Goal: Task Accomplishment & Management: Manage account settings

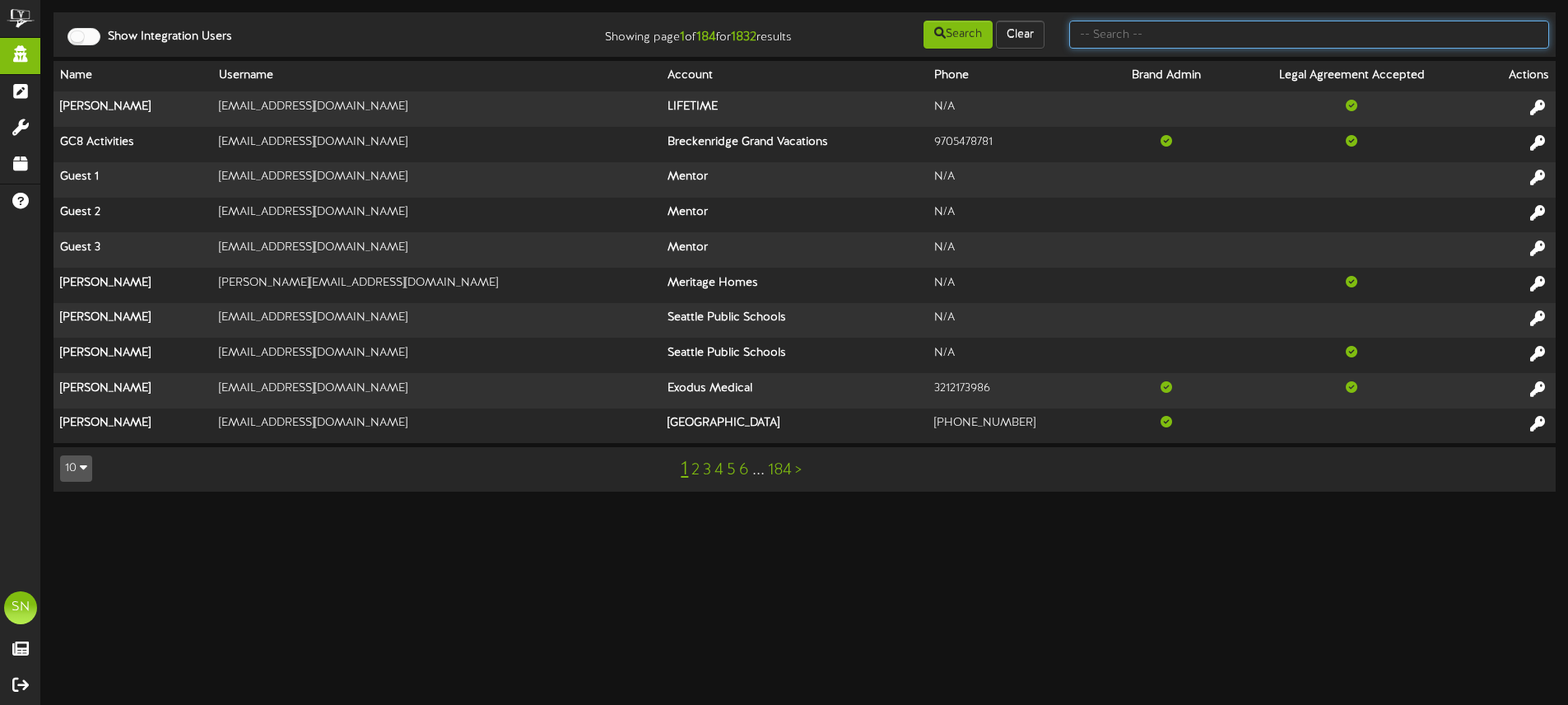
click at [1124, 31] on input "text" at bounding box center [1308, 35] width 479 height 28
type input "es soalr"
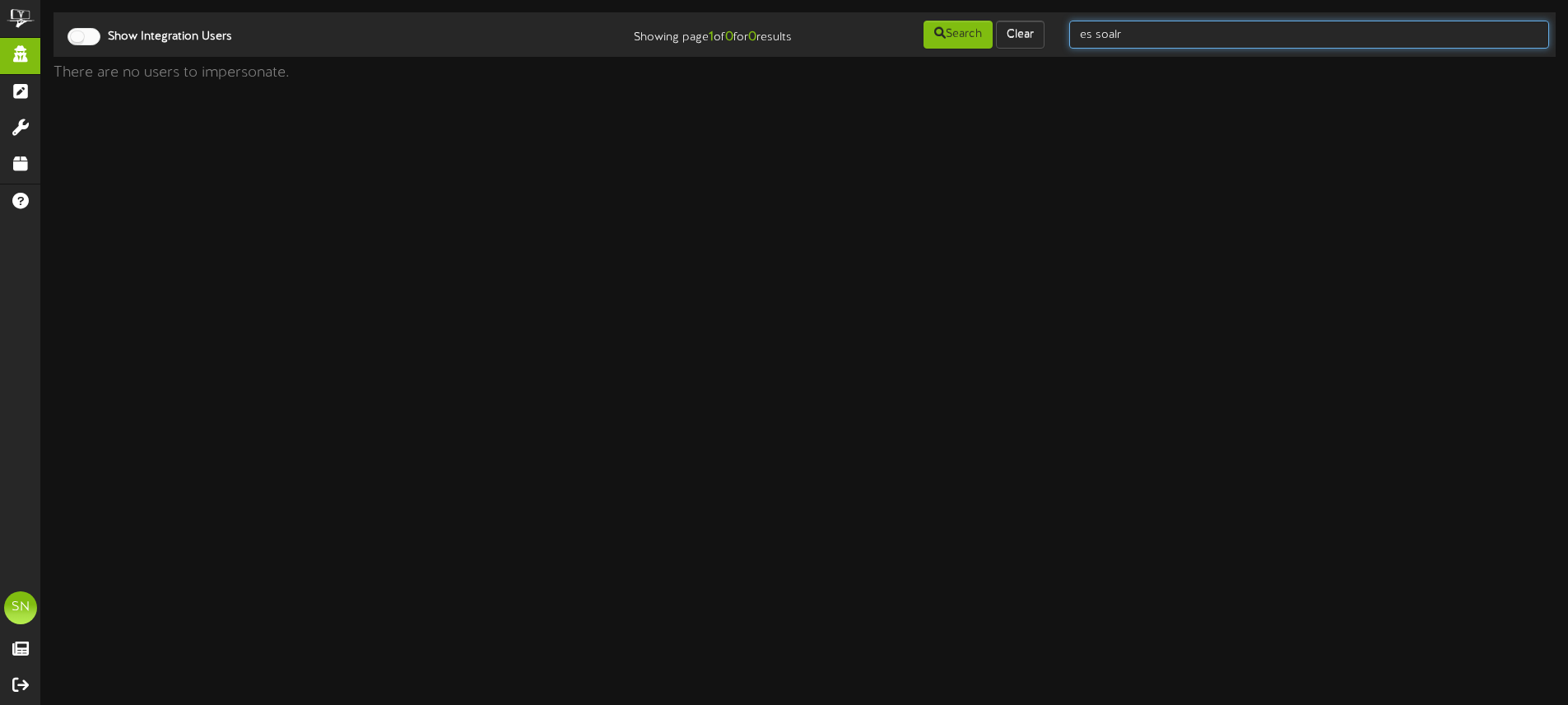
click at [1178, 29] on input "es soalr" at bounding box center [1308, 35] width 479 height 28
type input "es solar"
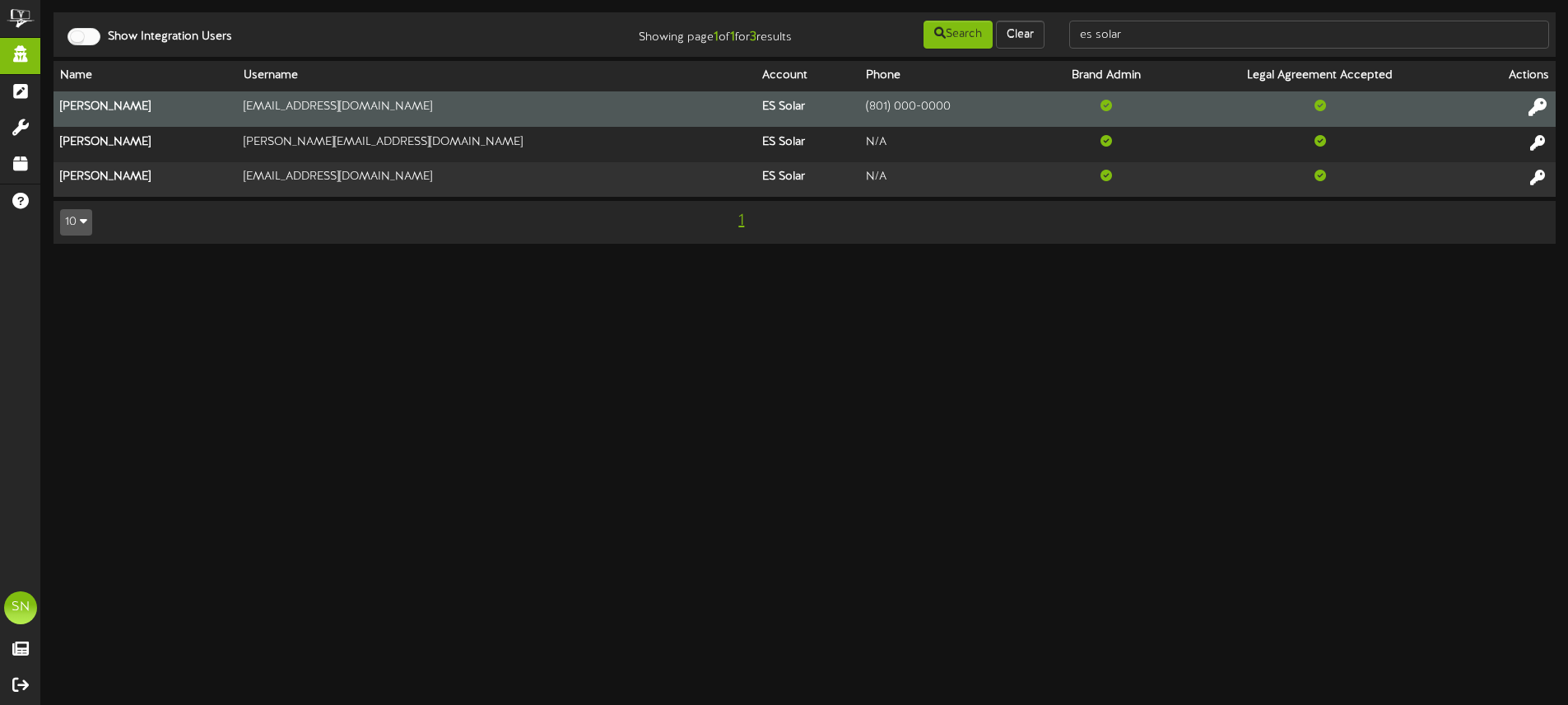
click at [1538, 111] on icon at bounding box center [1537, 107] width 18 height 18
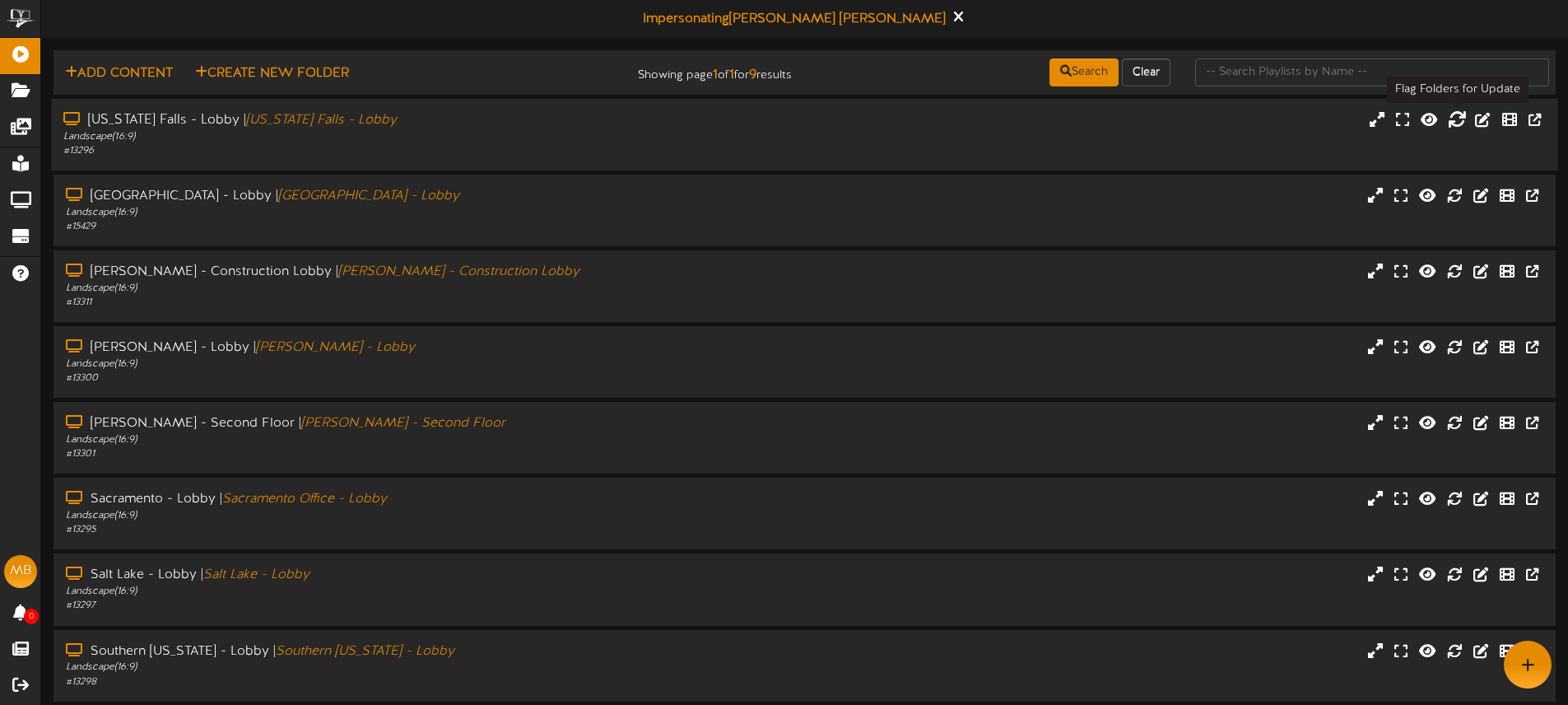
click at [1454, 120] on icon at bounding box center [1457, 119] width 18 height 18
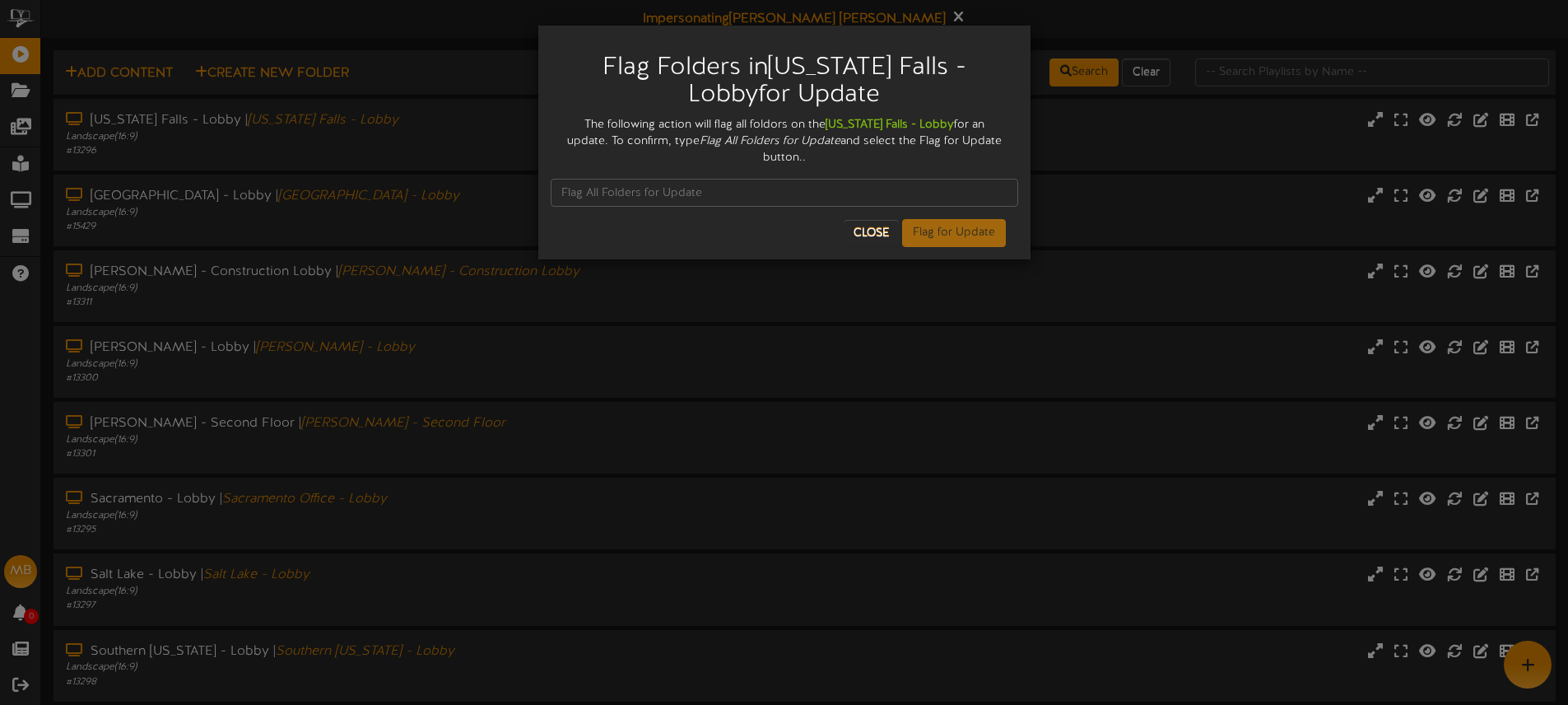
drag, startPoint x: 644, startPoint y: 140, endPoint x: 776, endPoint y: 141, distance: 132.0
click at [788, 140] on div "The following action will flag all foldors on the Idaho Falls - Lobby for an up…" at bounding box center [784, 142] width 467 height 50
copy div "Flag All Folders for Update"
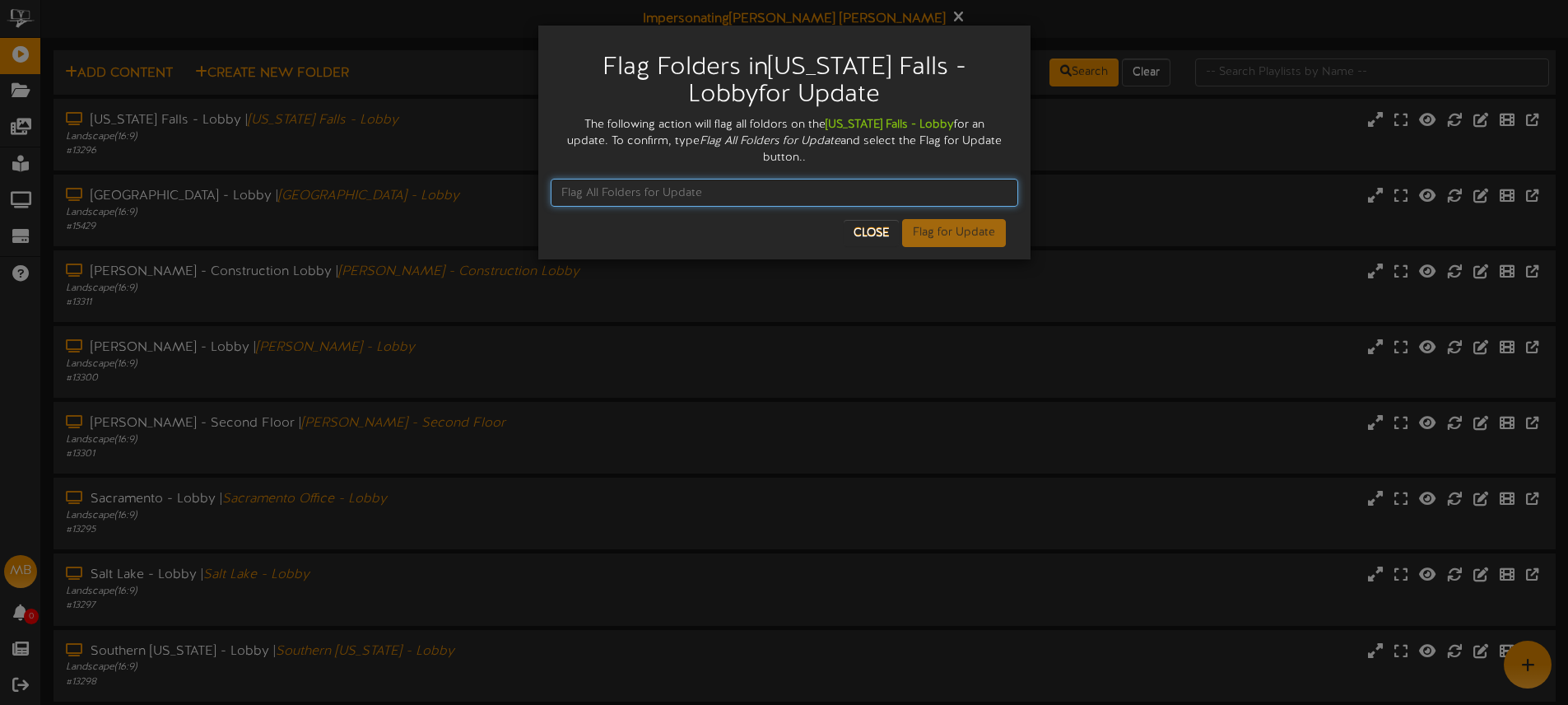
click at [653, 178] on input "text" at bounding box center [784, 192] width 467 height 28
paste input "Flag All Folders for Update"
type input "Flag All Folders for Update"
click at [734, 178] on input "Flag All Folders for Update" at bounding box center [784, 192] width 467 height 28
drag, startPoint x: 734, startPoint y: 173, endPoint x: 525, endPoint y: 173, distance: 209.0
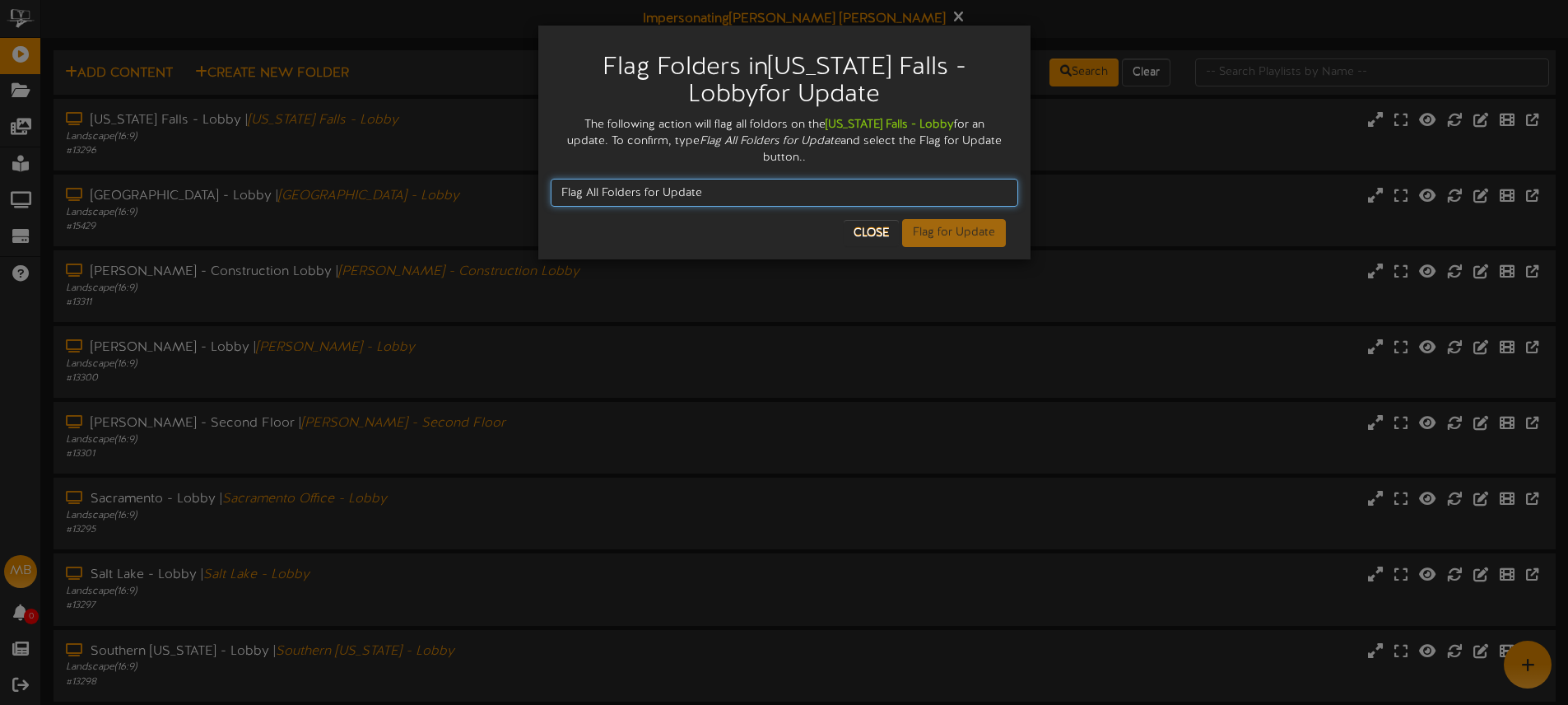
click at [525, 173] on div "Flag Folders in Idaho Falls - Lobby for Update The following action will flag a…" at bounding box center [784, 352] width 1568 height 705
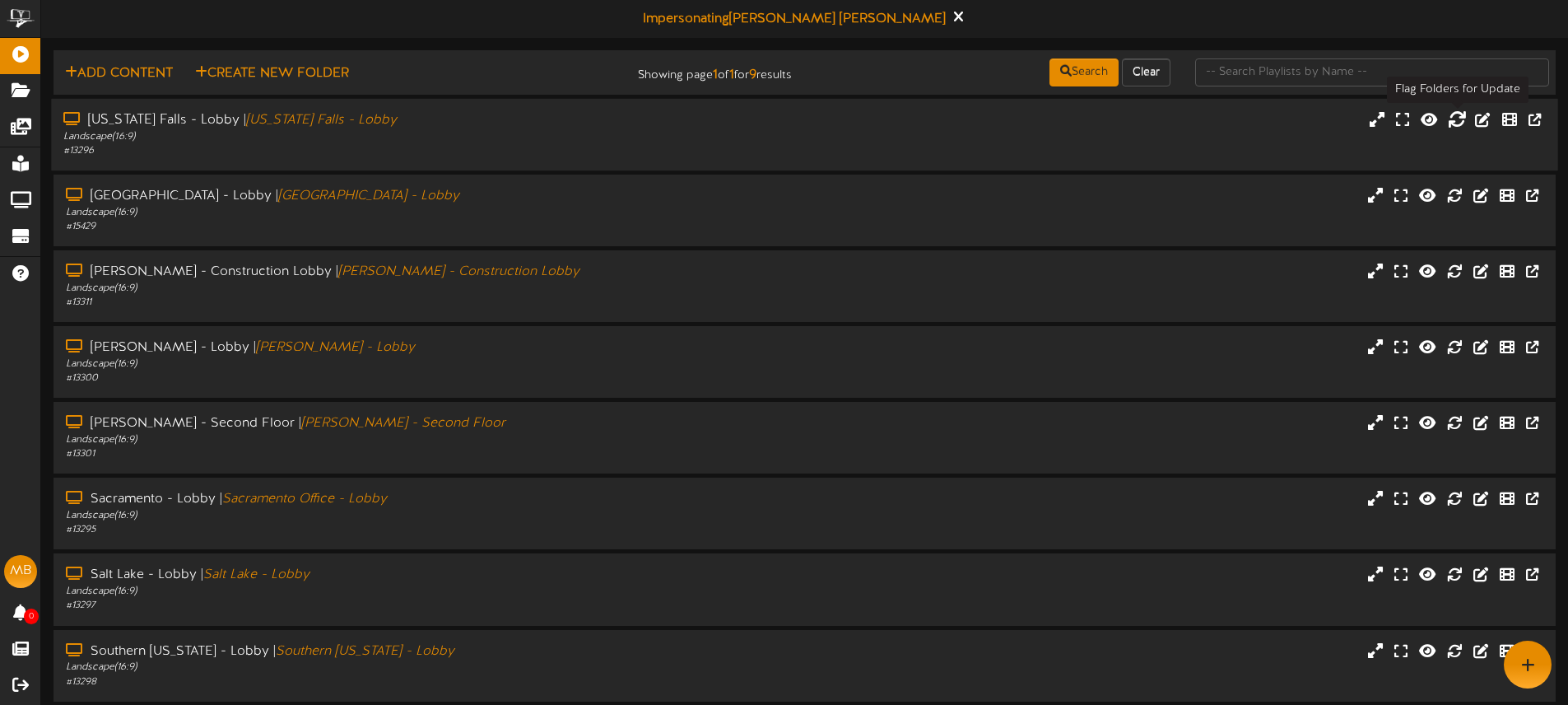
click at [1459, 121] on icon at bounding box center [1457, 119] width 18 height 18
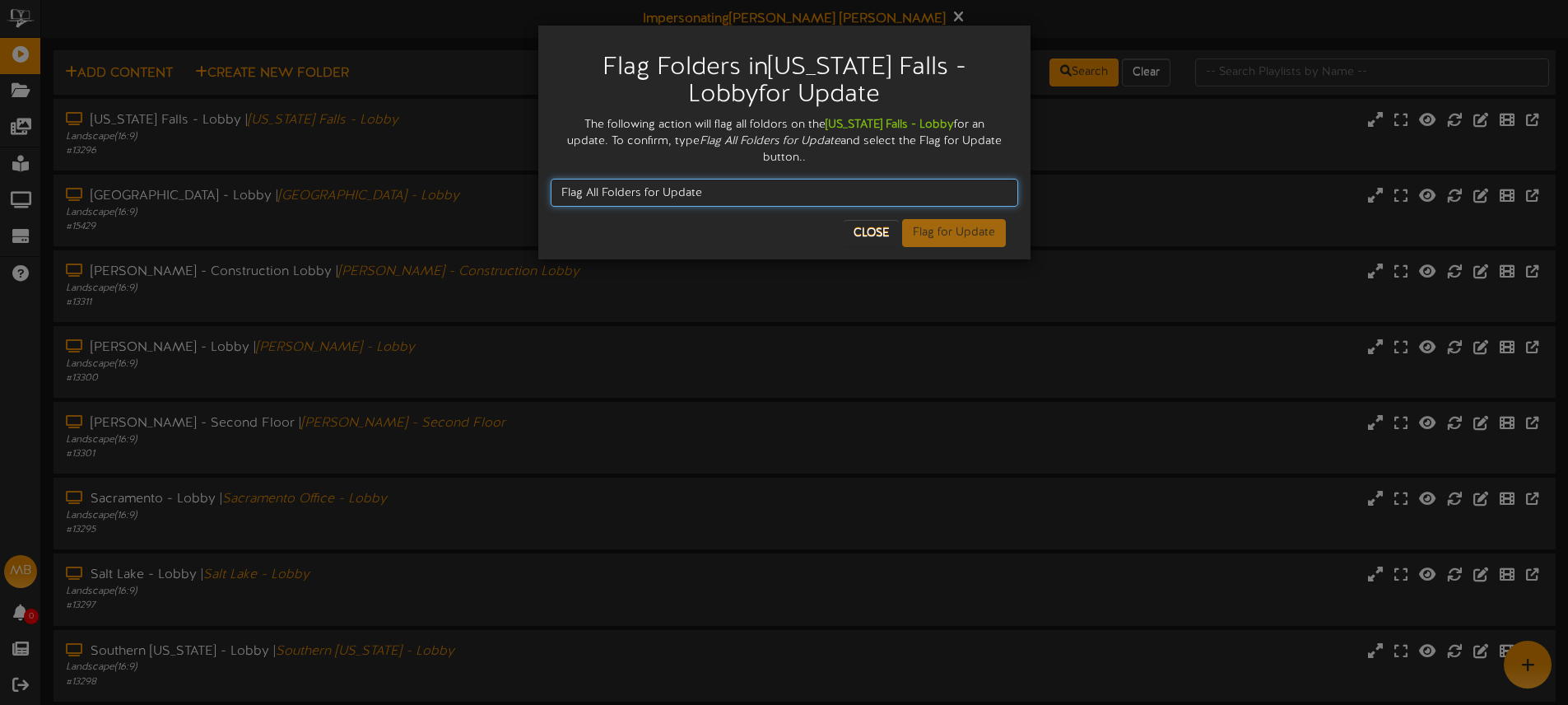
click at [565, 178] on input "Flag All Folders for Update" at bounding box center [784, 192] width 467 height 28
drag, startPoint x: 693, startPoint y: 178, endPoint x: 585, endPoint y: 174, distance: 108.1
click at [550, 178] on input "Flag All Folders for Update" at bounding box center [784, 192] width 467 height 28
type input "Flag All Folders for Update"
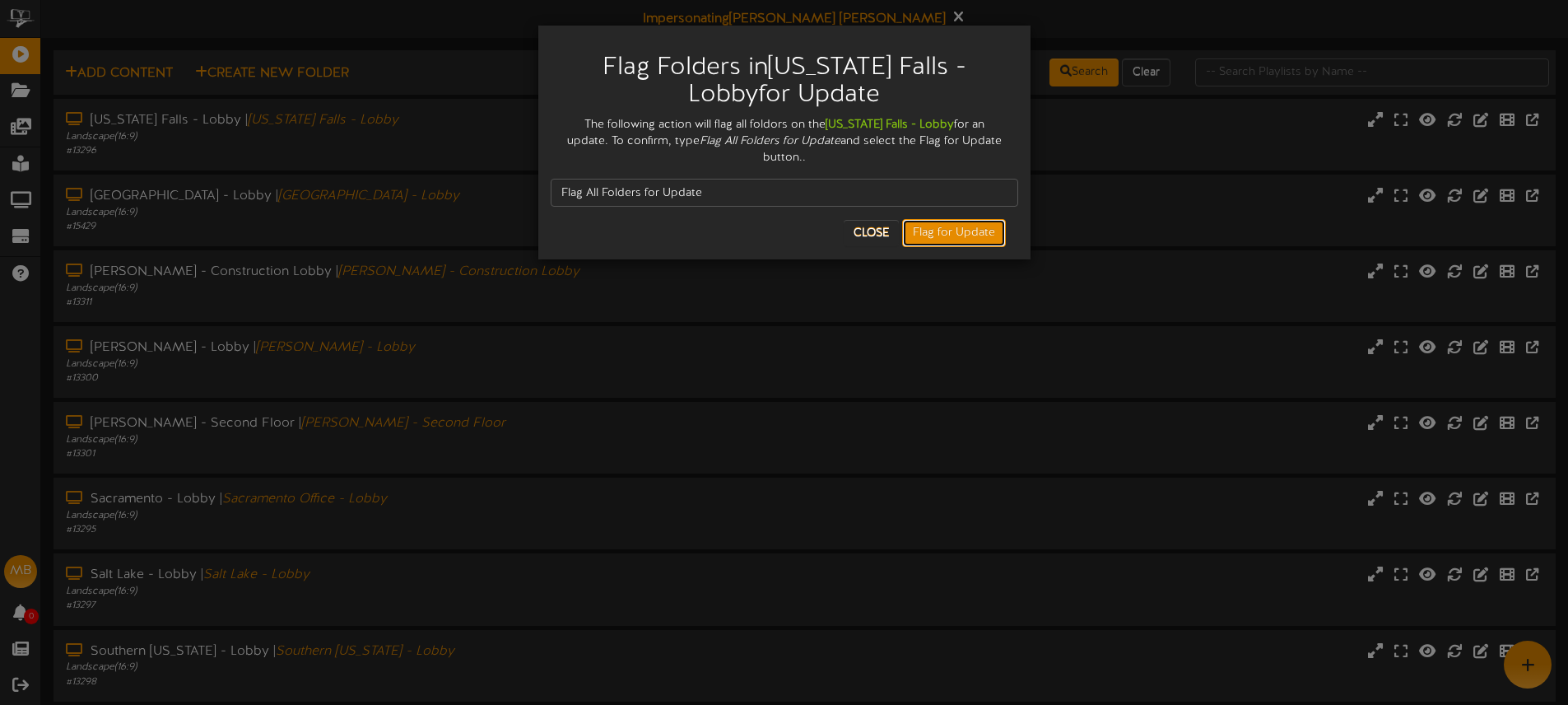
click at [939, 219] on button "Flag for Update" at bounding box center [954, 233] width 104 height 28
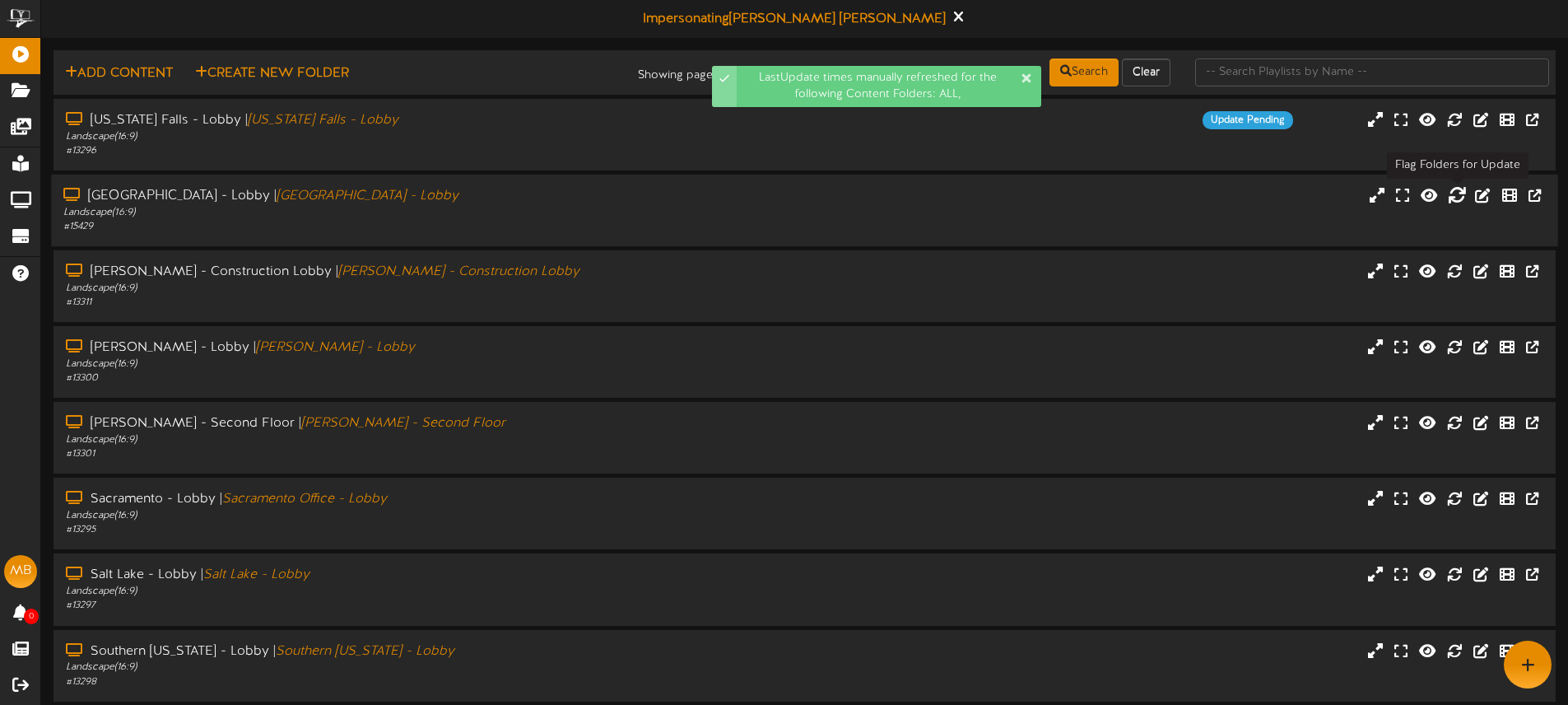
click at [1455, 195] on icon at bounding box center [1457, 194] width 18 height 18
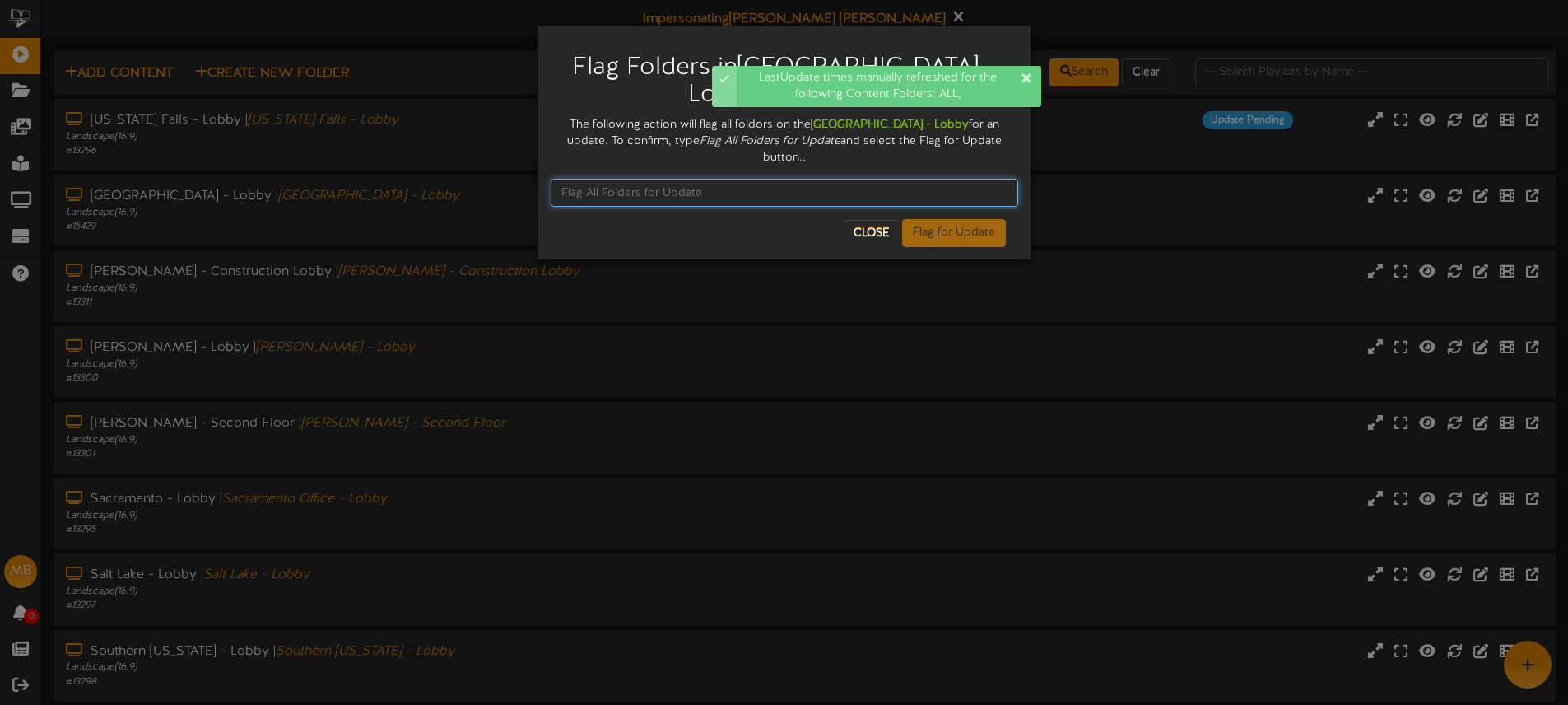
click at [615, 178] on input "text" at bounding box center [784, 192] width 467 height 28
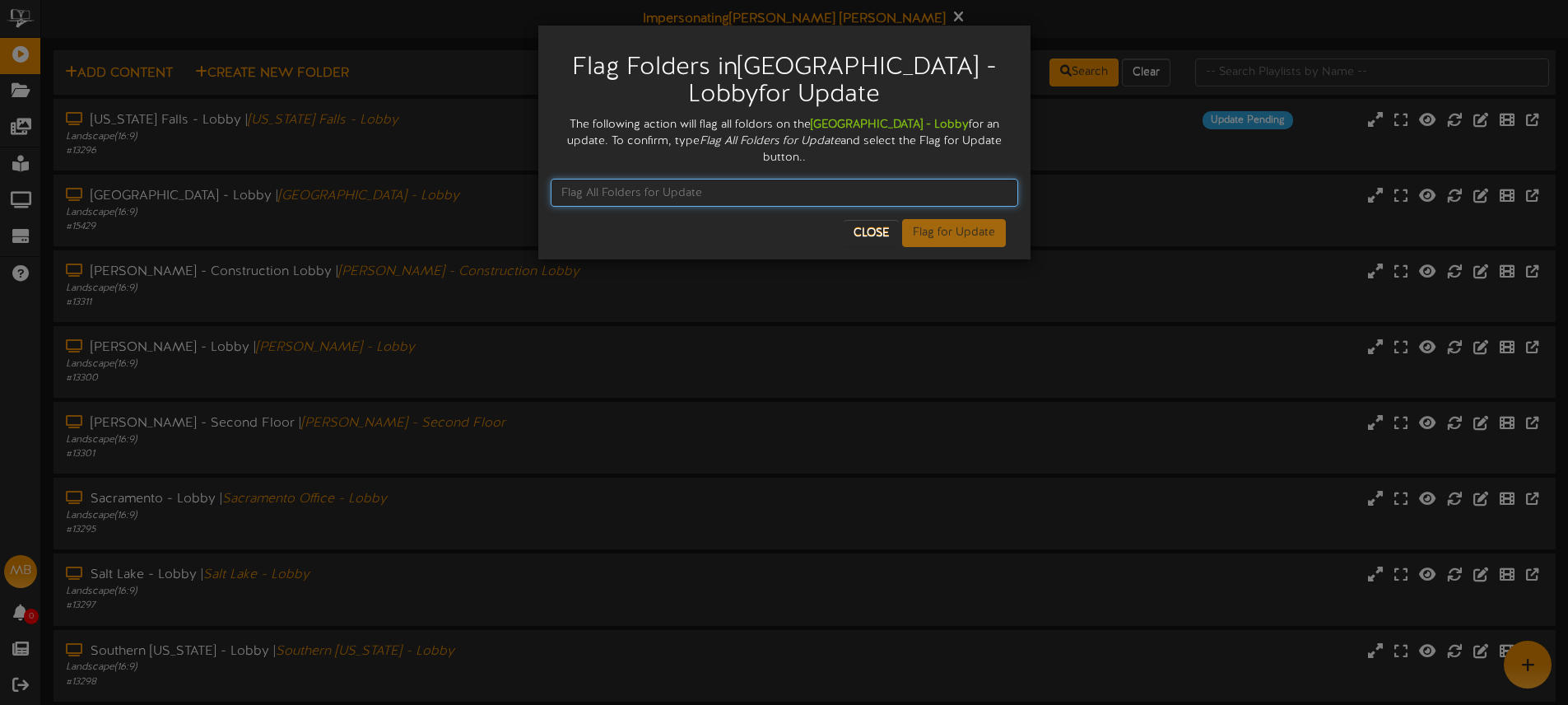
paste input "Flag All Folders for Update"
type input "Flag All Folders for Update"
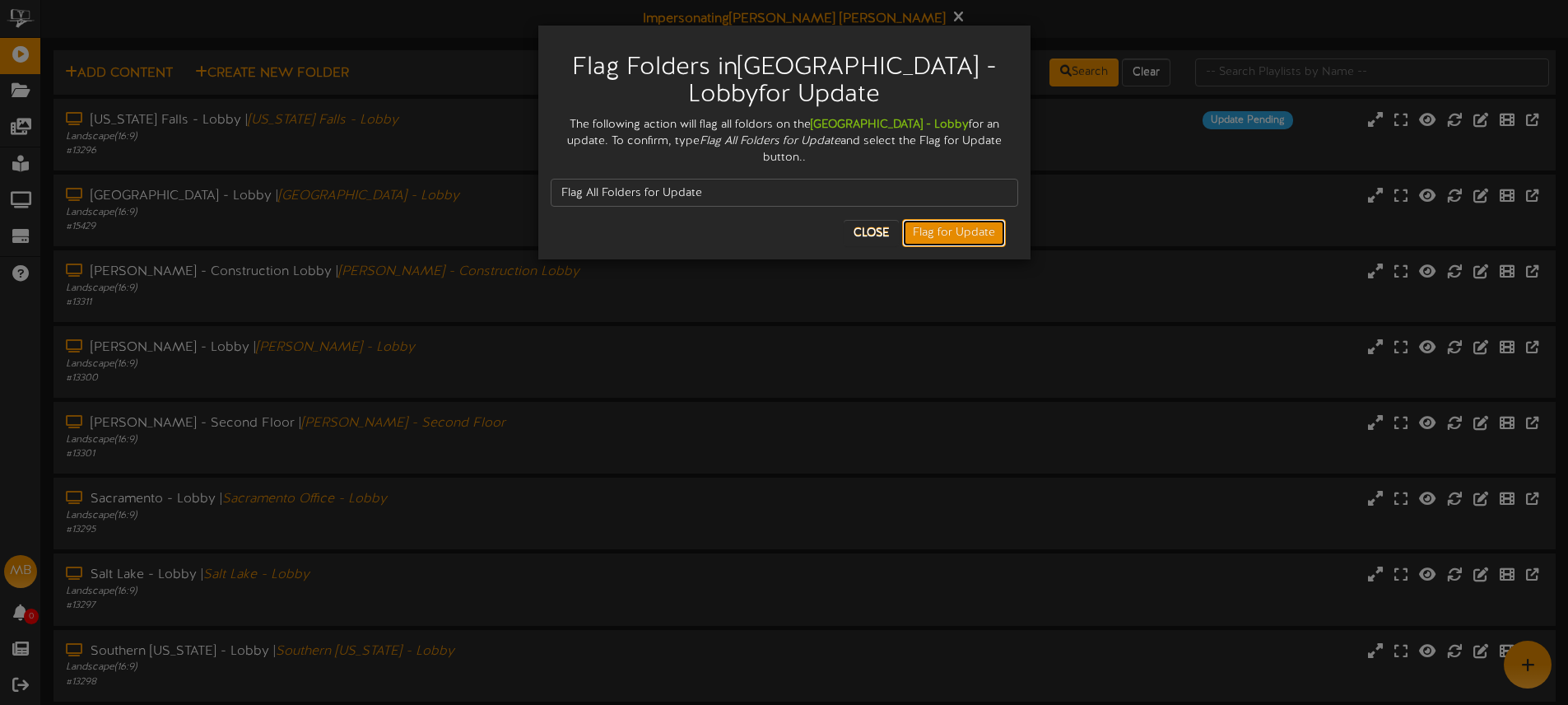
click at [911, 219] on button "Flag for Update" at bounding box center [954, 233] width 104 height 28
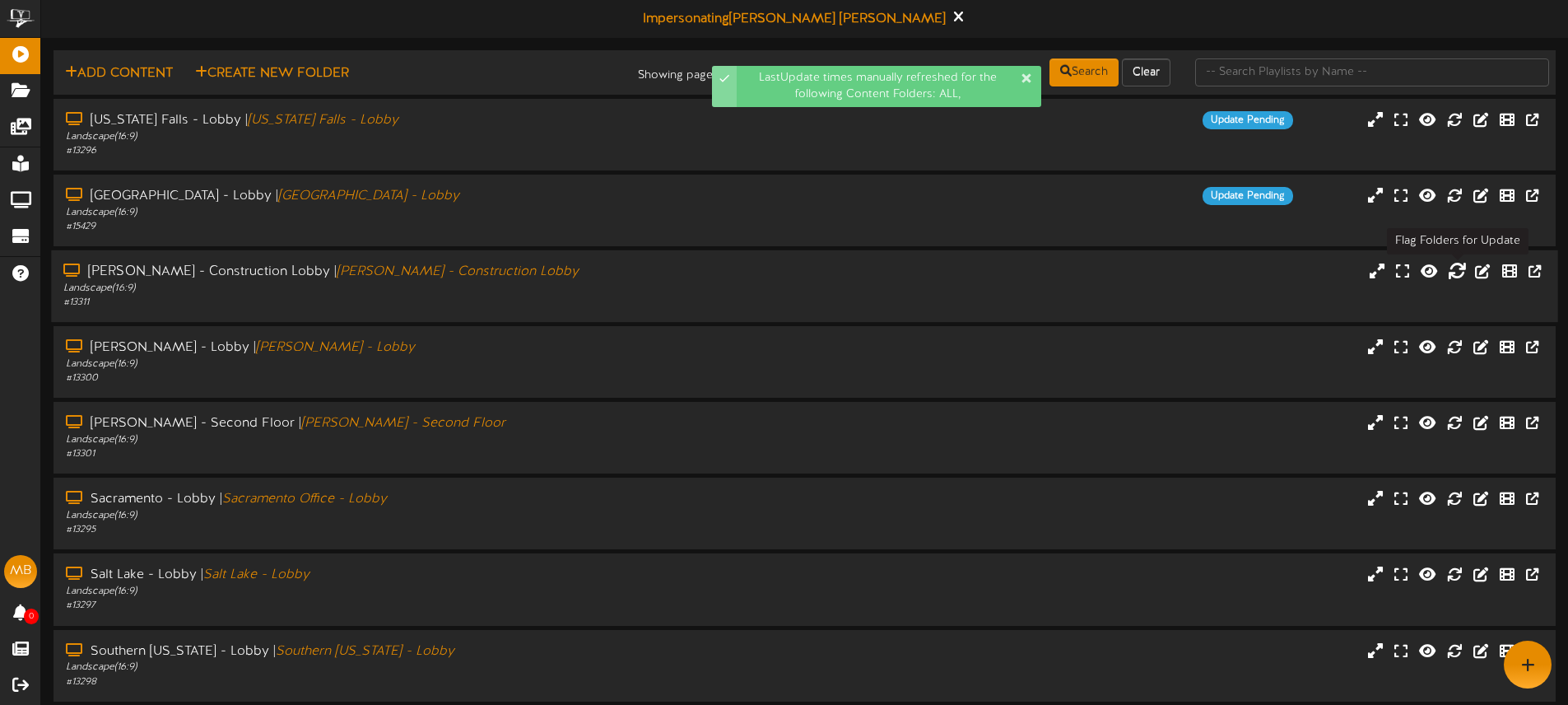
click at [1459, 275] on icon at bounding box center [1457, 270] width 18 height 18
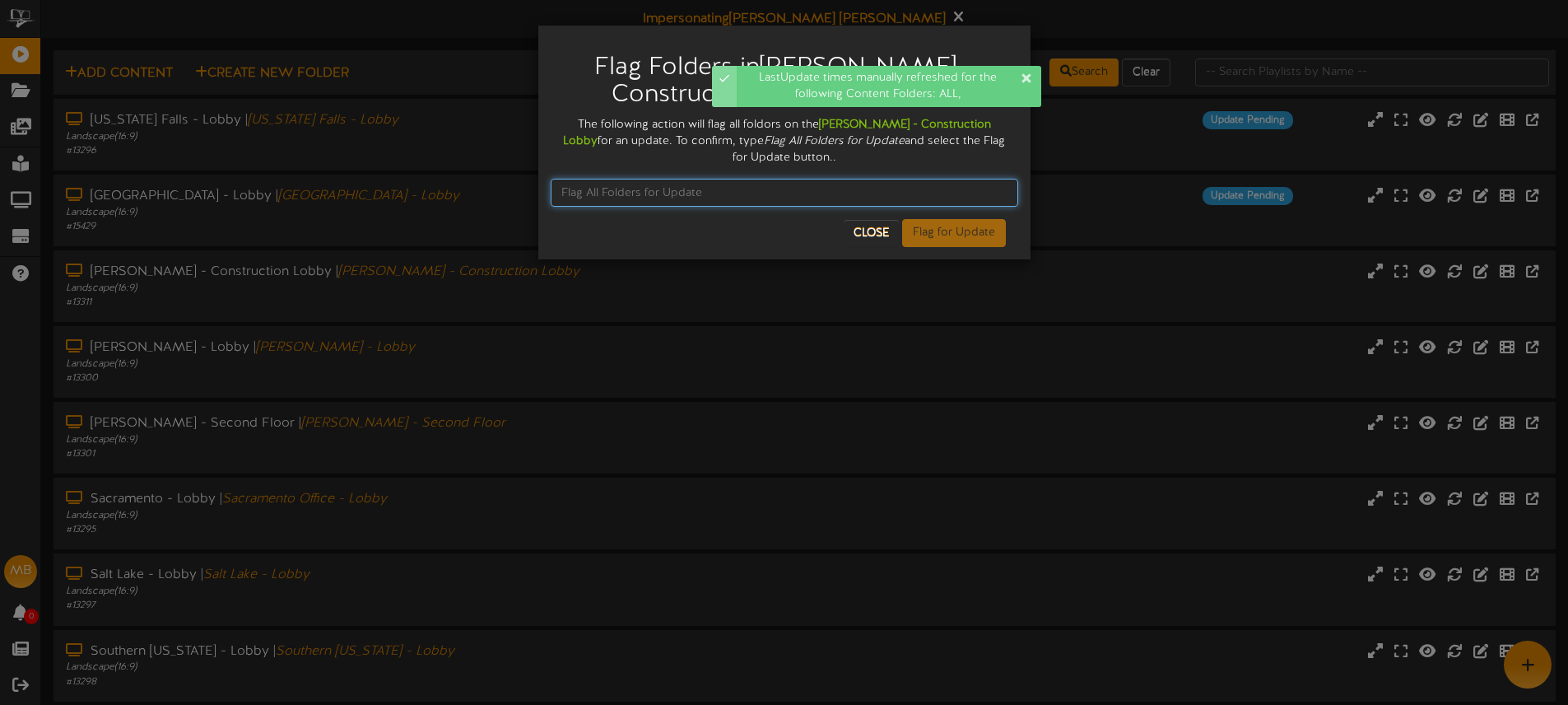
click at [617, 186] on input "text" at bounding box center [784, 192] width 467 height 28
paste input "Flag All Folders for Update"
type input "Flag All Folders for Update"
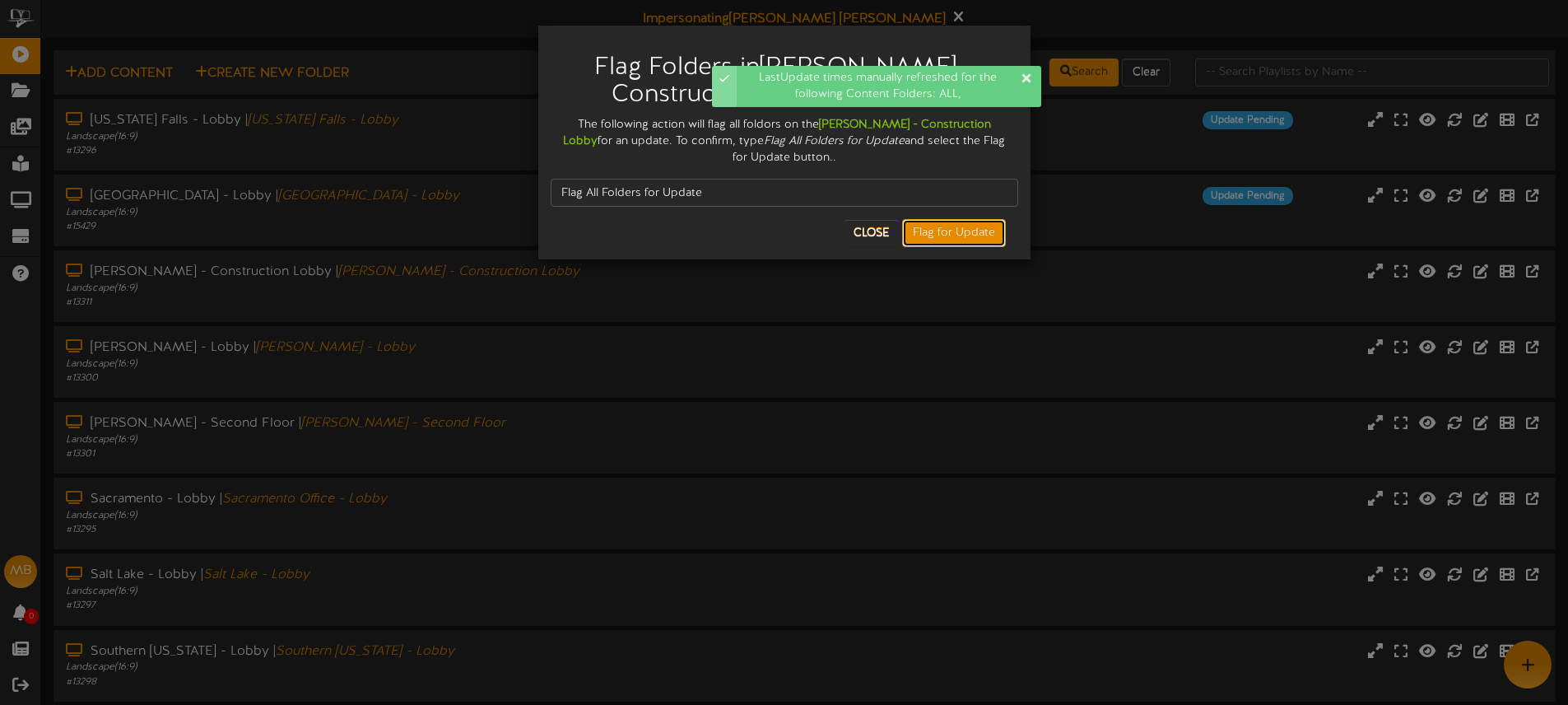
click at [939, 230] on button "Flag for Update" at bounding box center [954, 233] width 104 height 28
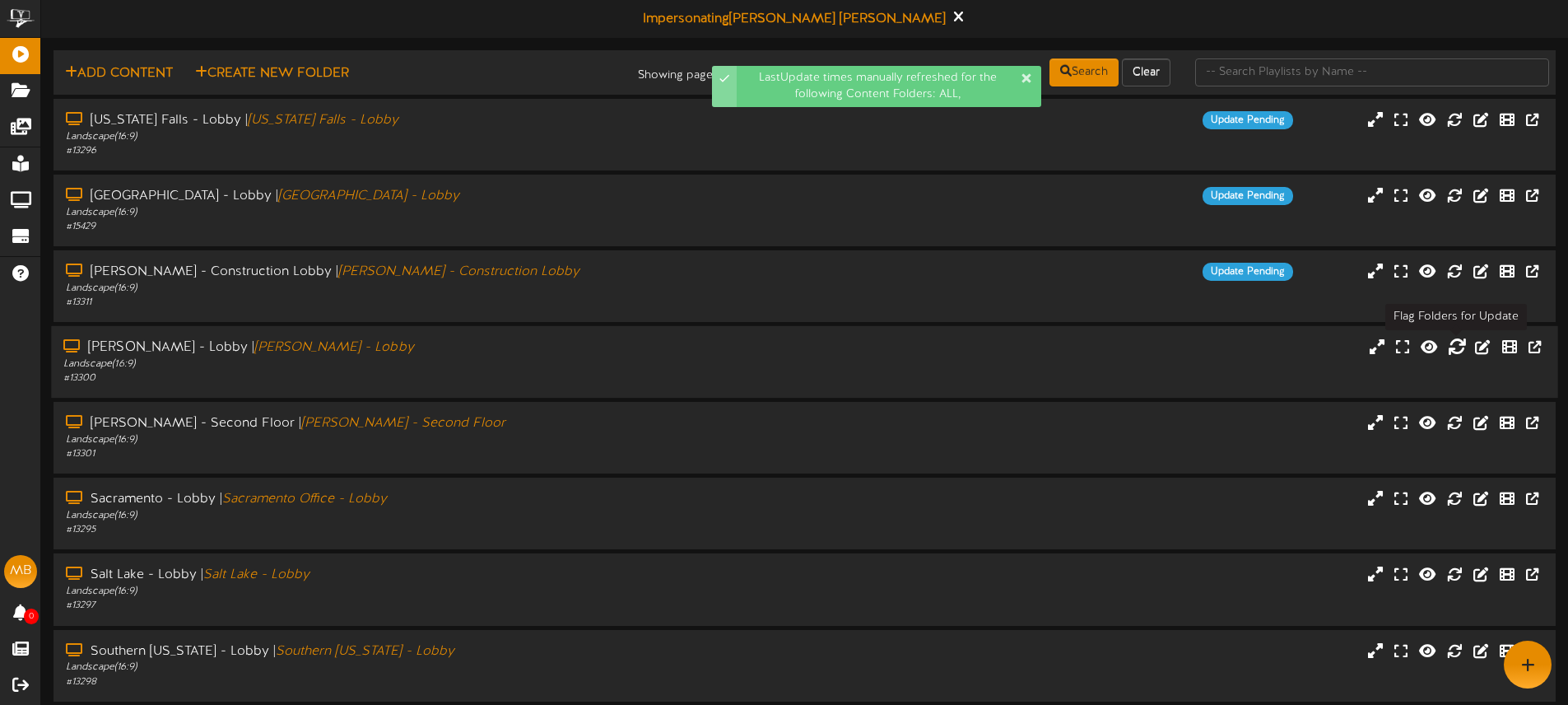
click at [1454, 349] on icon at bounding box center [1457, 347] width 18 height 18
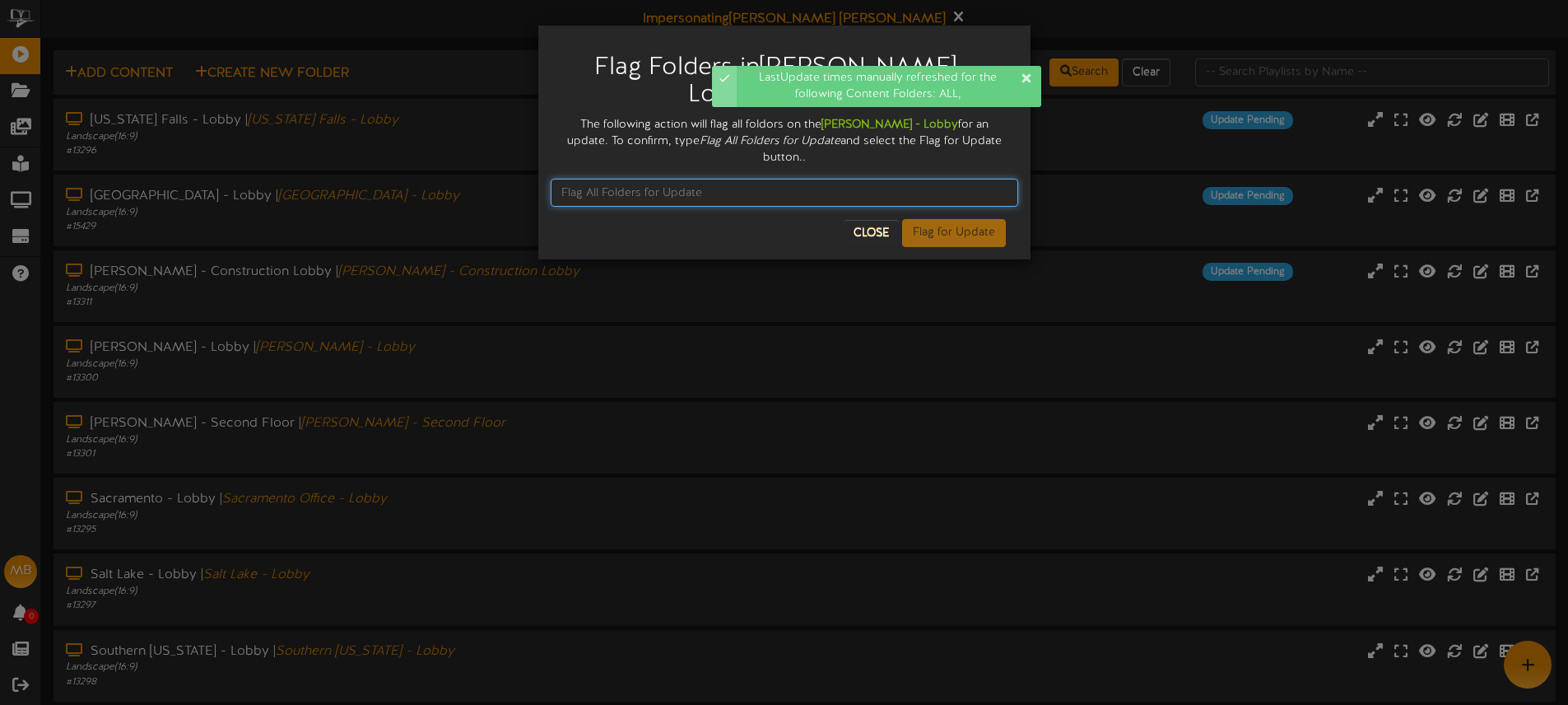
click at [642, 178] on input "text" at bounding box center [784, 192] width 467 height 28
paste input "Flag All Folders for Update"
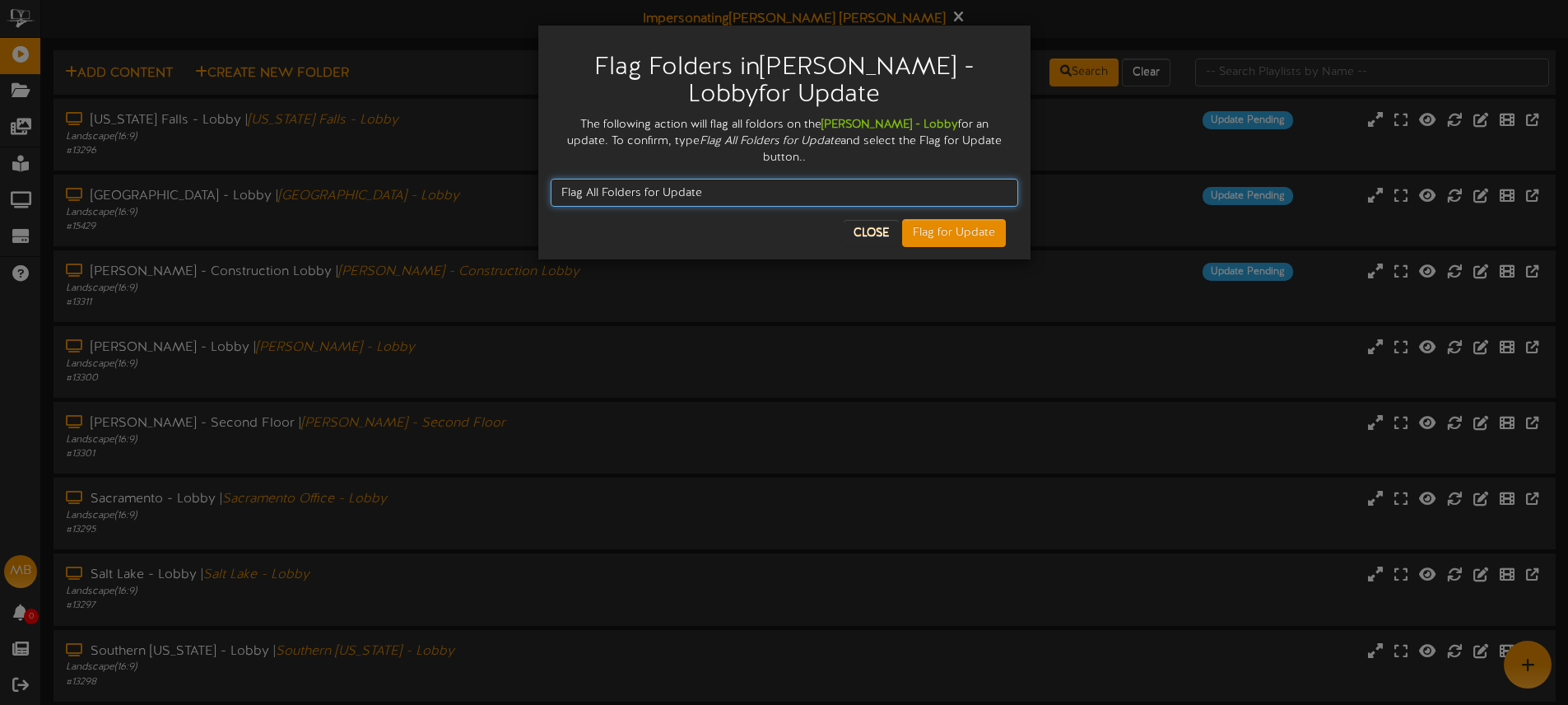
type input "Flag All Folders for Update"
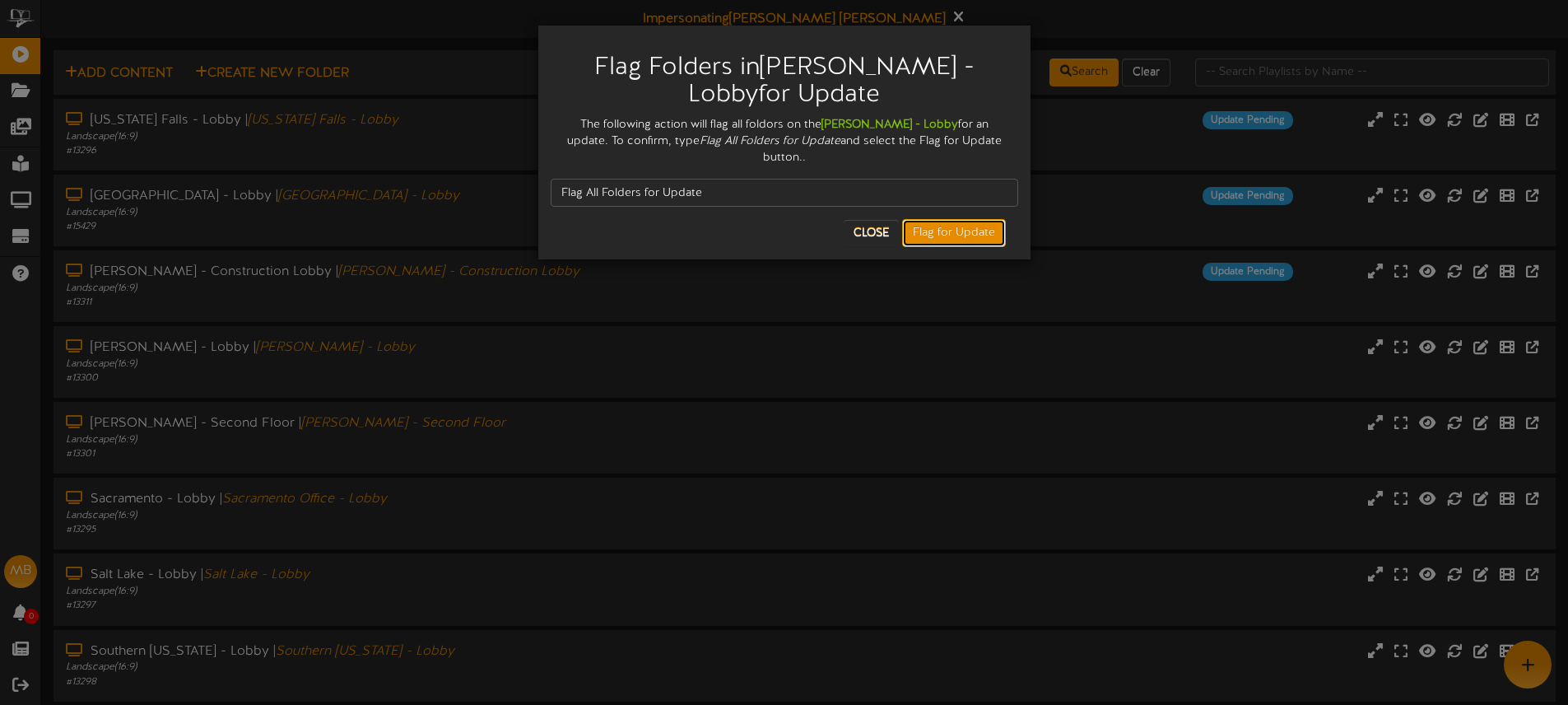
drag, startPoint x: 956, startPoint y: 220, endPoint x: 971, endPoint y: 235, distance: 21.2
click at [956, 220] on button "Flag for Update" at bounding box center [954, 233] width 104 height 28
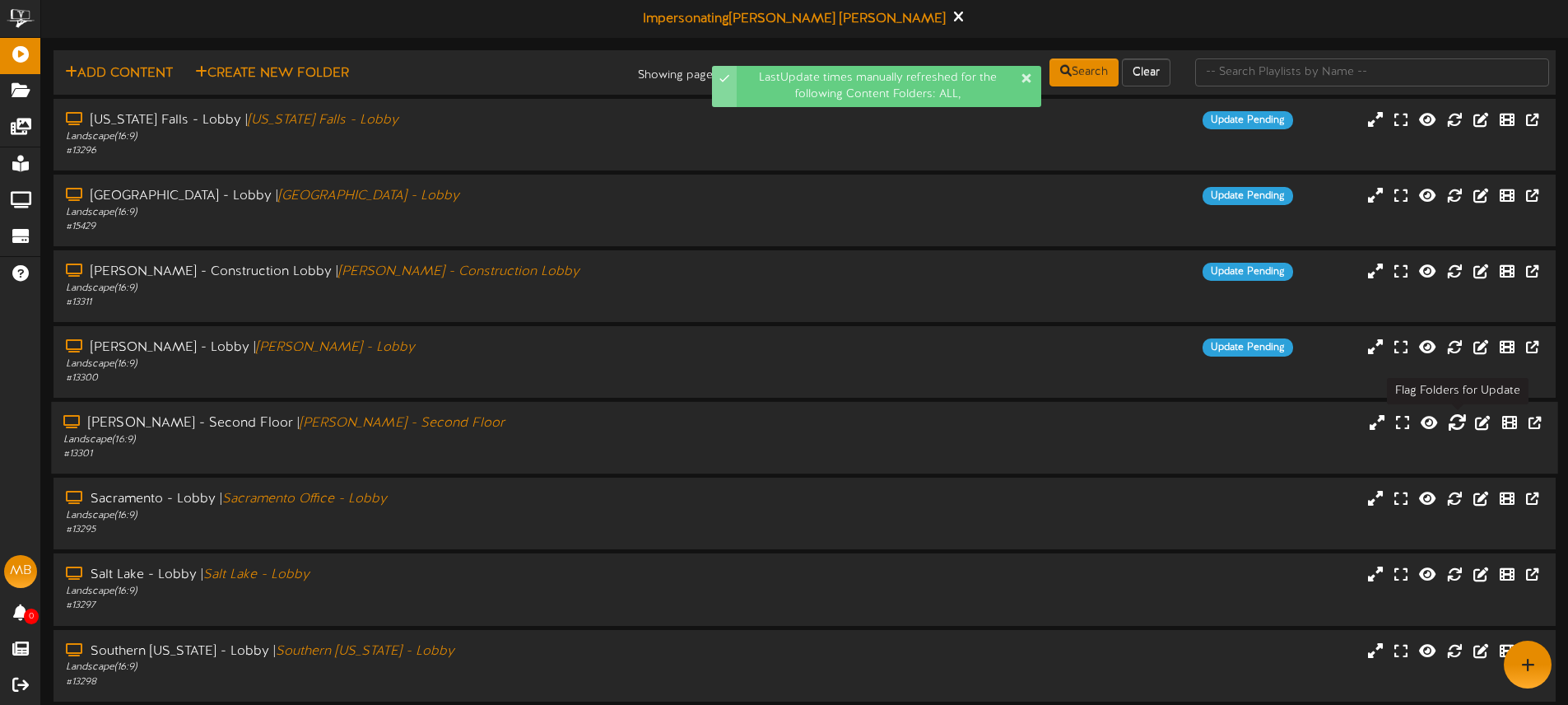
click at [1461, 423] on icon at bounding box center [1457, 423] width 18 height 18
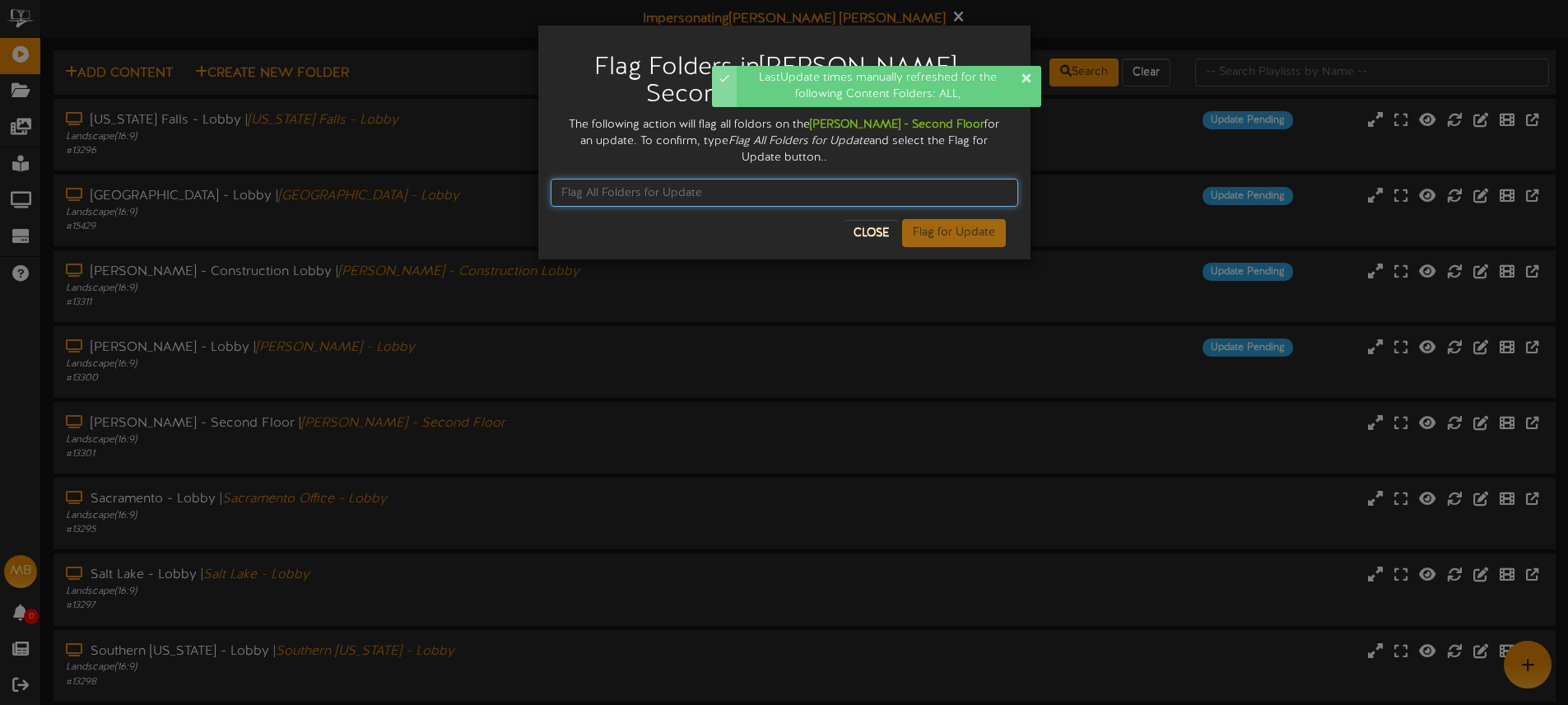
click at [635, 178] on input "text" at bounding box center [784, 192] width 467 height 28
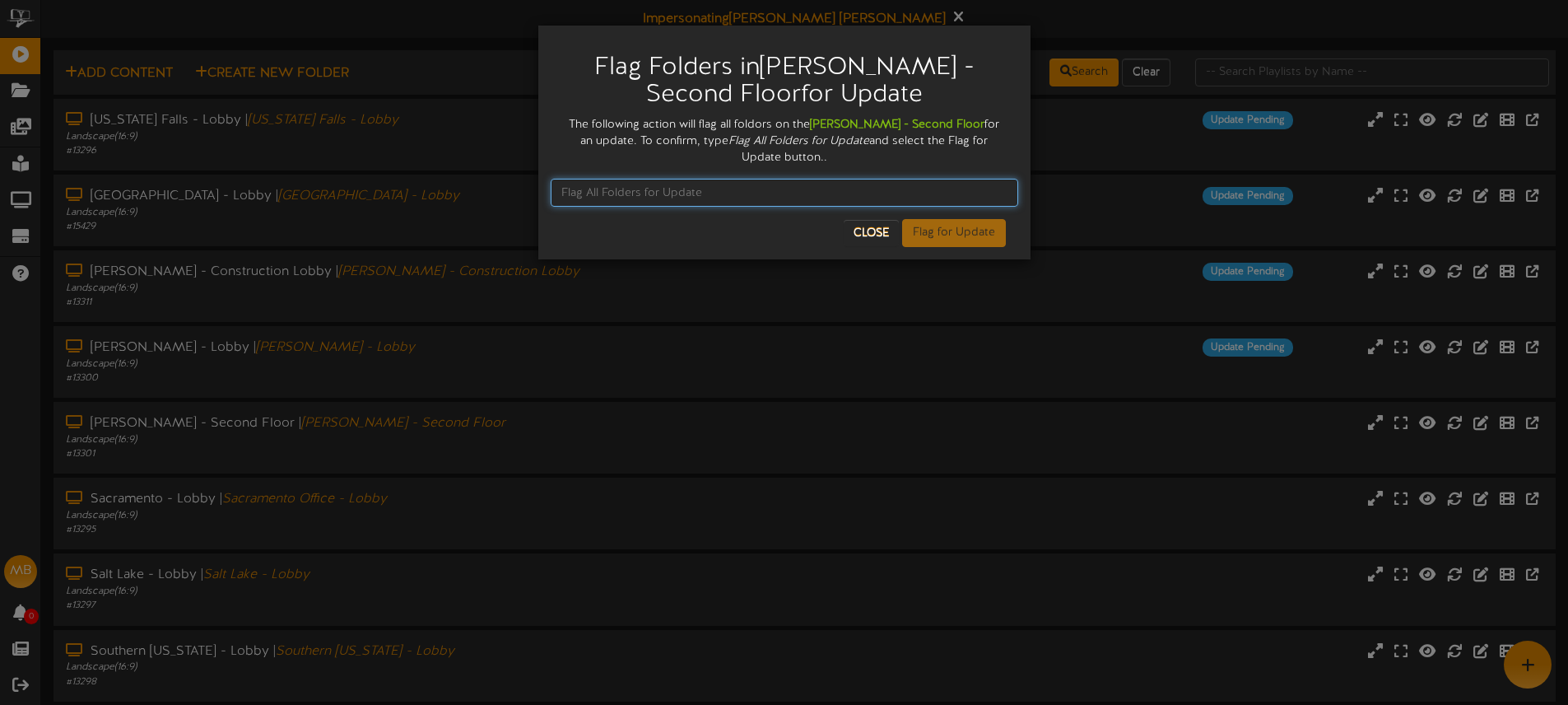
paste input "Flag All Folders for Update"
type input "Flag All Folders for Update"
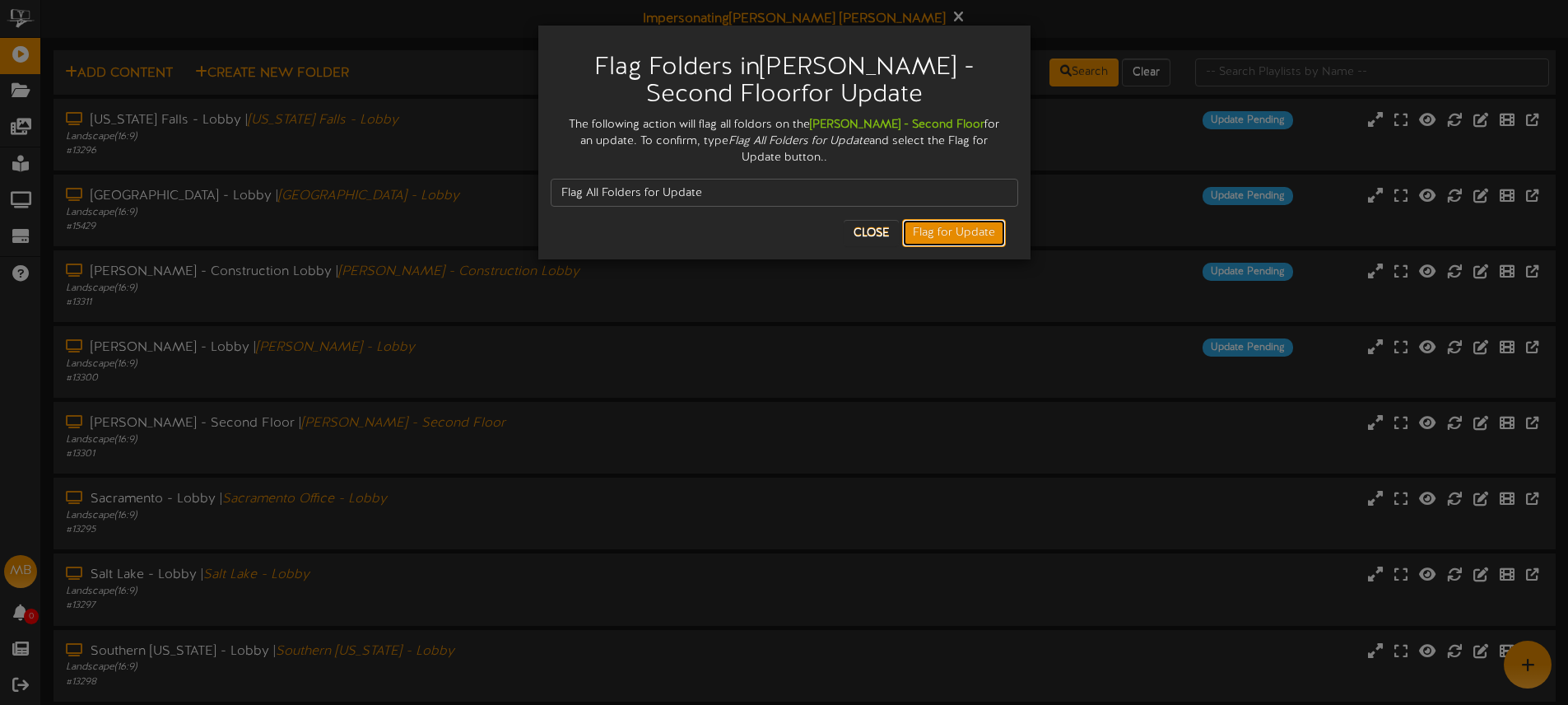
click at [942, 219] on button "Flag for Update" at bounding box center [954, 233] width 104 height 28
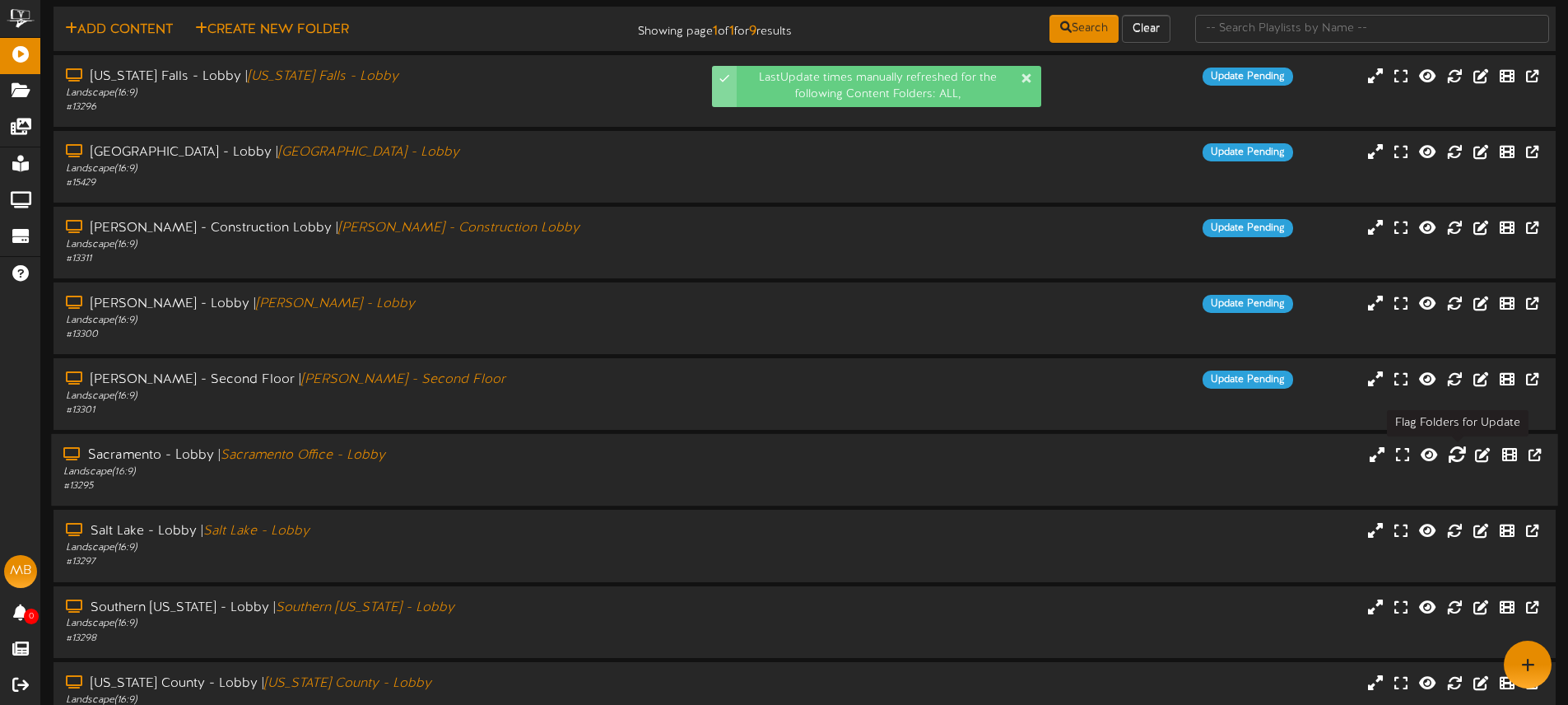
click at [1456, 451] on icon at bounding box center [1457, 454] width 18 height 18
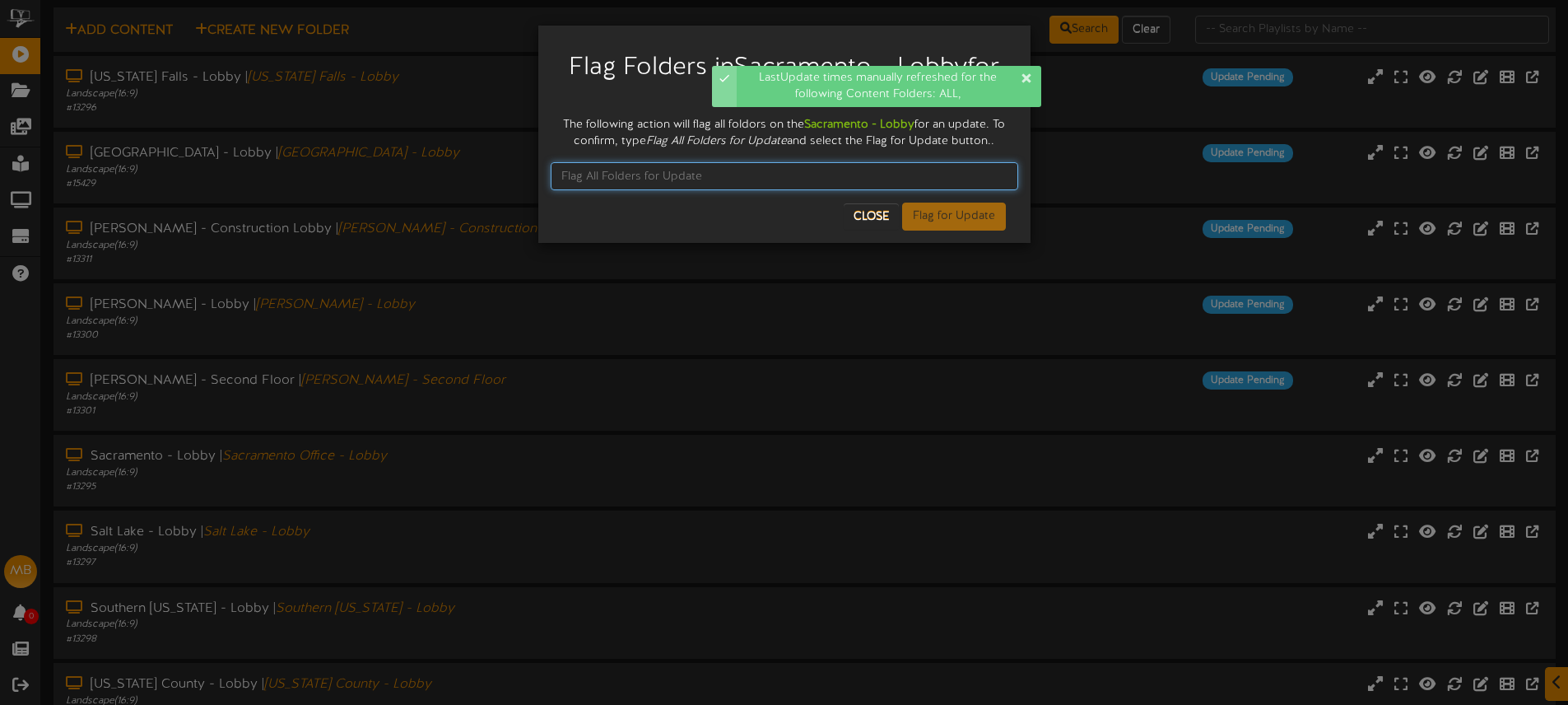
click at [588, 177] on input "text" at bounding box center [784, 176] width 467 height 28
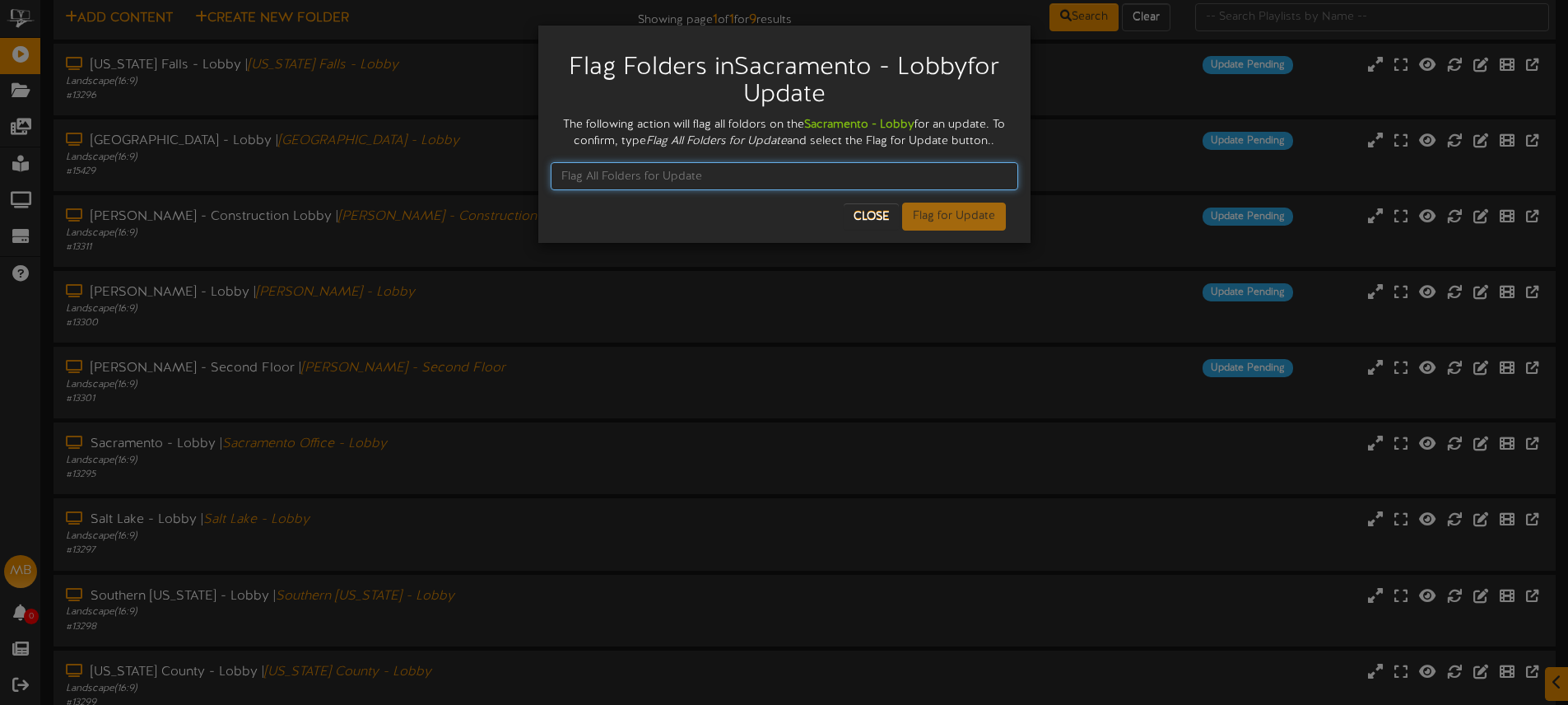
paste input "Flag All Folders for Update"
type input "Flag All Folders for Update"
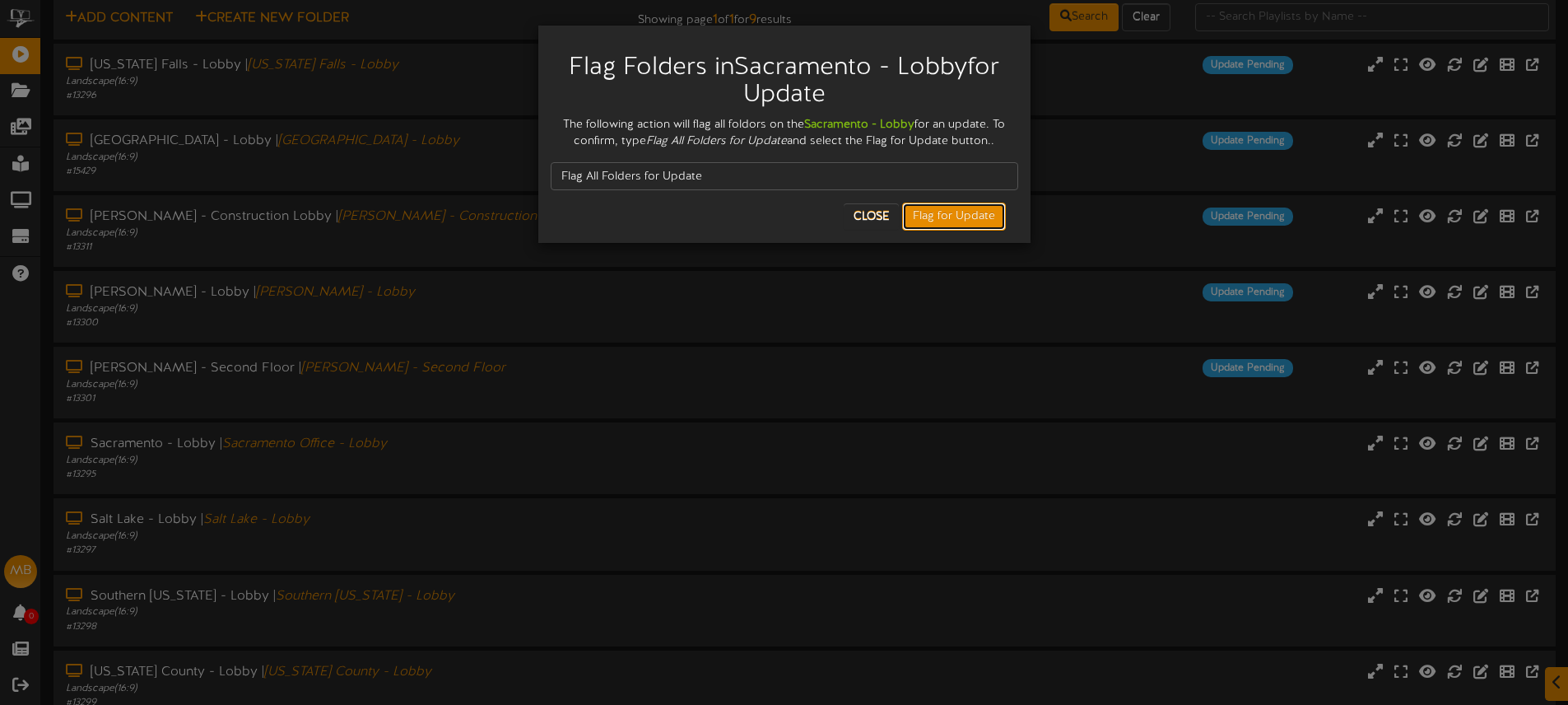
click at [964, 221] on button "Flag for Update" at bounding box center [954, 216] width 104 height 28
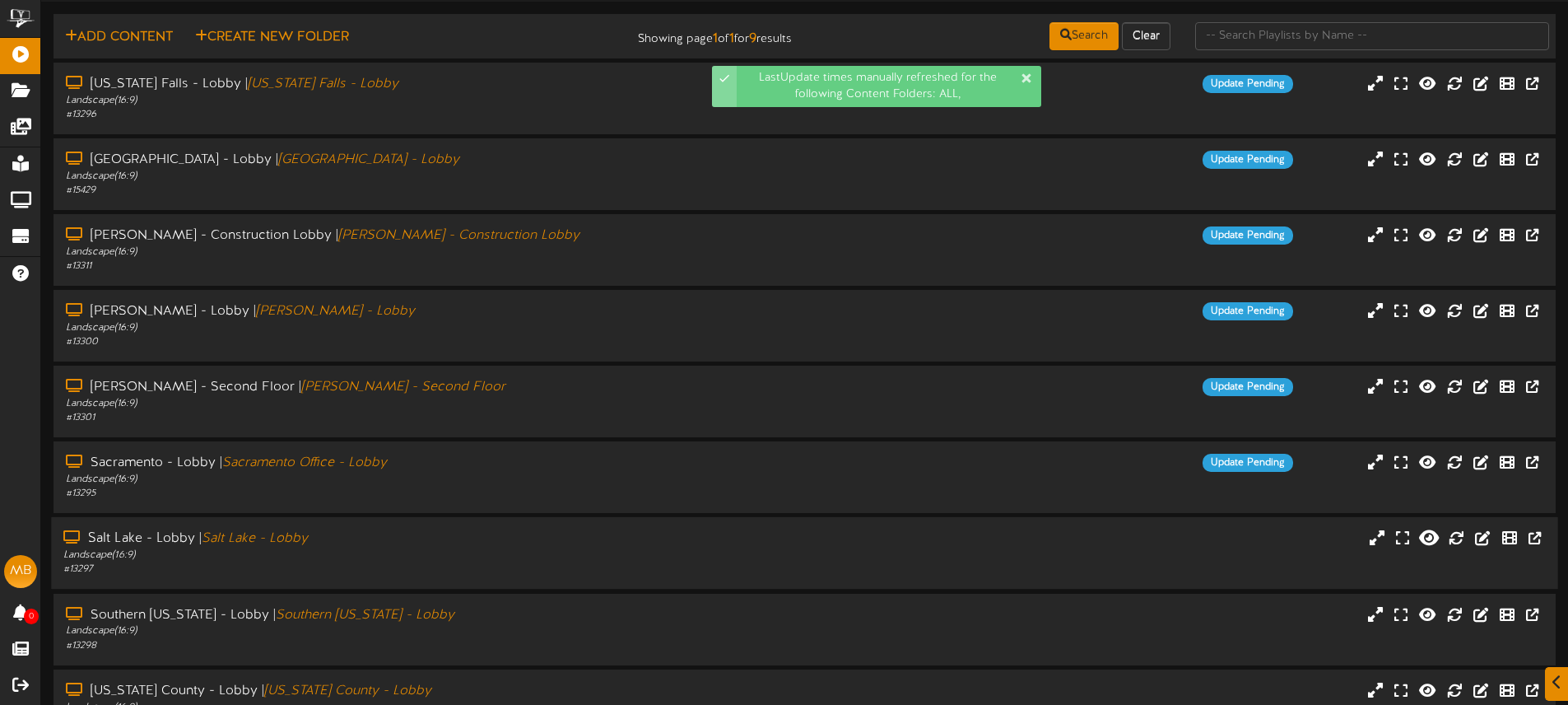
scroll to position [45, 0]
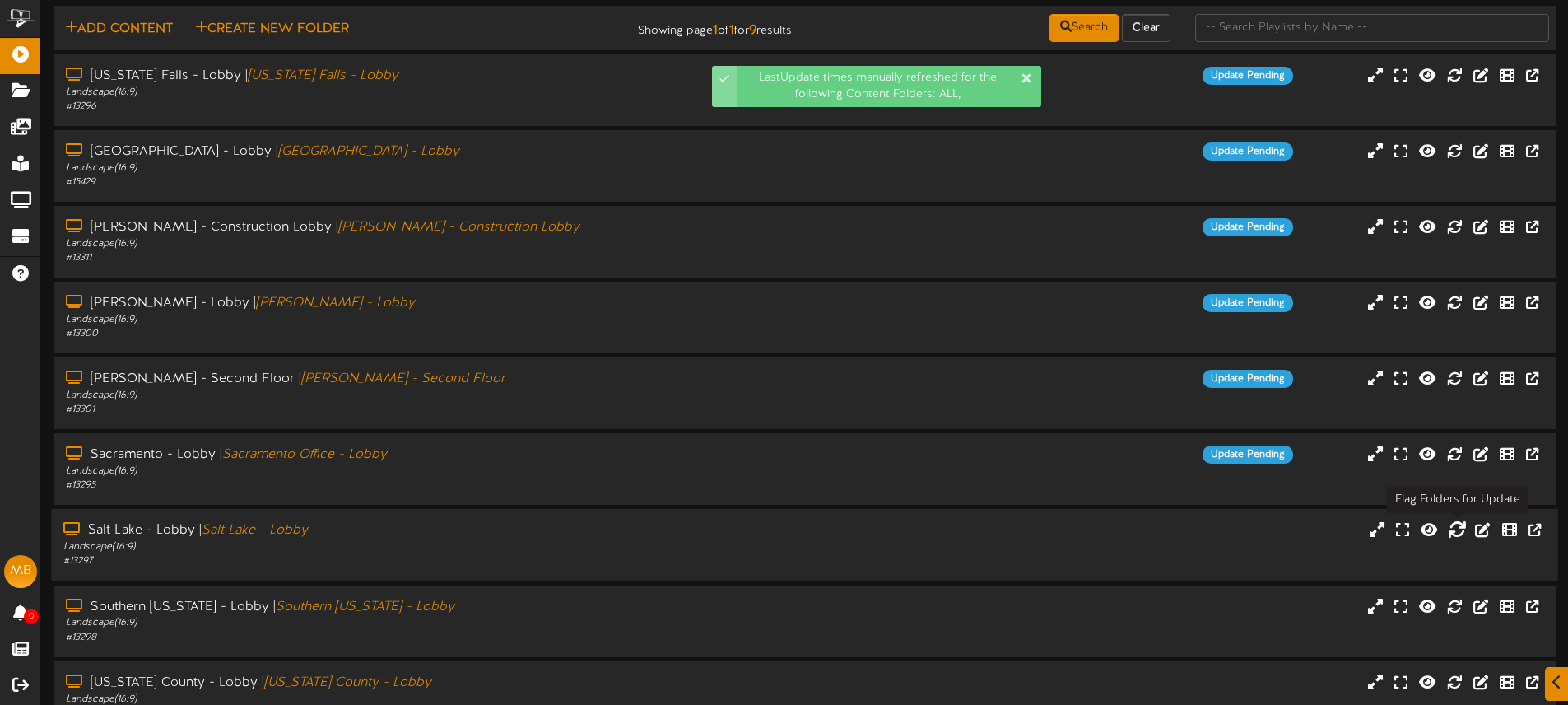
click at [1456, 522] on icon at bounding box center [1457, 529] width 18 height 18
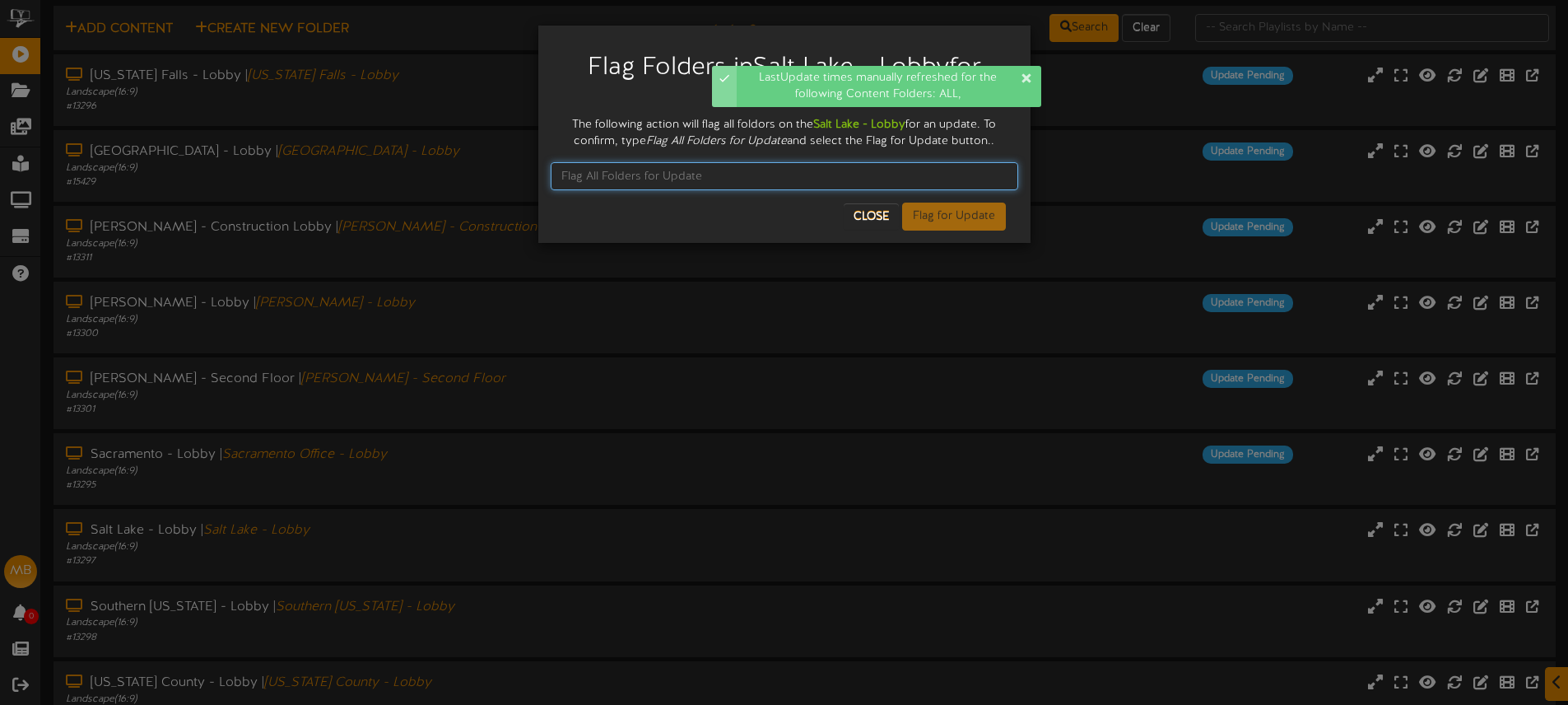
click at [597, 178] on input "text" at bounding box center [784, 176] width 467 height 28
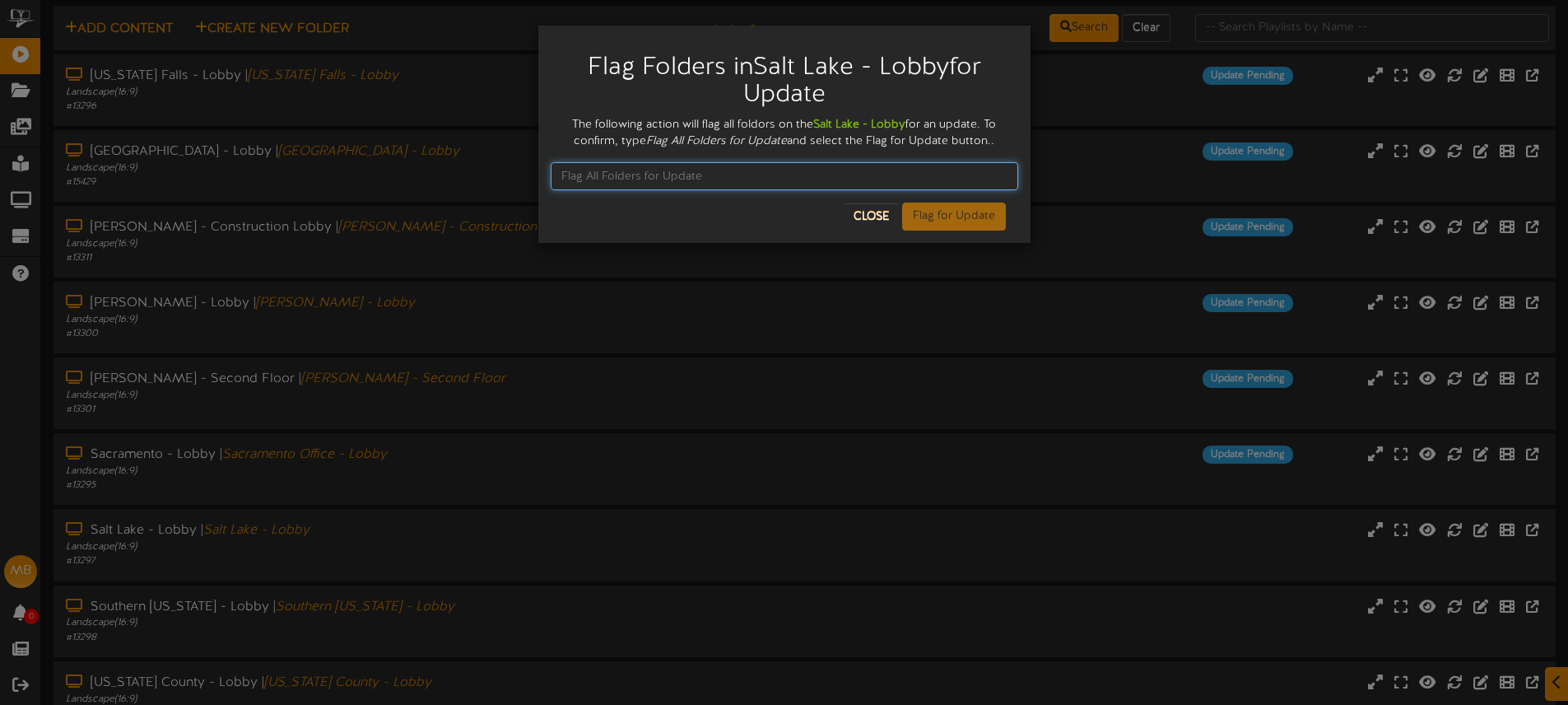
paste input "Flag All Folders for Update"
type input "Flag All Folders for Update"
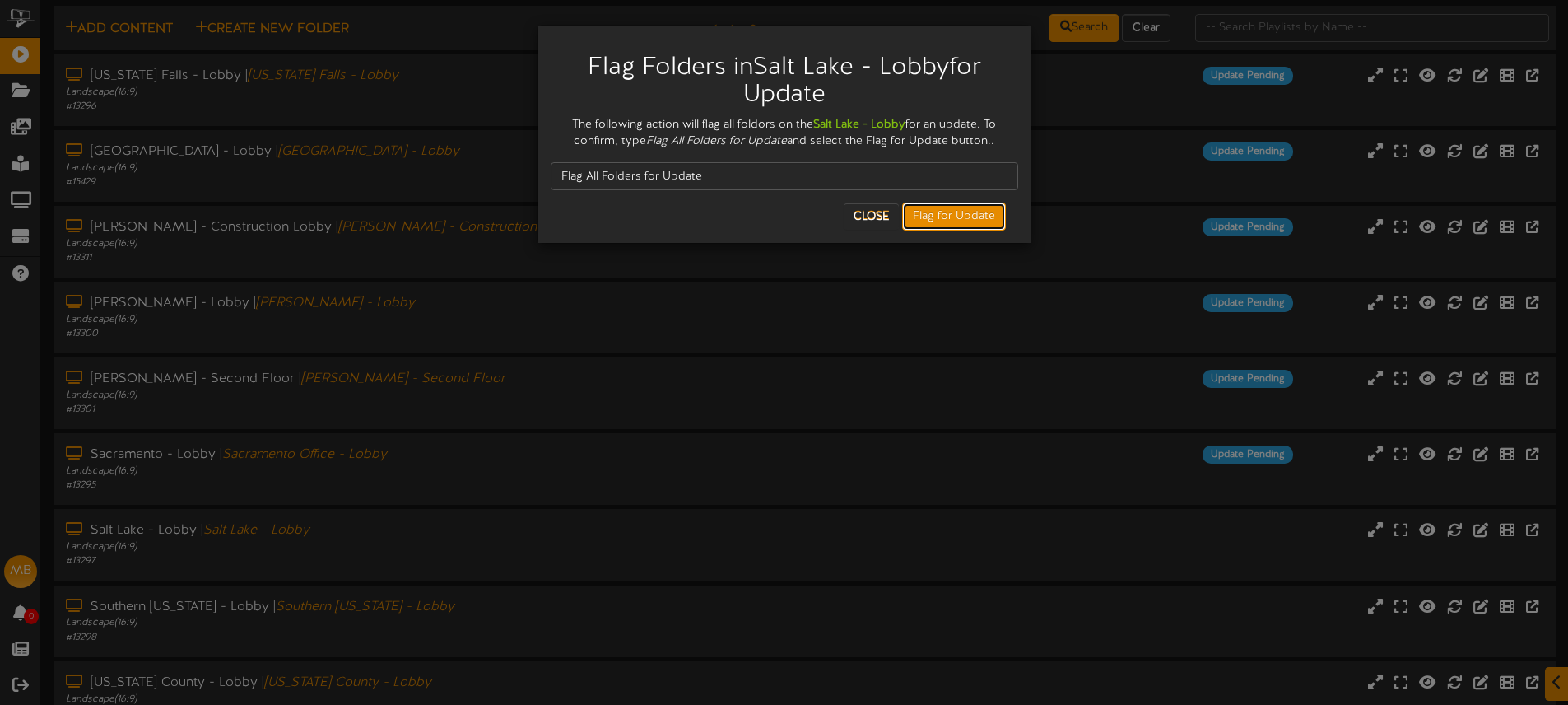
click at [943, 215] on button "Flag for Update" at bounding box center [954, 216] width 104 height 28
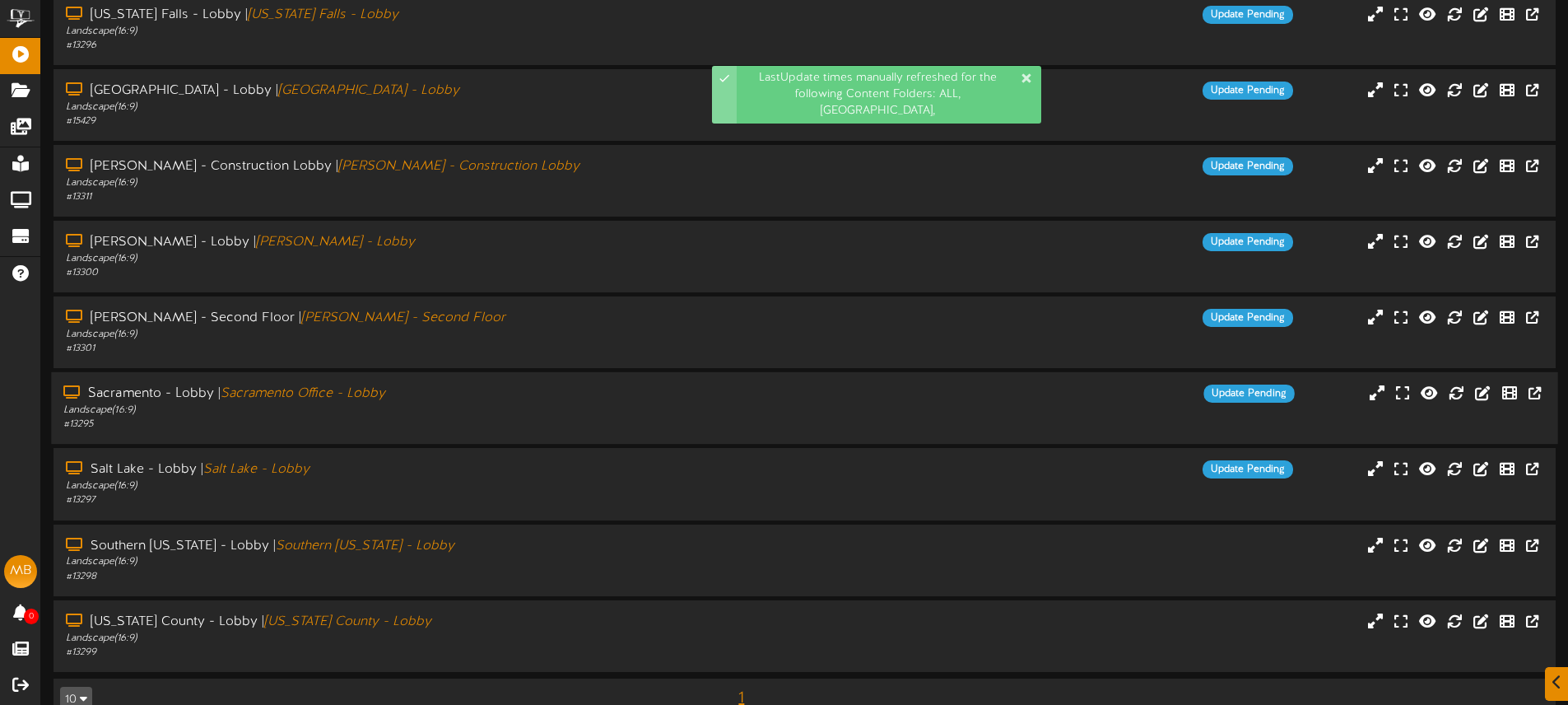
scroll to position [139, 0]
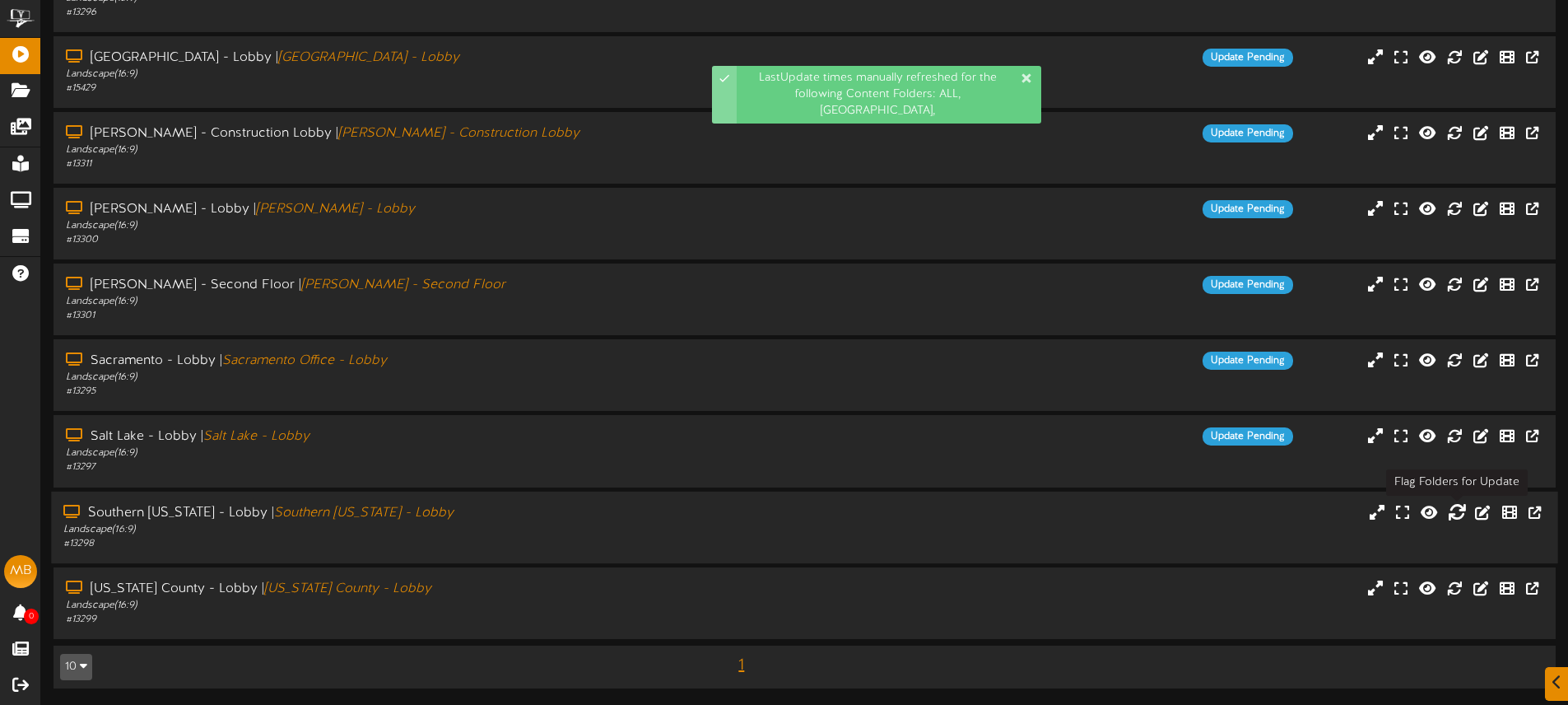
click at [1452, 510] on icon at bounding box center [1457, 511] width 18 height 18
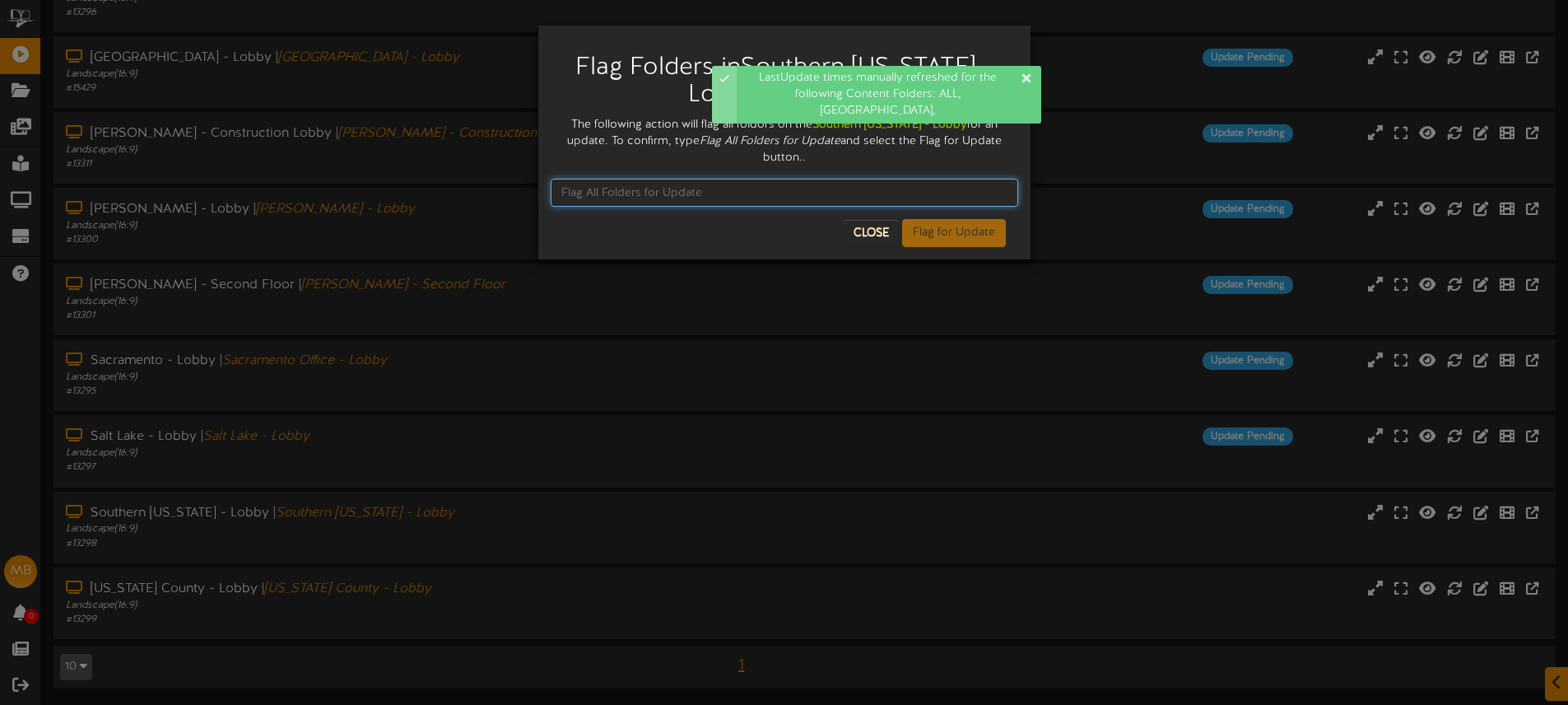
click at [604, 189] on input "text" at bounding box center [784, 192] width 467 height 28
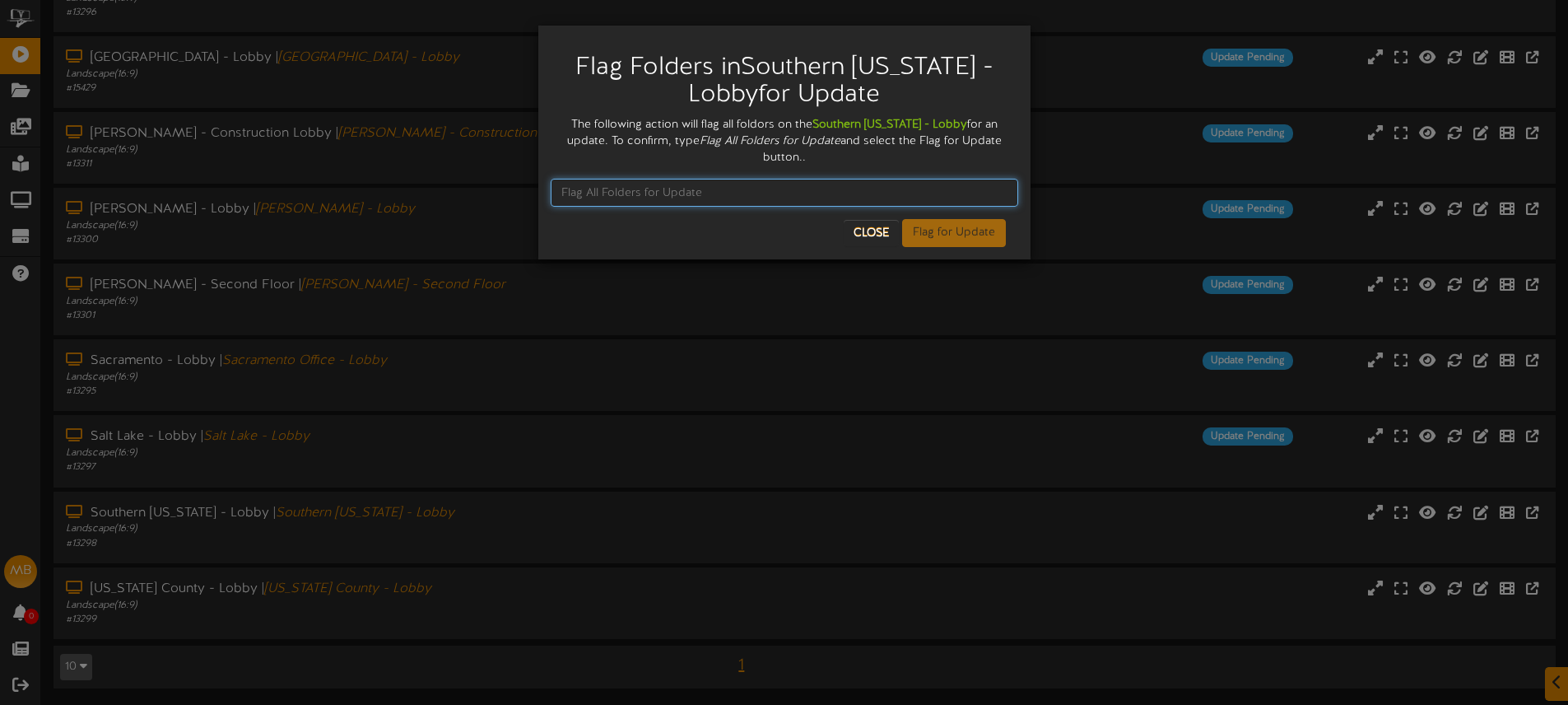
paste input "Flag All Folders for Update"
type input "Flag All Folders for Update"
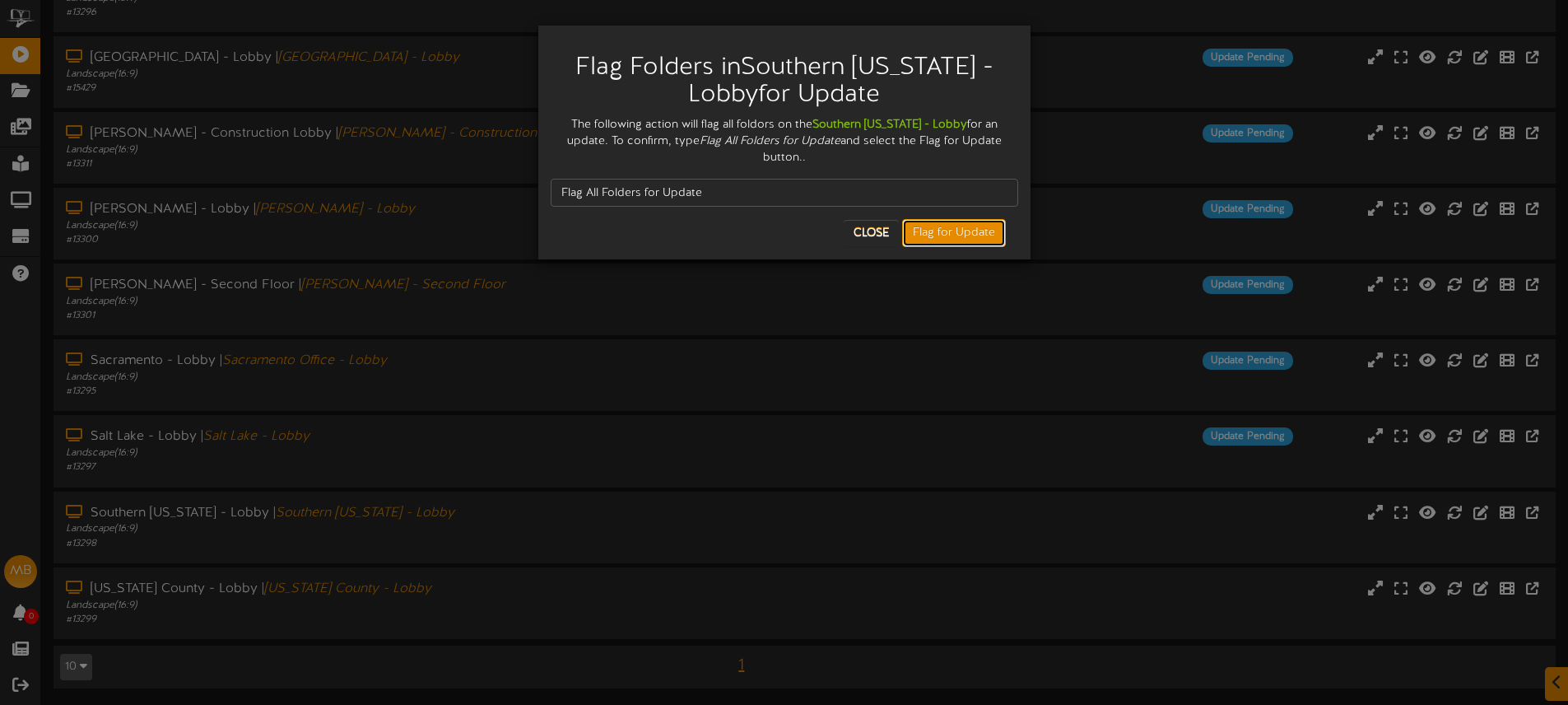
click at [936, 227] on button "Flag for Update" at bounding box center [954, 233] width 104 height 28
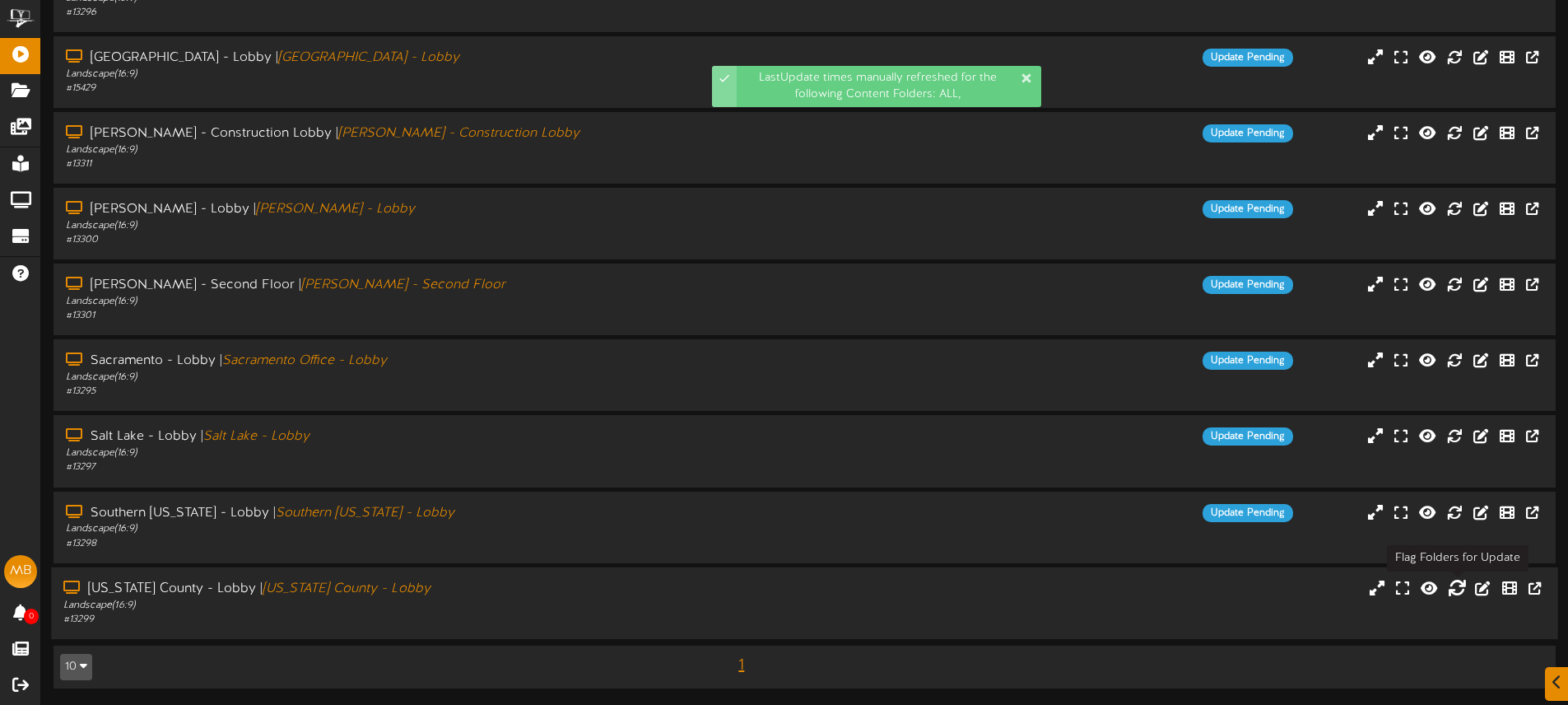
click at [1457, 587] on icon at bounding box center [1457, 587] width 18 height 18
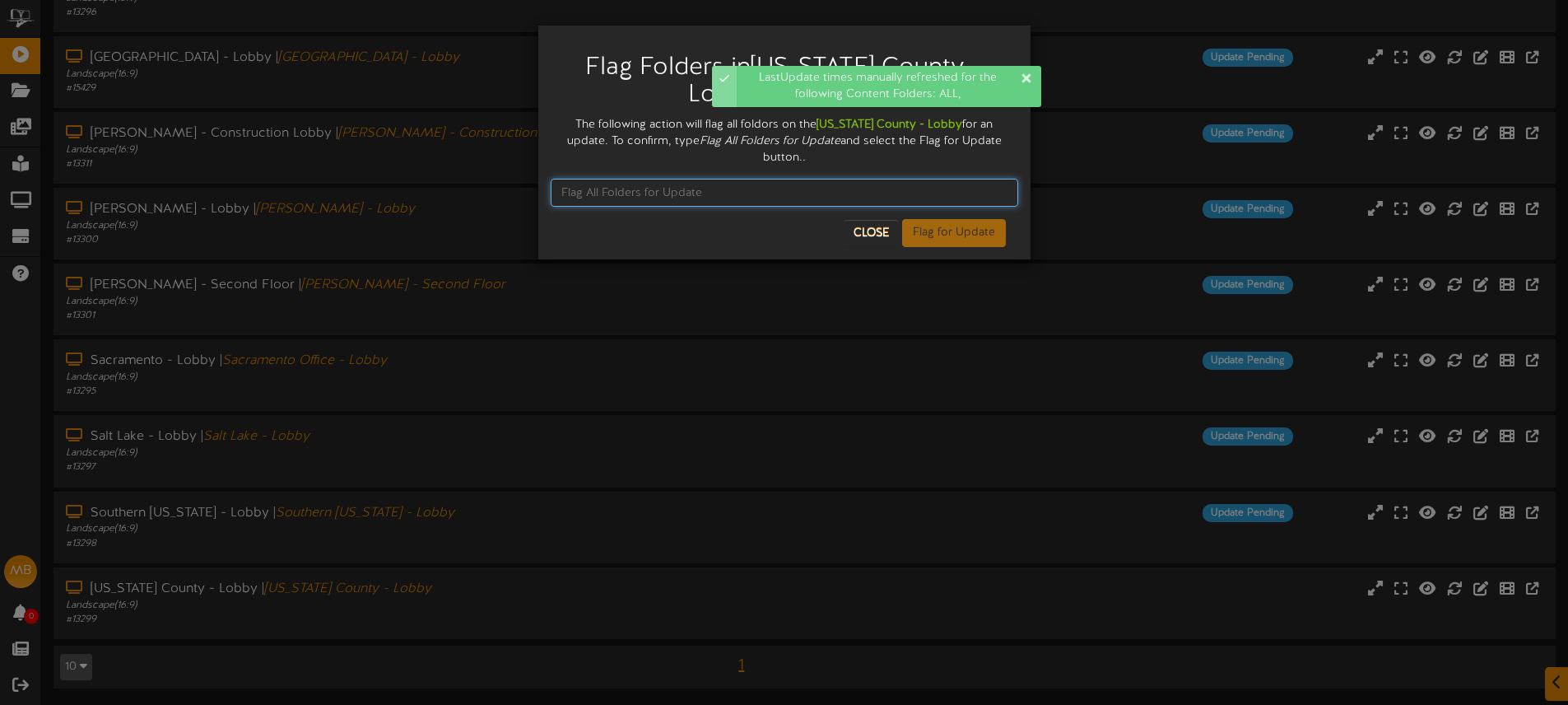
click at [597, 178] on input "text" at bounding box center [784, 192] width 467 height 28
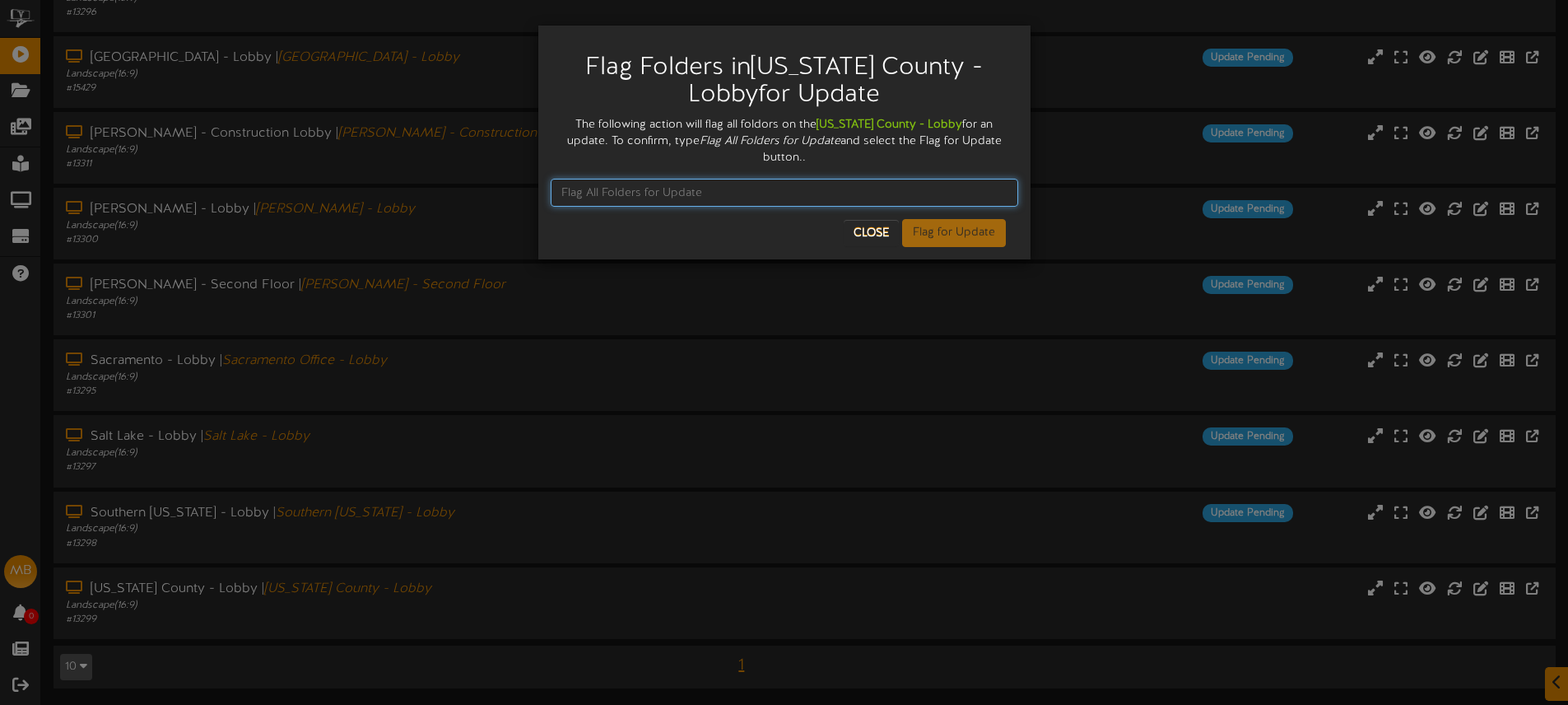
paste input "Flag All Folders for Update"
type input "Flag All Folders for Update"
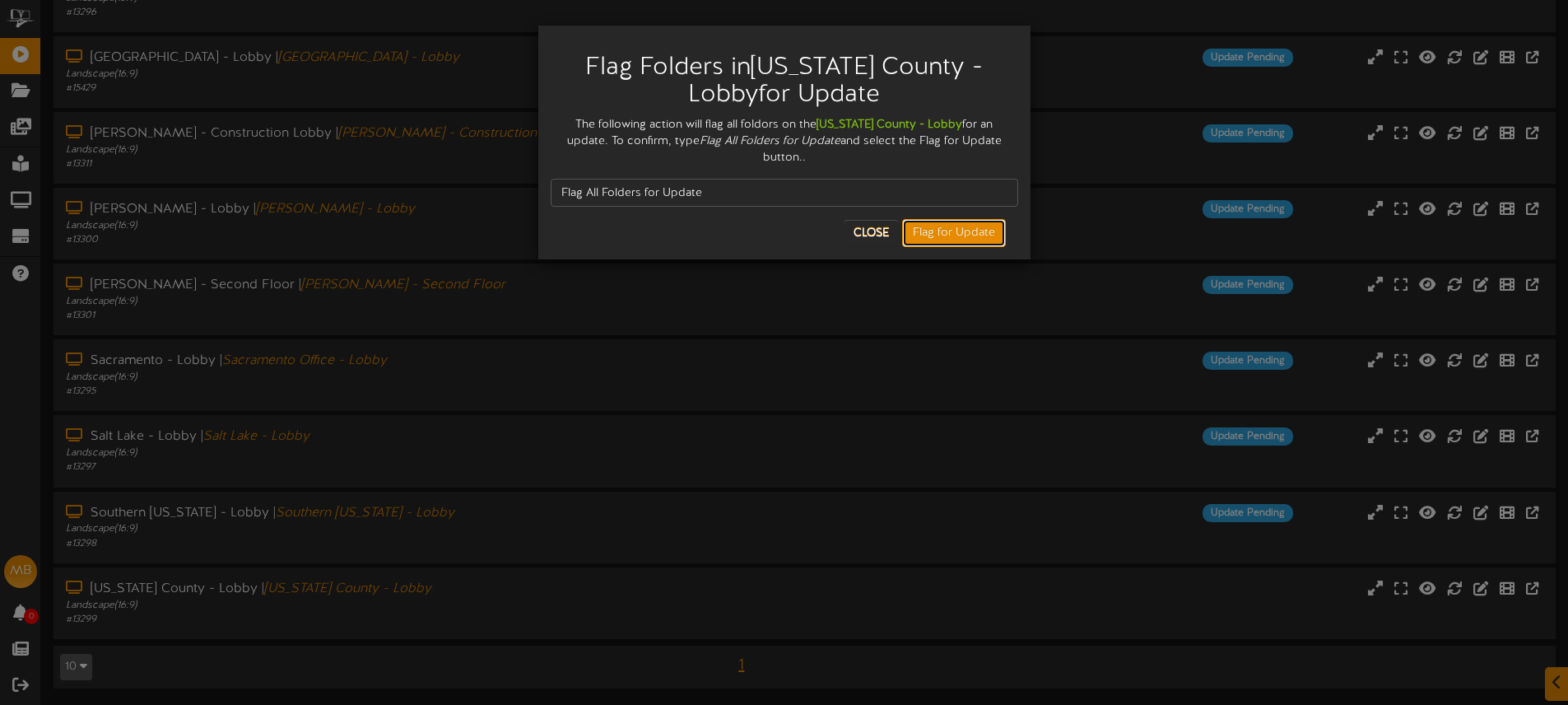
click at [938, 219] on button "Flag for Update" at bounding box center [954, 233] width 104 height 28
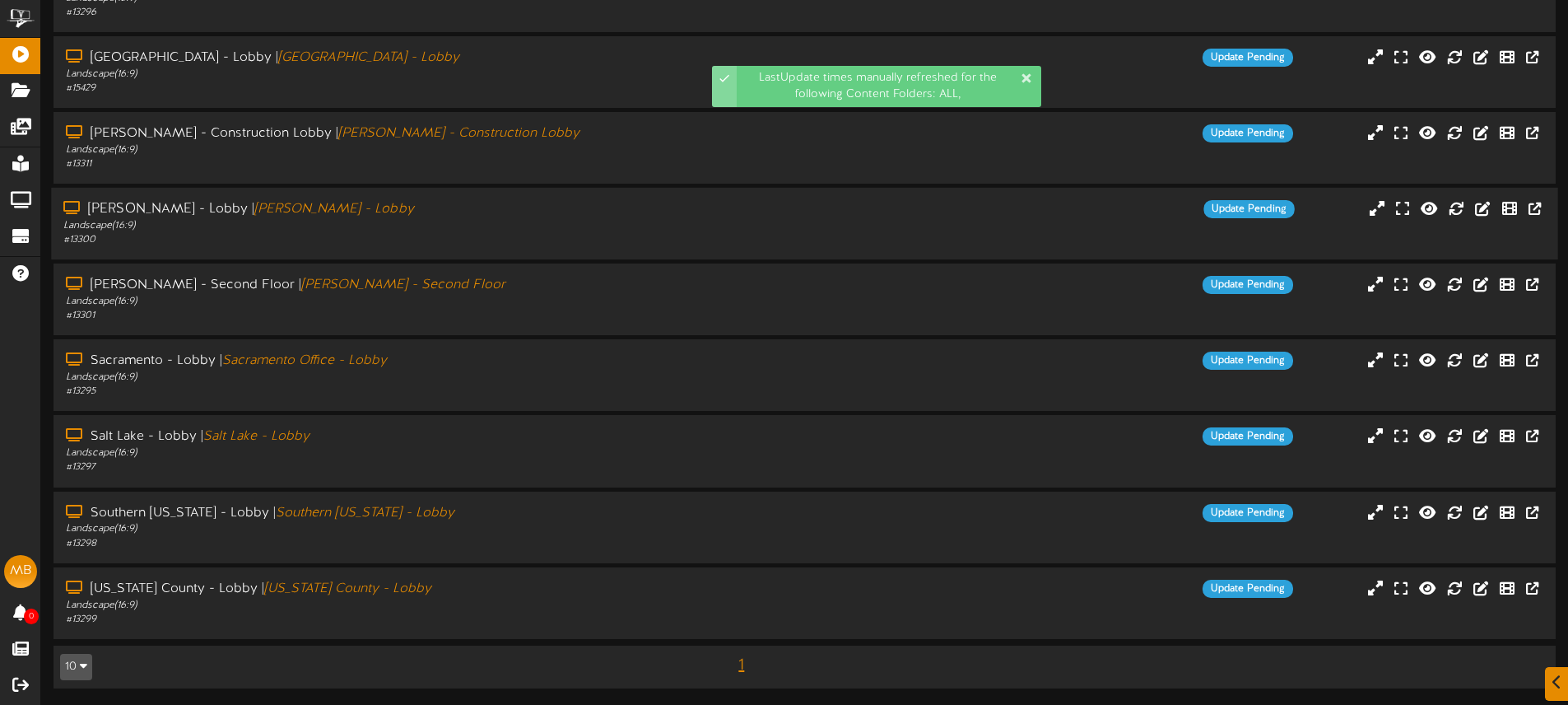
scroll to position [0, 0]
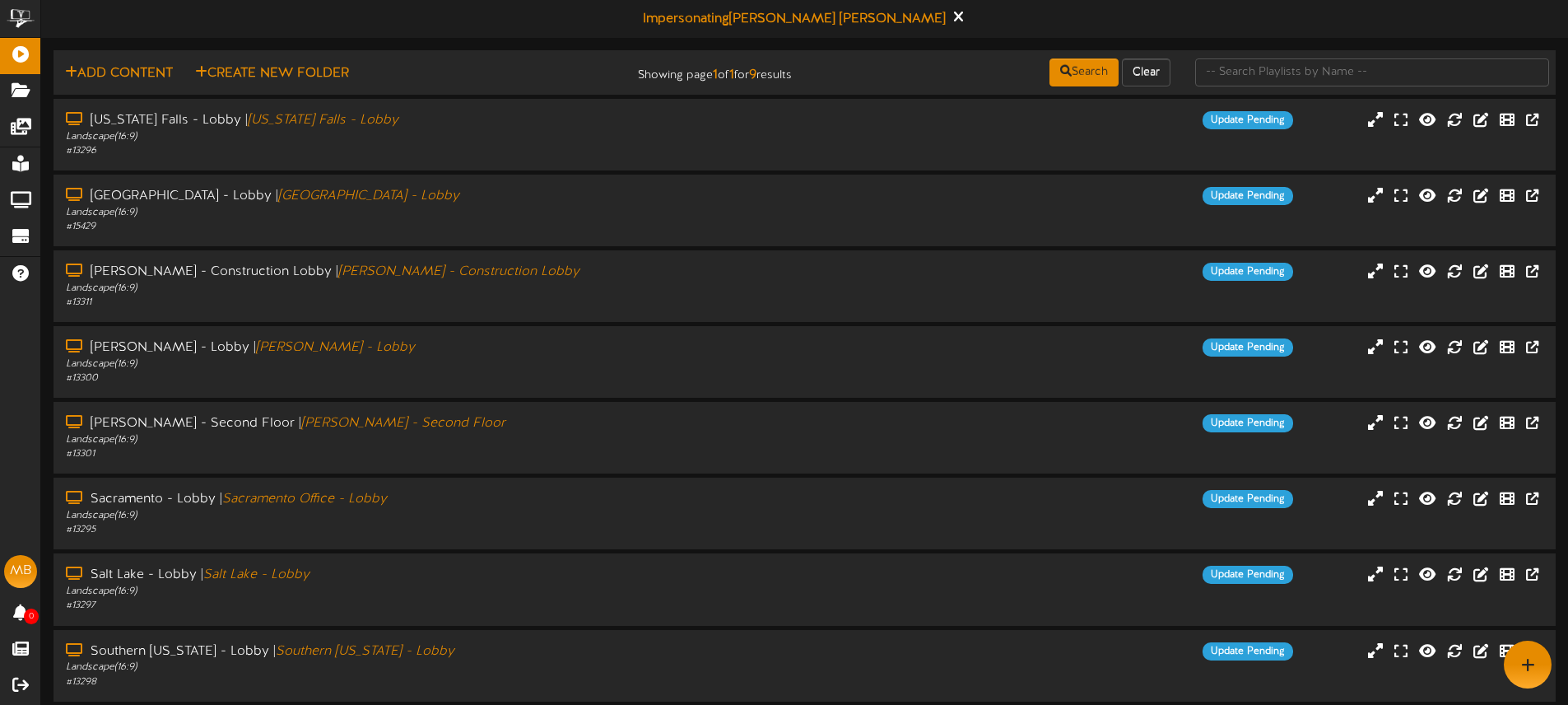
click at [825, 21] on div "LastUpdate times manually refreshed for the following Content Folders: ALL, Cha…" at bounding box center [784, 421] width 1568 height 843
click at [881, 21] on div "Impersonating Moises Balderas" at bounding box center [805, 19] width 1527 height 38
click at [952, 21] on icon at bounding box center [957, 17] width 11 height 18
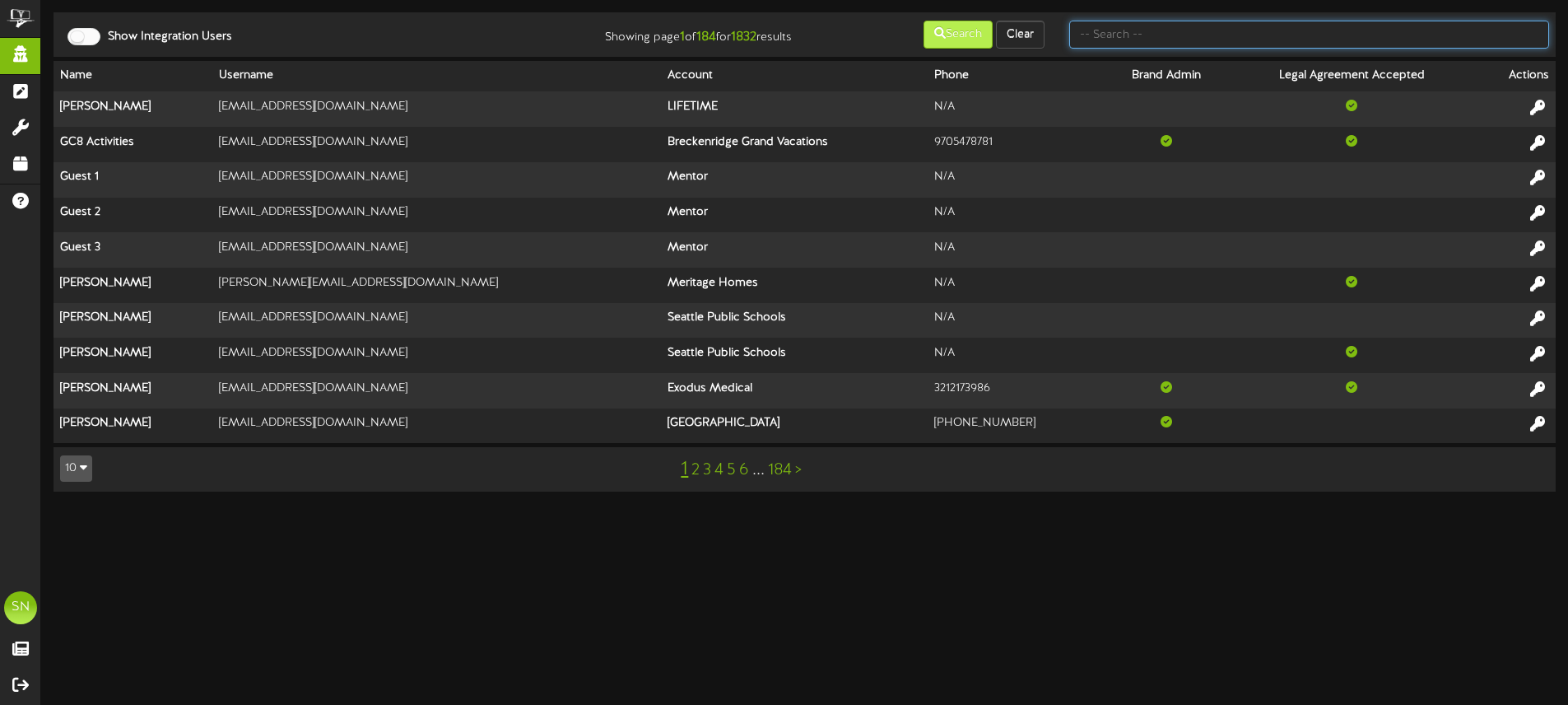
drag, startPoint x: 1151, startPoint y: 40, endPoint x: 971, endPoint y: 22, distance: 180.9
click at [1151, 39] on input "text" at bounding box center [1308, 35] width 479 height 28
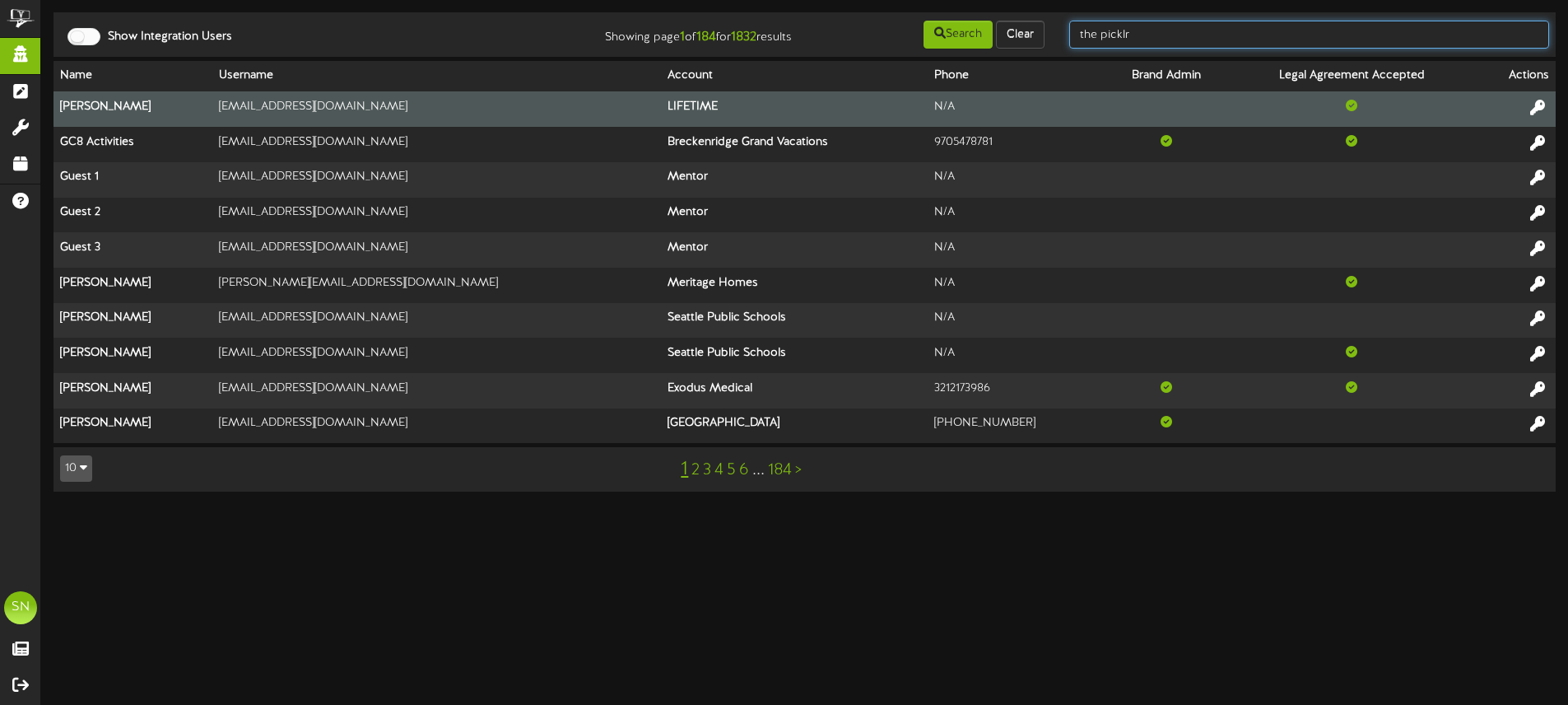
type input "the picklr"
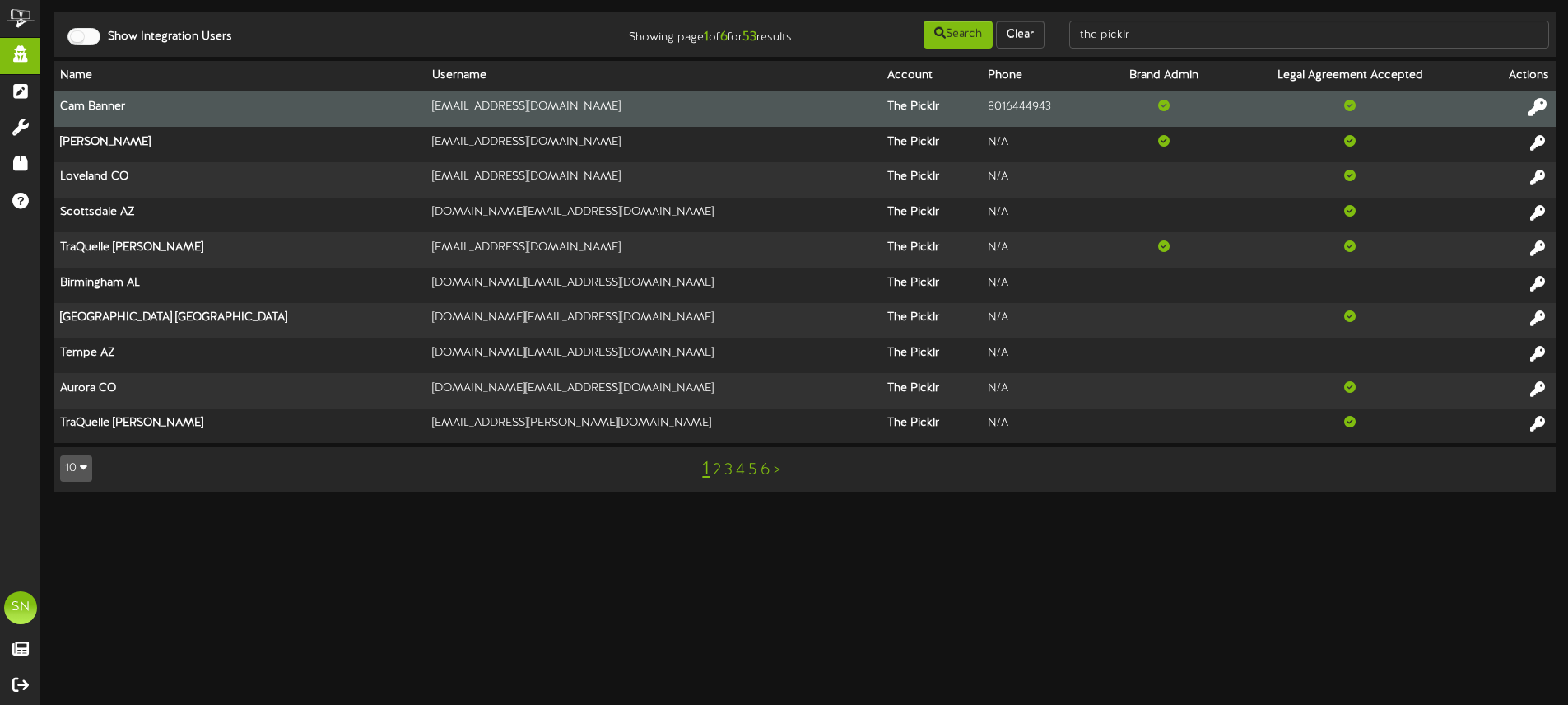
click at [1540, 106] on icon at bounding box center [1537, 107] width 18 height 18
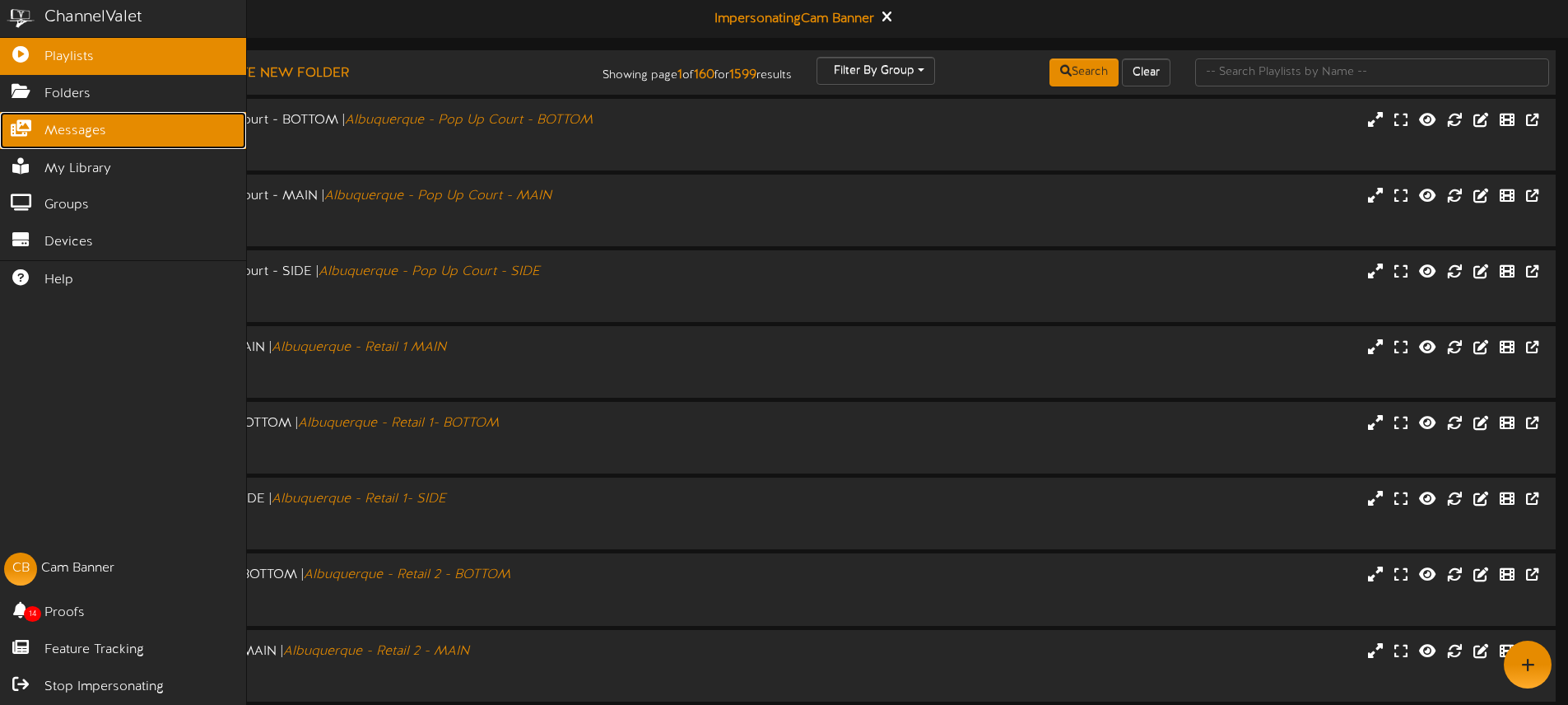
drag, startPoint x: 59, startPoint y: 138, endPoint x: 73, endPoint y: 135, distance: 14.3
click at [59, 138] on span "Messages" at bounding box center [75, 131] width 62 height 19
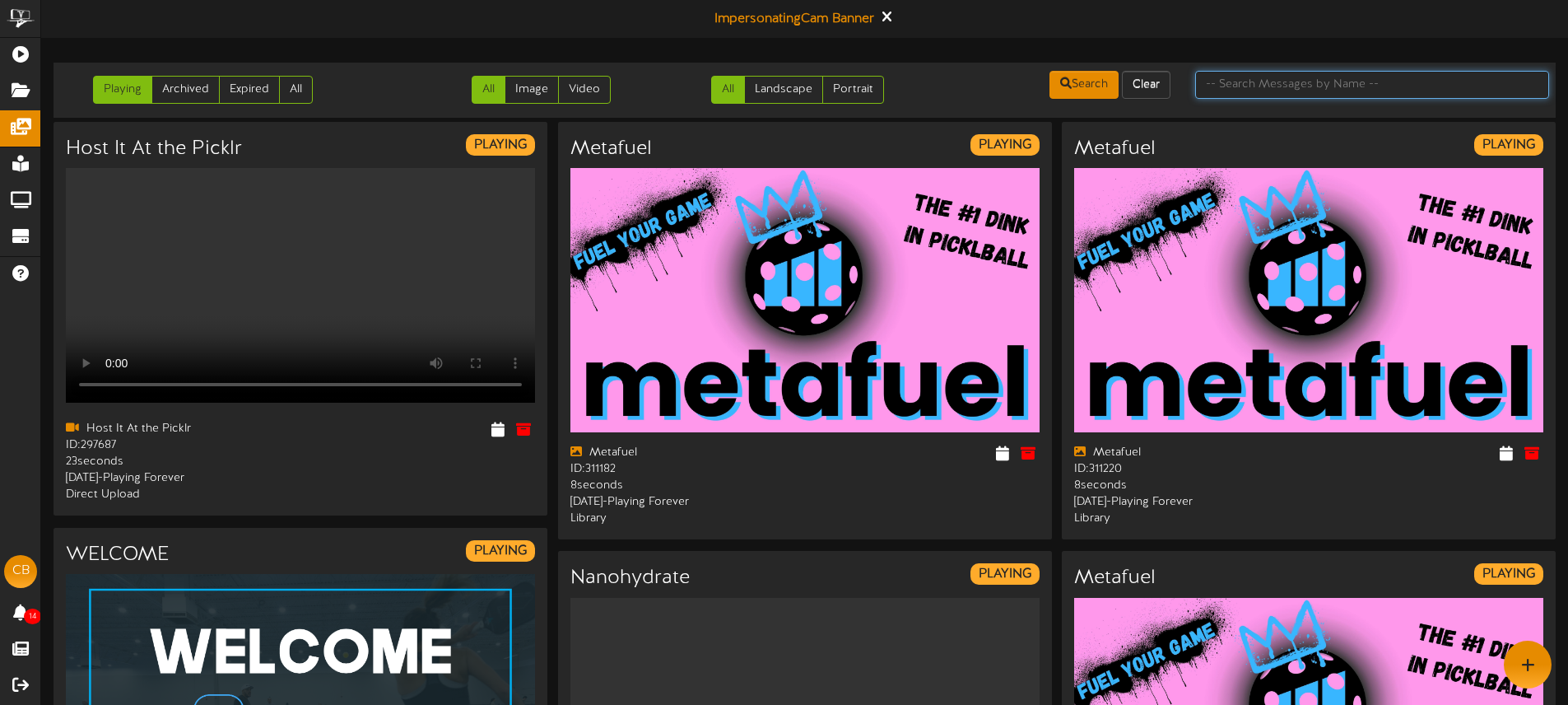
click at [1272, 86] on input "text" at bounding box center [1372, 85] width 354 height 28
type input "the picklr"
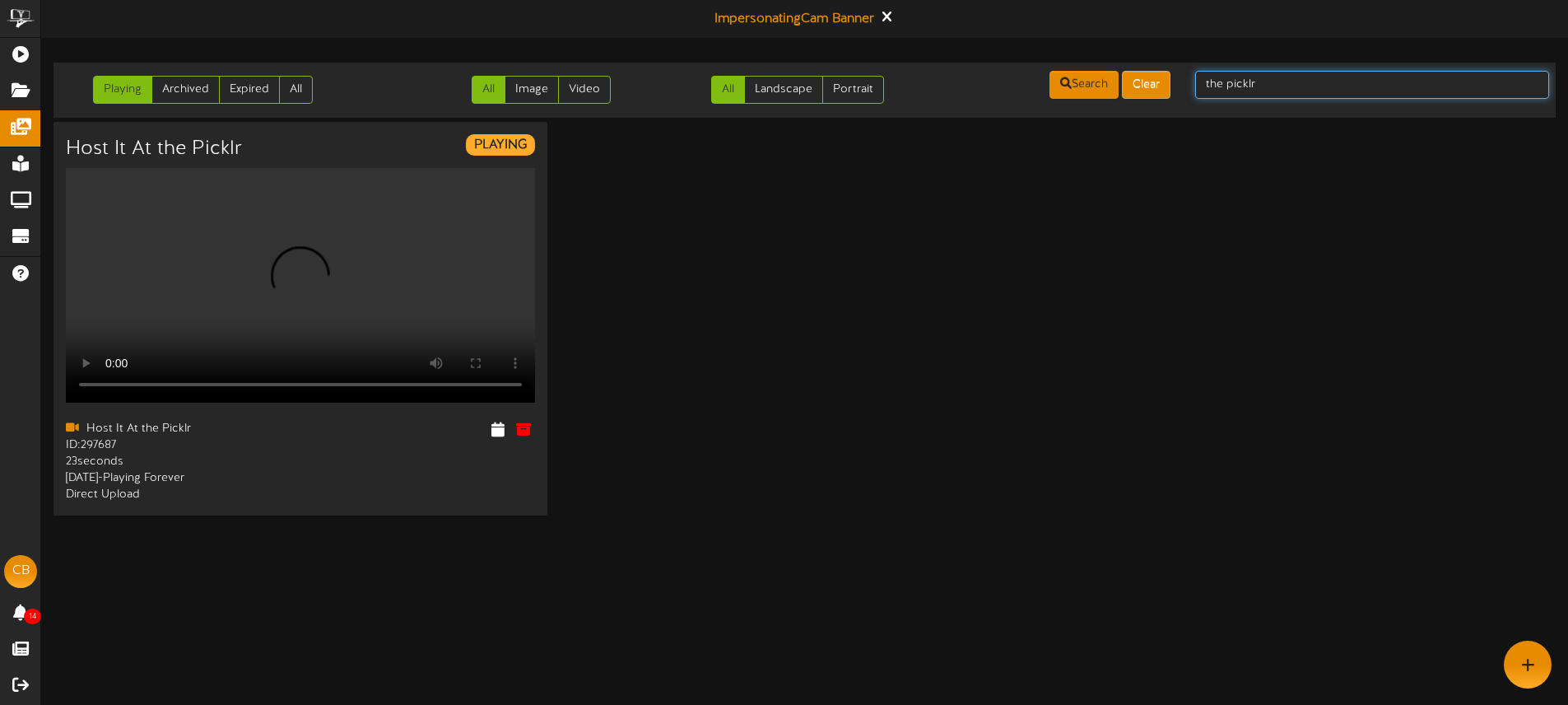
drag, startPoint x: 1288, startPoint y: 86, endPoint x: 1159, endPoint y: 86, distance: 129.0
click at [1159, 86] on div "Playing Archived Expired All All Image Video All Landscape Portrait" at bounding box center [805, 90] width 1514 height 42
type input "heritage"
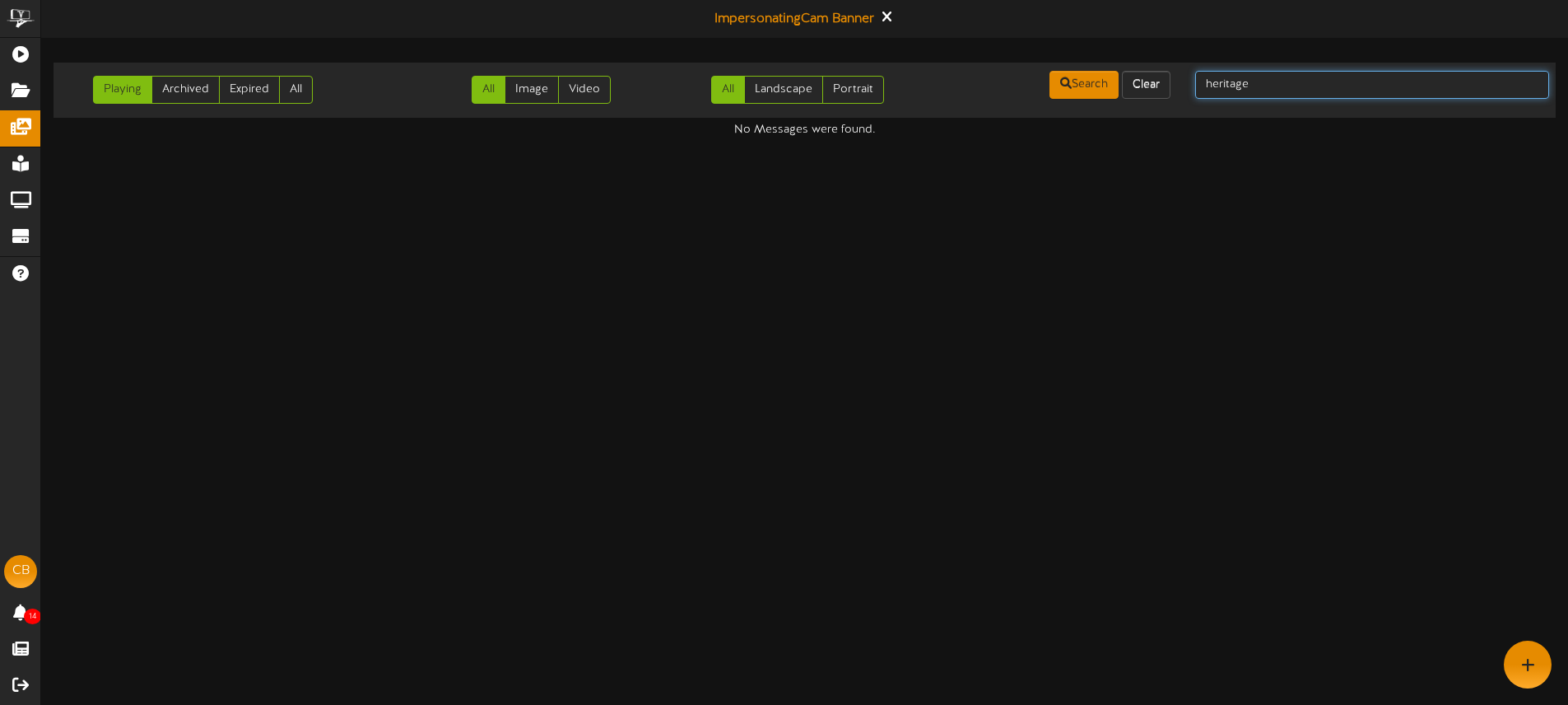
drag, startPoint x: 1278, startPoint y: 88, endPoint x: 1201, endPoint y: 82, distance: 77.2
click at [1196, 82] on input "heritage" at bounding box center [1372, 85] width 354 height 28
type input "MLP"
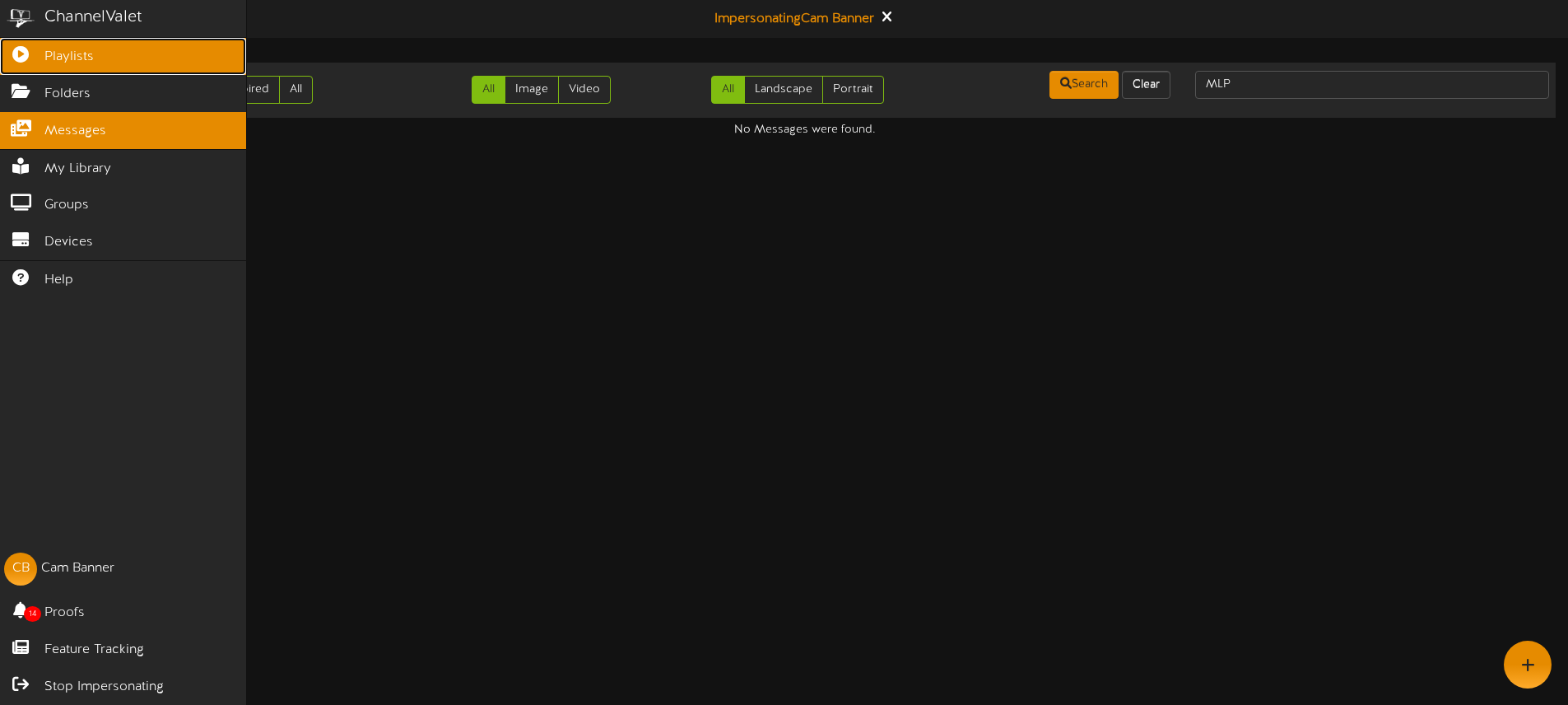
click at [40, 54] on icon at bounding box center [21, 52] width 41 height 12
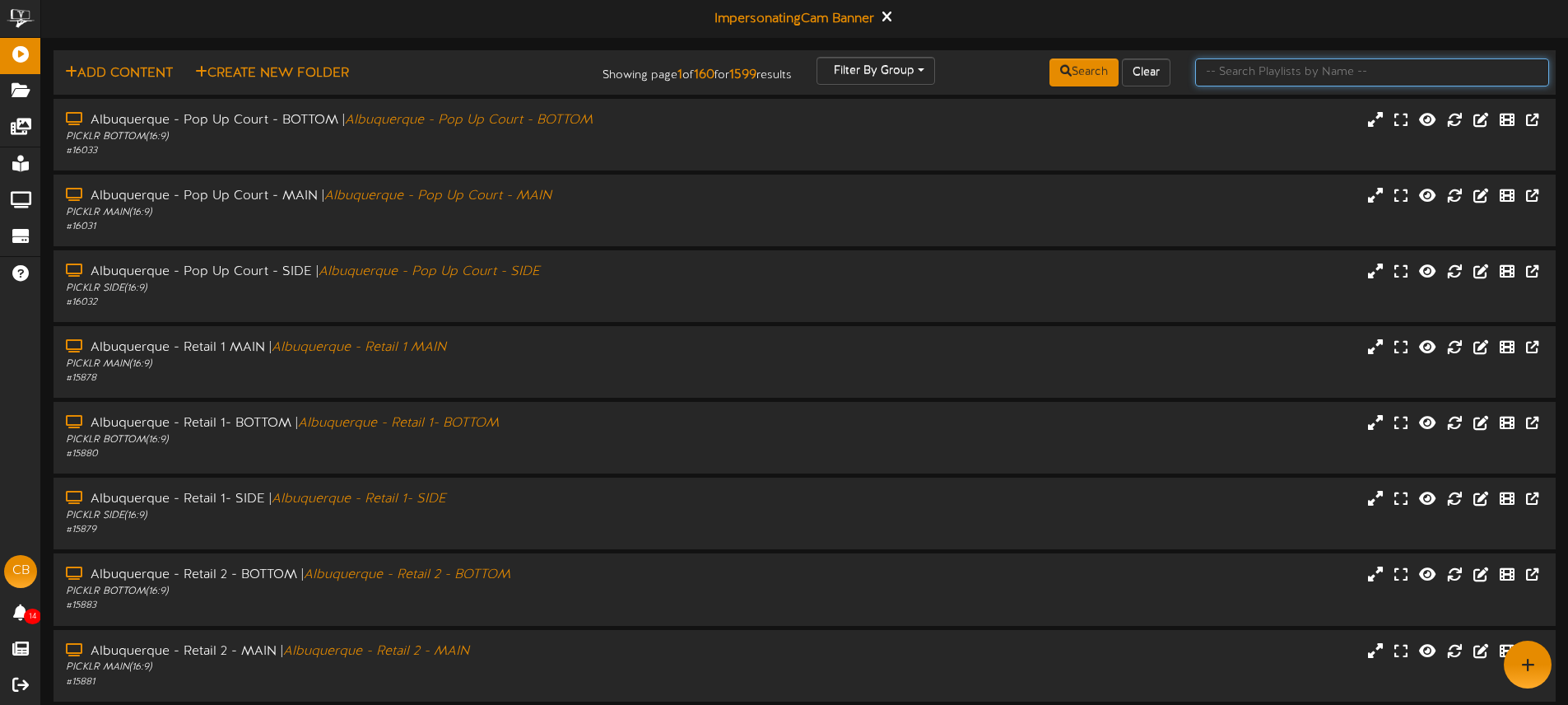
click at [1286, 73] on input "text" at bounding box center [1372, 73] width 354 height 28
type input "Kasyville"
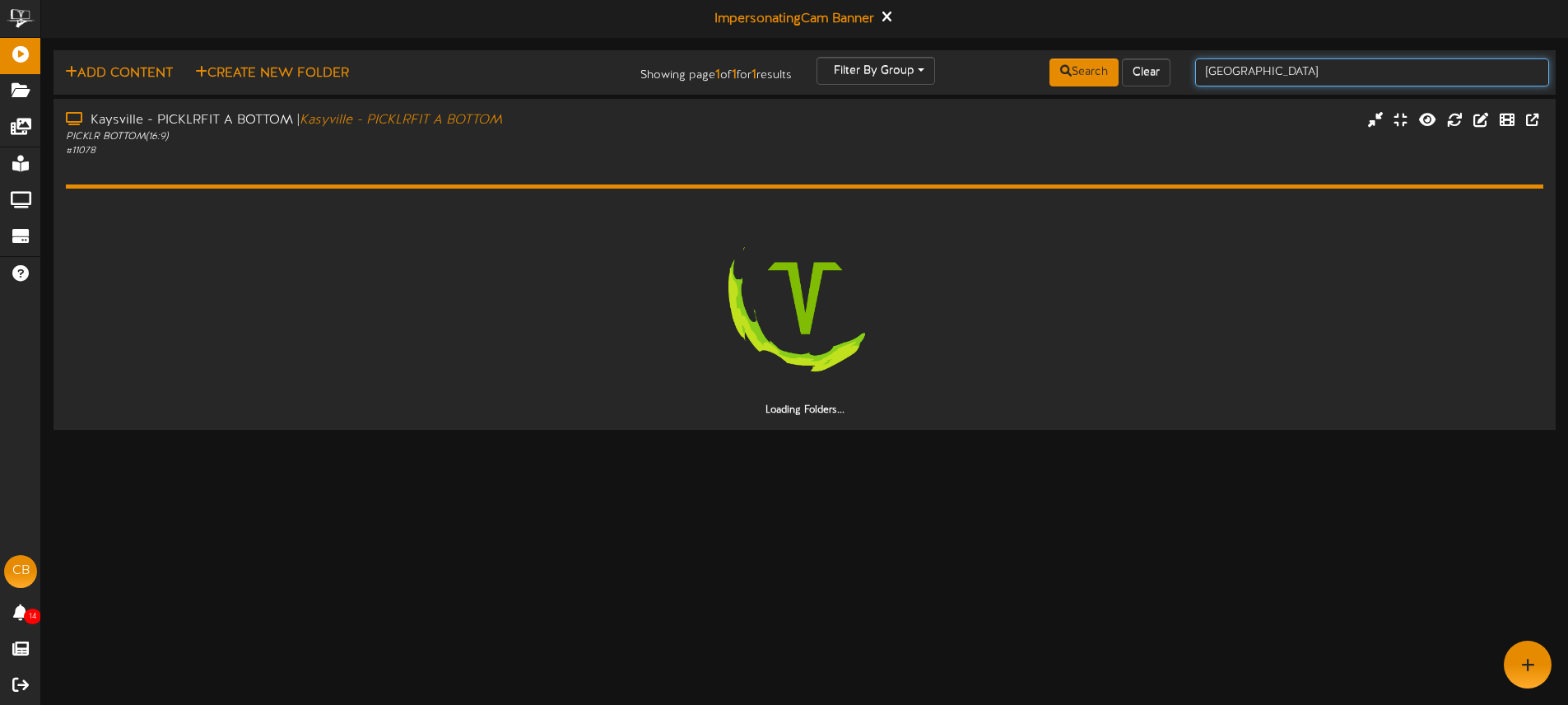
drag, startPoint x: 1268, startPoint y: 71, endPoint x: 1192, endPoint y: 71, distance: 76.0
click at [1191, 71] on div "Kasyville" at bounding box center [1372, 73] width 379 height 31
type input "kaysville"
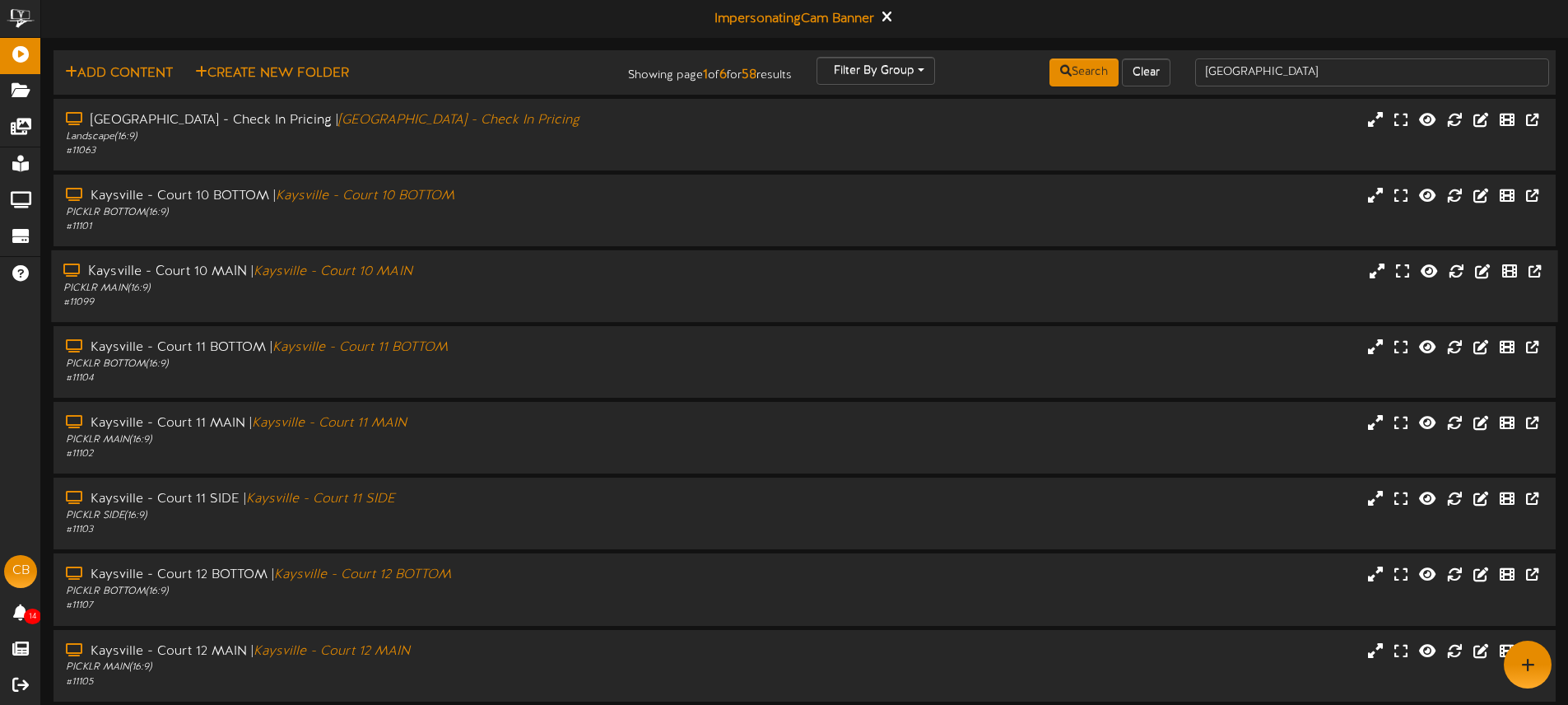
click at [482, 288] on div "PICKLR MAIN ( 16:9 )" at bounding box center [365, 288] width 603 height 14
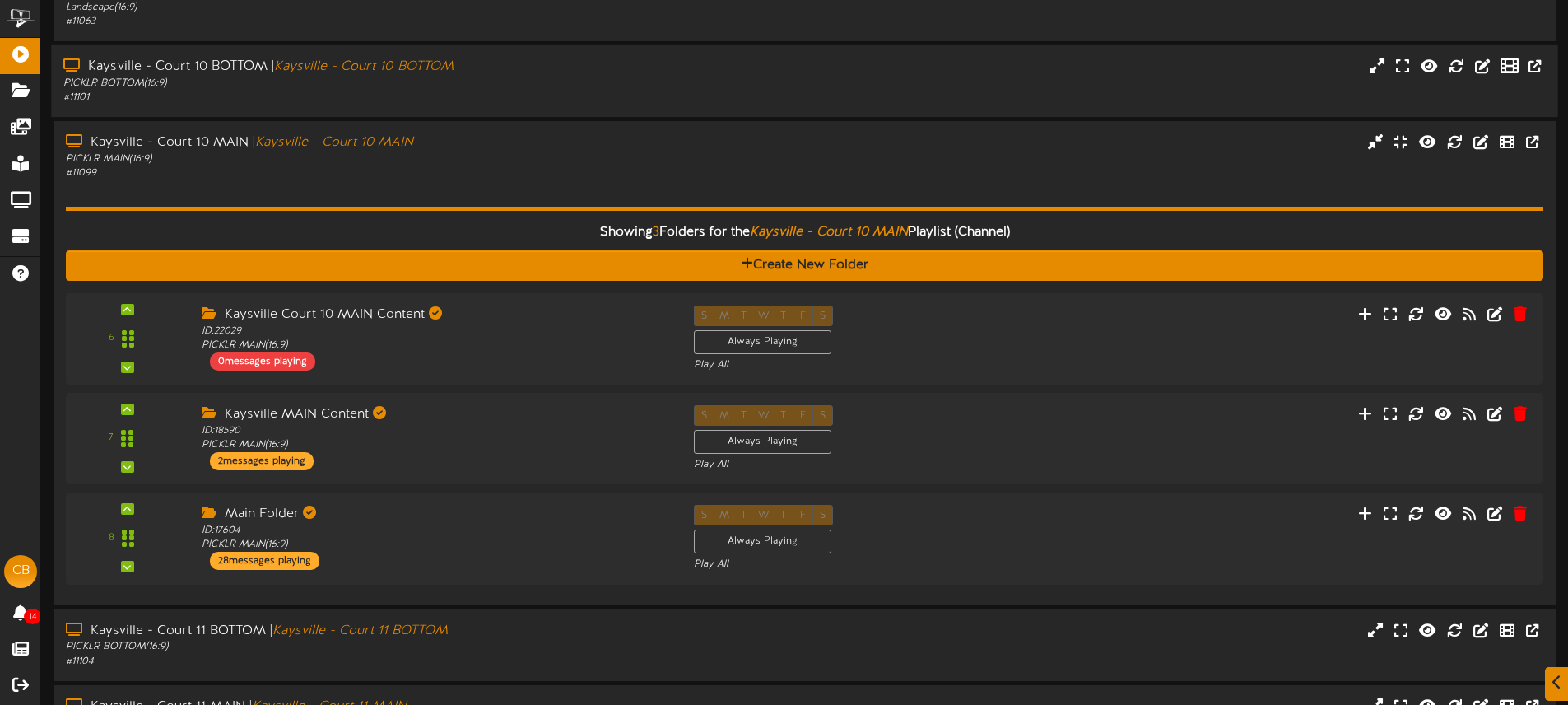
scroll to position [250, 0]
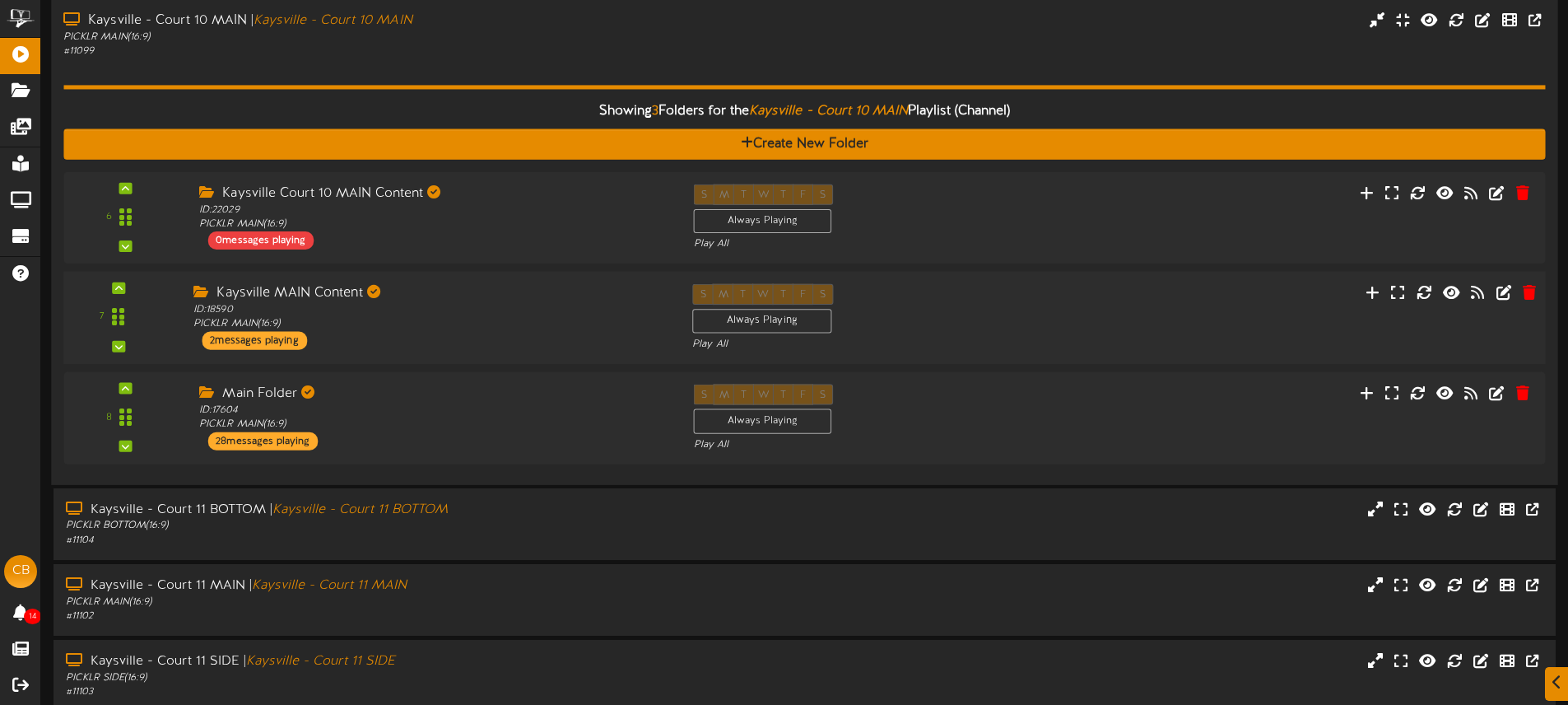
click at [469, 336] on div "Kaysville MAIN Content ID: 18590 PICKLR MAIN ( 16:9 ) 2 messages playing" at bounding box center [430, 317] width 498 height 66
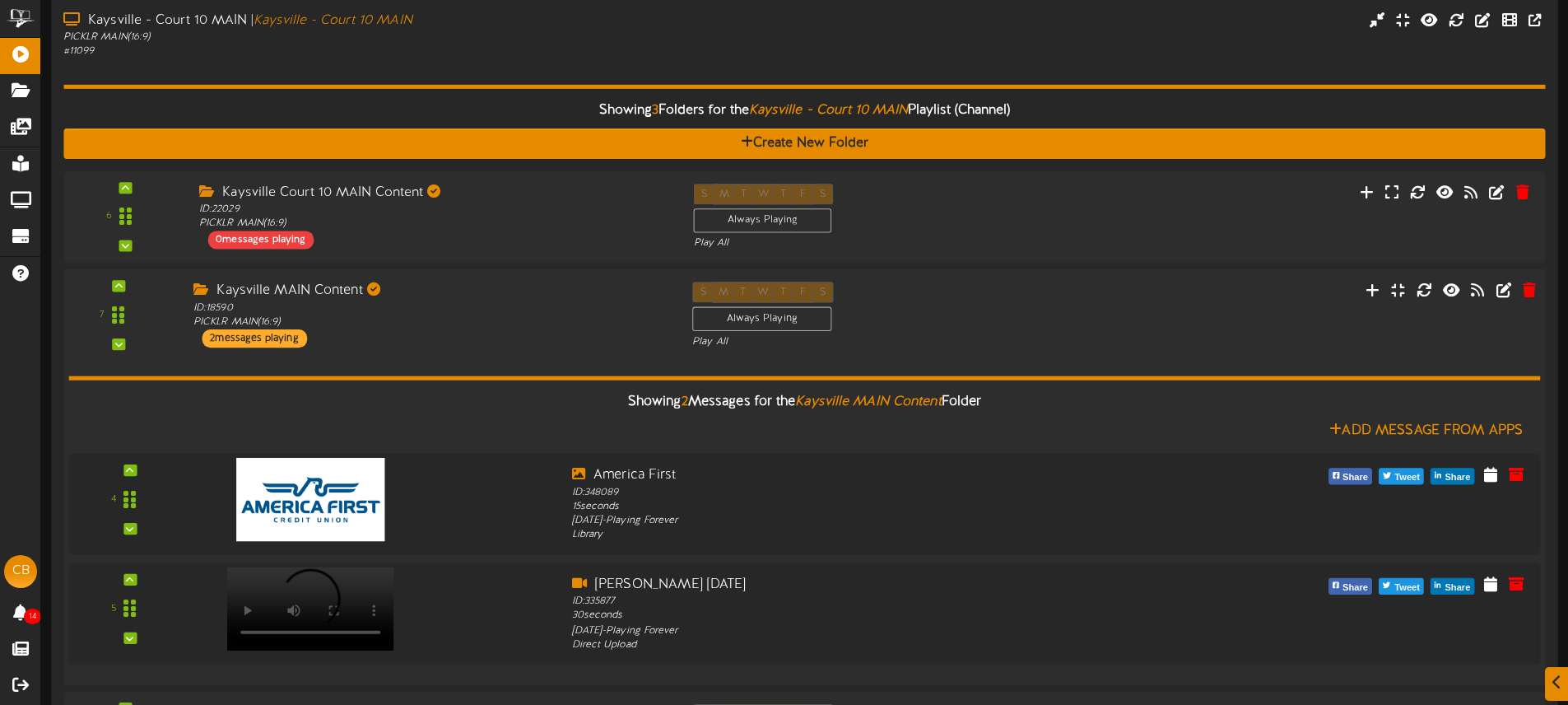
click at [471, 337] on div "Kaysville MAIN Content ID: 18590 PICKLR MAIN ( 16:9 ) 2 messages playing" at bounding box center [430, 315] width 498 height 66
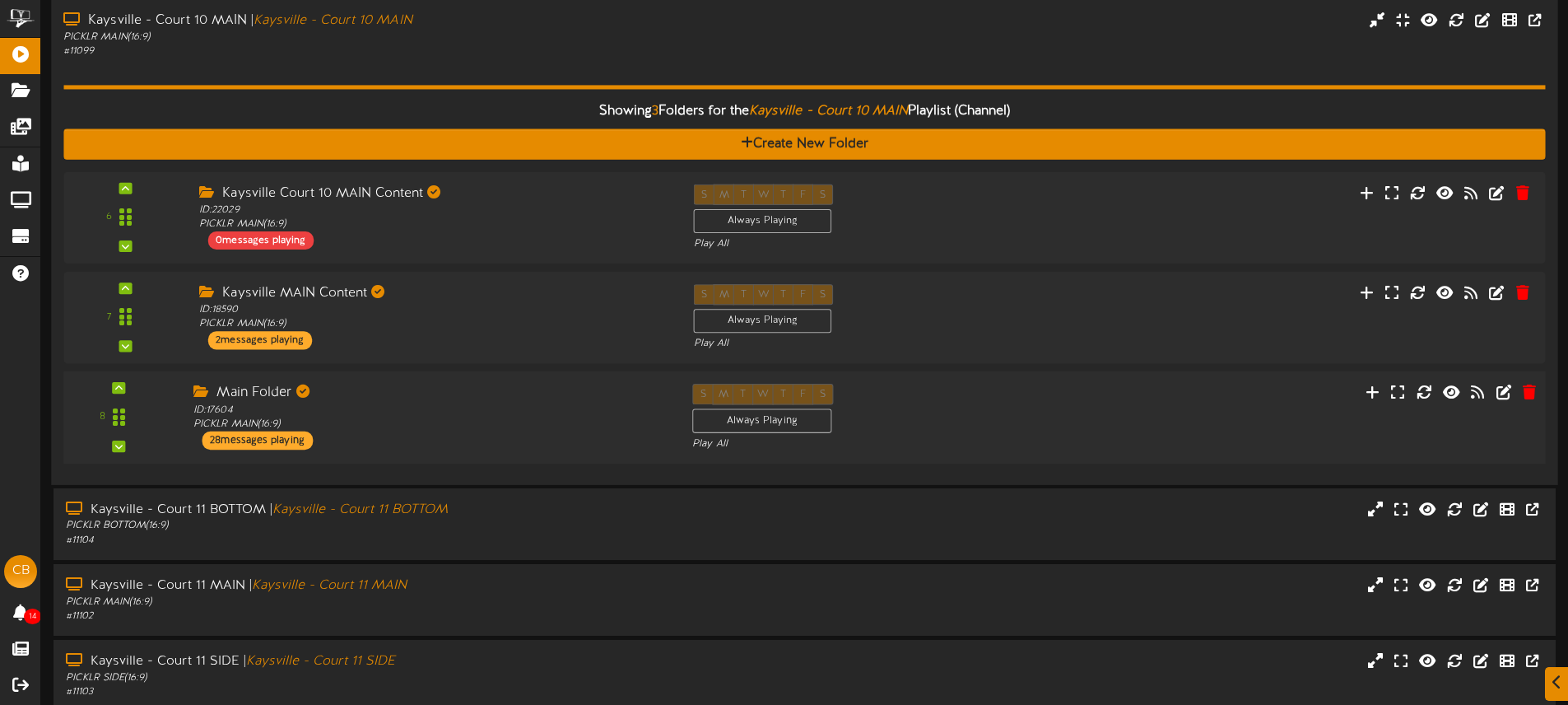
click at [432, 402] on div "Main Folder" at bounding box center [430, 393] width 474 height 19
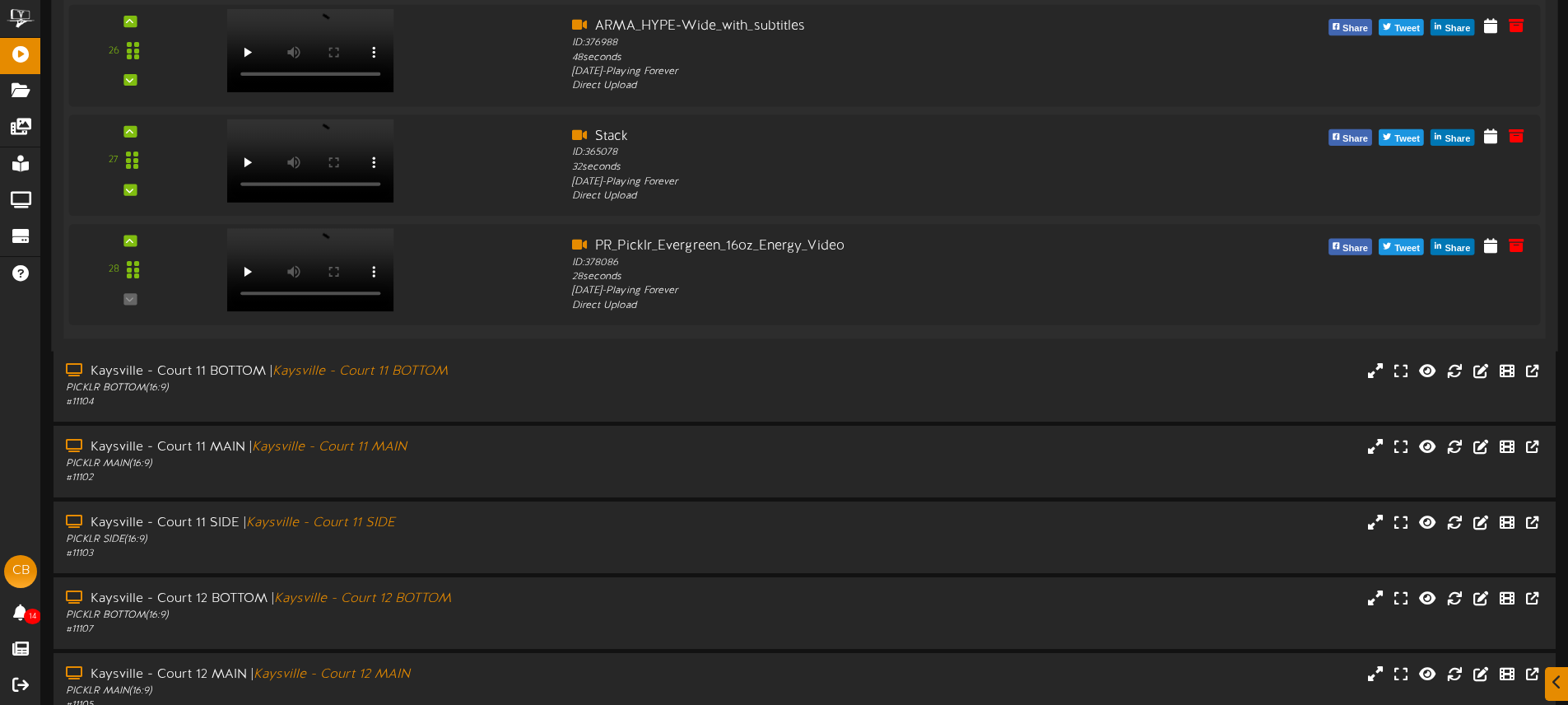
scroll to position [3591, 0]
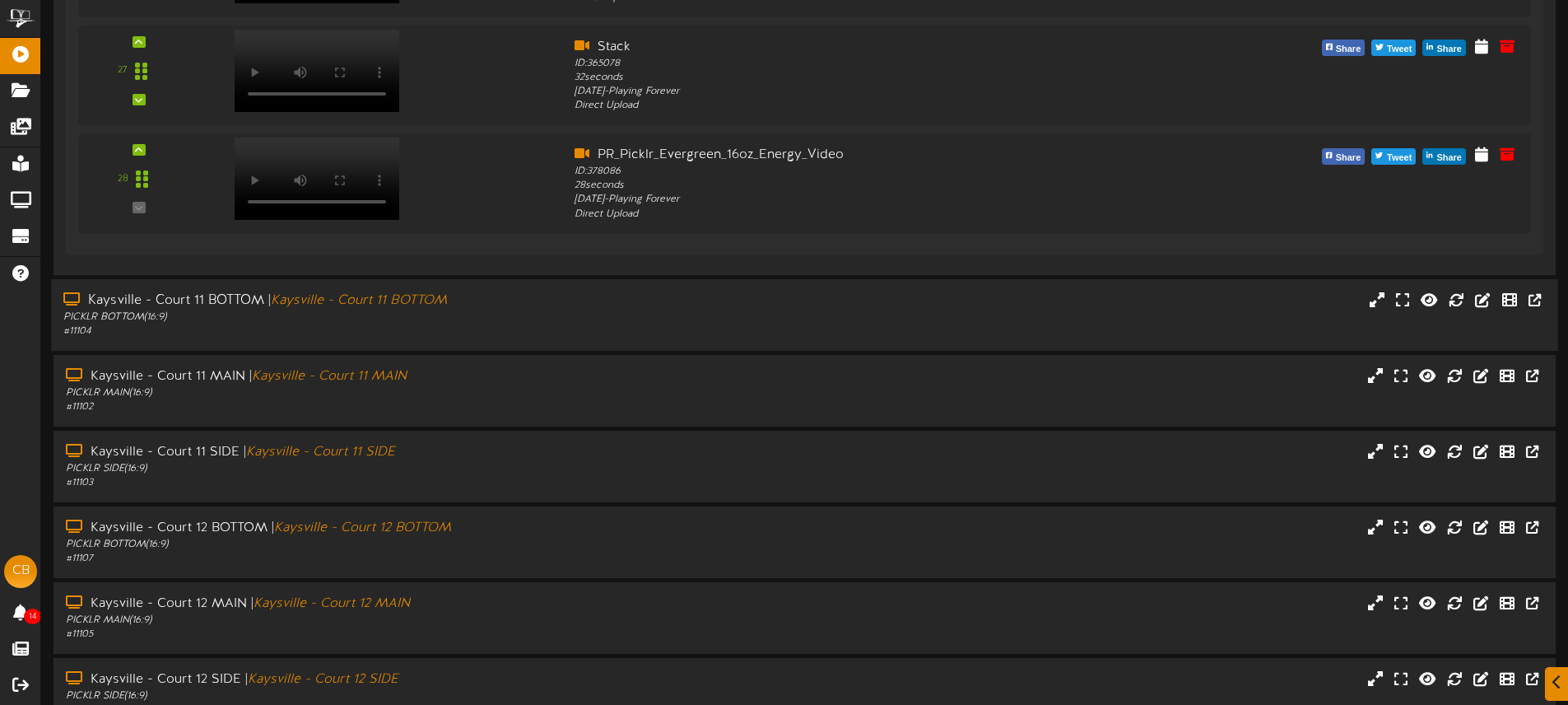
click at [532, 315] on div "PICKLR BOTTOM ( 16:9 )" at bounding box center [365, 316] width 603 height 14
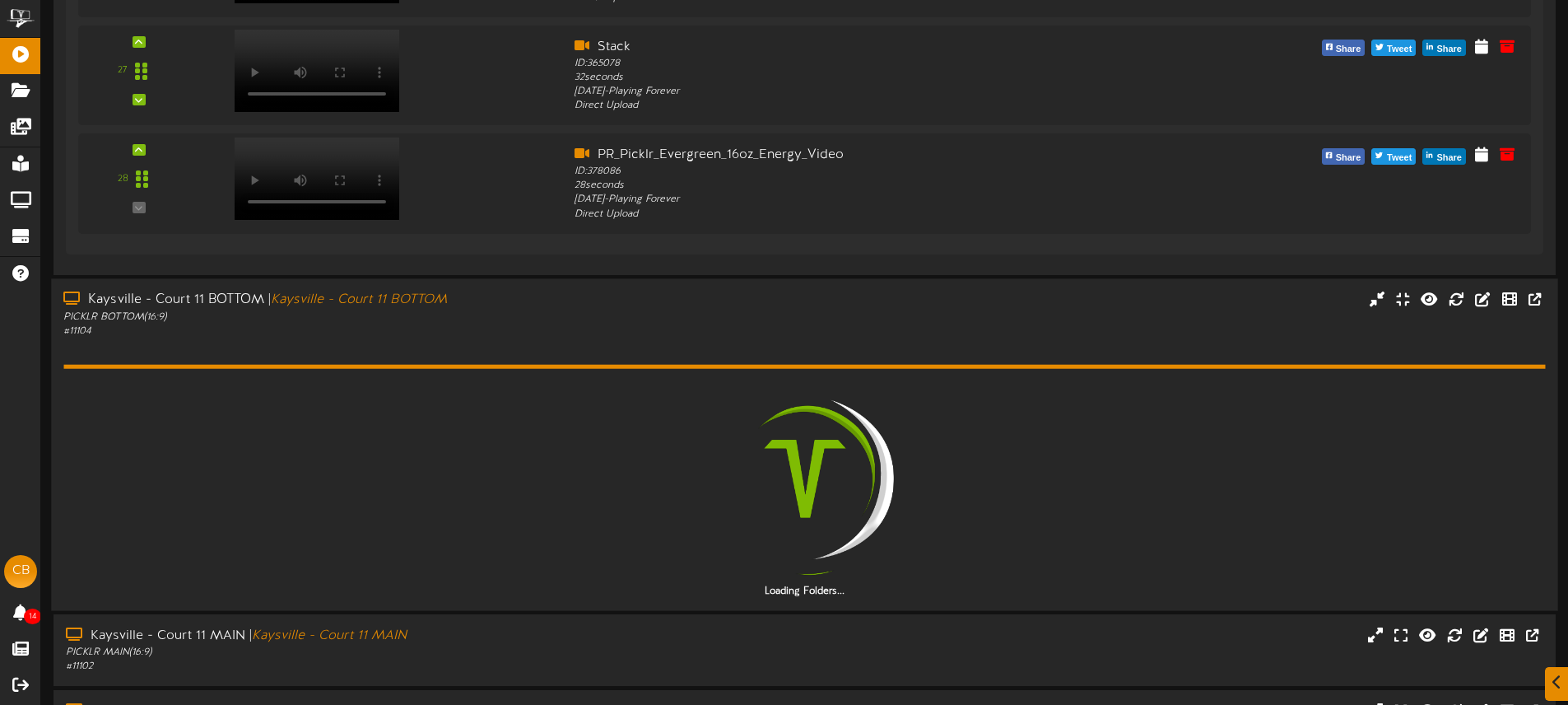
click at [599, 323] on div "PICKLR BOTTOM ( 16:9 )" at bounding box center [365, 316] width 603 height 14
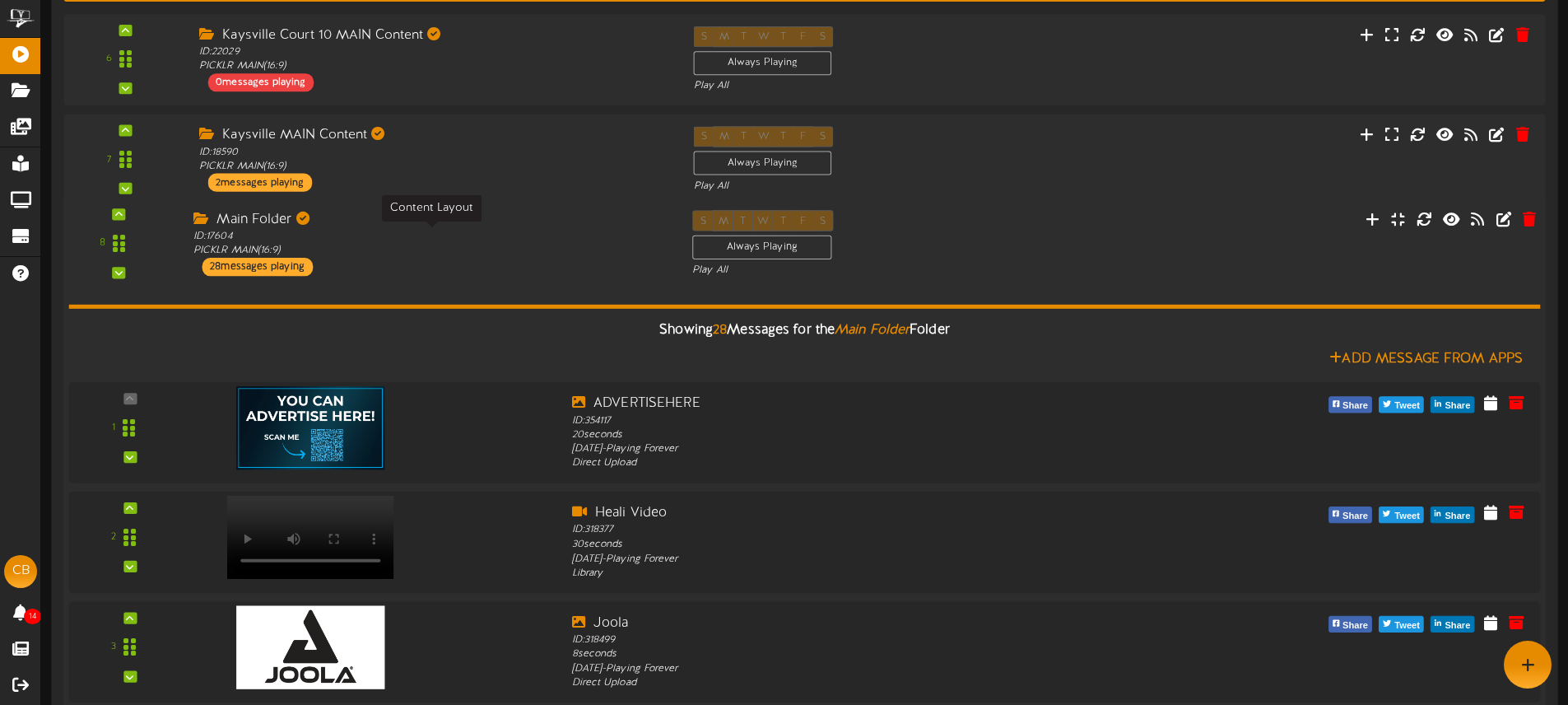
click at [478, 240] on div "ID: 17604 PICKLR MAIN ( 16:9 )" at bounding box center [430, 244] width 474 height 29
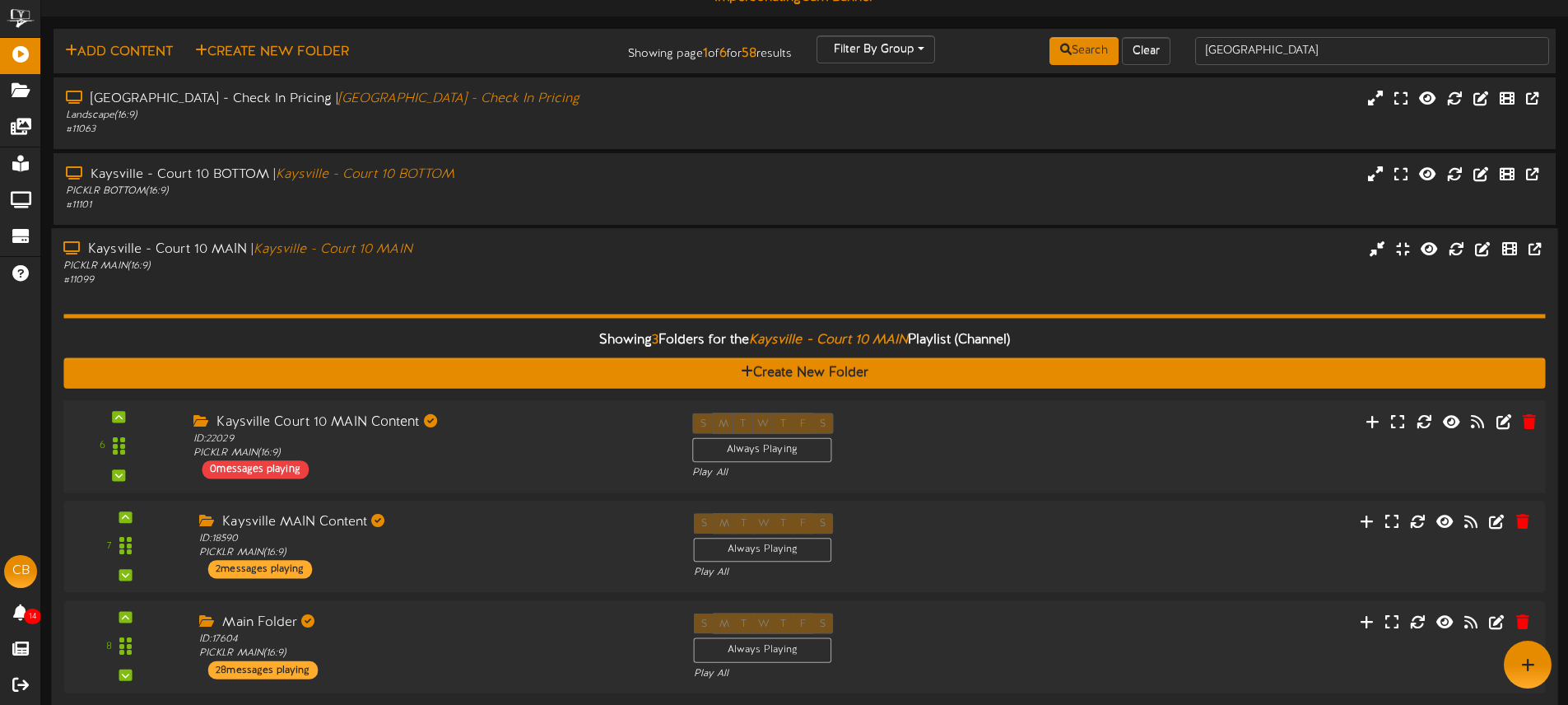
scroll to position [0, 0]
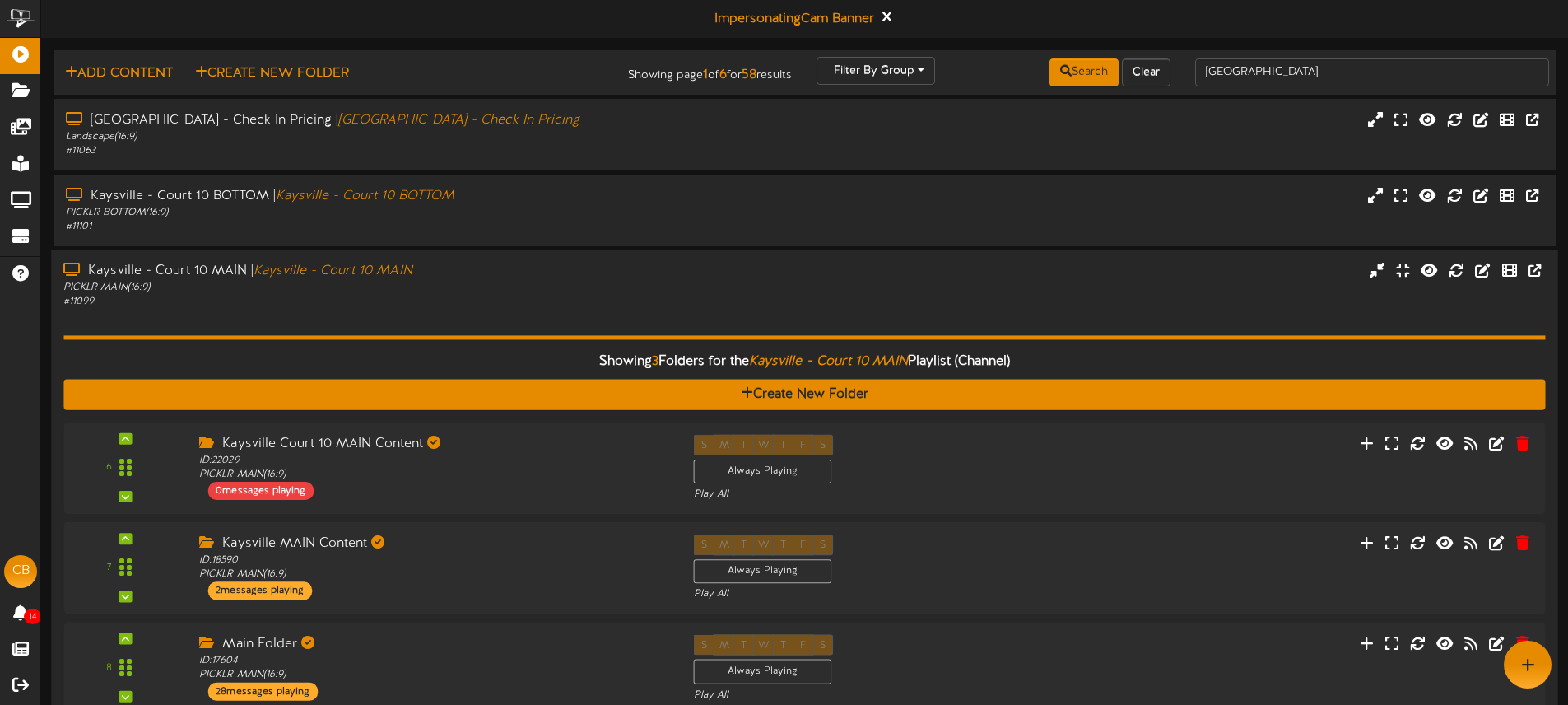
click at [477, 332] on div "Showing 3 Folders for the Kaysville - Court 10 MAIN Playlist (Channel) Create N…" at bounding box center [804, 515] width 1481 height 414
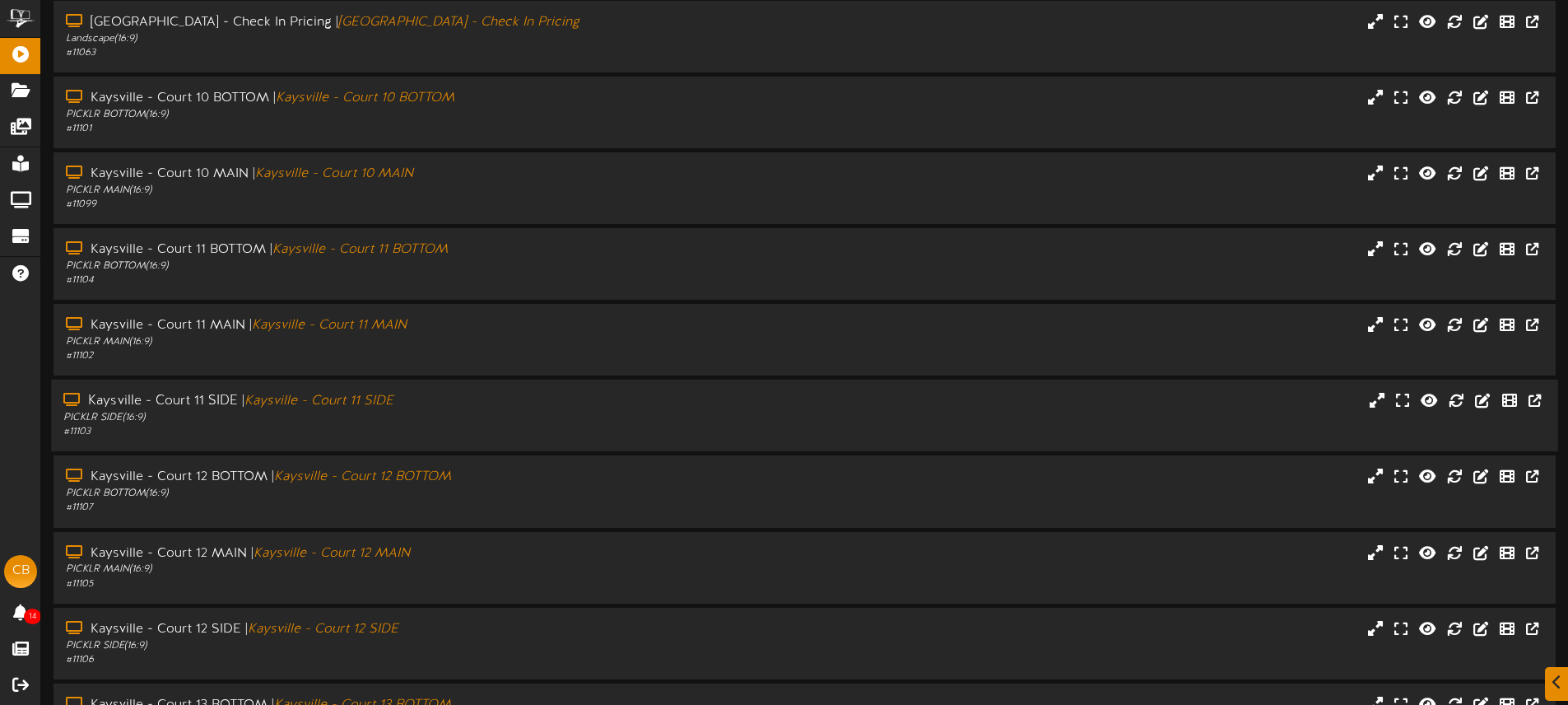
click at [489, 405] on div "Kaysville - Court 11 SIDE | Kaysville - Court 11 SIDE" at bounding box center [365, 401] width 603 height 19
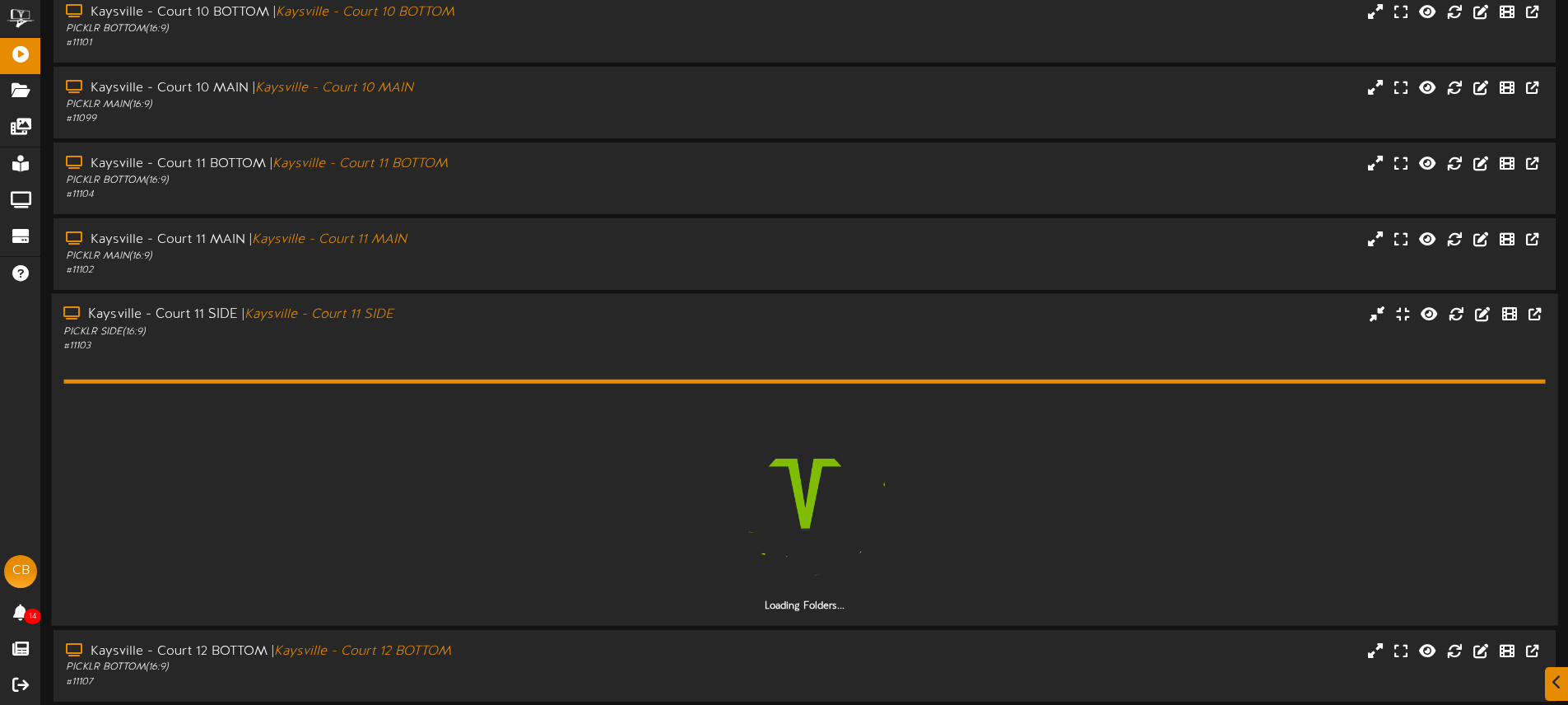
scroll to position [294, 0]
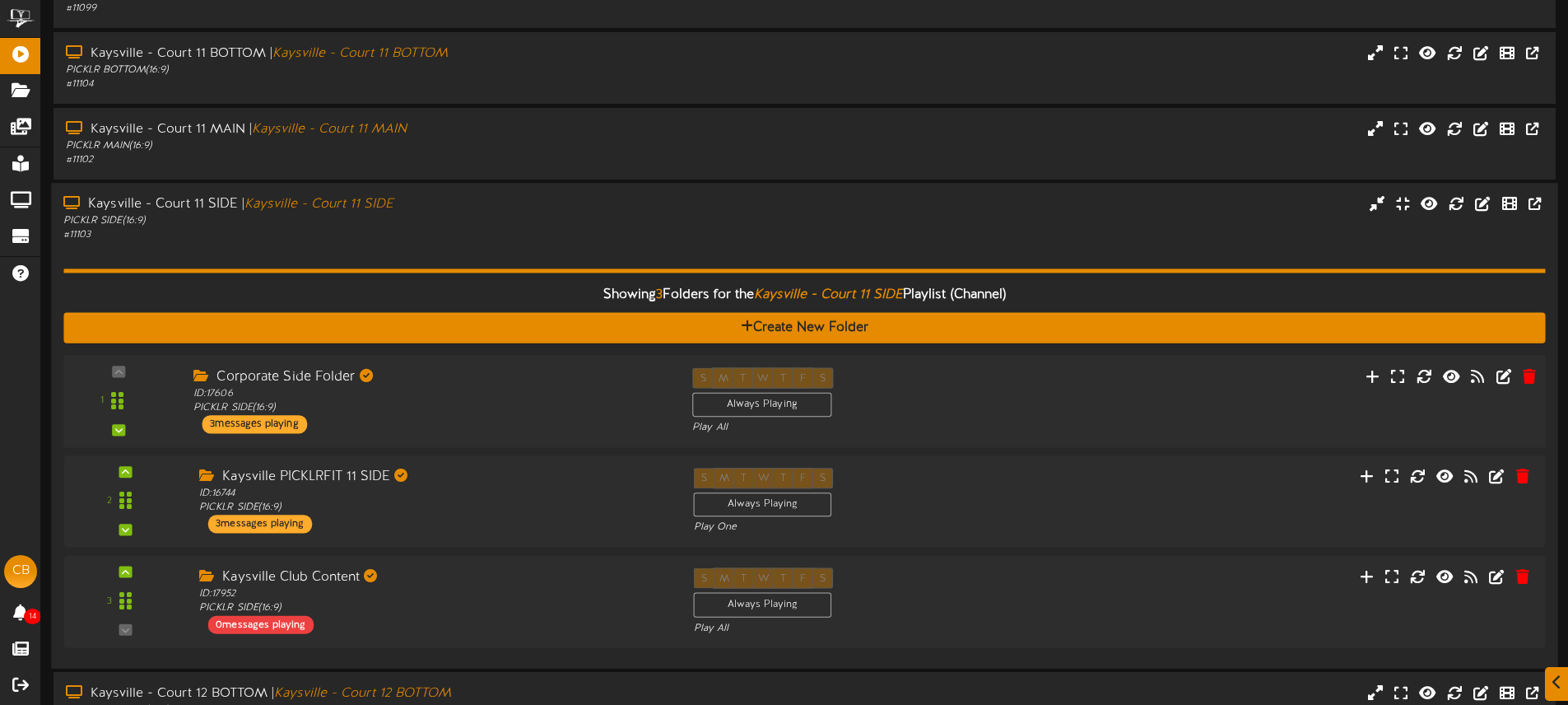
click at [479, 415] on div "Corporate Side Folder ID: 17606 PICKLR SIDE ( 16:9 ) 3 messages playing" at bounding box center [430, 401] width 498 height 66
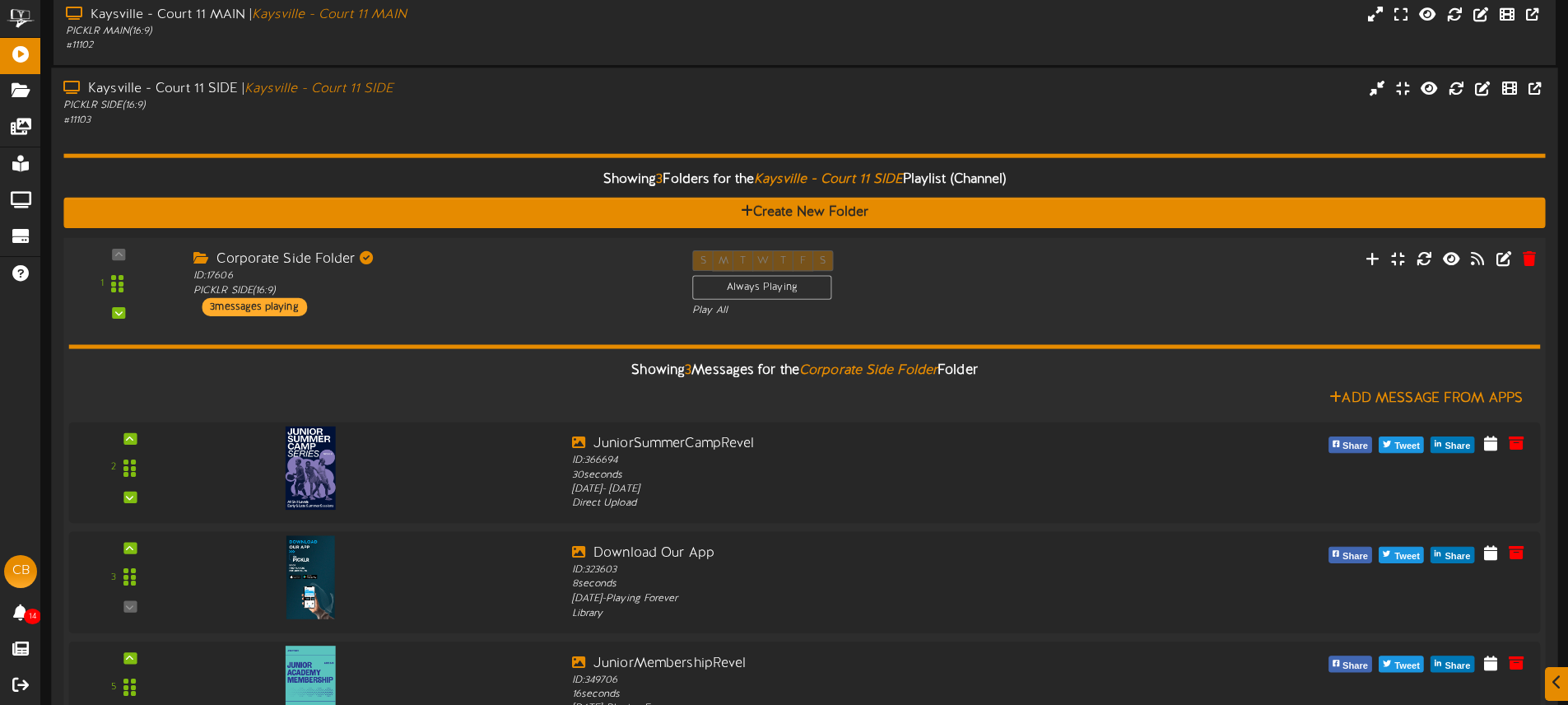
scroll to position [566, 0]
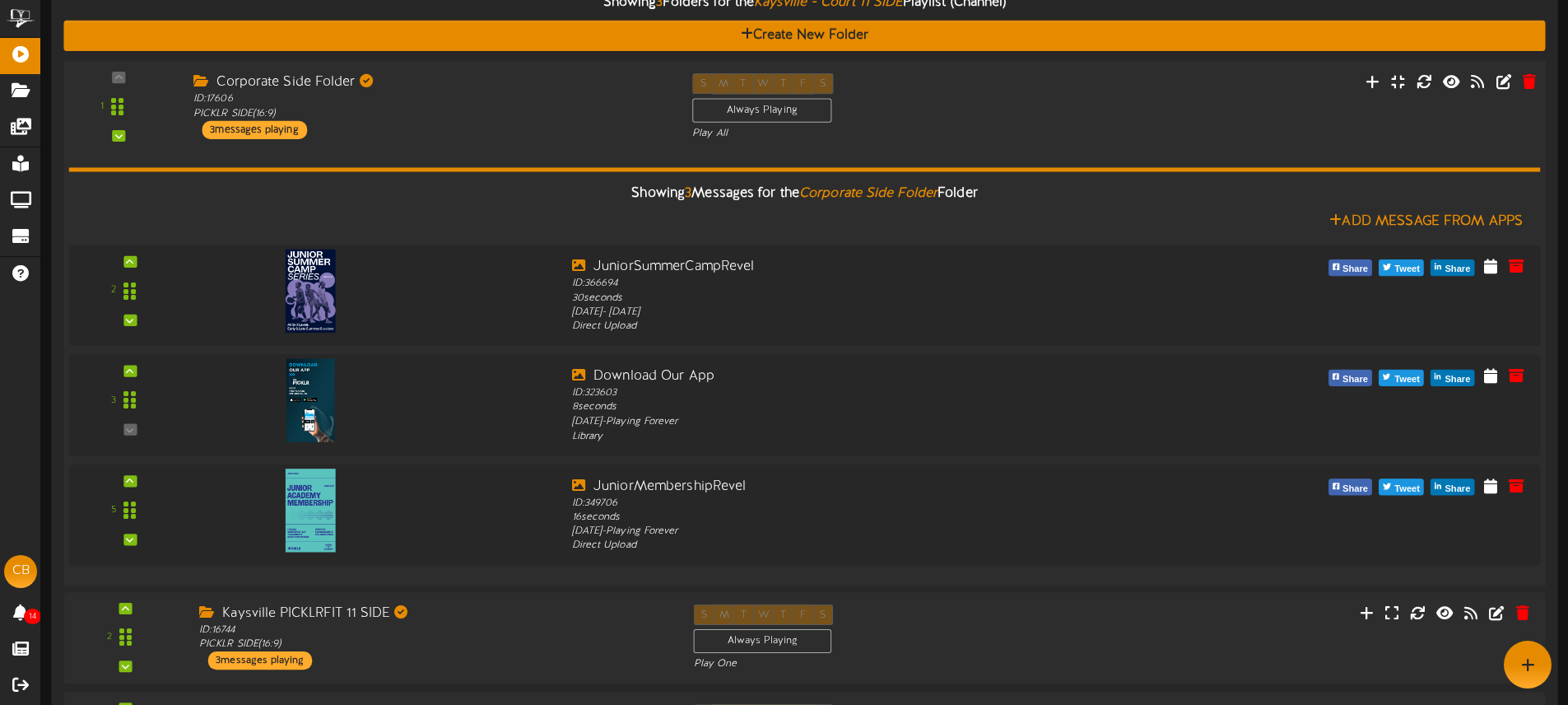
click at [437, 135] on div "Corporate Side Folder ID: 17606 PICKLR SIDE ( 16:9 ) 3 messages playing" at bounding box center [430, 106] width 498 height 66
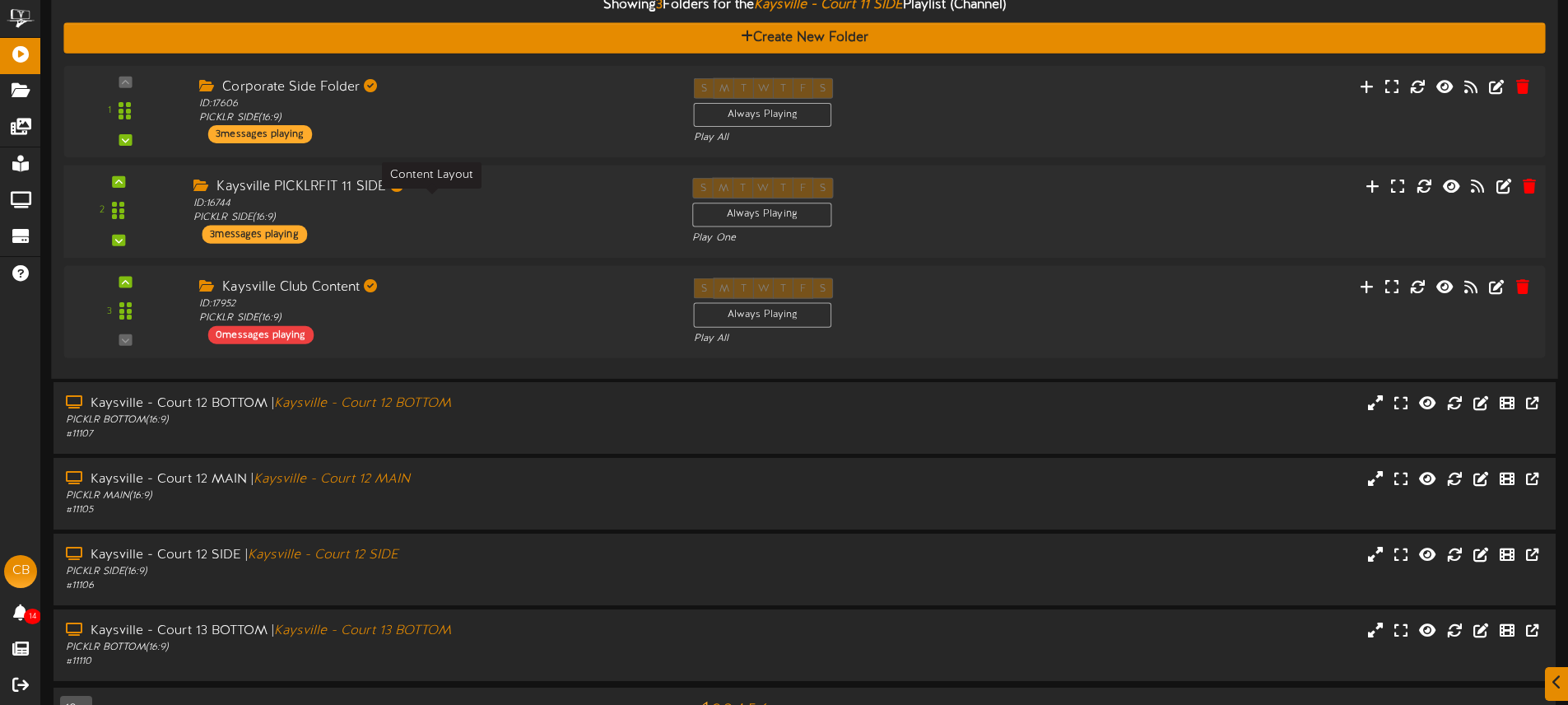
click at [461, 220] on div "ID: 16744 PICKLR SIDE ( 16:9 )" at bounding box center [430, 211] width 474 height 29
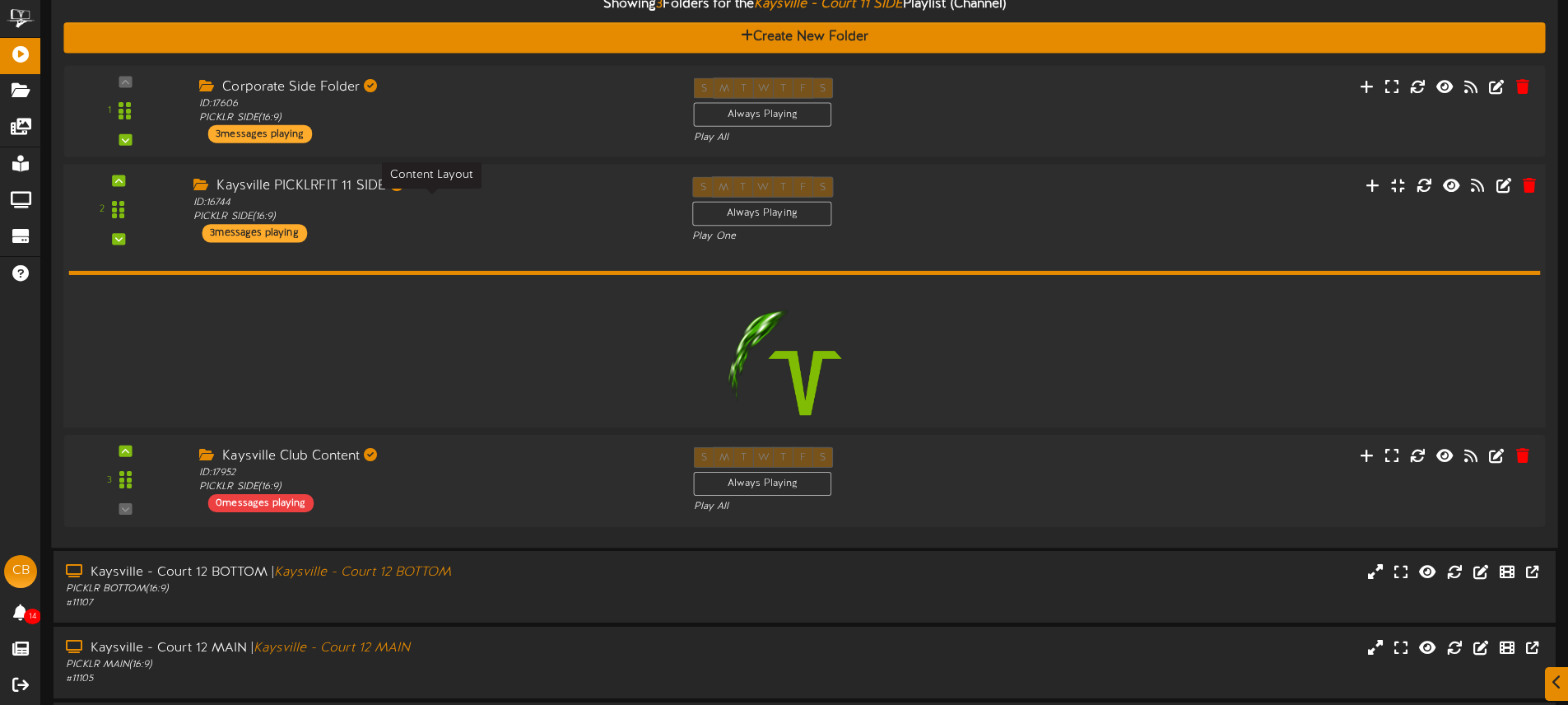
scroll to position [583, 0]
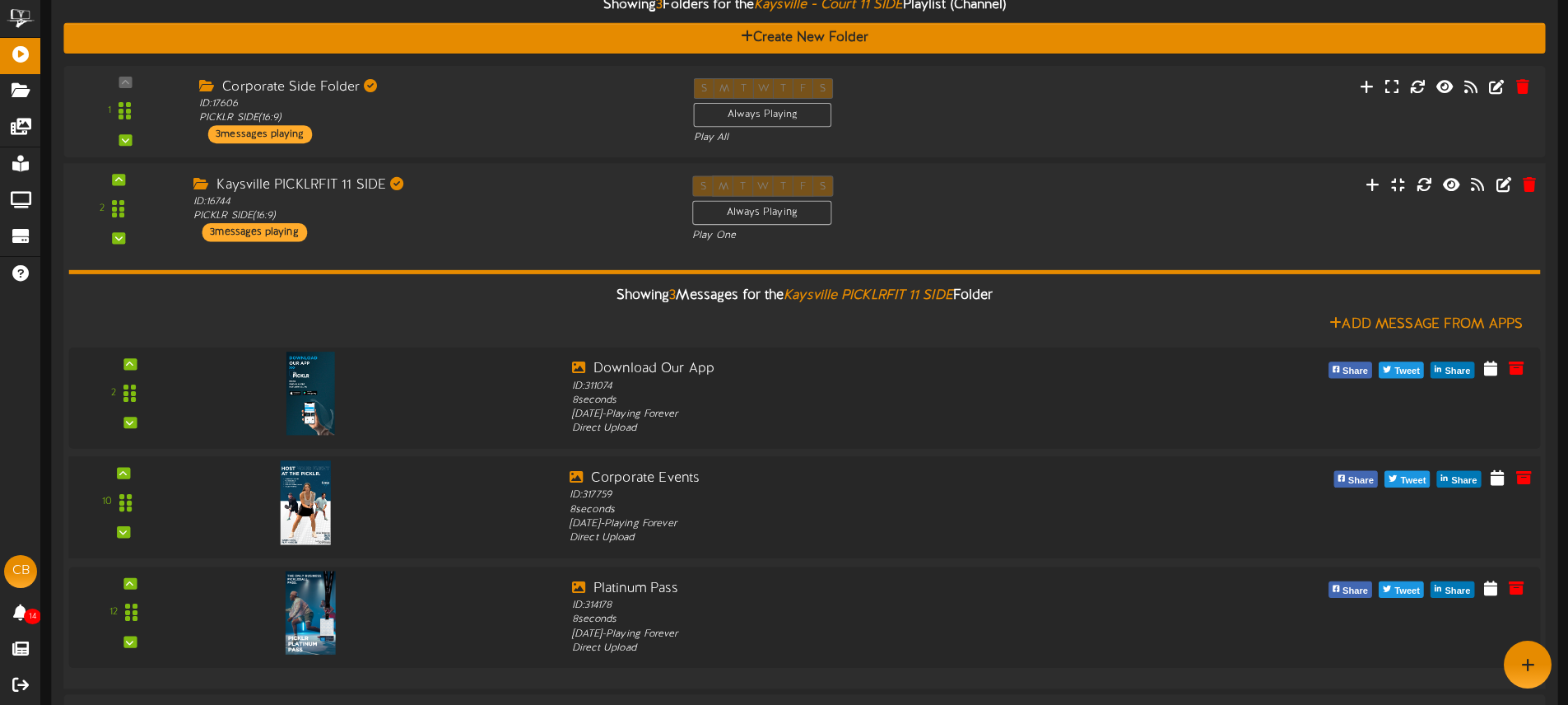
click at [319, 523] on img at bounding box center [305, 503] width 51 height 84
click at [1518, 476] on icon at bounding box center [1523, 477] width 18 height 18
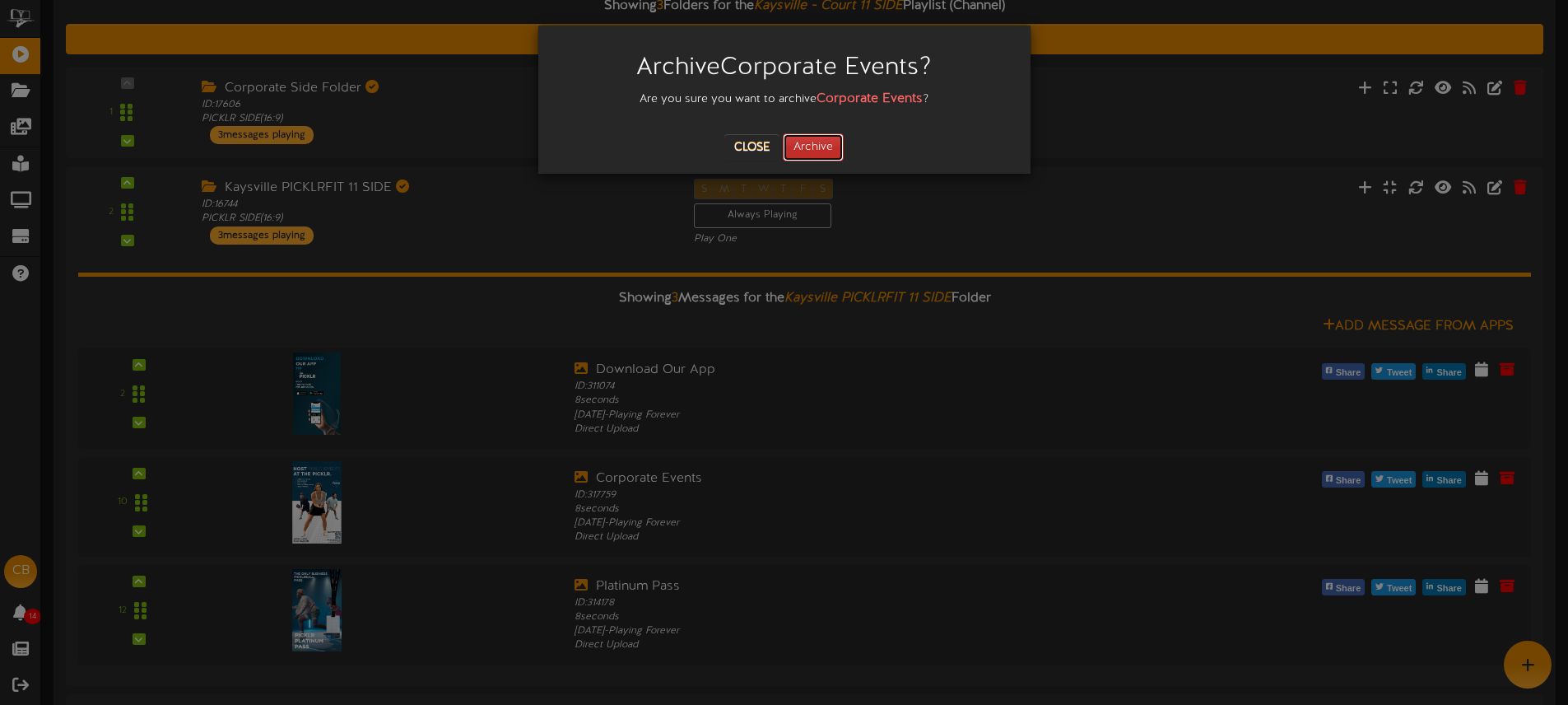
click at [818, 146] on button "Archive" at bounding box center [813, 148] width 61 height 28
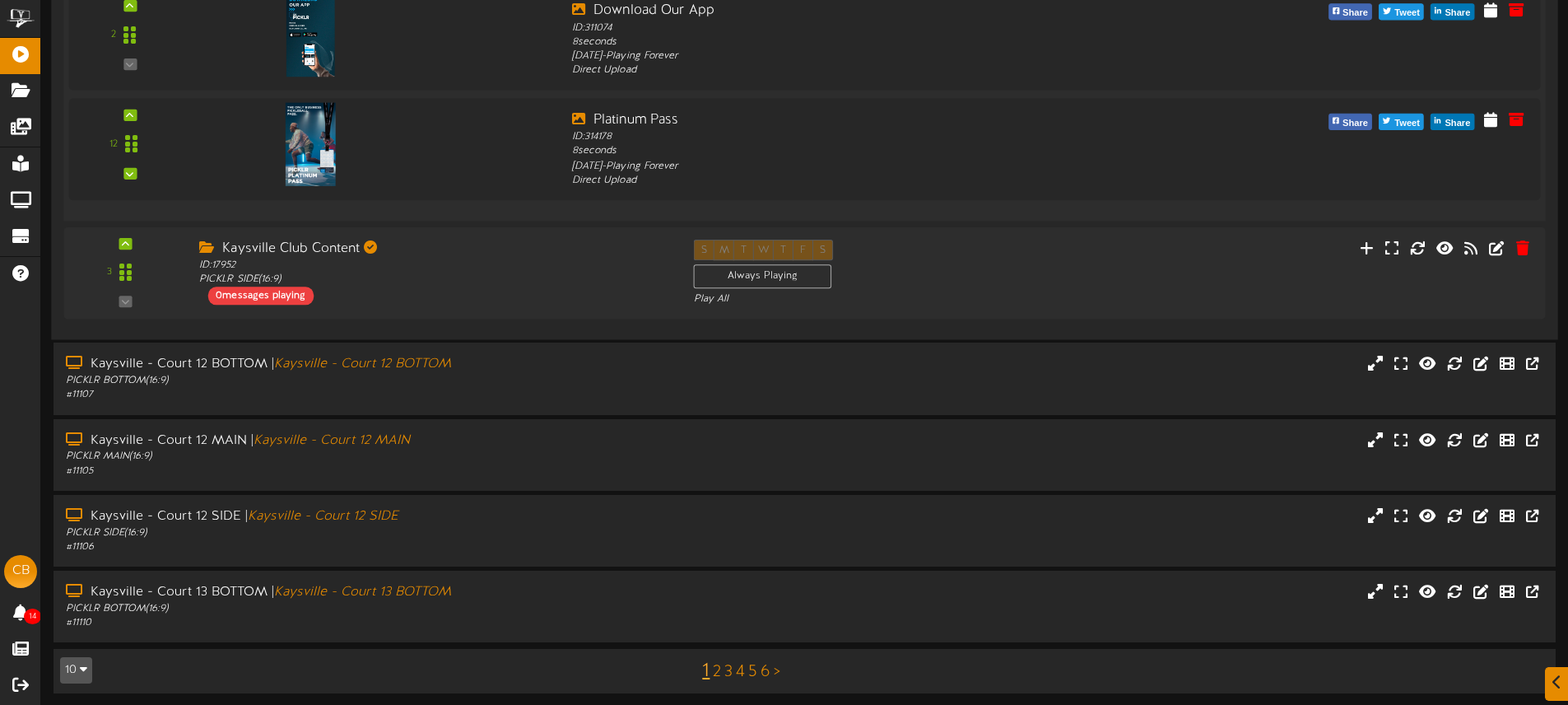
scroll to position [947, 0]
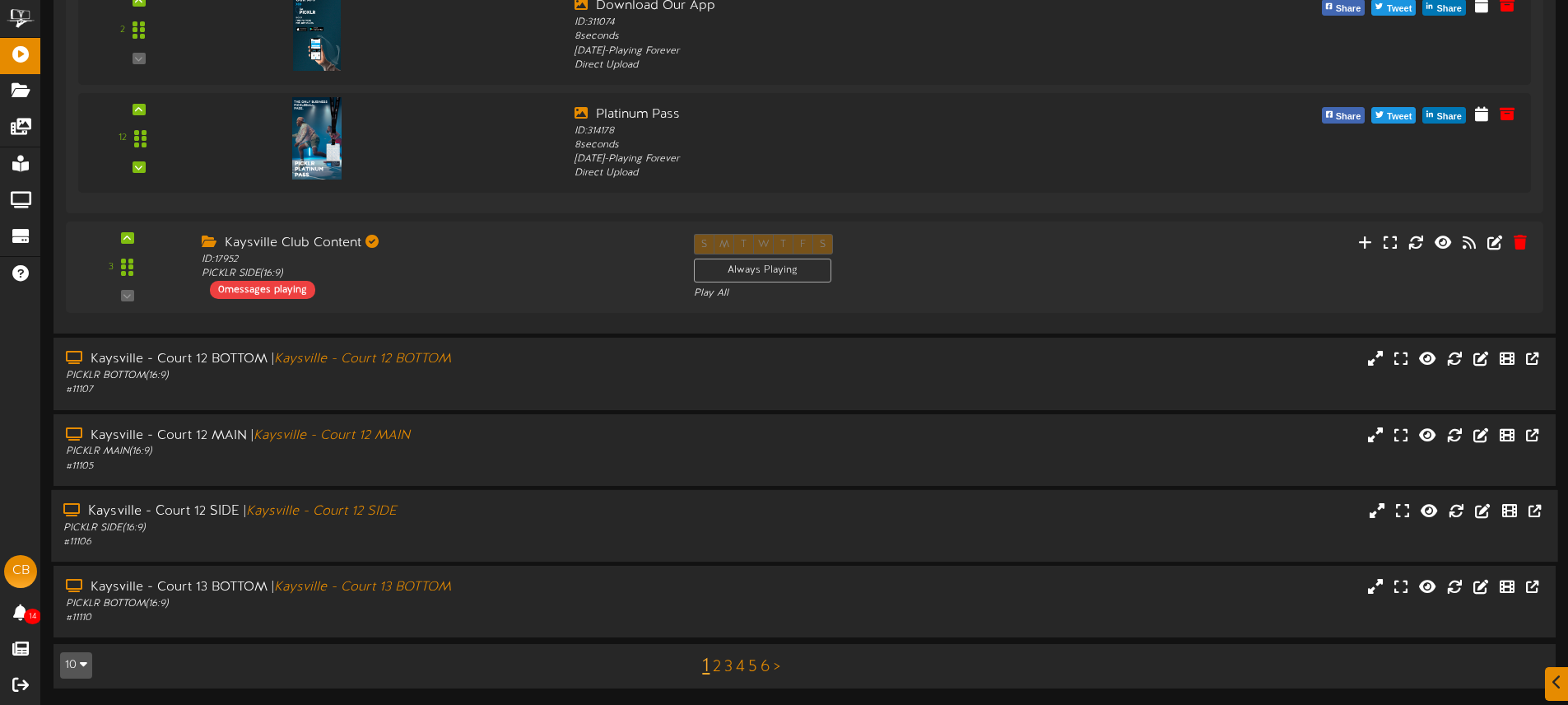
click at [471, 533] on div "PICKLR SIDE ( 16:9 )" at bounding box center [365, 528] width 603 height 14
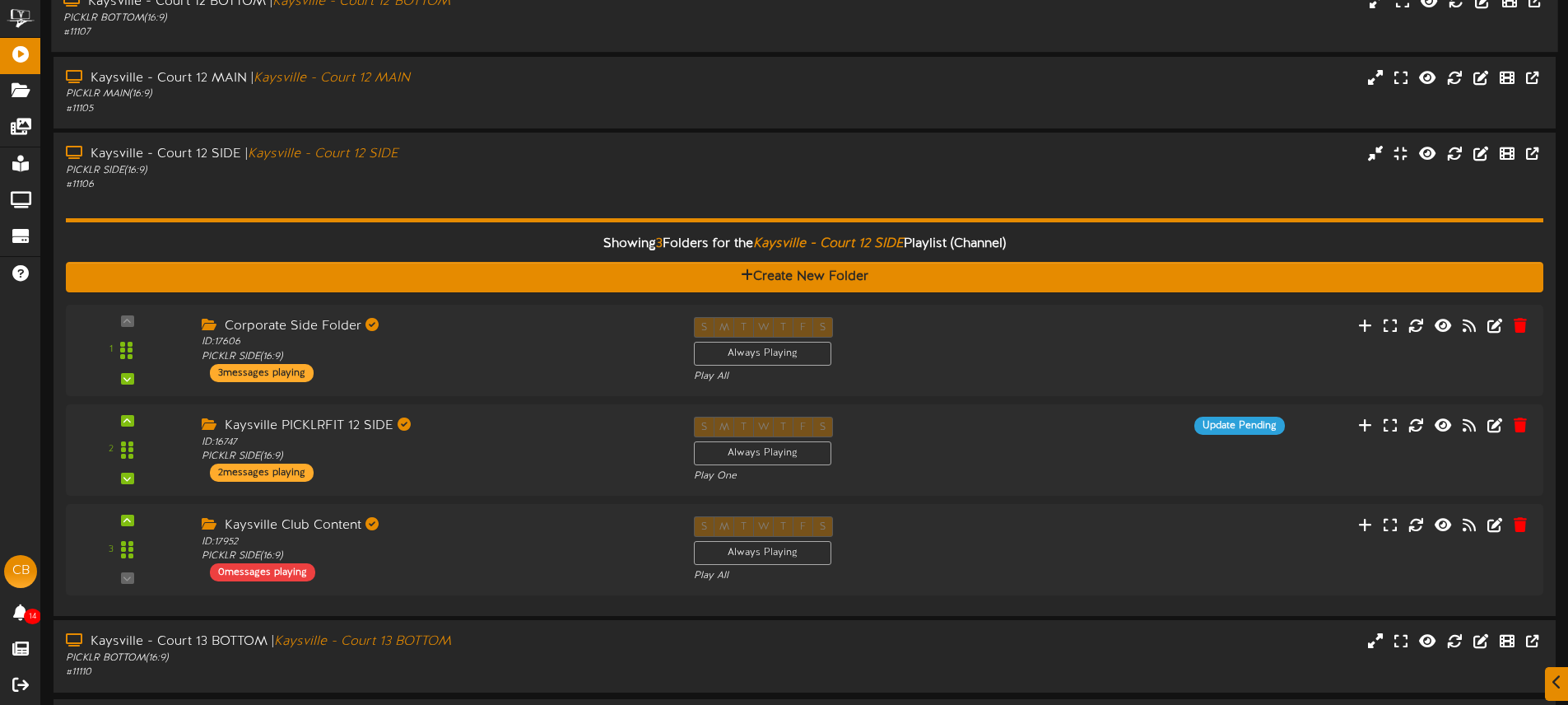
scroll to position [1313, 0]
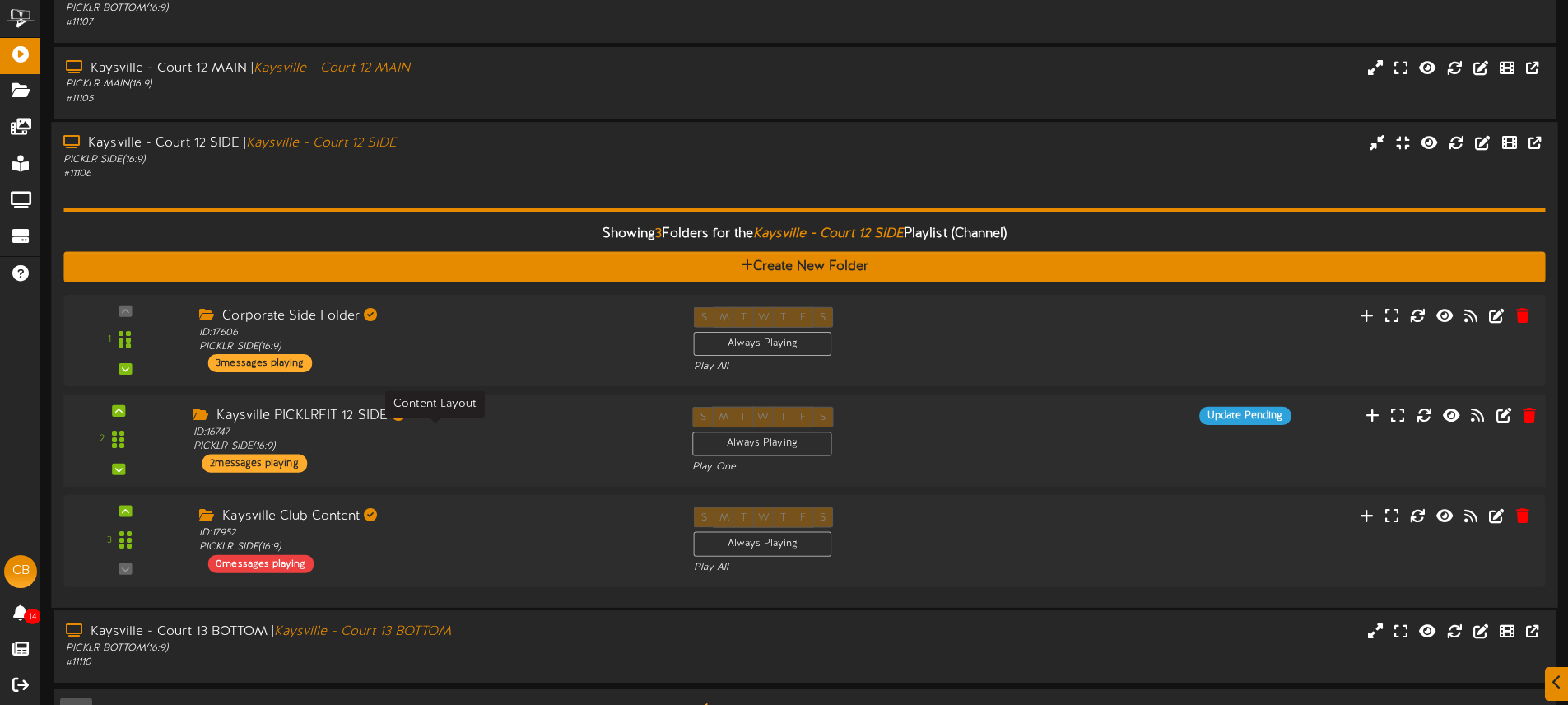
drag, startPoint x: 522, startPoint y: 450, endPoint x: 527, endPoint y: 433, distance: 17.7
click at [522, 450] on div "ID: 16747 PICKLR SIDE ( 16:9 )" at bounding box center [430, 440] width 474 height 29
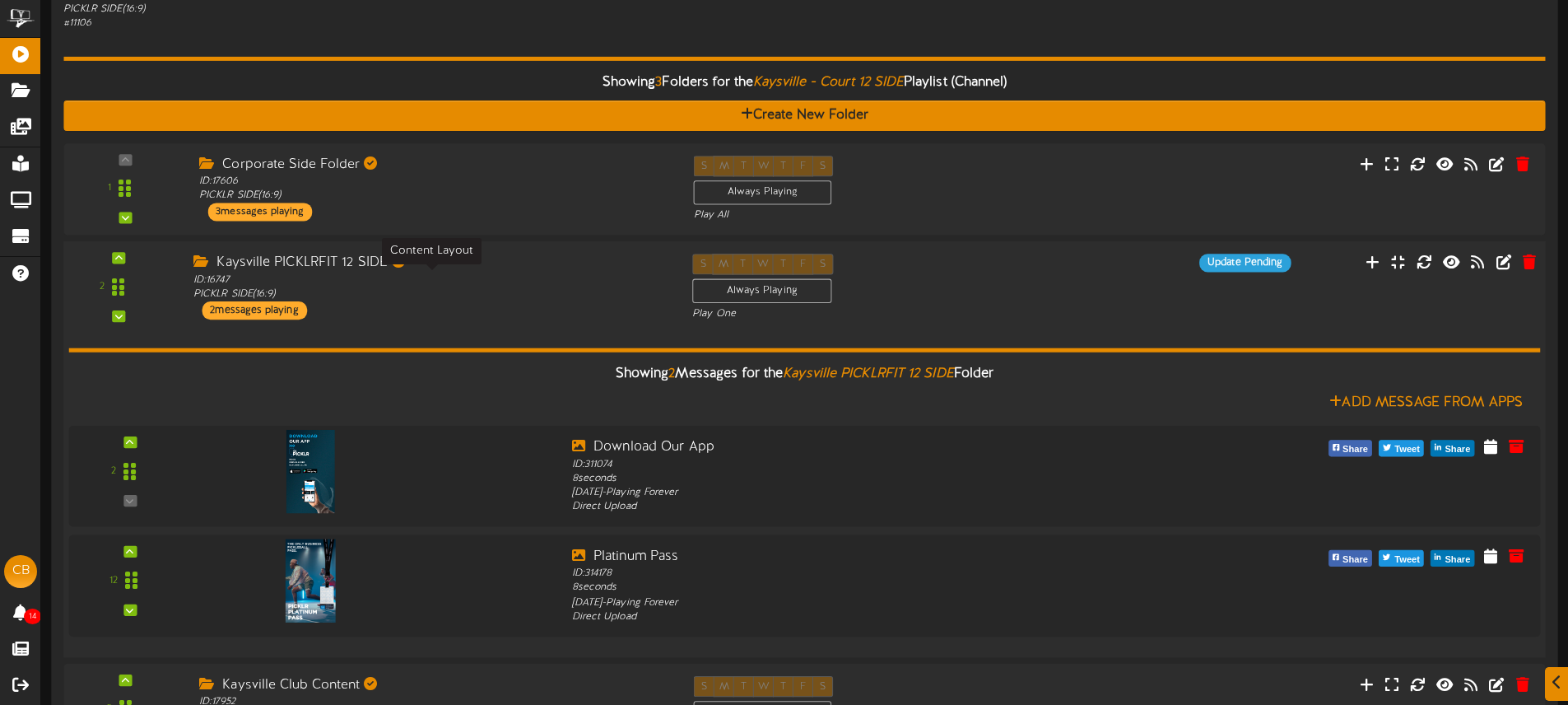
click at [478, 279] on div "ID: 16747 PICKLR SIDE ( 16:9 )" at bounding box center [430, 286] width 474 height 29
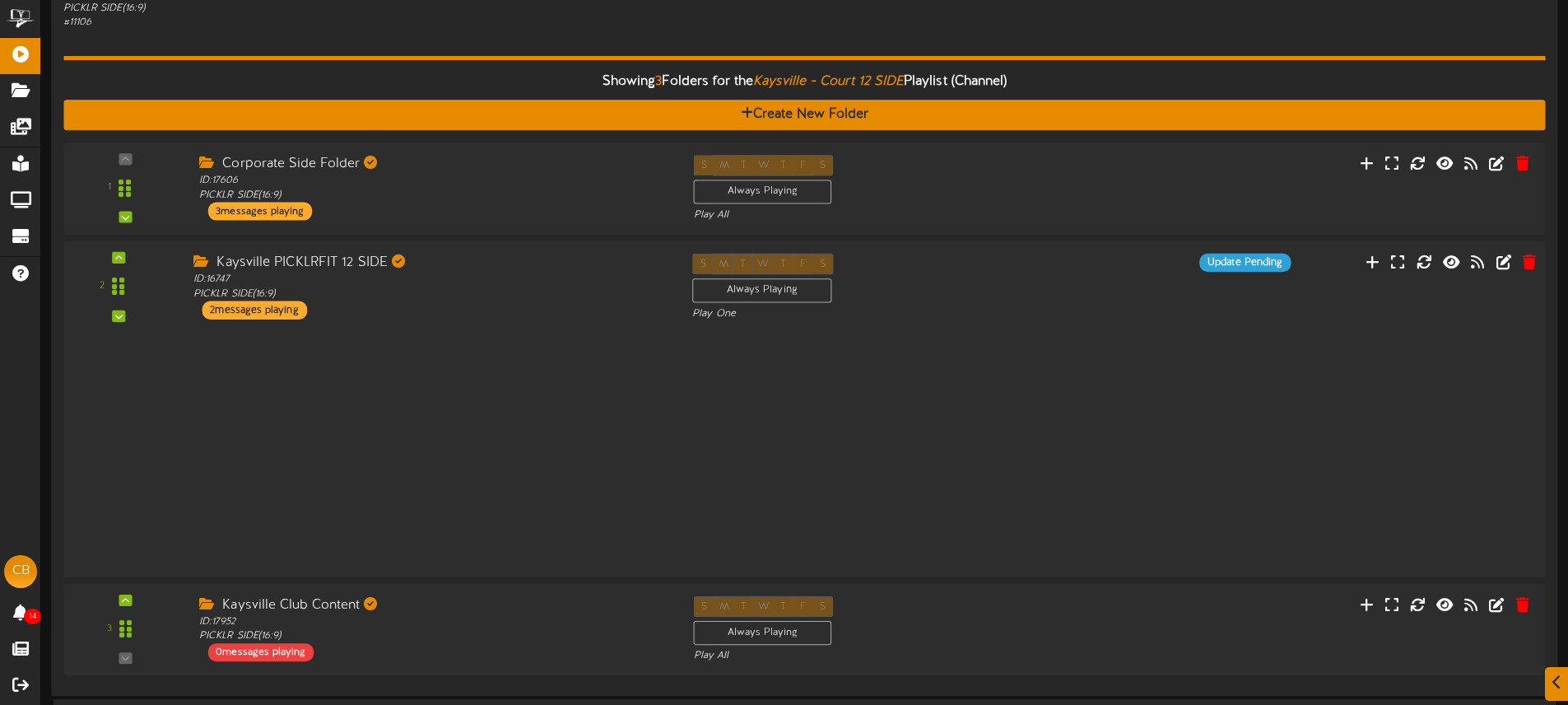
scroll to position [1359, 0]
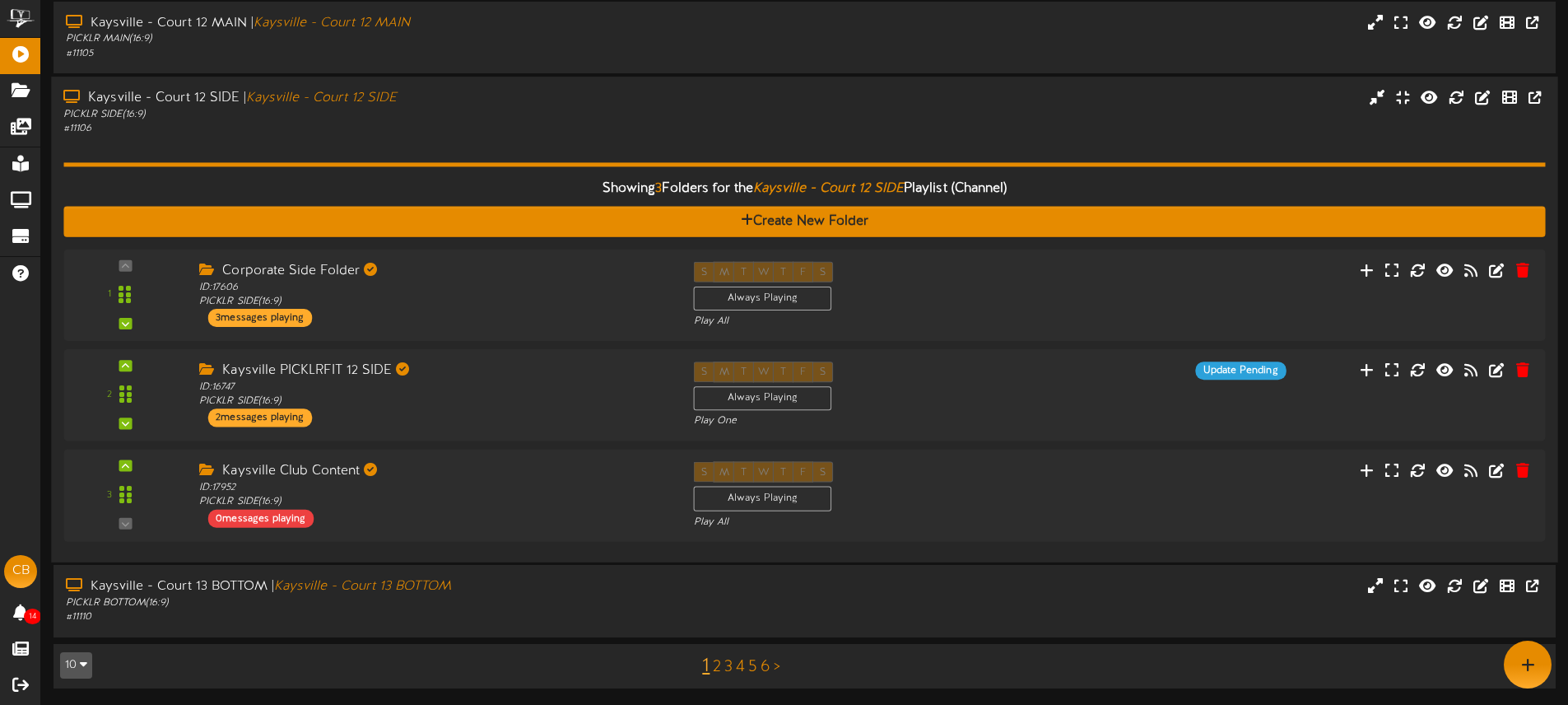
click at [482, 149] on div "Showing 3 Folders for the Kaysville - Court 12 SIDE Playlist (Channel) Create N…" at bounding box center [804, 343] width 1481 height 414
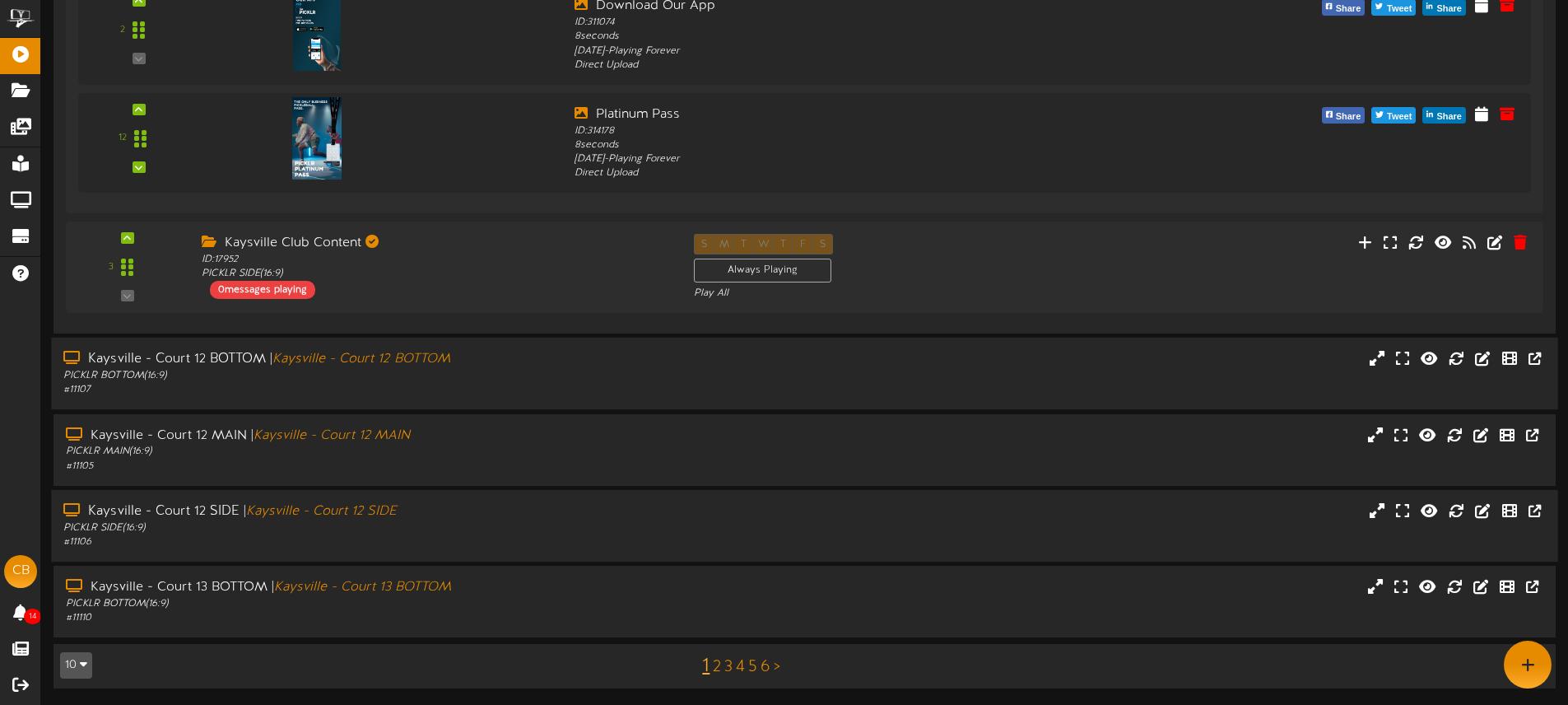
scroll to position [947, 0]
click at [717, 665] on link "2" at bounding box center [717, 667] width 8 height 18
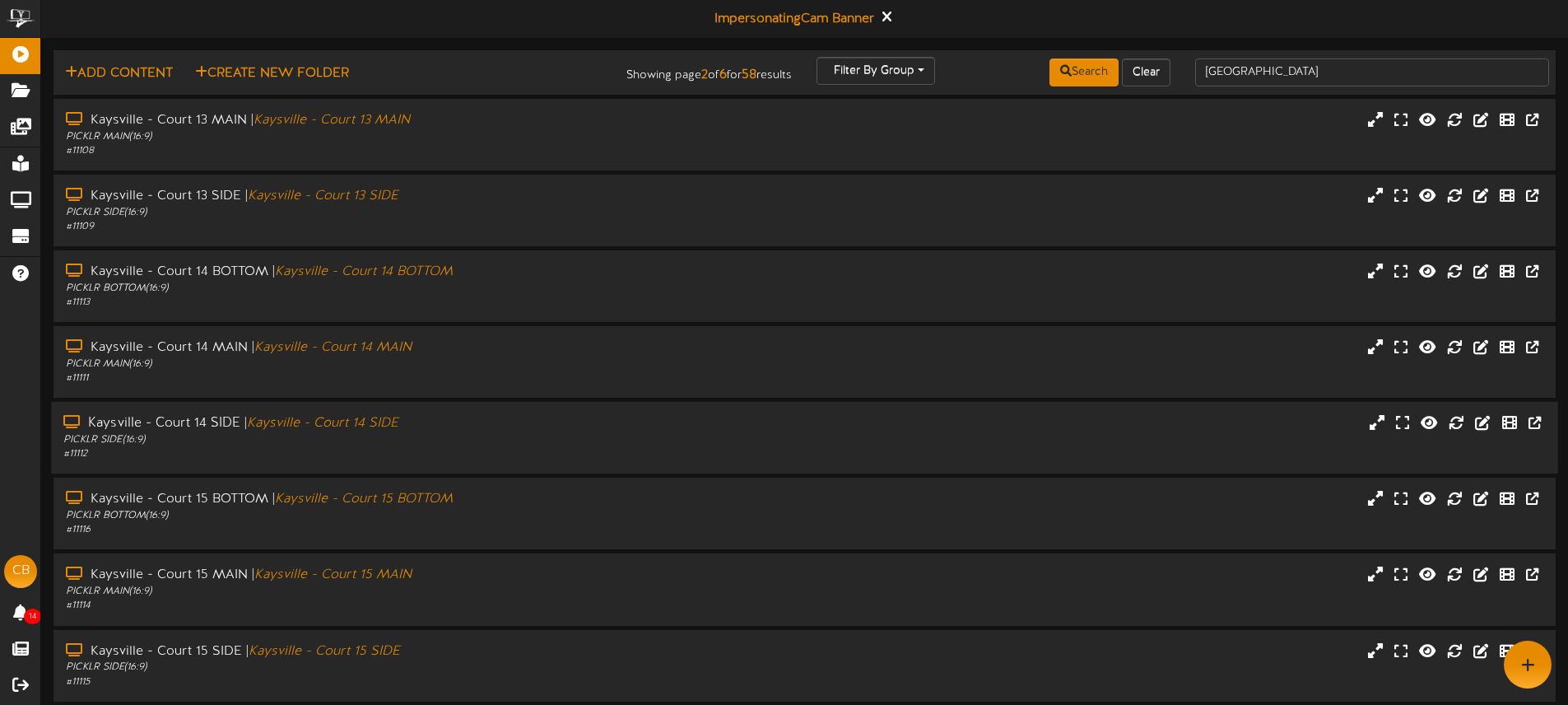
drag, startPoint x: 472, startPoint y: 409, endPoint x: 564, endPoint y: 405, distance: 92.1
click at [473, 409] on div "Kaysville - Court 14 SIDE | Kaysville - Court 14 SIDE PICKLR SIDE ( 16:9 ) # 11…" at bounding box center [804, 438] width 1506 height 72
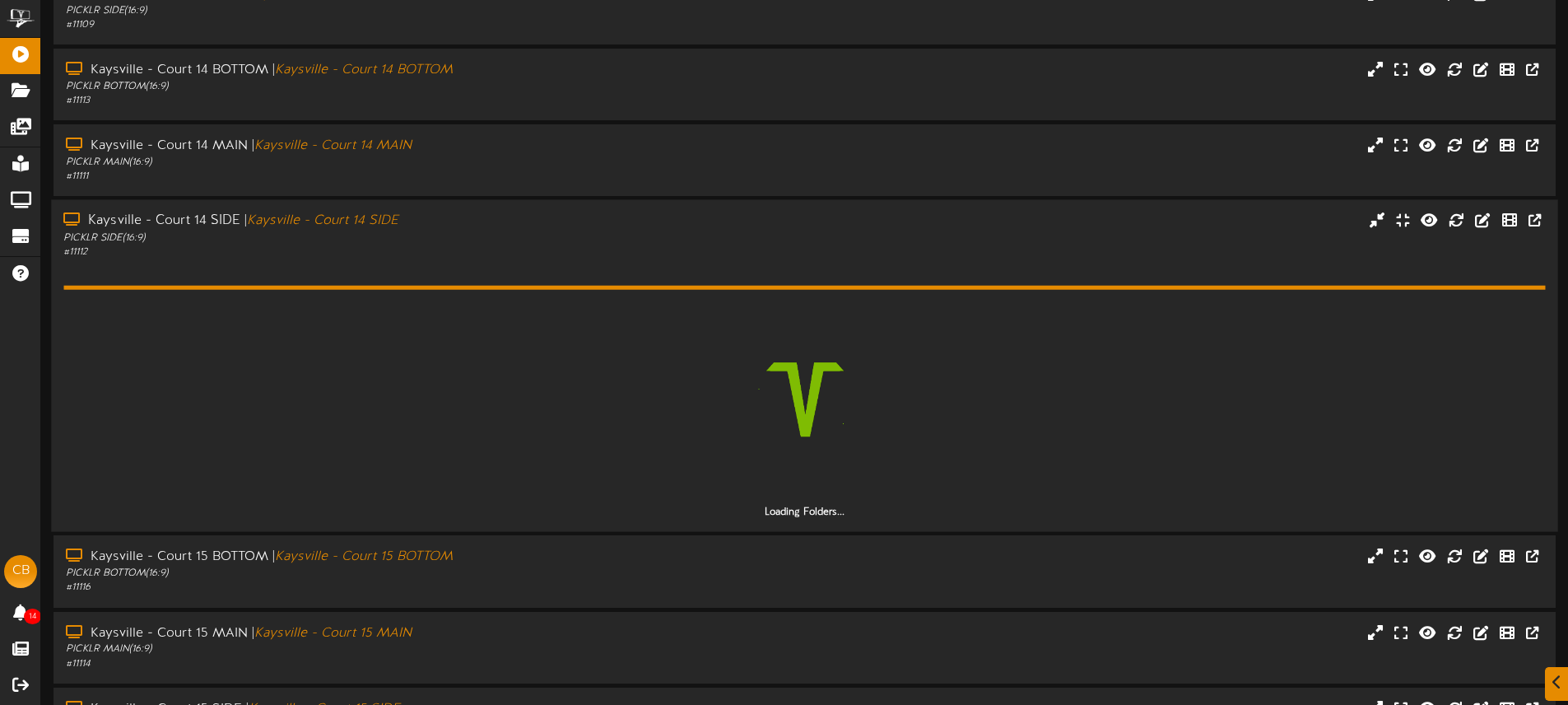
scroll to position [234, 0]
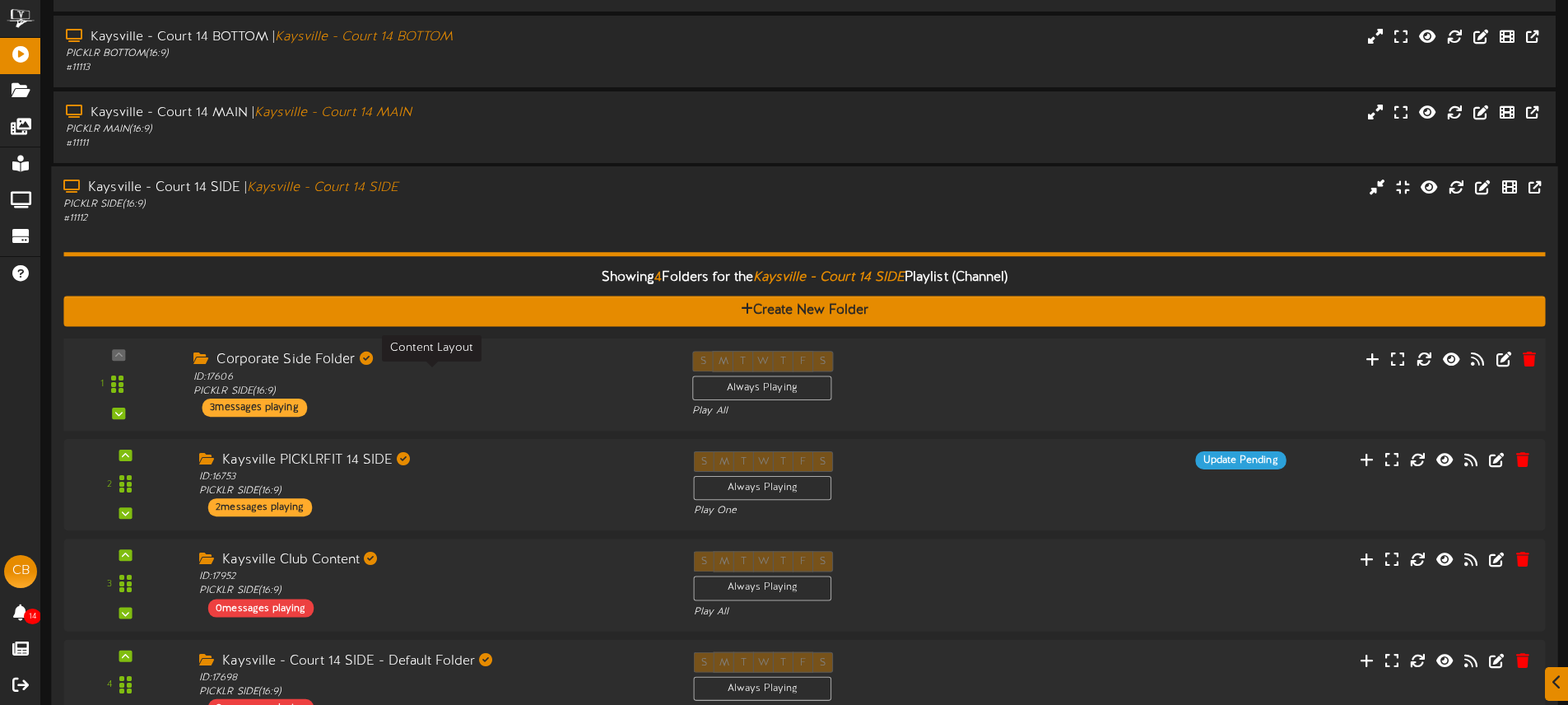
click at [498, 393] on div "ID: 17606 PICKLR SIDE ( 16:9 )" at bounding box center [430, 384] width 474 height 29
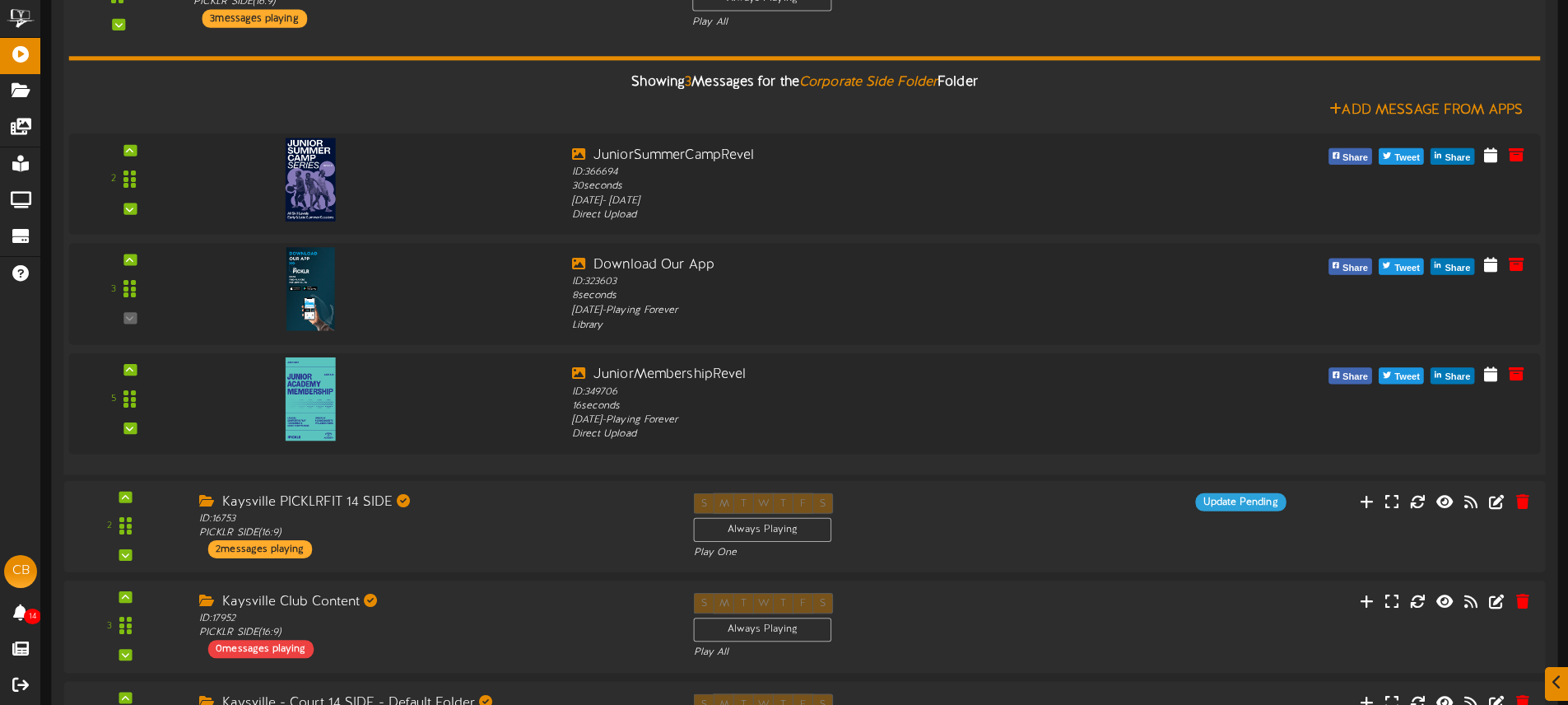
scroll to position [652, 0]
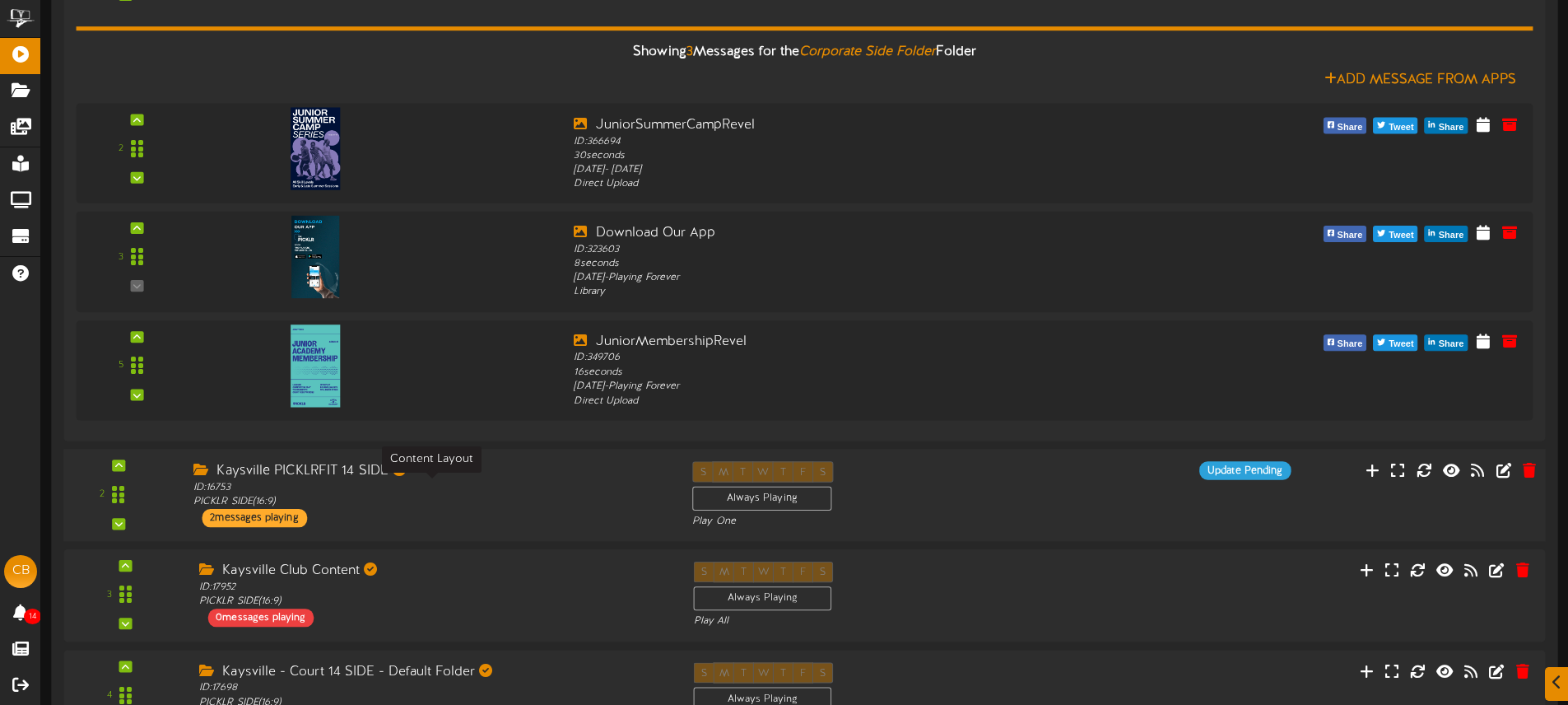
click at [515, 492] on div "ID: 16753 PICKLR SIDE ( 16:9 )" at bounding box center [430, 494] width 474 height 29
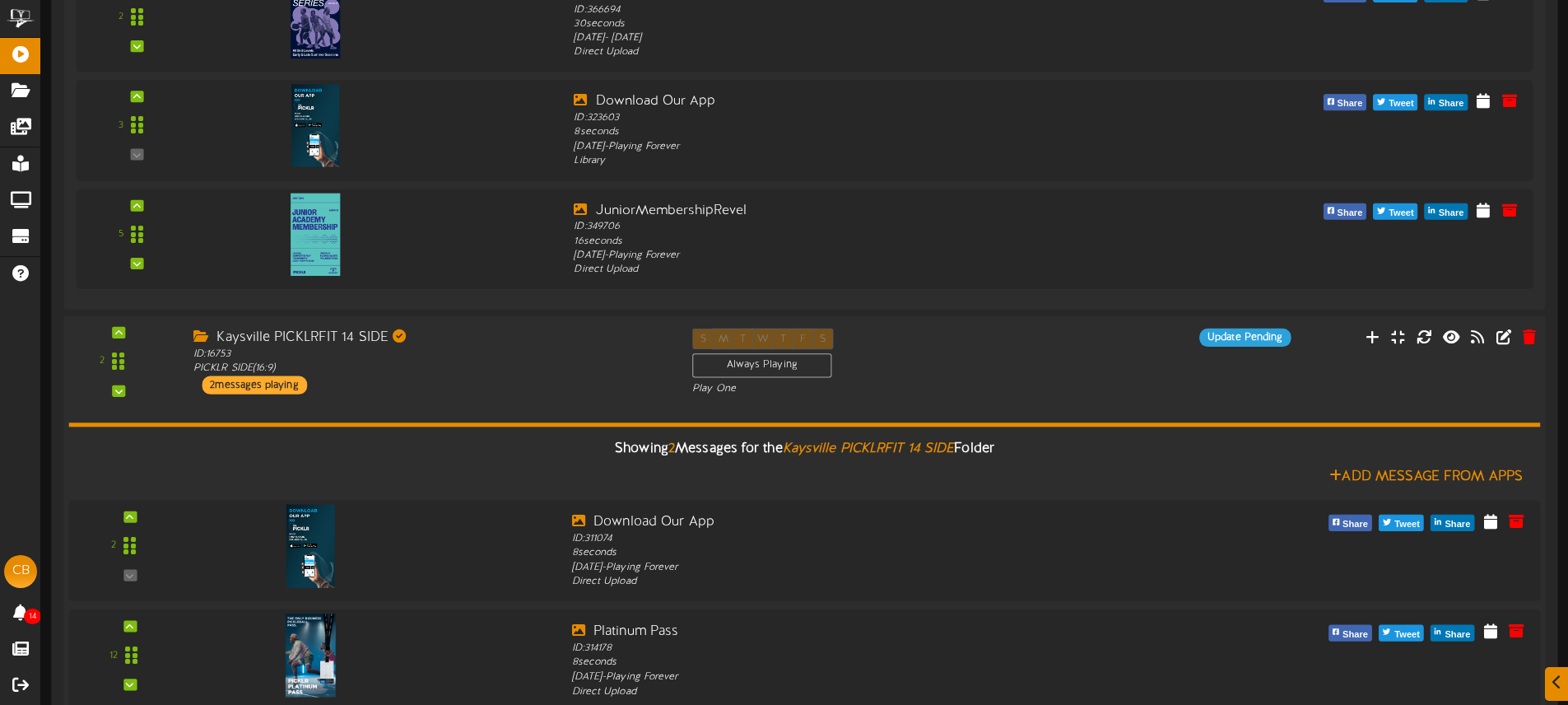
scroll to position [1015, 0]
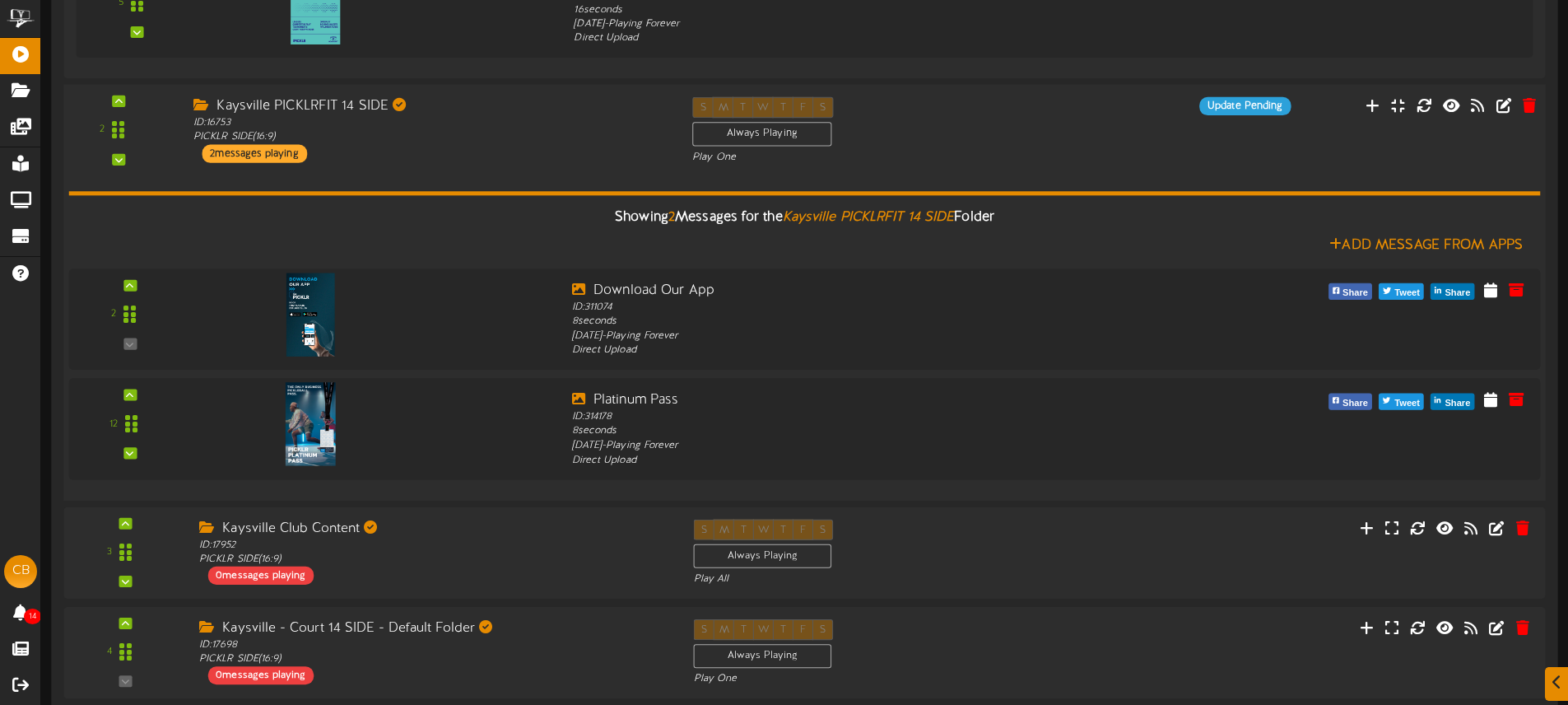
click at [458, 159] on div "Kaysville PICKLRFIT 14 SIDE ID: 16753 PICKLR SIDE ( 16:9 ) 2 messages playing" at bounding box center [430, 130] width 498 height 66
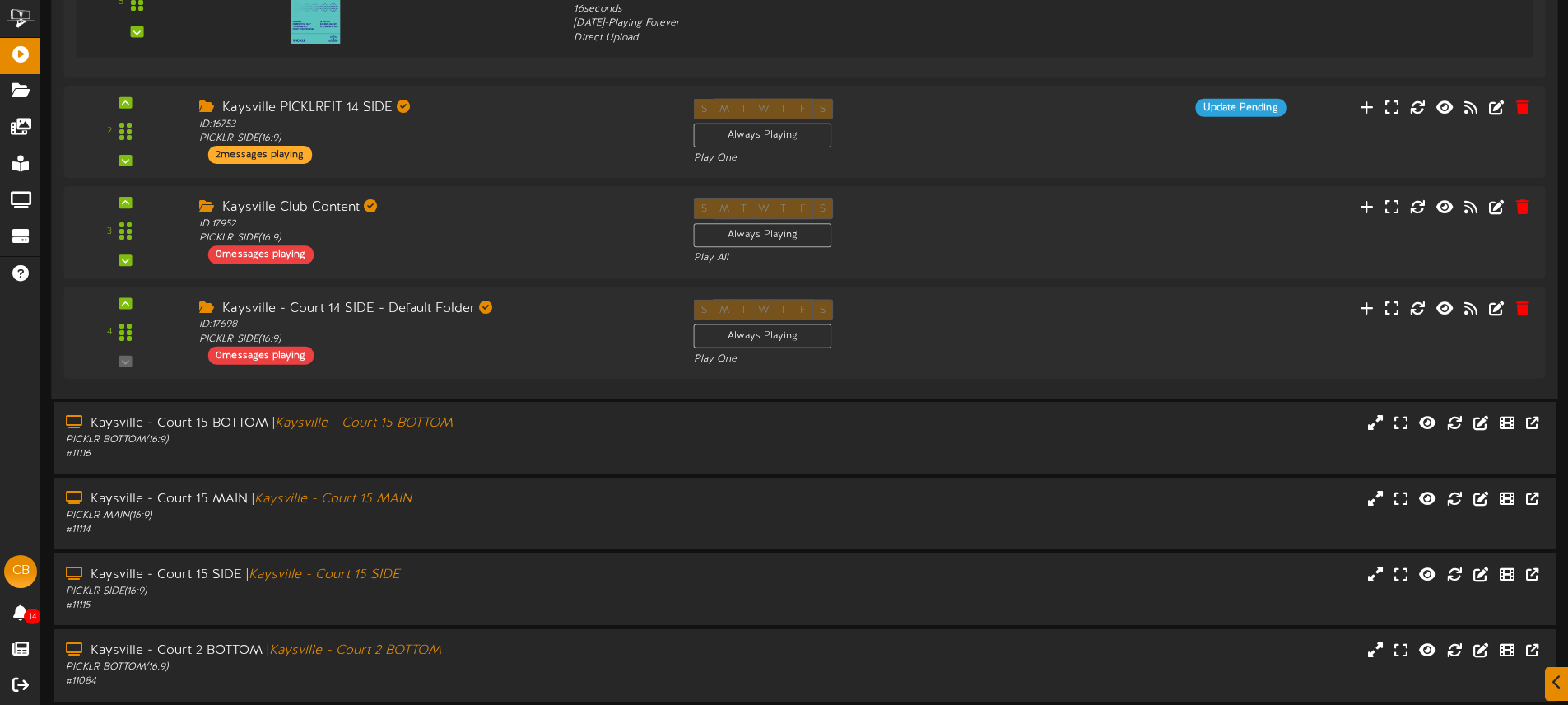
scroll to position [1155, 0]
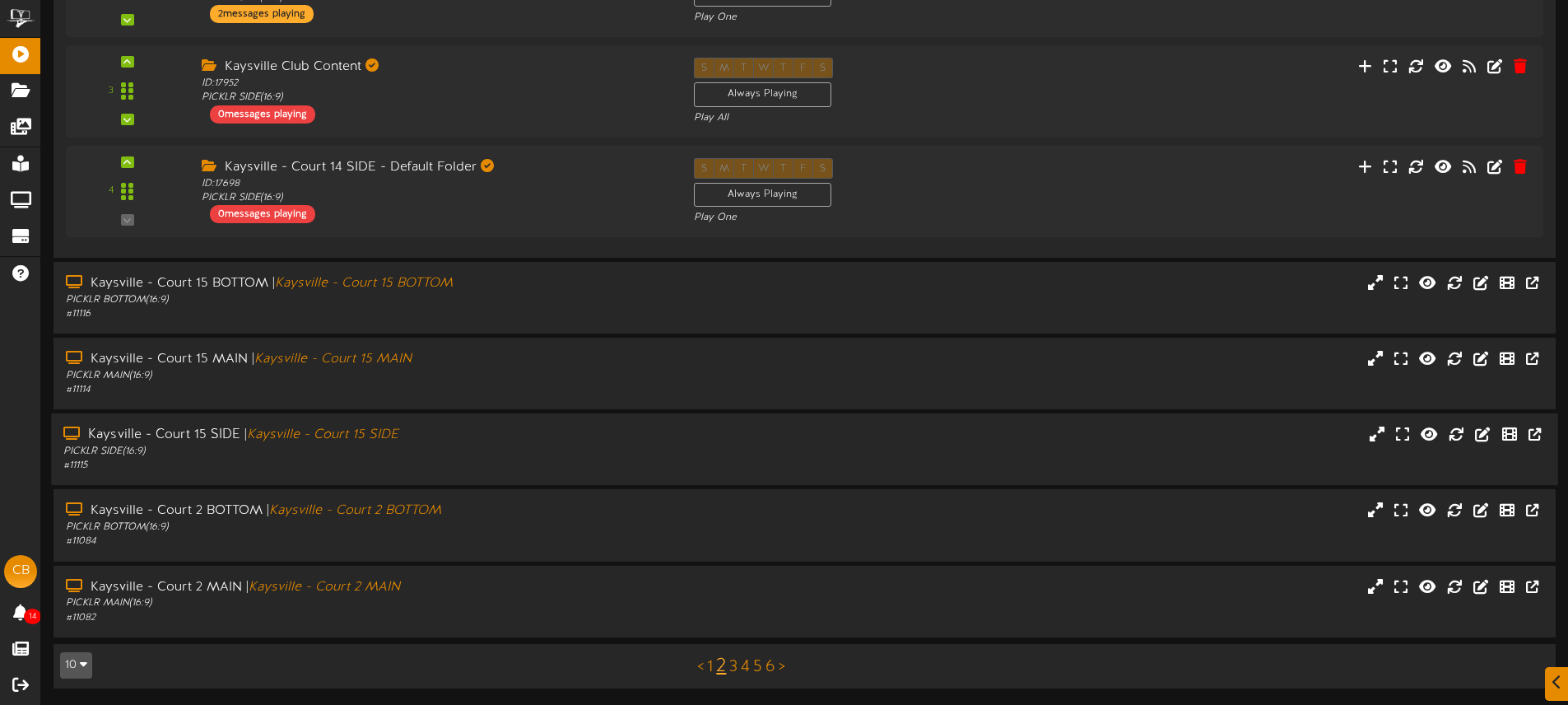
click at [539, 433] on div "Kaysville - Court 15 SIDE | Kaysville - Court 15 SIDE" at bounding box center [365, 435] width 603 height 19
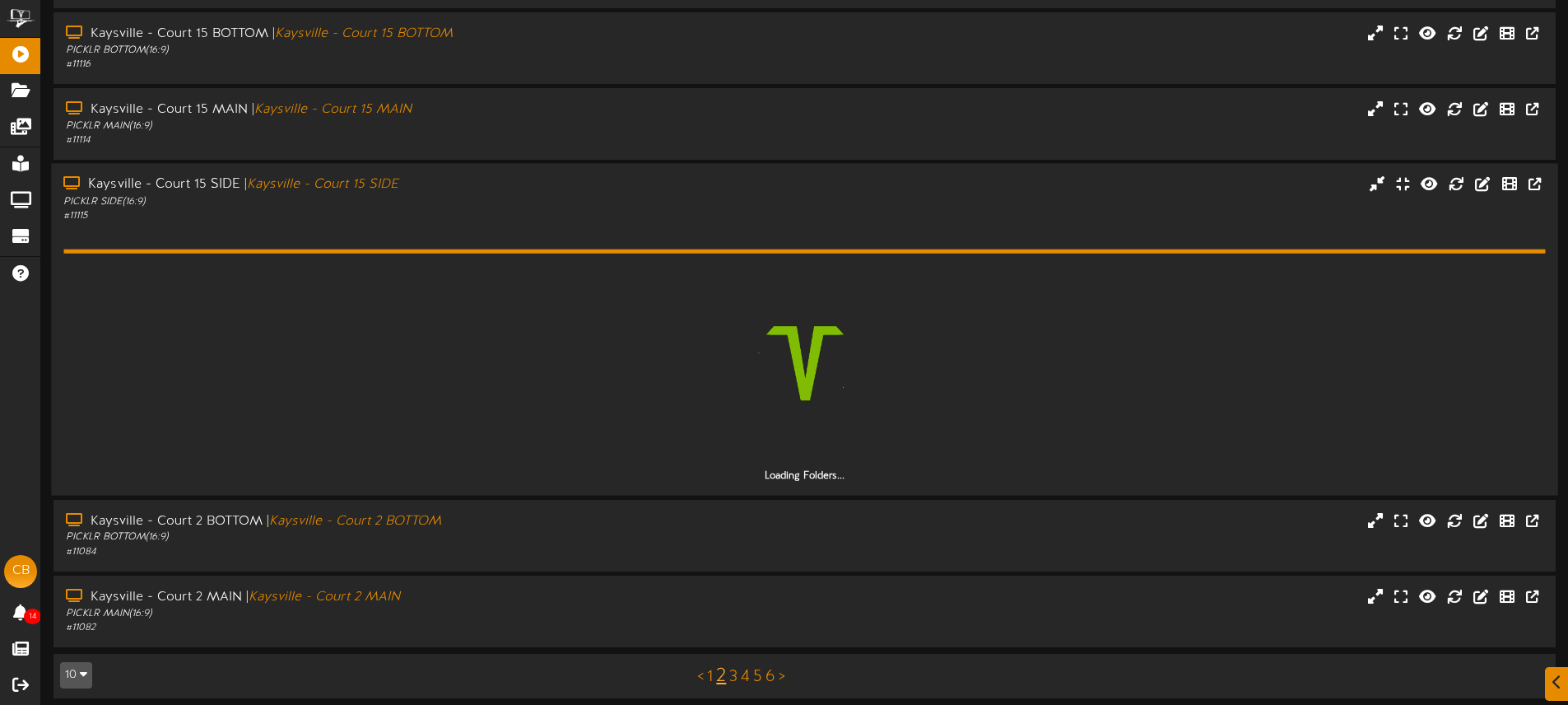
scroll to position [1414, 0]
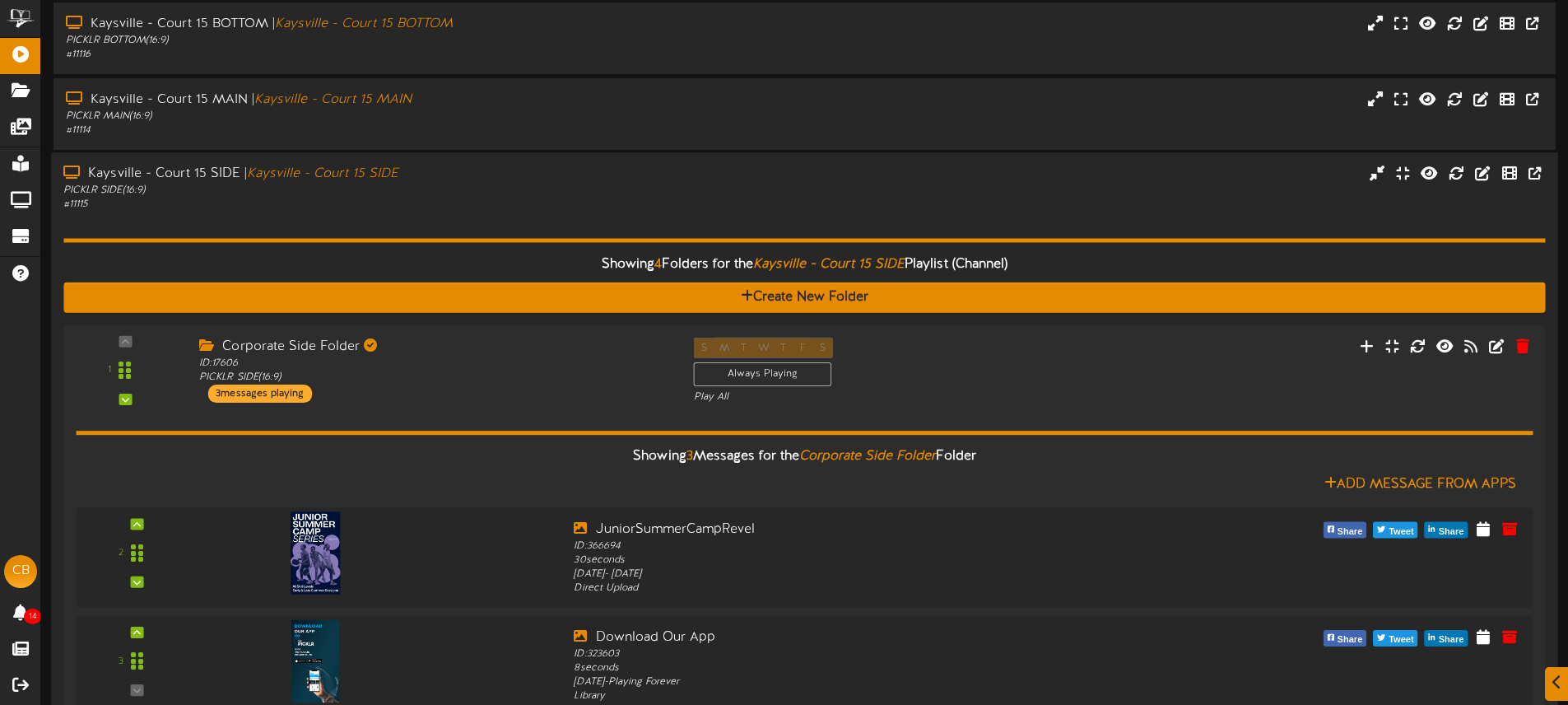
drag, startPoint x: 828, startPoint y: 186, endPoint x: 867, endPoint y: 163, distance: 45.3
click at [828, 185] on div "Kaysville - Court 15 SIDE | Kaysville - Court 15 SIDE PICKLR SIDE ( 16:9 ) # 11…" at bounding box center [804, 188] width 1506 height 47
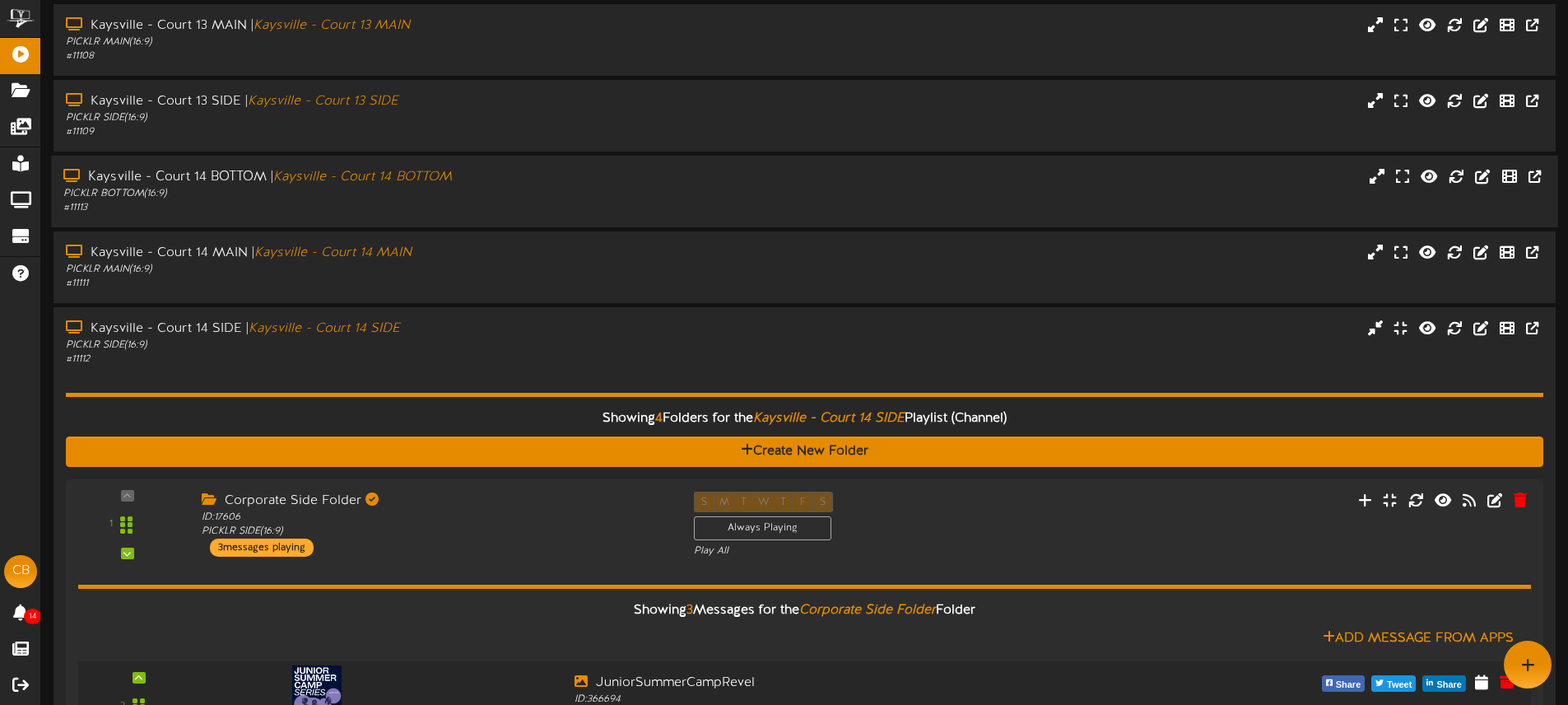
scroll to position [0, 0]
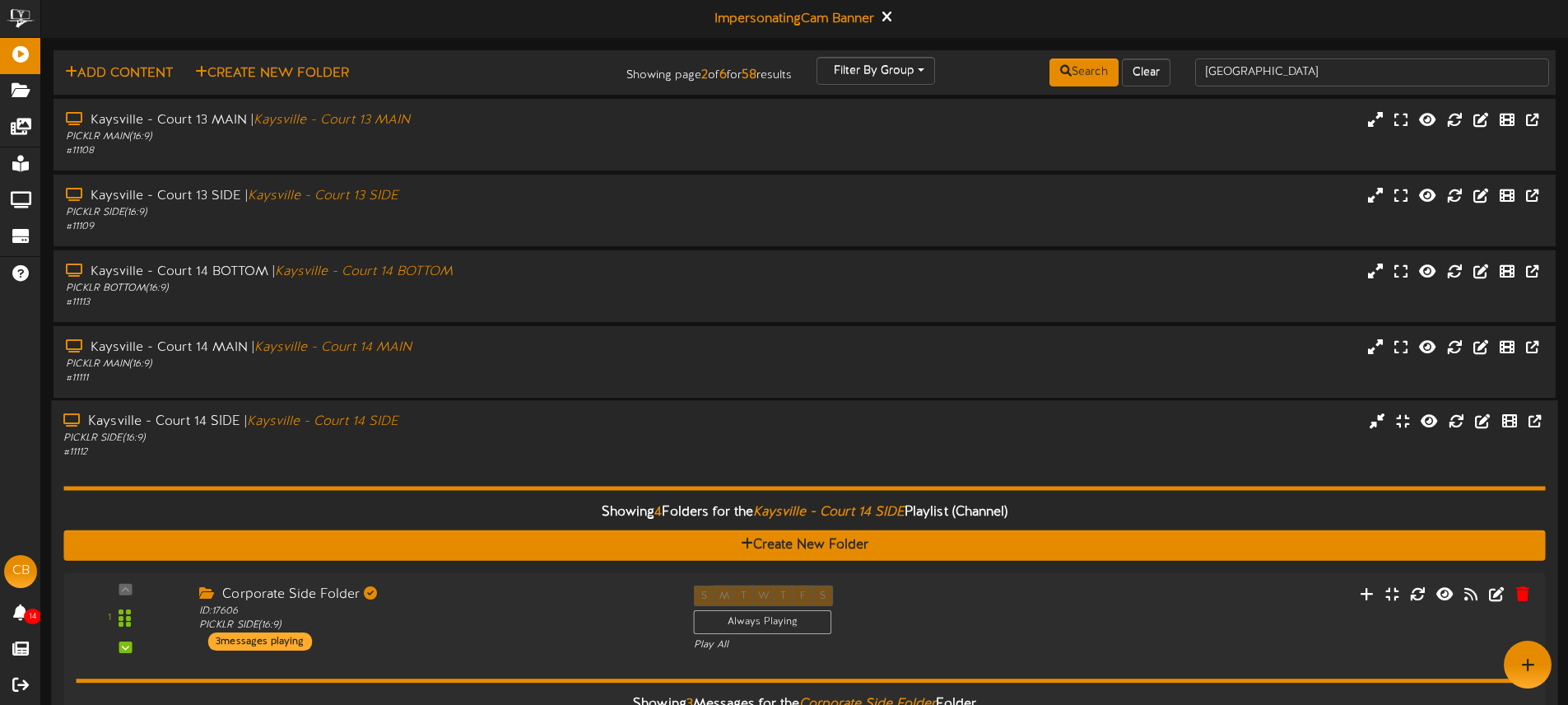
click at [732, 453] on div "Kaysville - Court 14 SIDE | Kaysville - Court 14 SIDE PICKLR SIDE ( 16:9 ) # 11…" at bounding box center [804, 436] width 1506 height 47
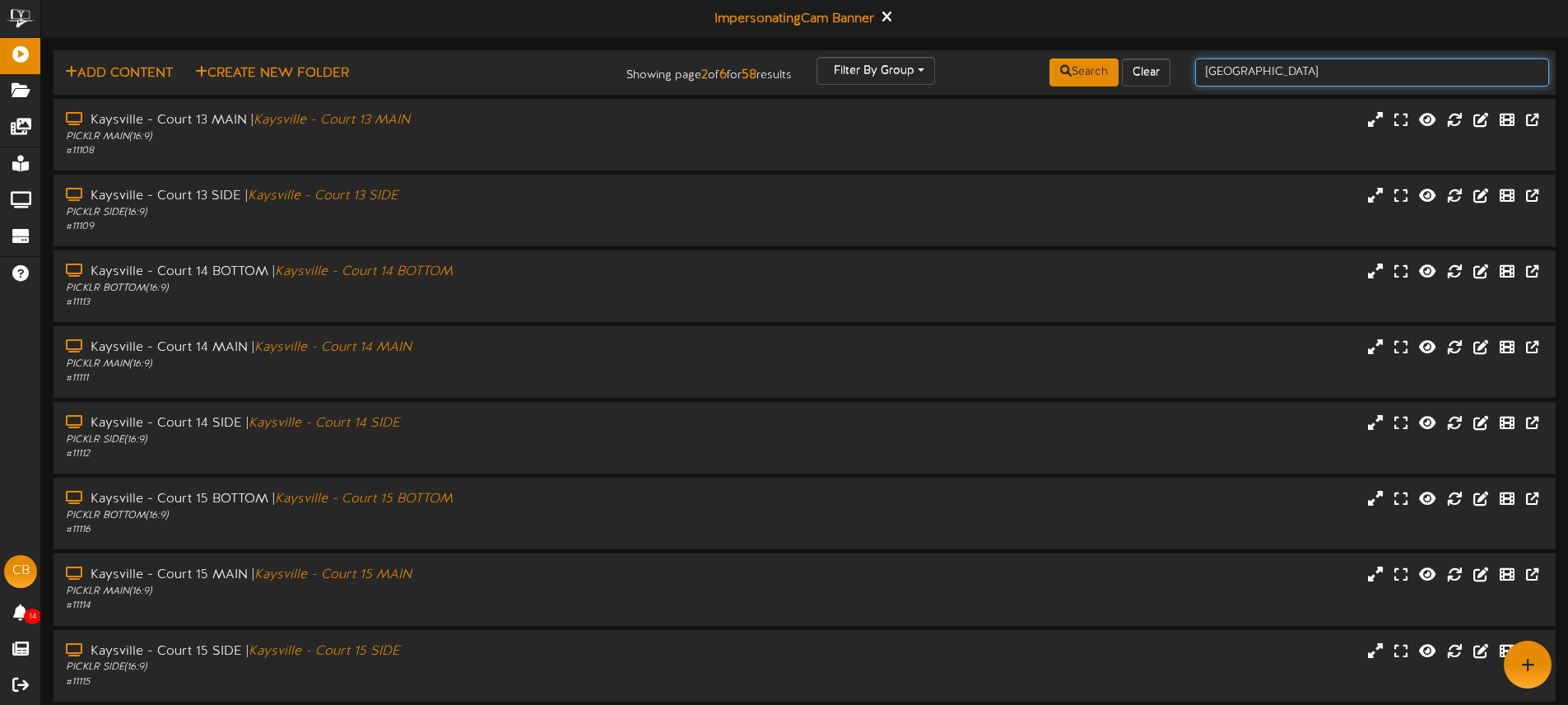
drag, startPoint x: 1270, startPoint y: 74, endPoint x: 1188, endPoint y: 69, distance: 82.2
click at [1188, 69] on div "kaysville" at bounding box center [1372, 73] width 379 height 31
type input "mckinney"
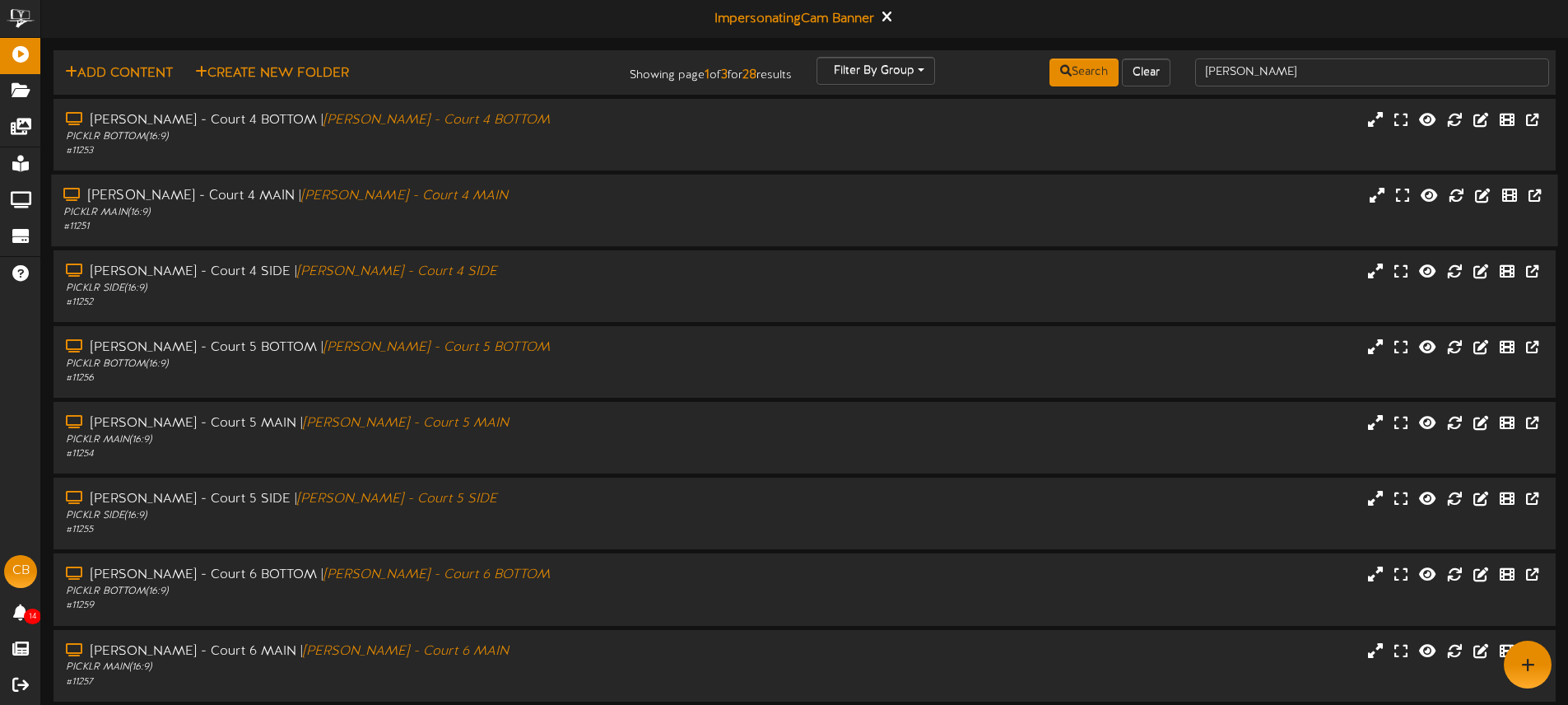
click at [544, 200] on div "McKinney - Court 4 MAIN | McKinney - Court 4 MAIN" at bounding box center [365, 196] width 603 height 19
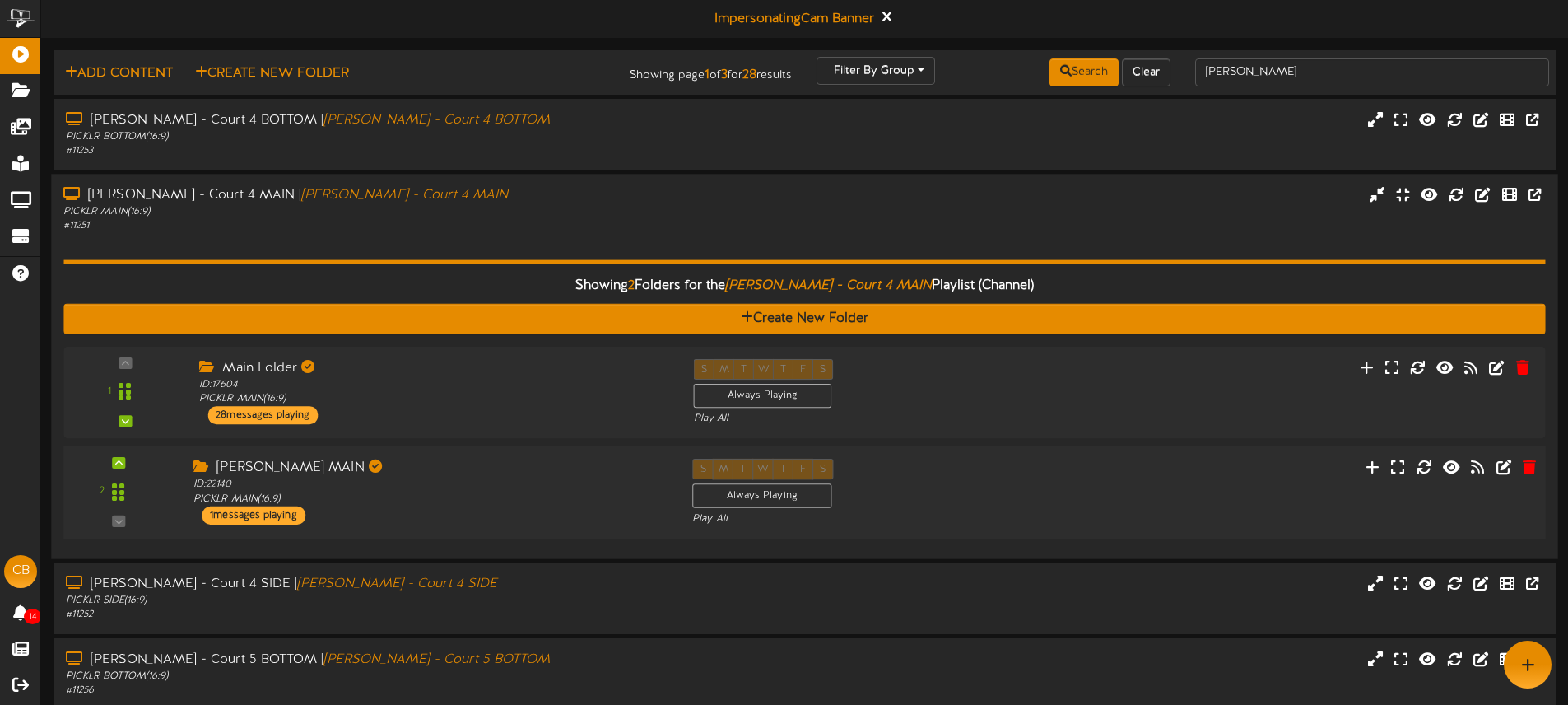
click at [535, 464] on div "McKinney MAIN" at bounding box center [430, 467] width 474 height 19
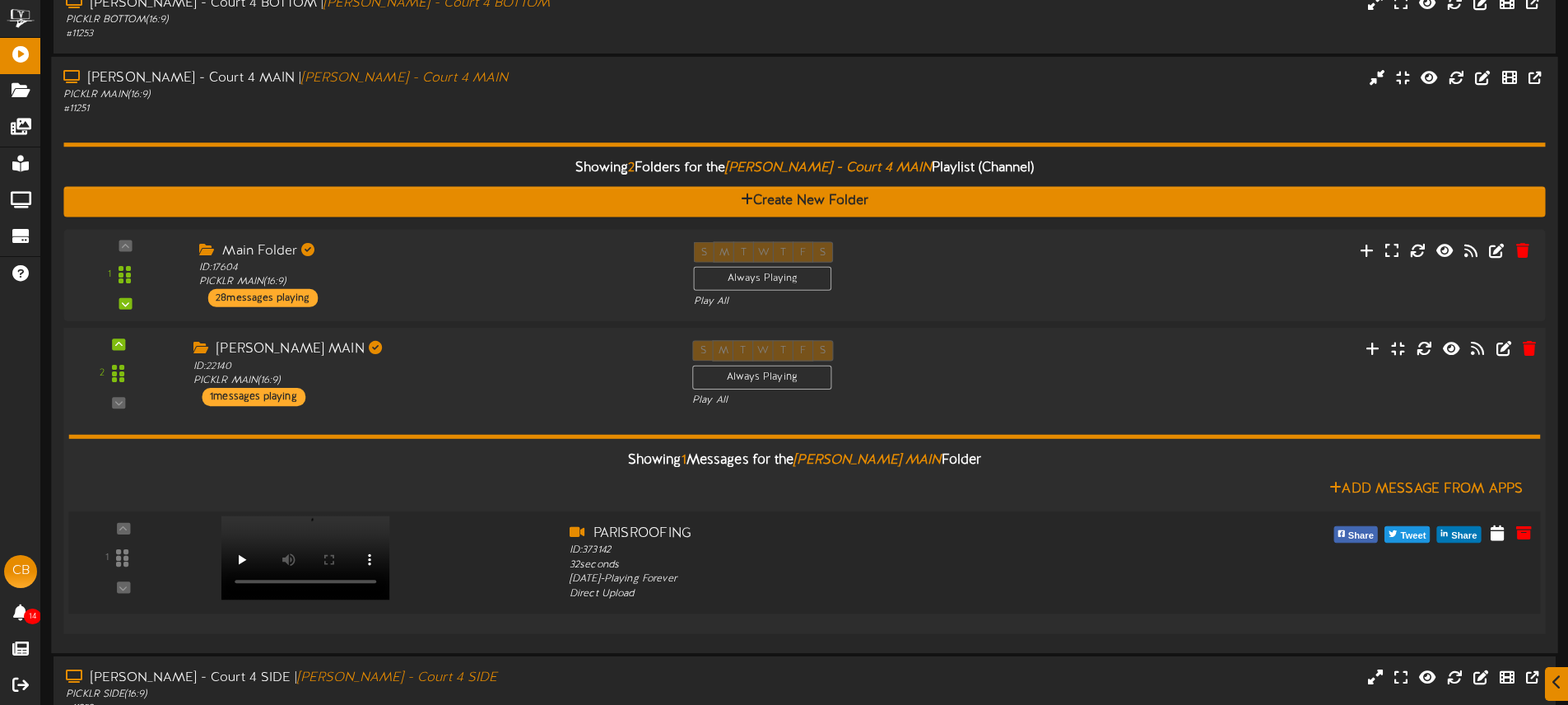
scroll to position [119, 0]
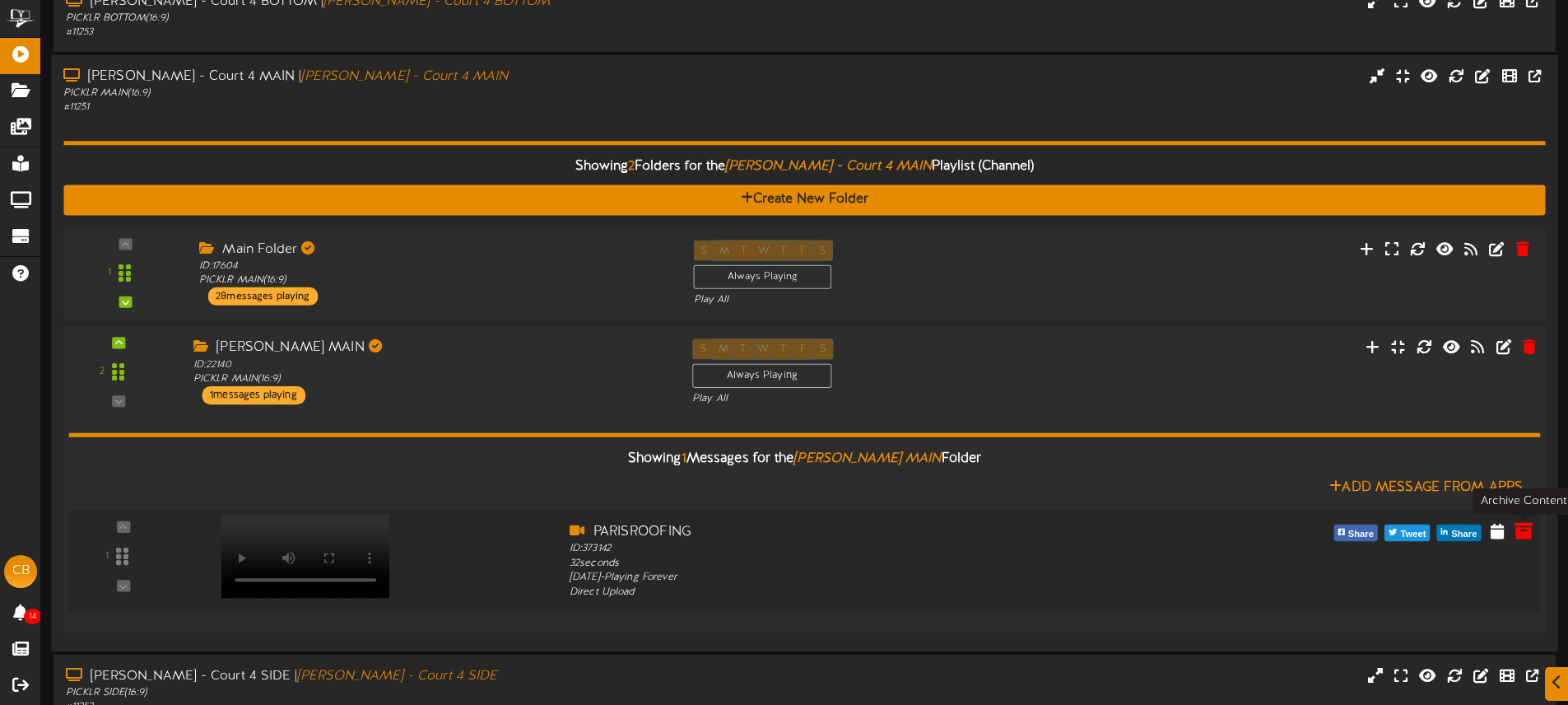
click at [1522, 530] on icon at bounding box center [1523, 530] width 18 height 18
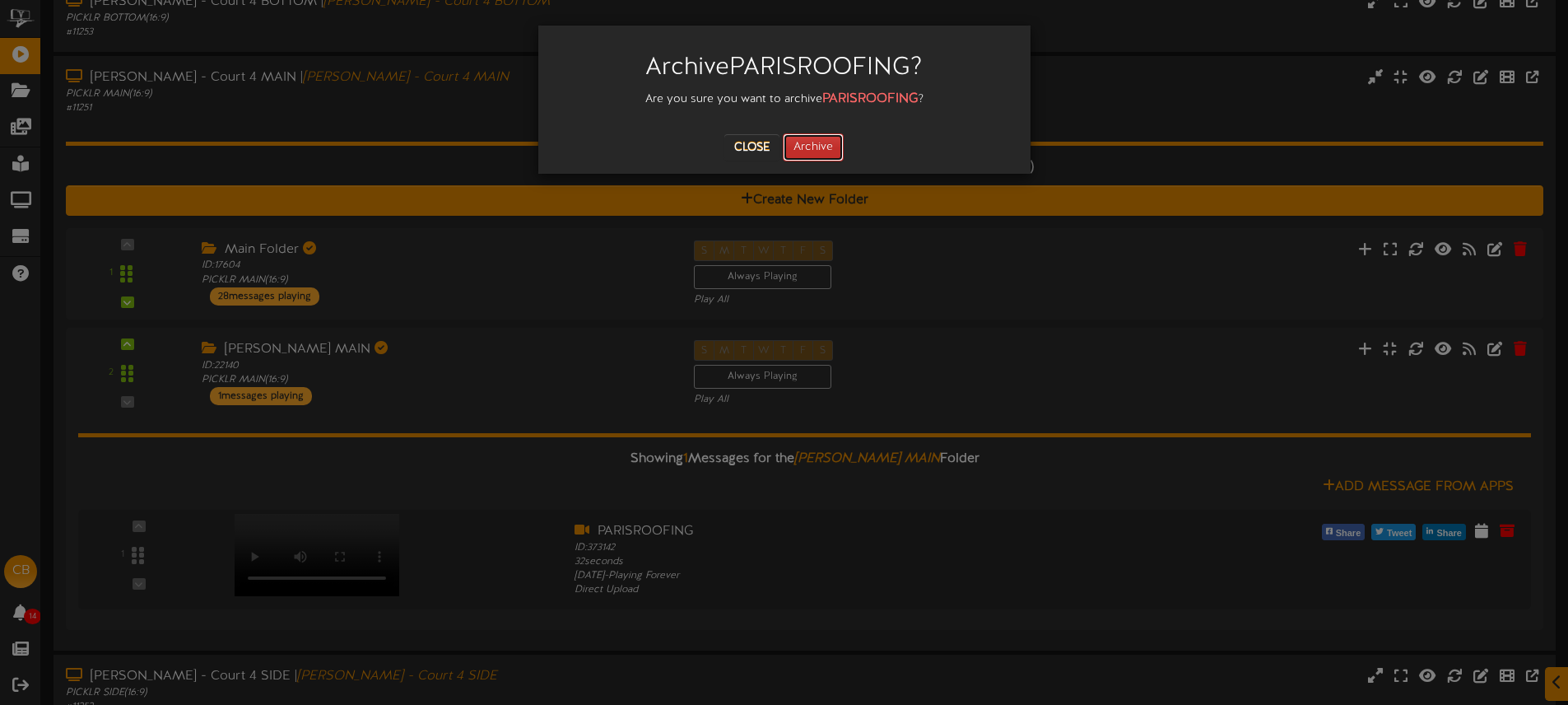
click at [818, 156] on button "Archive" at bounding box center [813, 148] width 61 height 28
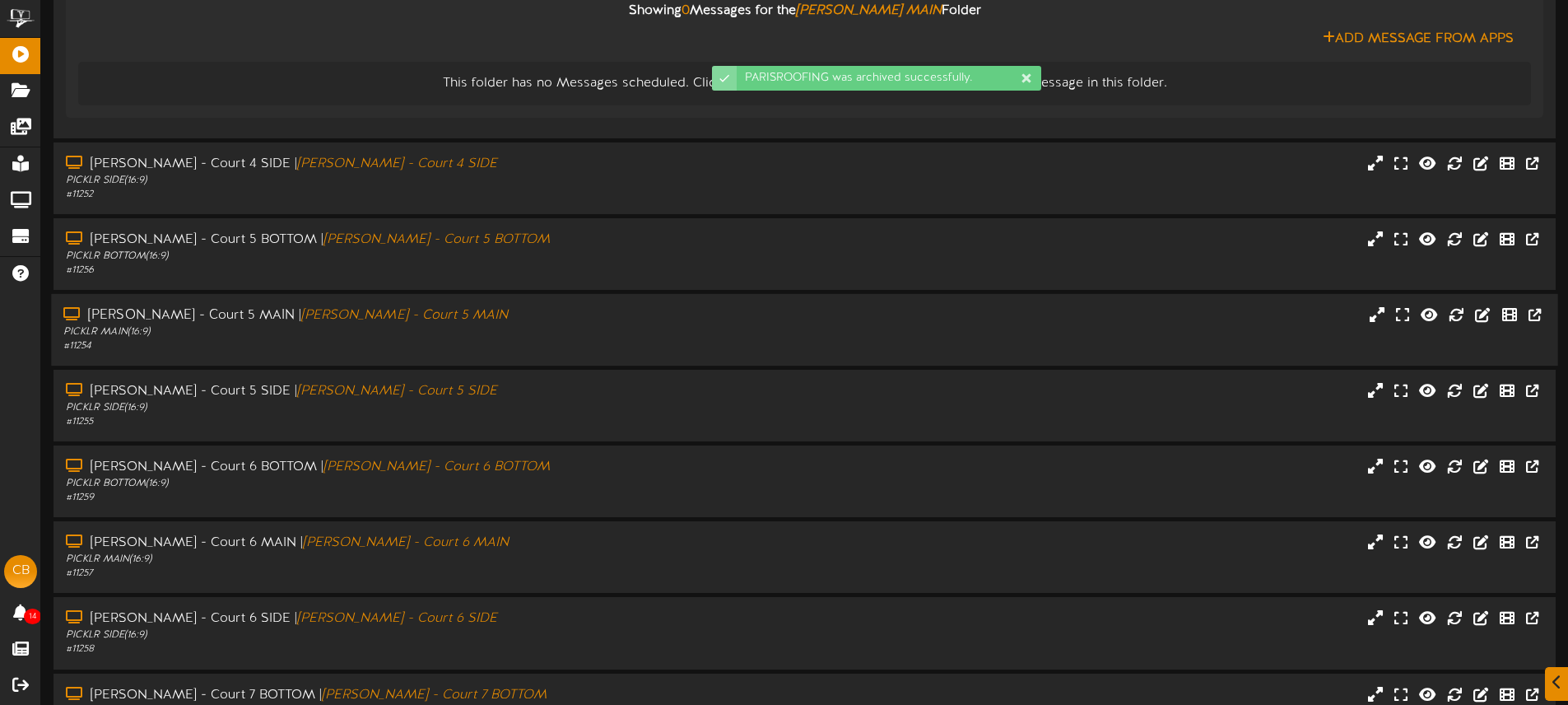
scroll to position [568, 0]
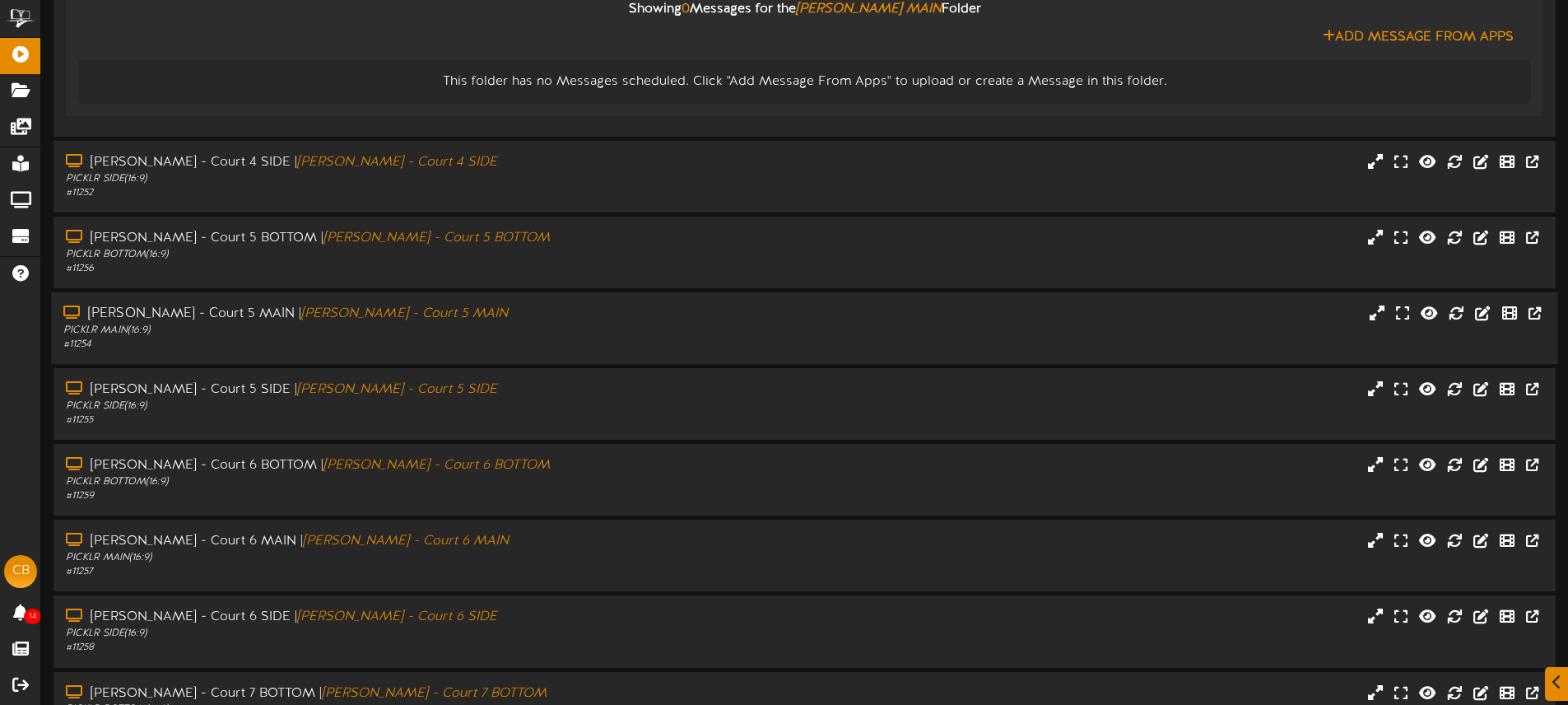
click at [522, 343] on div "# 11254" at bounding box center [365, 344] width 603 height 14
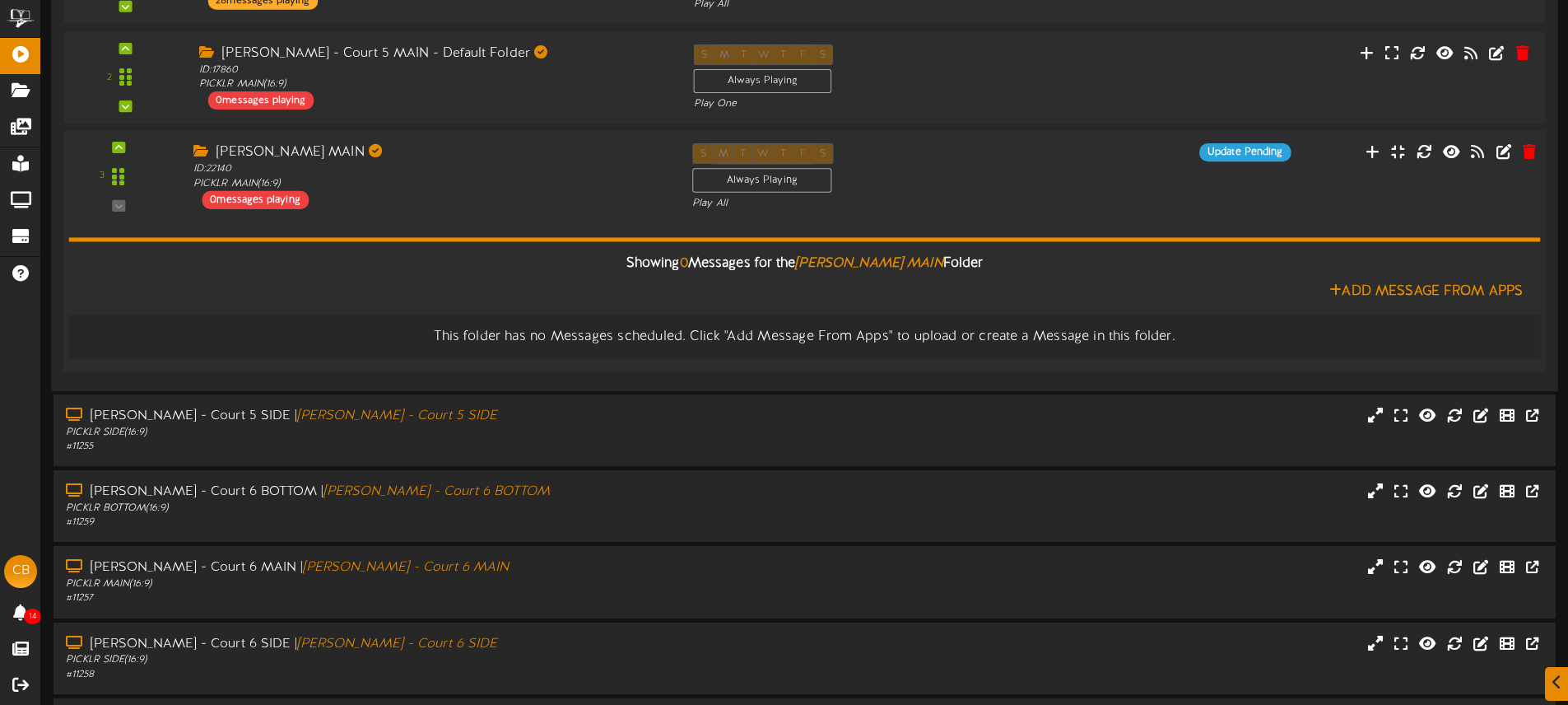
scroll to position [1110, 0]
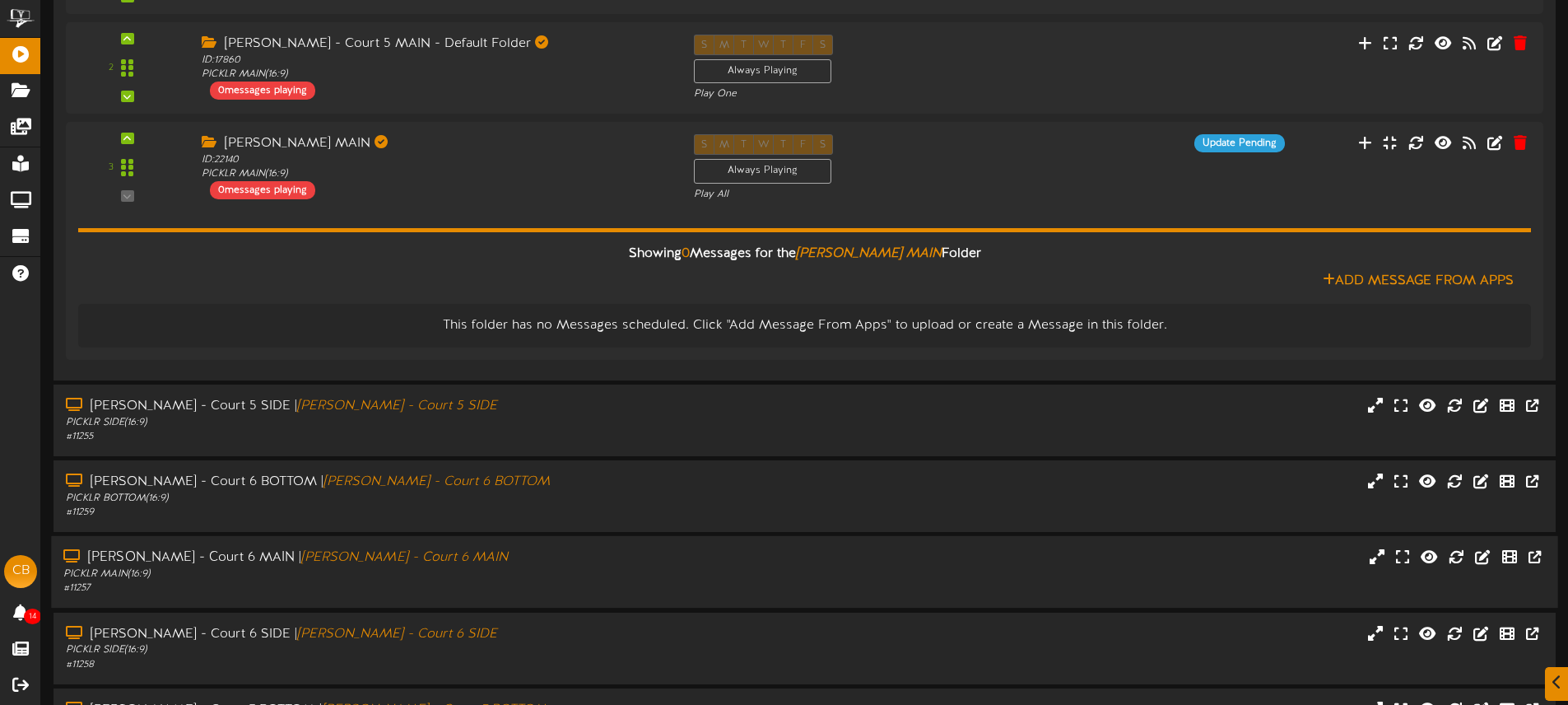
click at [473, 573] on div "PICKLR MAIN ( 16:9 )" at bounding box center [365, 574] width 603 height 14
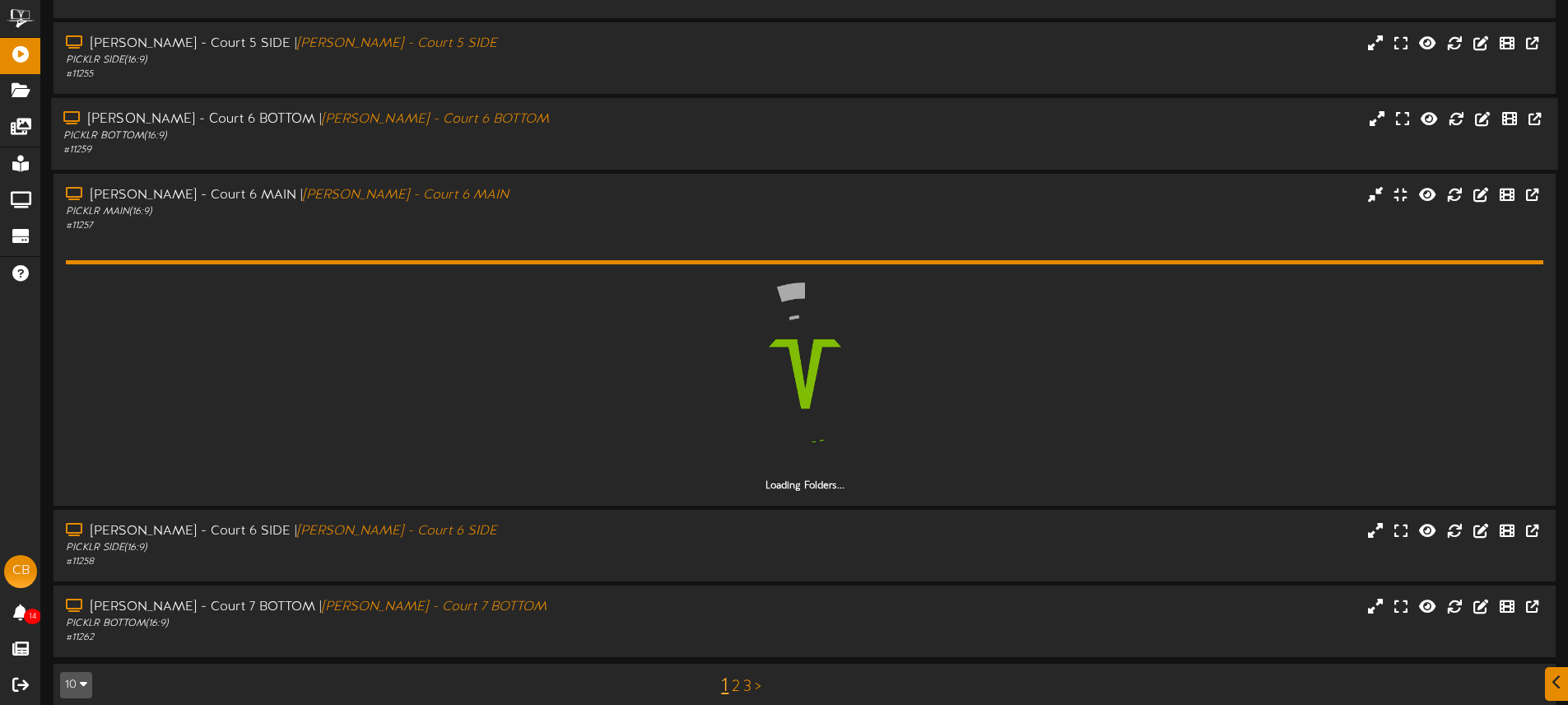
scroll to position [1492, 0]
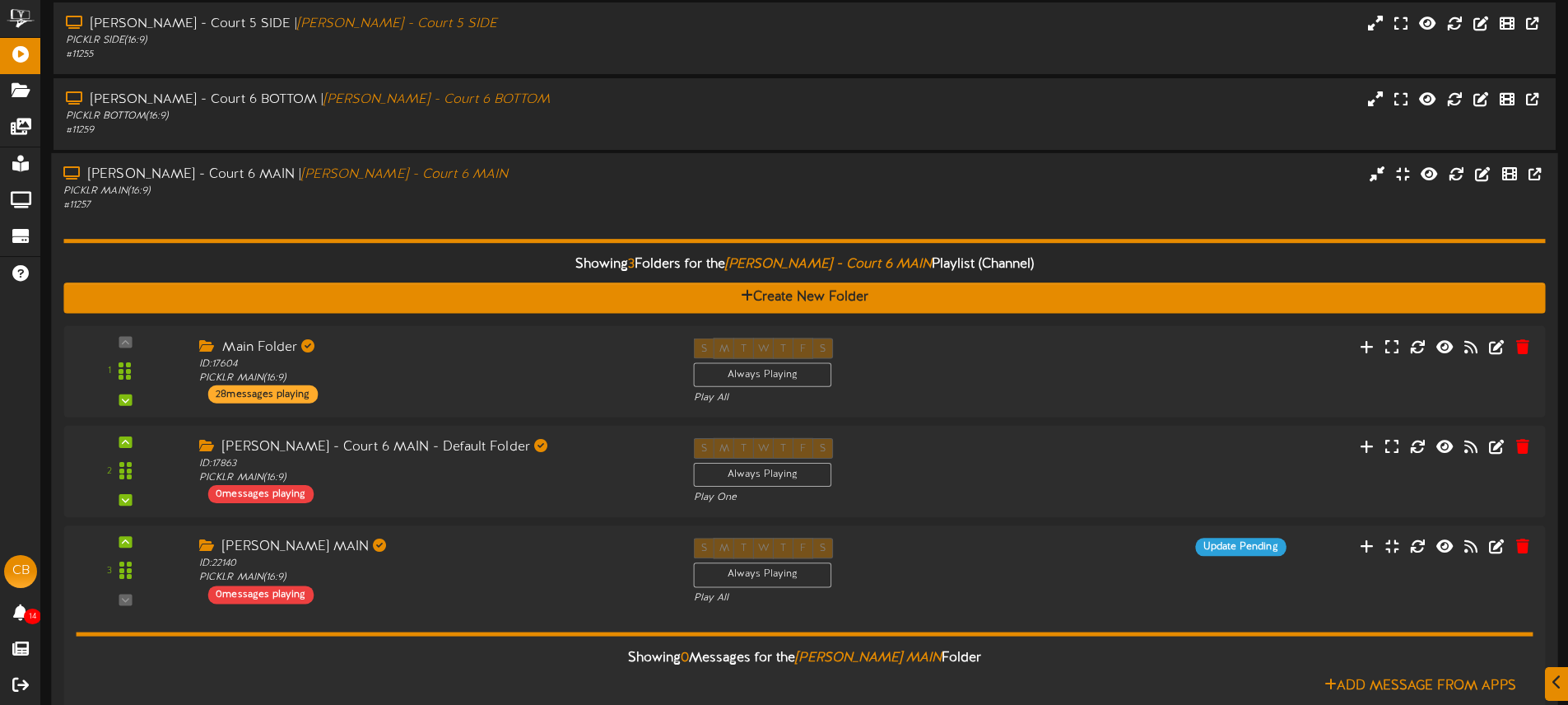
click at [726, 195] on div "McKinney - Court 6 MAIN | McKinney - Court 6 MAIN PICKLR MAIN ( 16:9 ) # 11257" at bounding box center [804, 188] width 1506 height 47
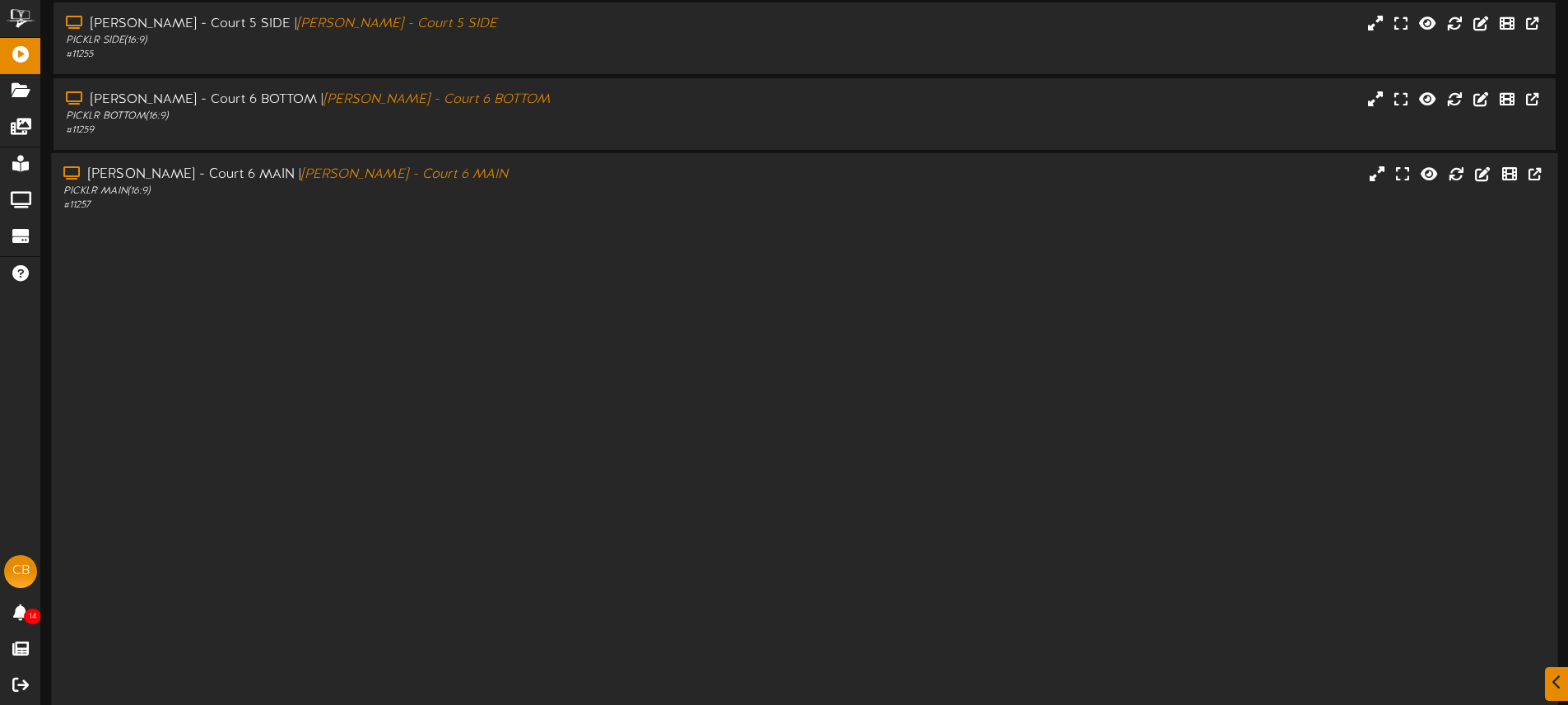
click at [726, 195] on div "McKinney - Court 6 MAIN | McKinney - Court 6 MAIN PICKLR MAIN ( 16:9 ) # 11257" at bounding box center [804, 188] width 1506 height 47
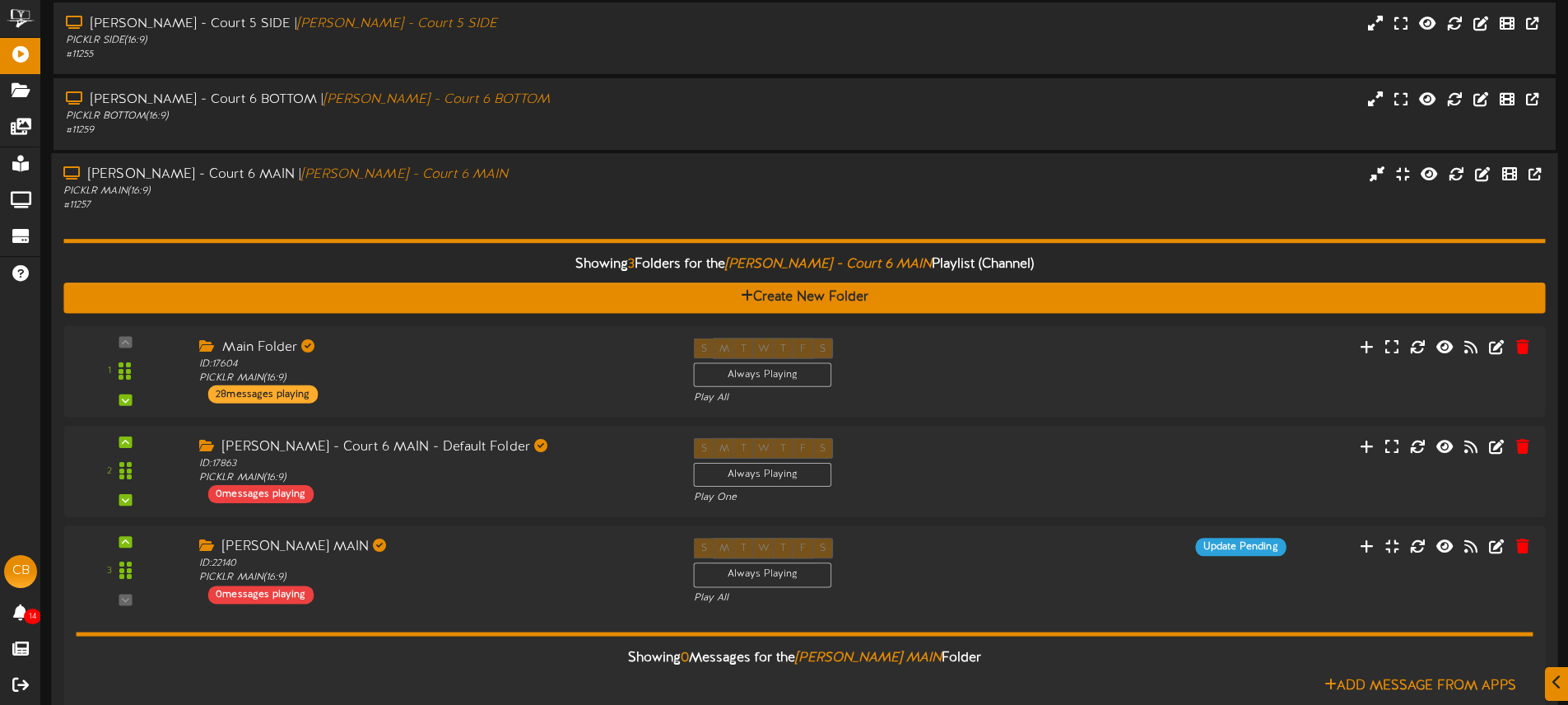
drag, startPoint x: 1217, startPoint y: 184, endPoint x: 1228, endPoint y: 182, distance: 11.2
click at [1218, 184] on div "McKinney - Court 6 MAIN | McKinney - Court 6 MAIN PICKLR MAIN ( 16:9 ) # 11257" at bounding box center [804, 188] width 1506 height 47
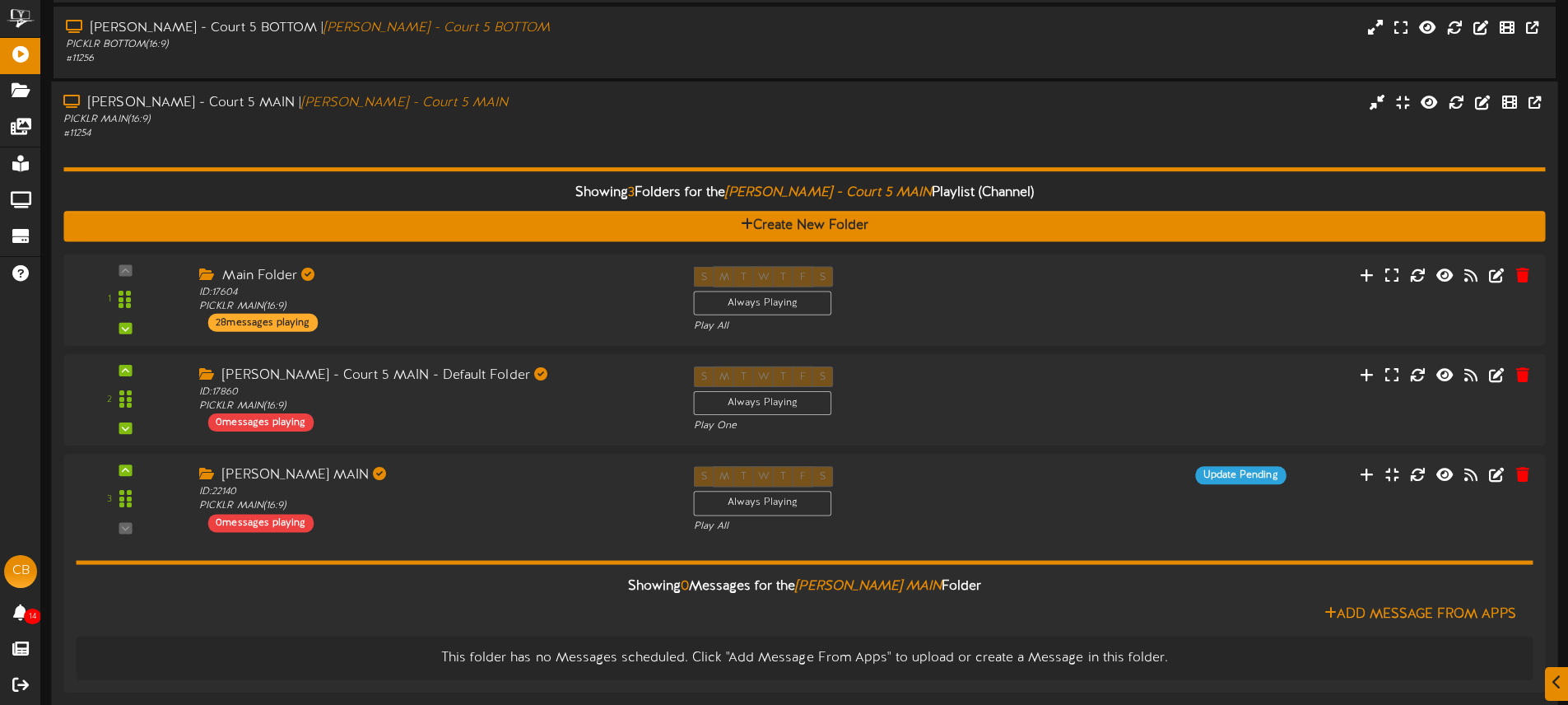
scroll to position [787, 0]
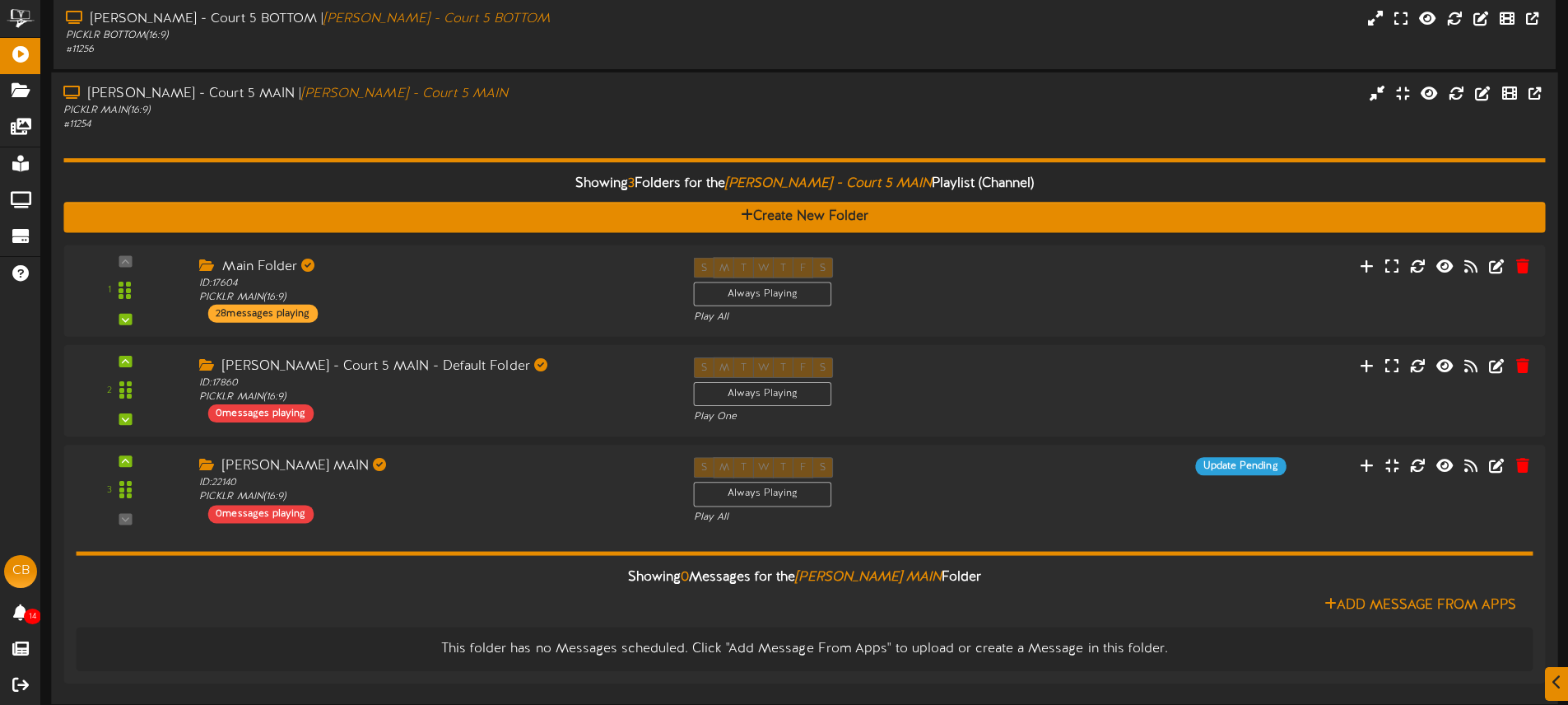
click at [482, 106] on div "PICKLR MAIN ( 16:9 )" at bounding box center [365, 111] width 603 height 14
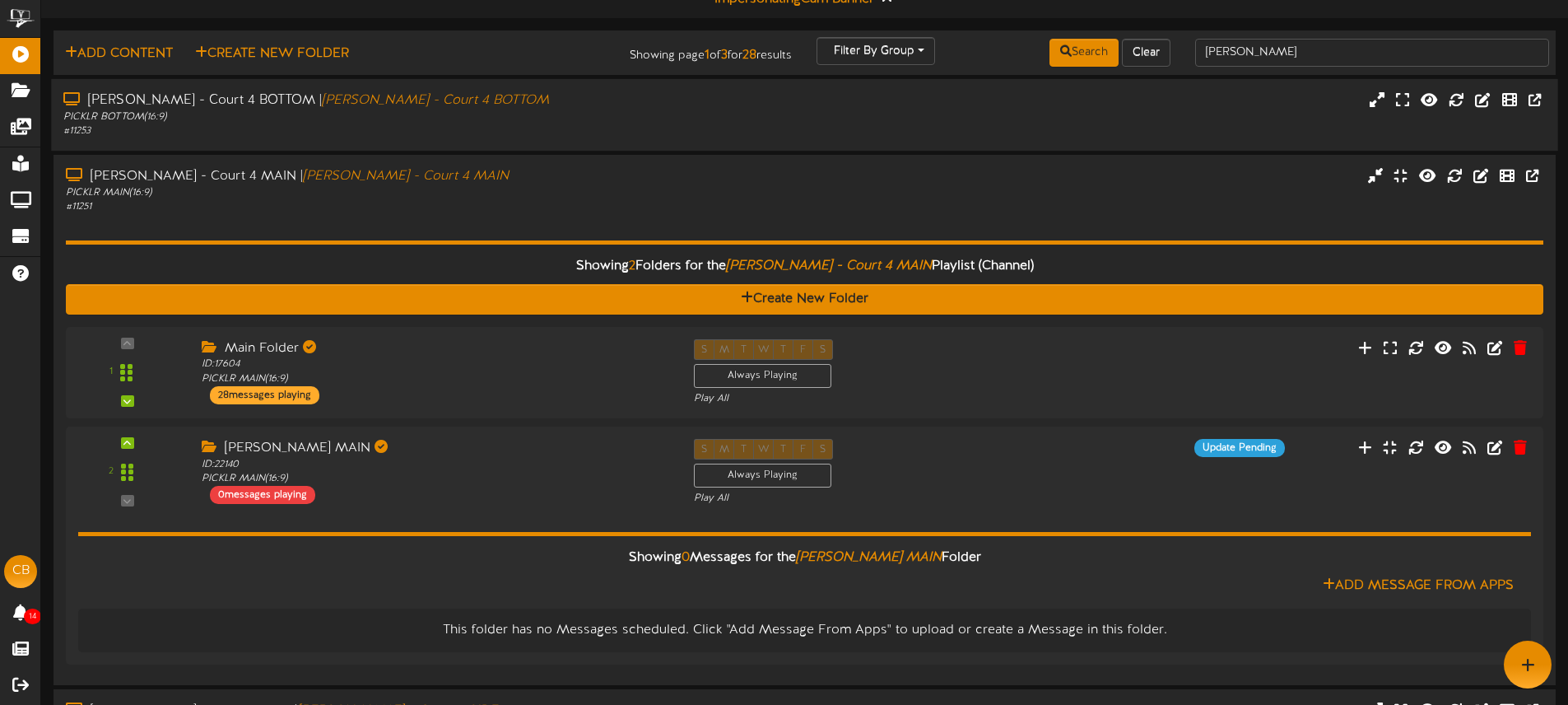
scroll to position [0, 0]
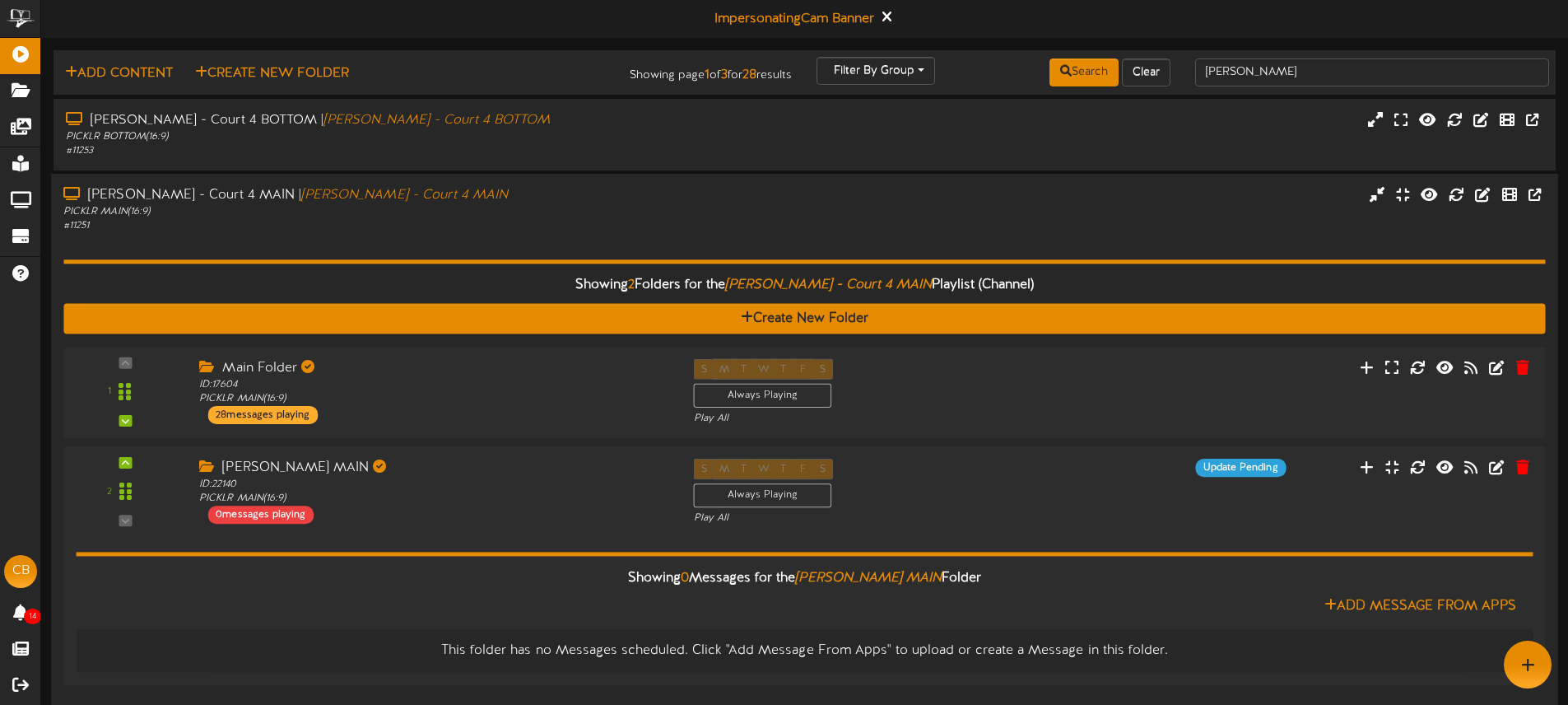
click at [797, 203] on div "McKinney - Court 4 MAIN | McKinney - Court 4 MAIN PICKLR MAIN ( 16:9 ) # 11251" at bounding box center [804, 209] width 1506 height 47
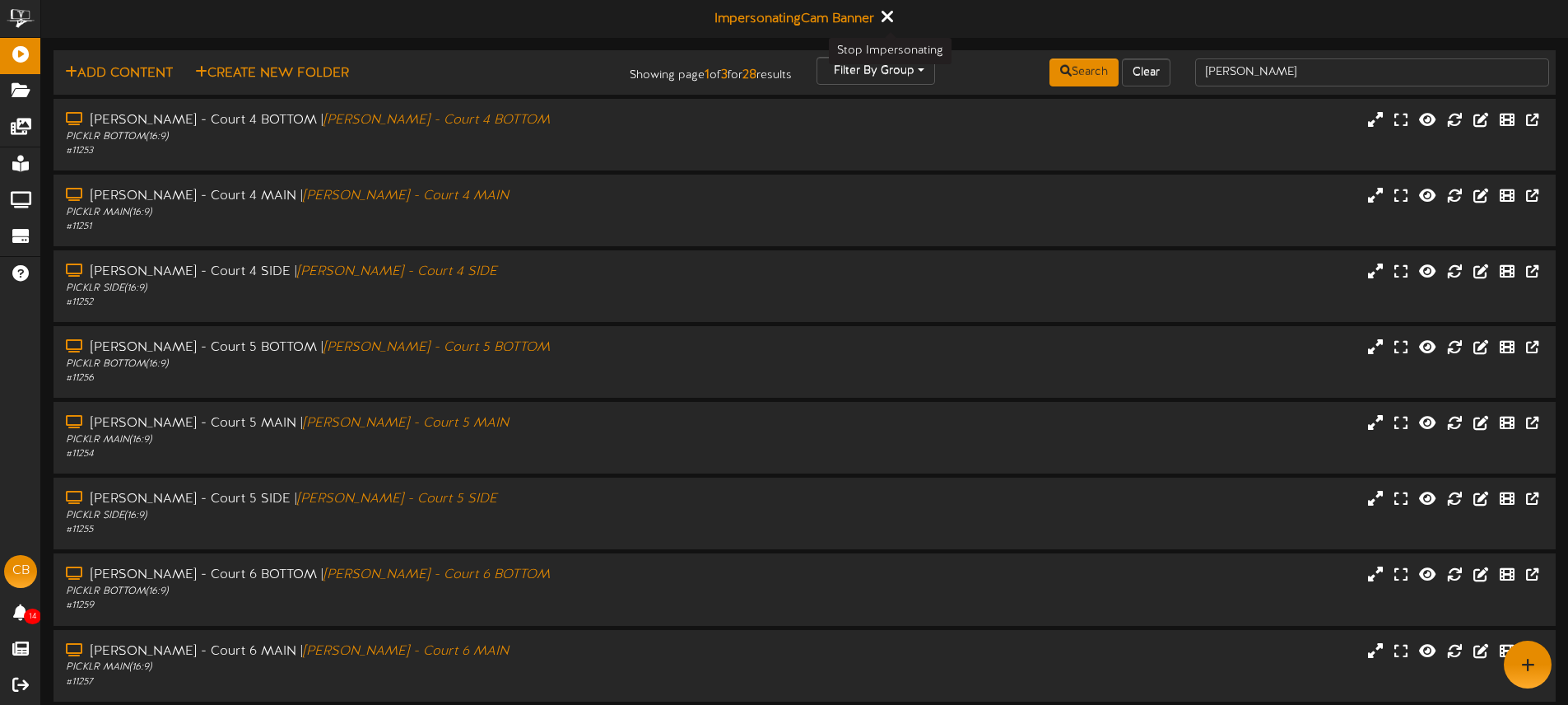
click at [891, 13] on icon at bounding box center [886, 17] width 11 height 18
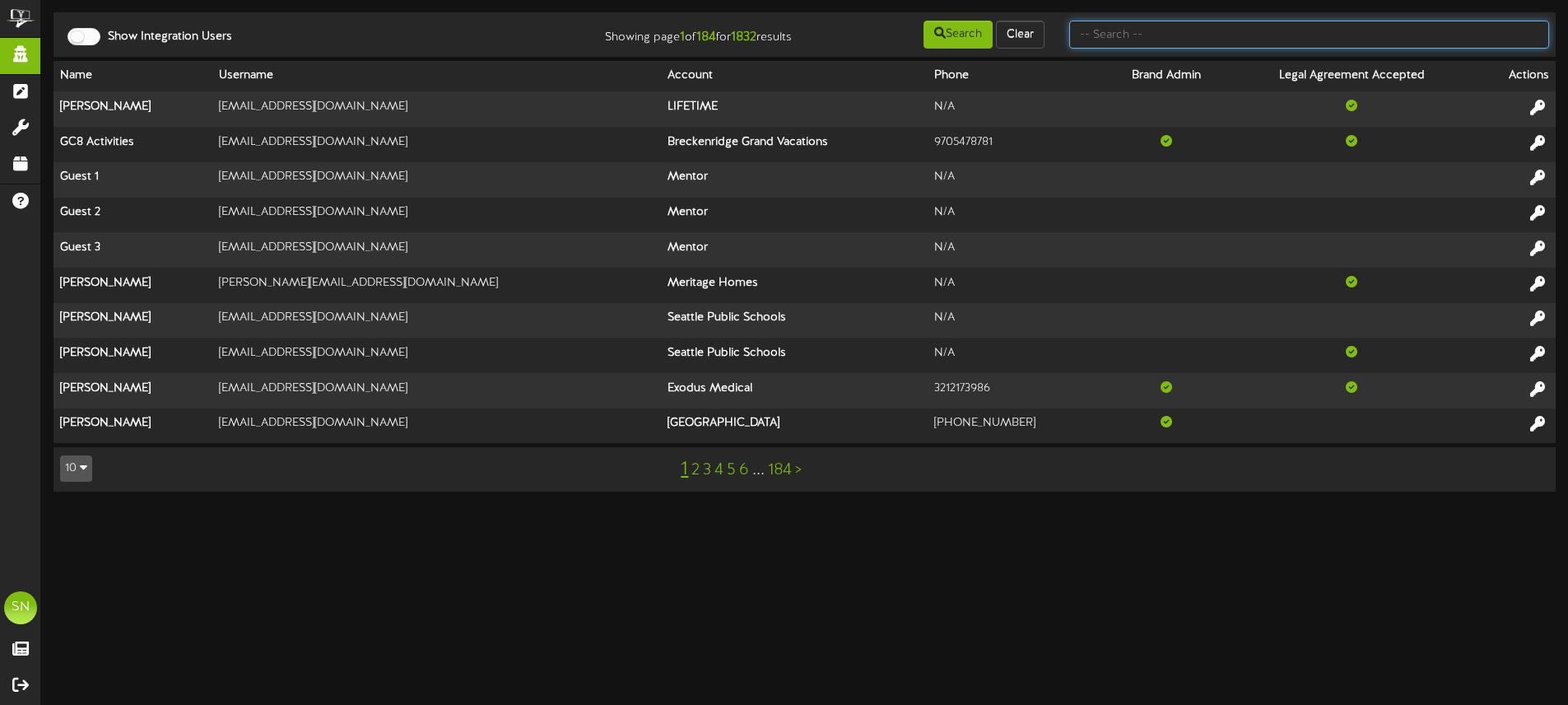
click at [1126, 38] on input "text" at bounding box center [1308, 35] width 479 height 28
type input "d"
type input "s"
type input "d"
click at [1115, 37] on input "text" at bounding box center [1308, 35] width 479 height 28
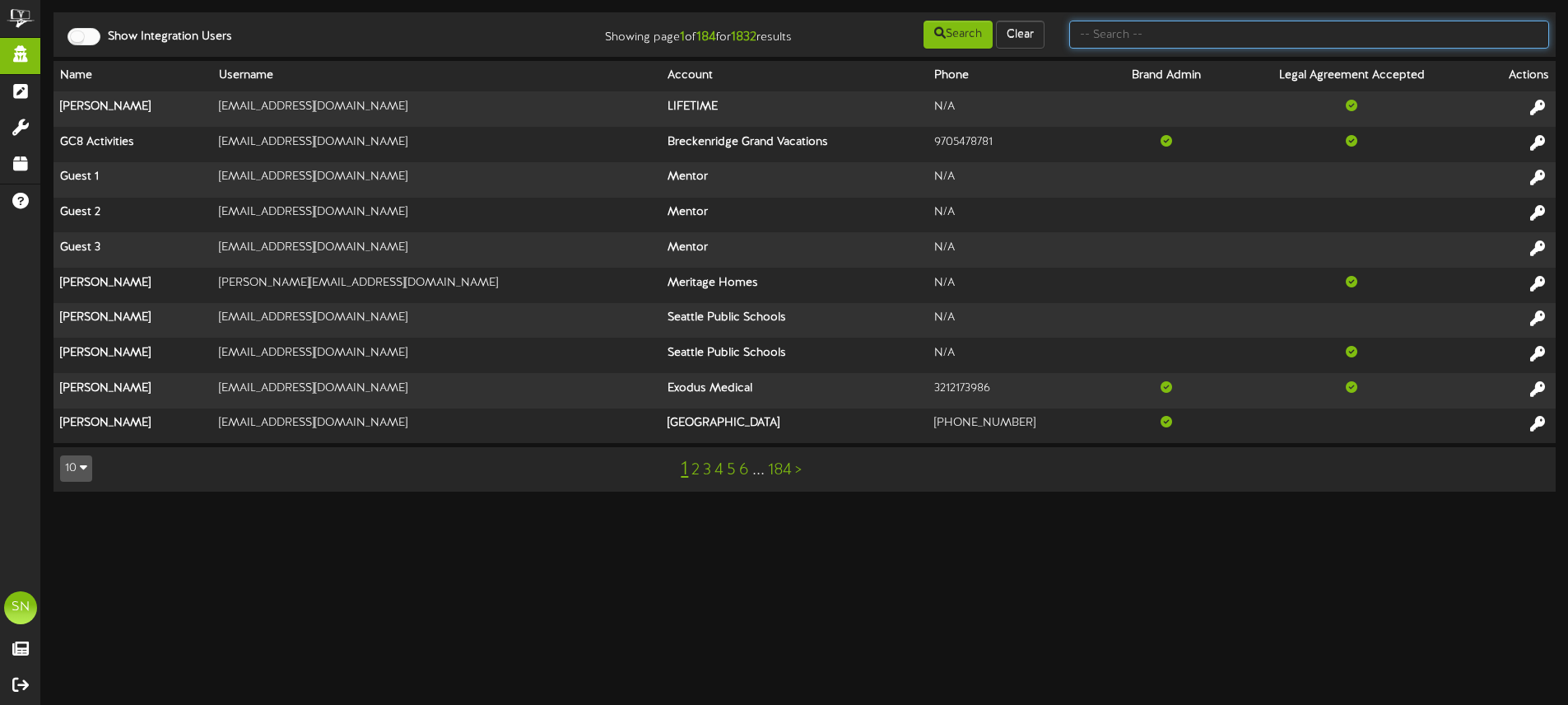
click at [1085, 40] on input "text" at bounding box center [1308, 35] width 479 height 28
type input "church"
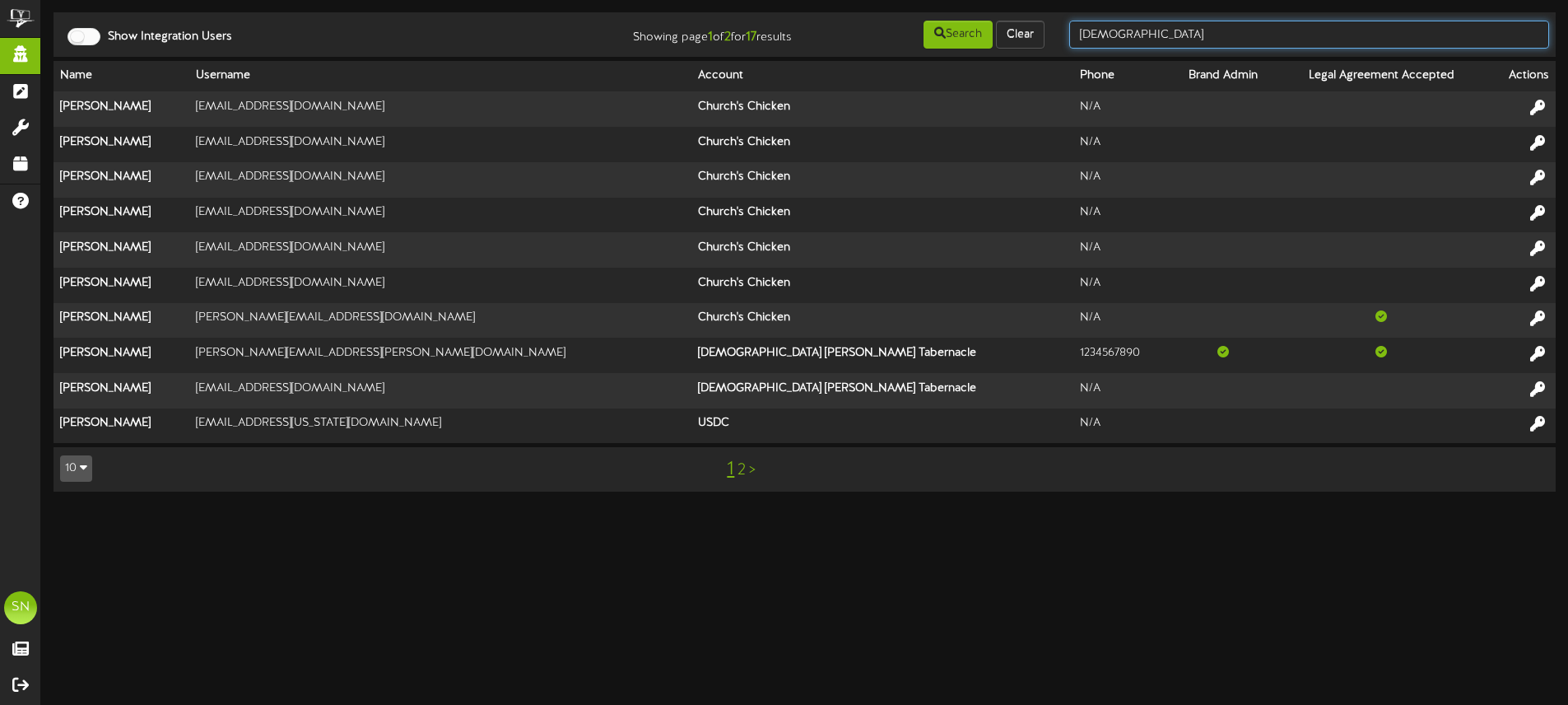
click at [1127, 37] on input "church" at bounding box center [1308, 35] width 479 height 28
drag, startPoint x: 1129, startPoint y: 38, endPoint x: 1141, endPoint y: 37, distance: 12.0
click at [1129, 38] on input "church" at bounding box center [1308, 35] width 479 height 28
drag, startPoint x: 1143, startPoint y: 37, endPoint x: 1028, endPoint y: 25, distance: 115.6
click at [1035, 31] on div "Show Integration Users Showing page 1 of 2 for 17 results Search Clear church" at bounding box center [805, 35] width 1514 height 31
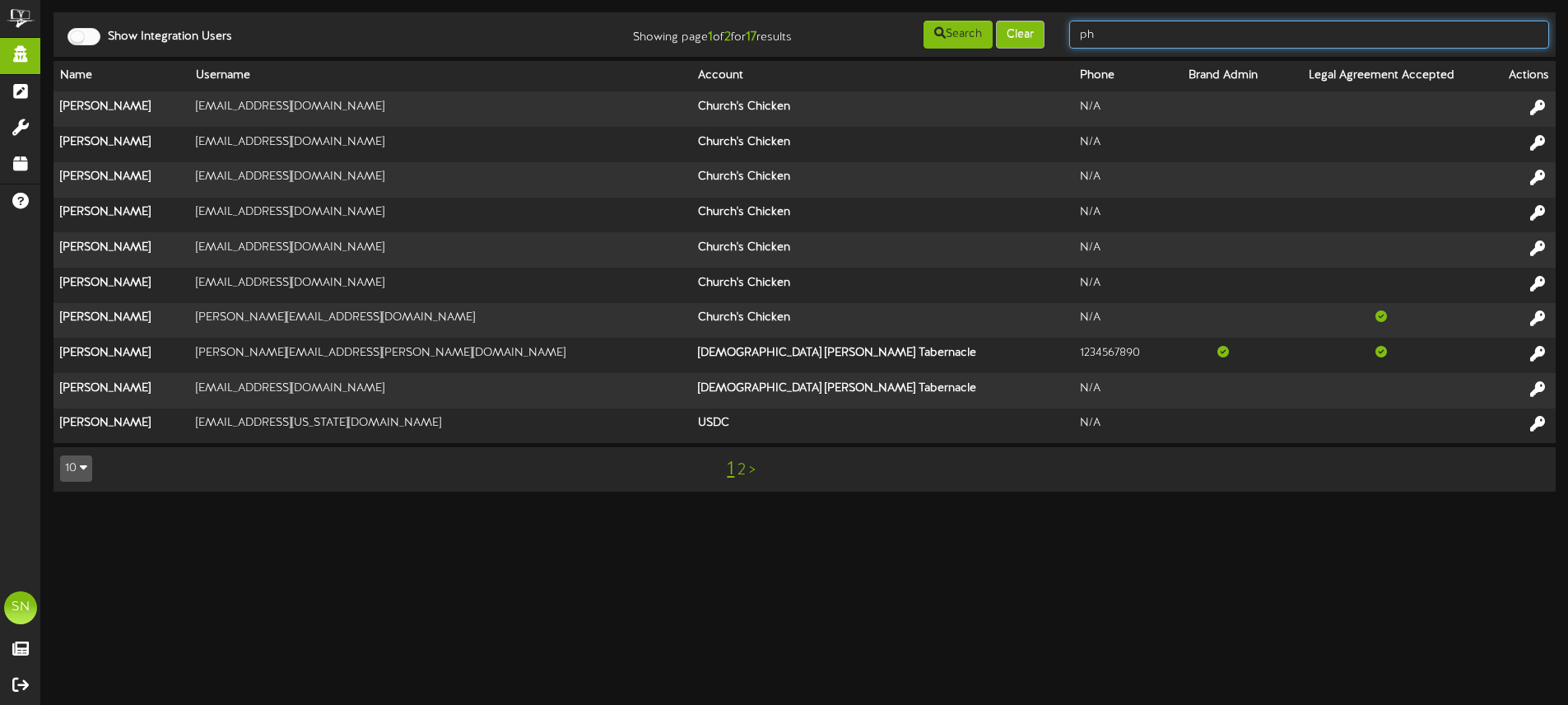
type input "p"
type input "P"
type input "fat cats"
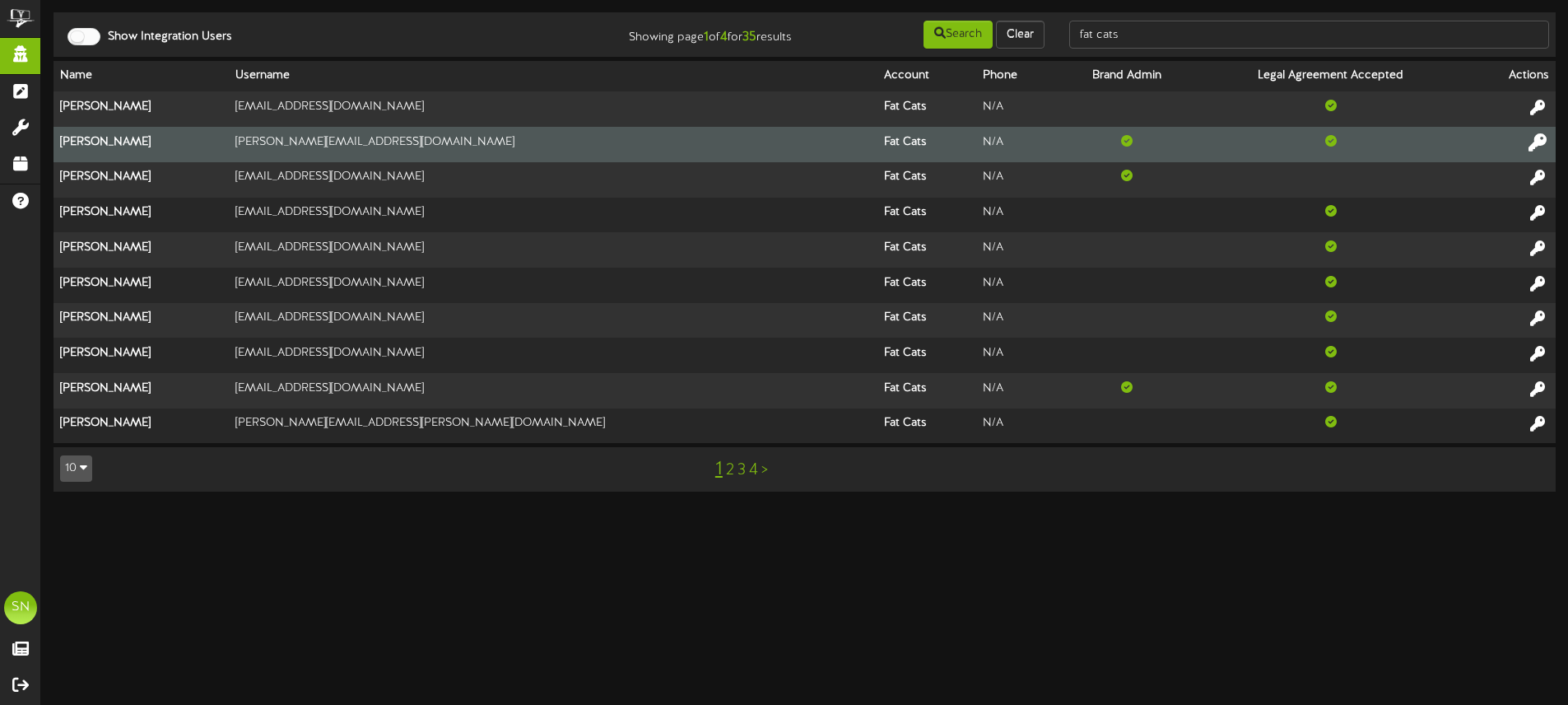
click at [1537, 140] on icon at bounding box center [1537, 142] width 18 height 18
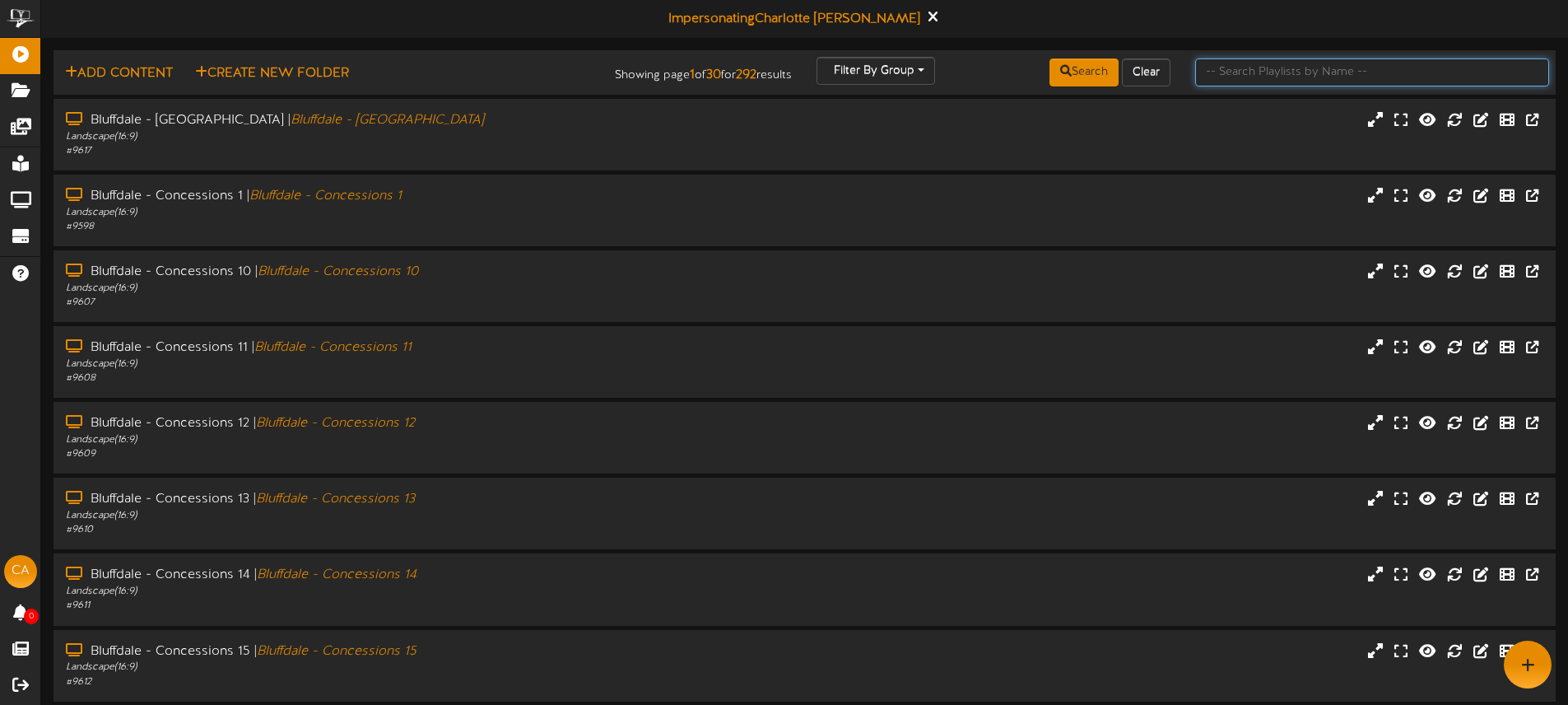
click at [1241, 71] on input "text" at bounding box center [1372, 73] width 354 height 28
type input "queen creek"
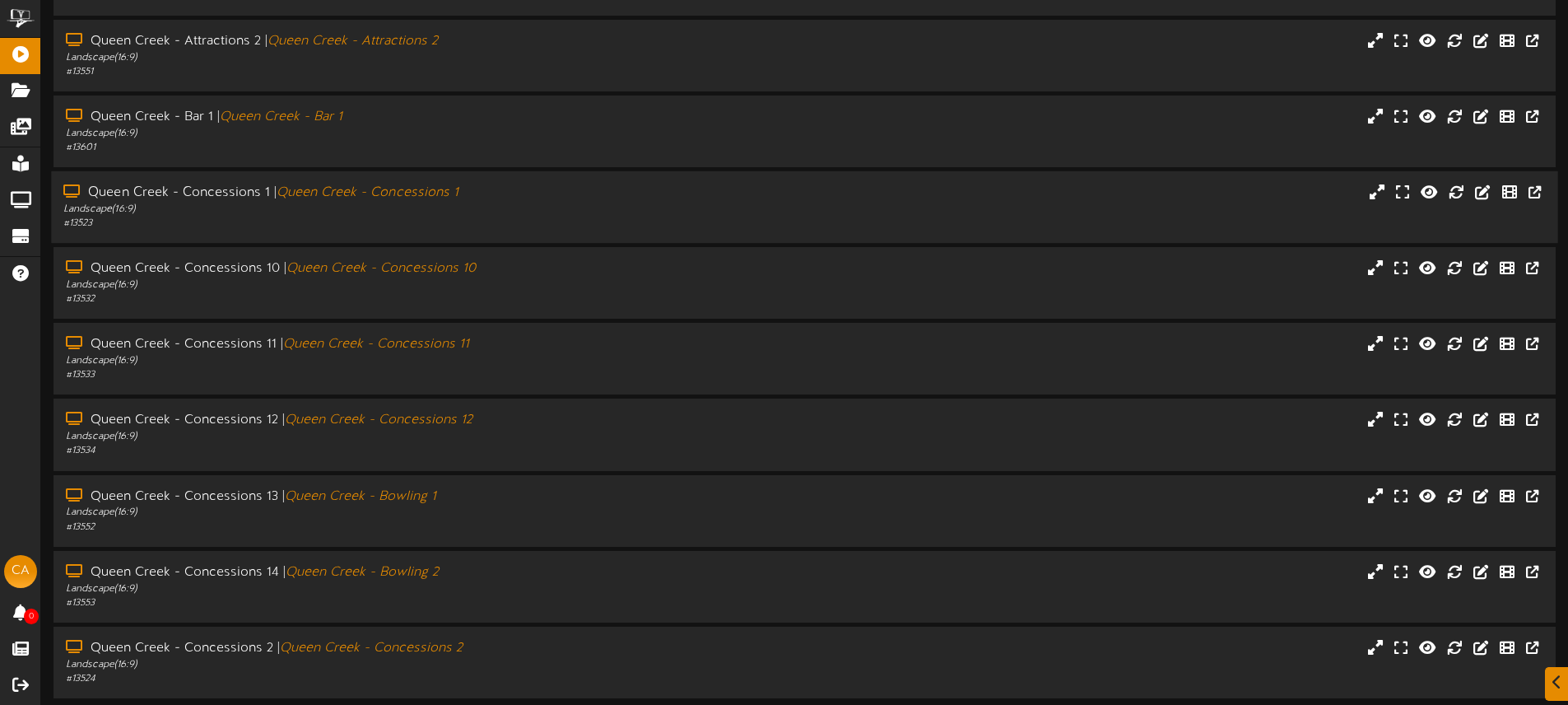
scroll to position [215, 0]
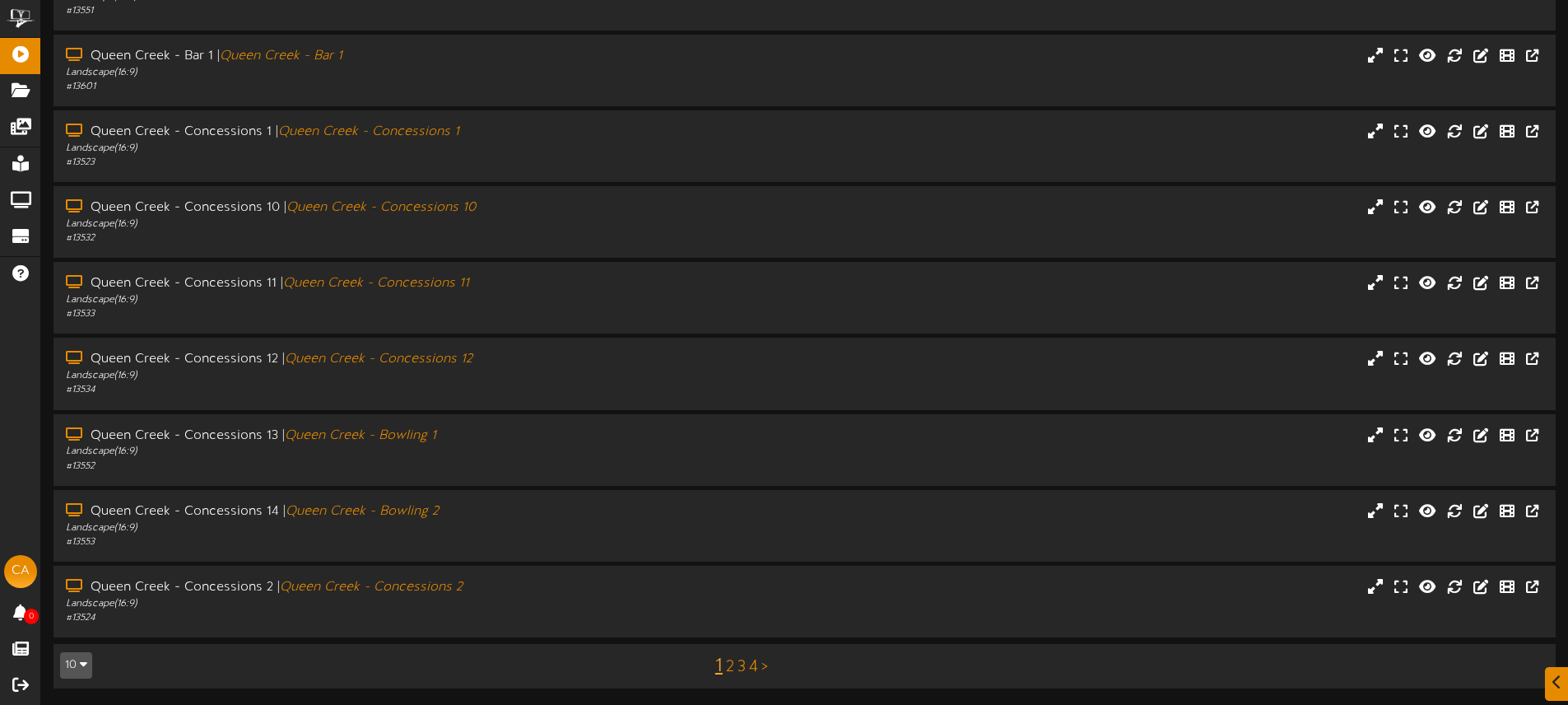
click at [726, 667] on link "2" at bounding box center [730, 667] width 8 height 18
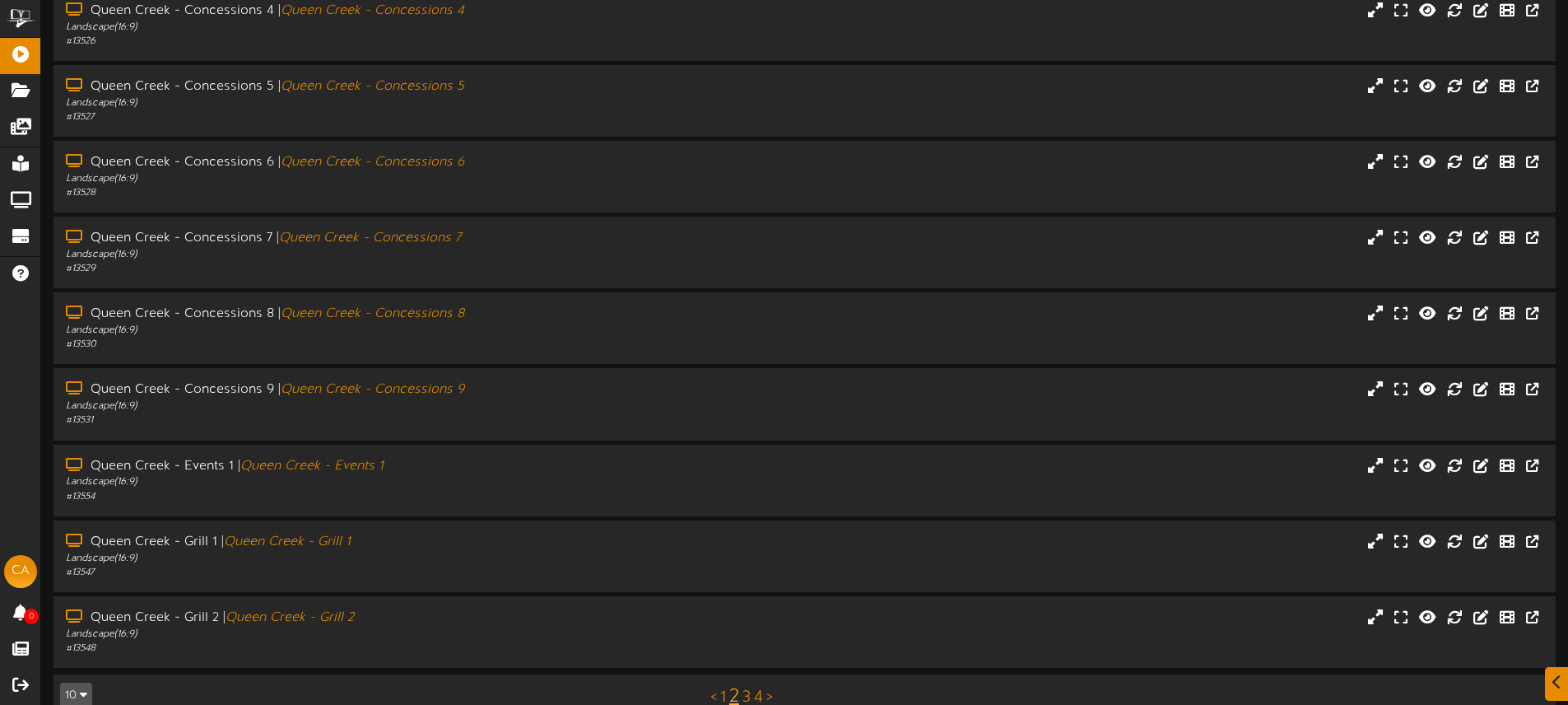
scroll to position [215, 0]
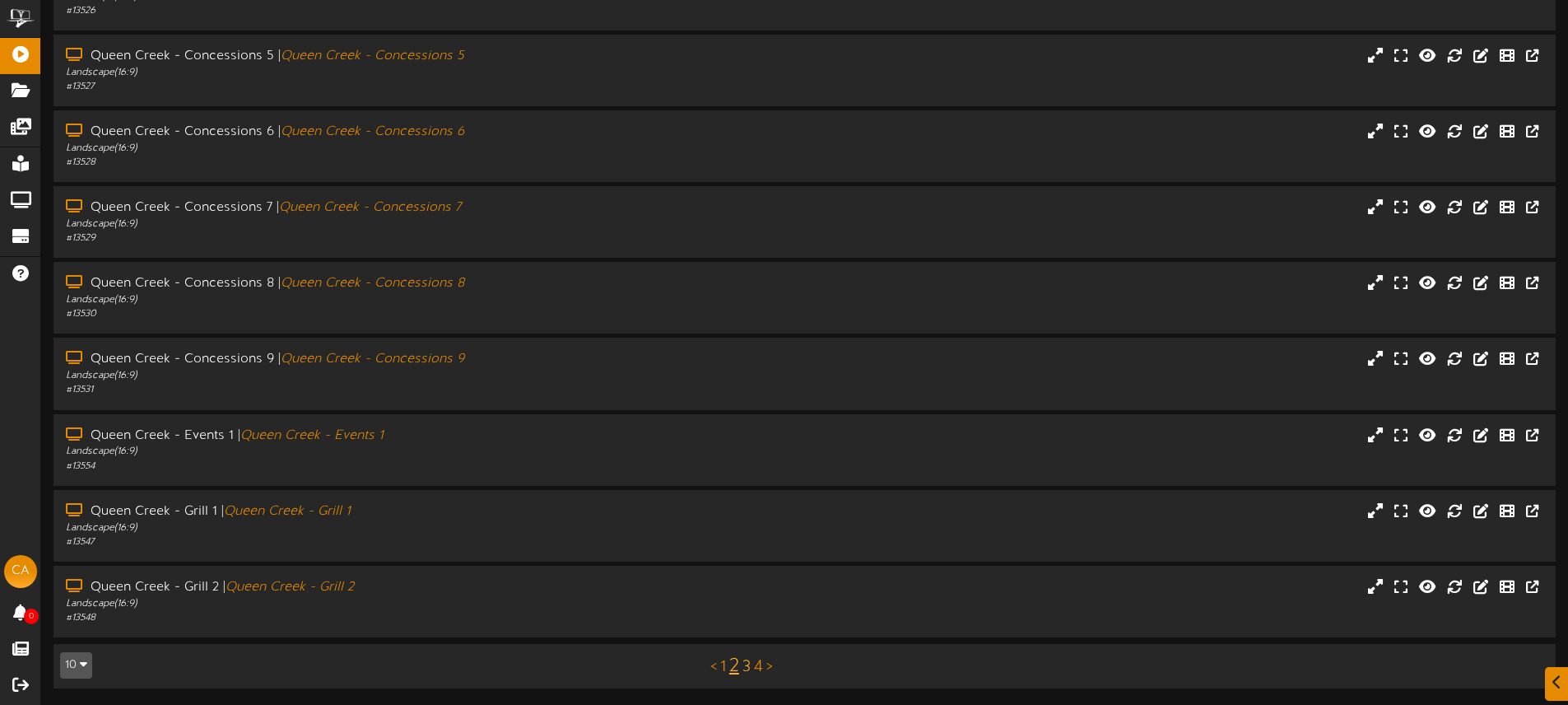
click at [746, 665] on link "3" at bounding box center [746, 667] width 8 height 18
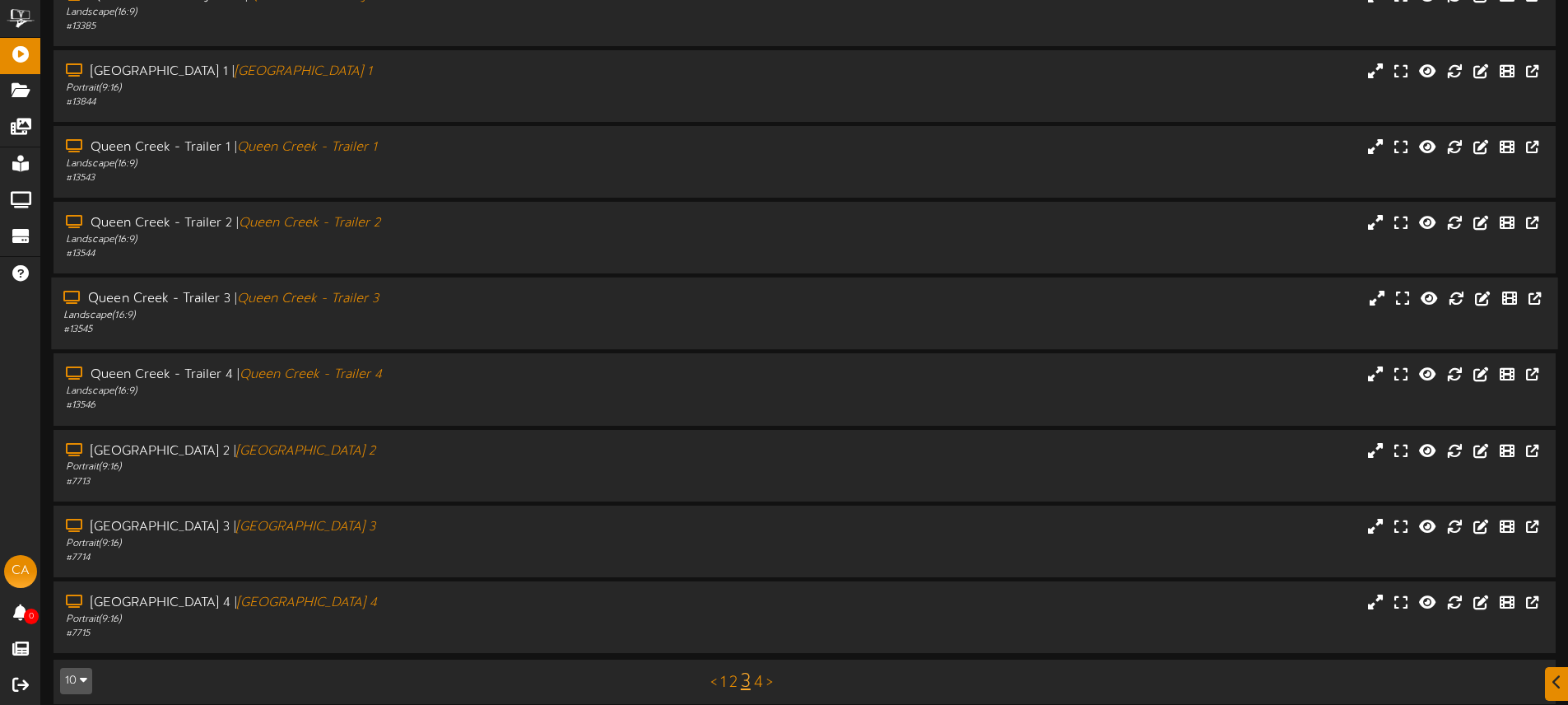
scroll to position [215, 0]
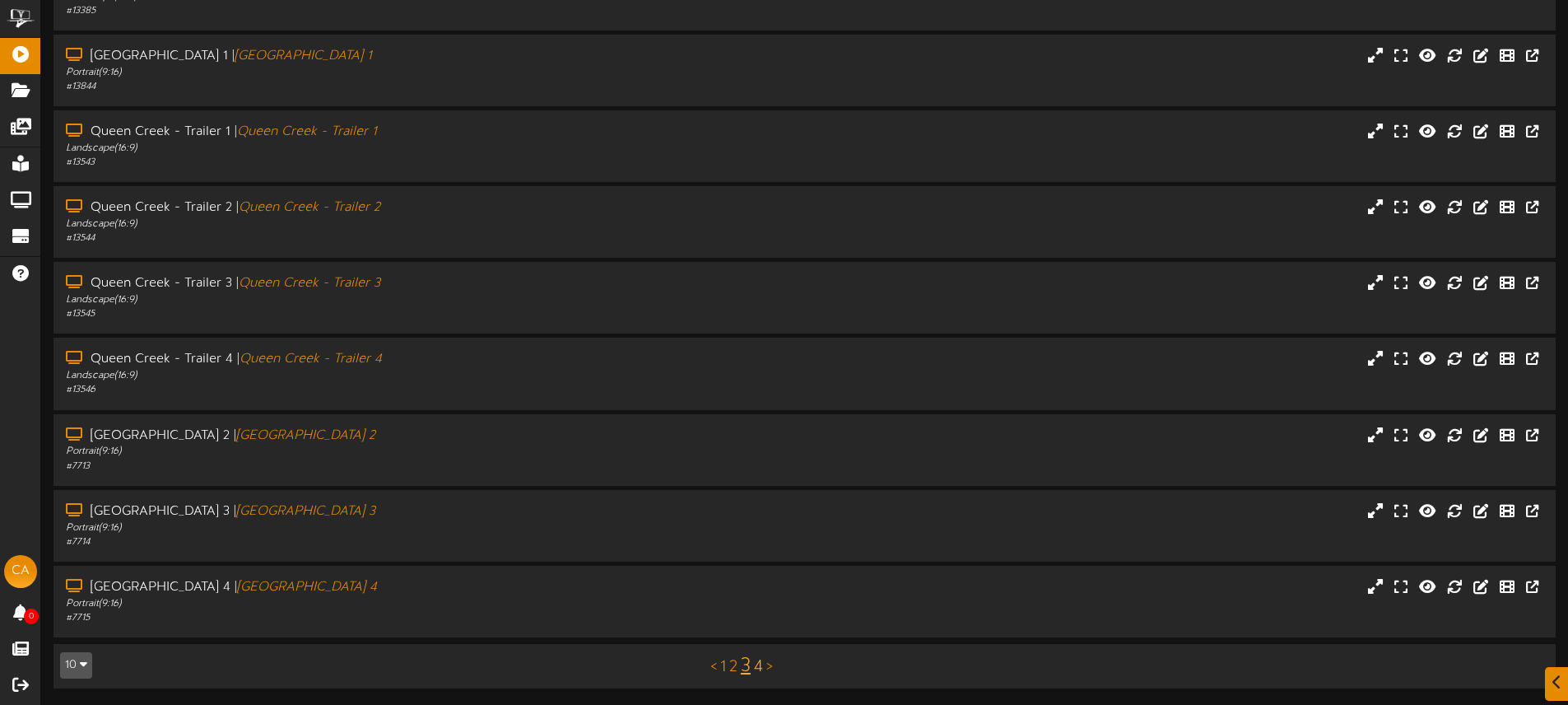
click at [760, 669] on link "4" at bounding box center [758, 667] width 9 height 18
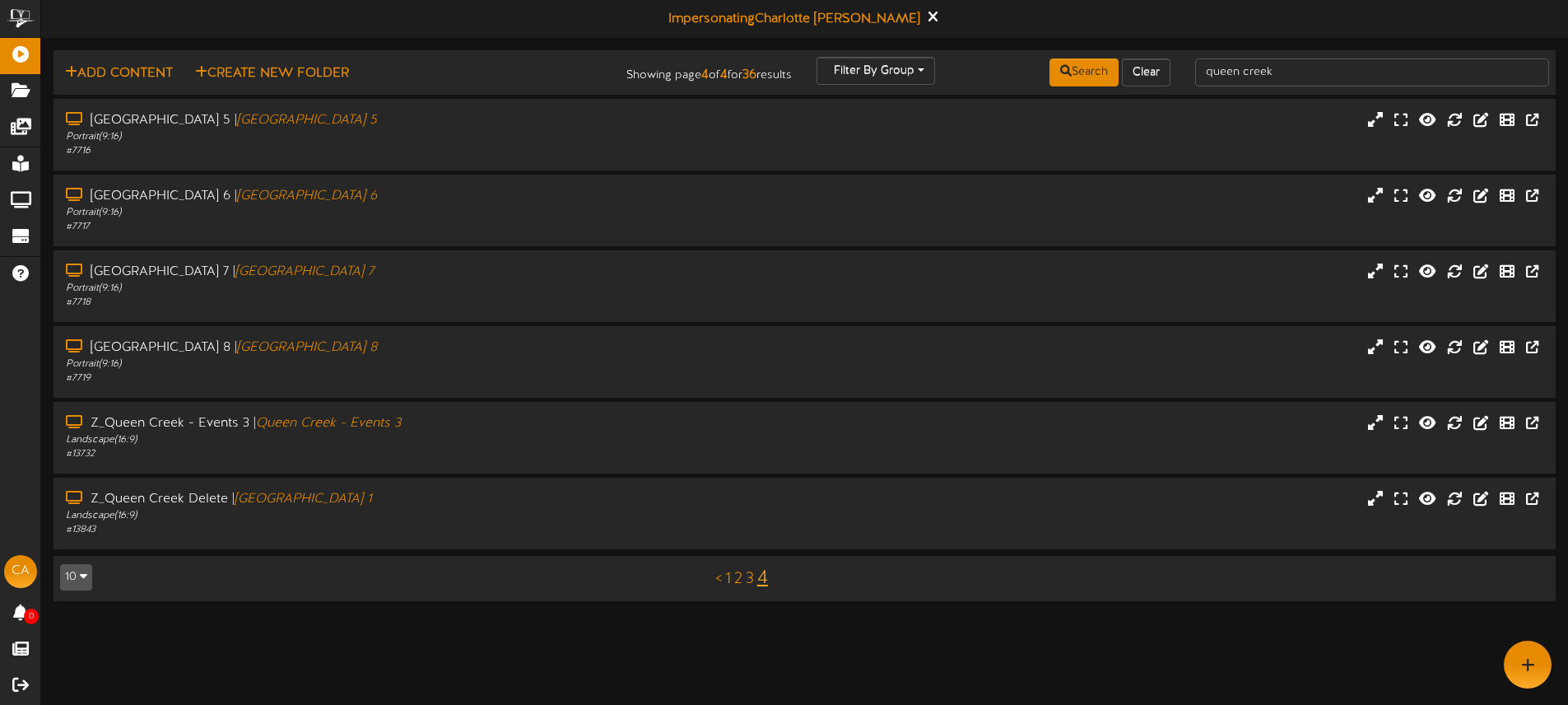
click at [749, 580] on link "3" at bounding box center [749, 579] width 8 height 18
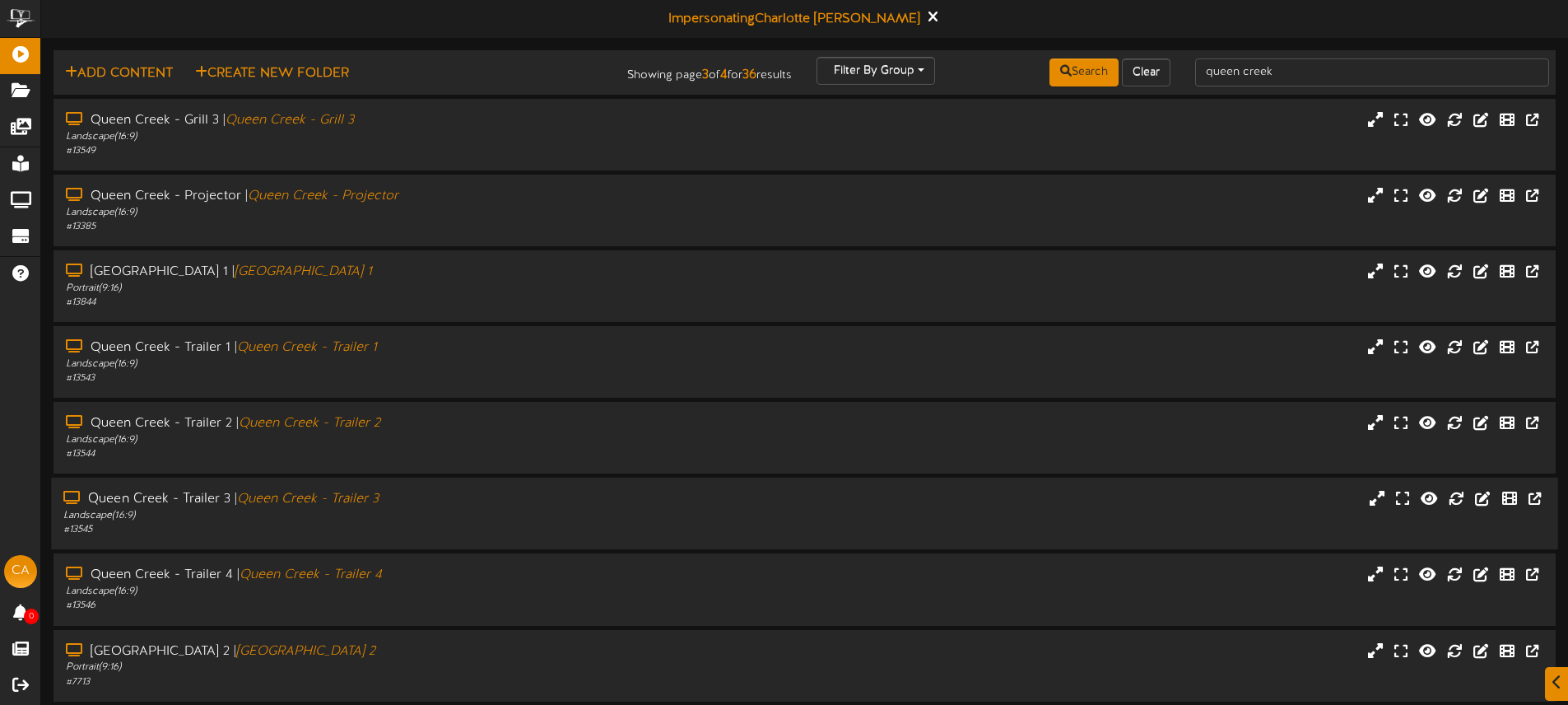
scroll to position [215, 0]
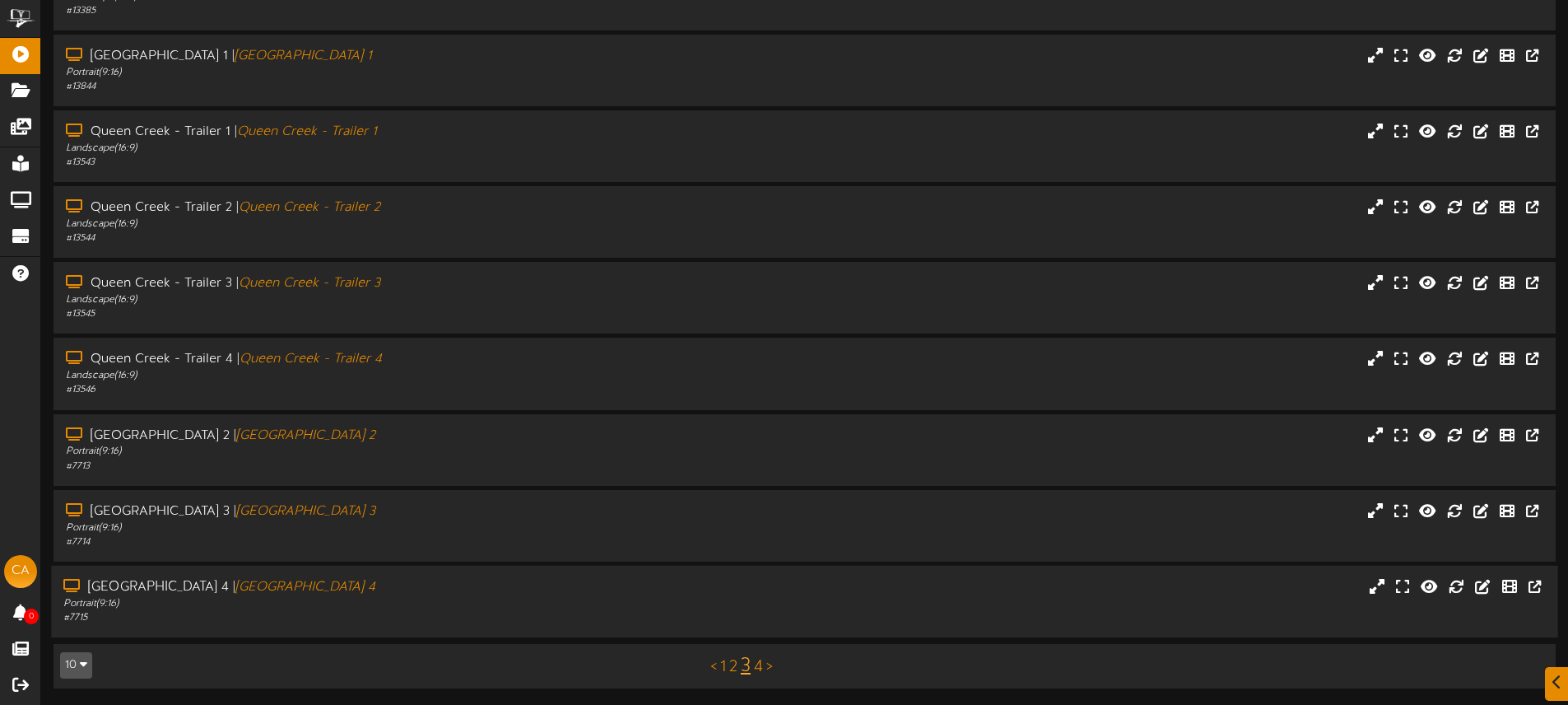
drag, startPoint x: 503, startPoint y: 591, endPoint x: 591, endPoint y: 594, distance: 88.1
click at [503, 591] on div "[GEOGRAPHIC_DATA] 4 | [GEOGRAPHIC_DATA] 4" at bounding box center [365, 587] width 603 height 19
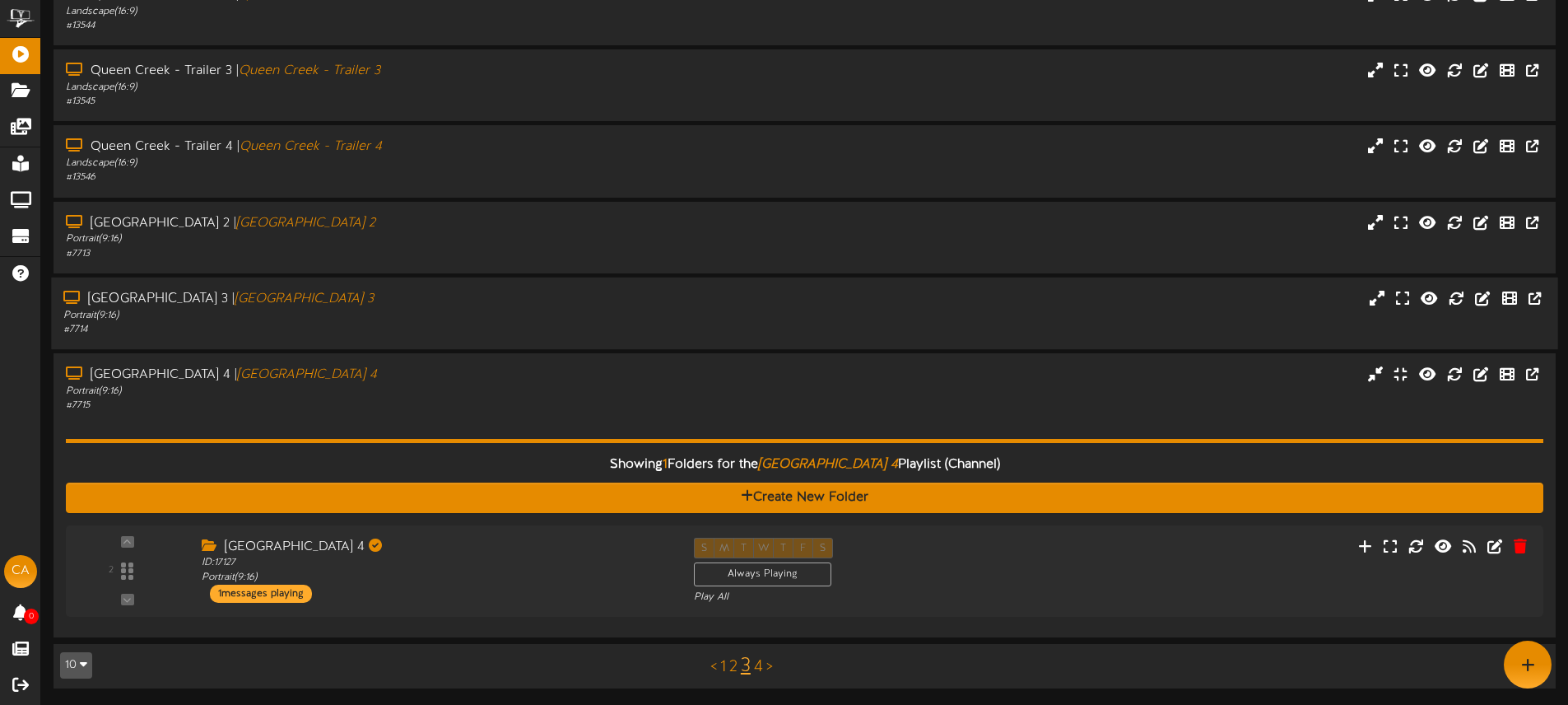
scroll to position [428, 0]
click at [1462, 377] on icon at bounding box center [1457, 373] width 18 height 18
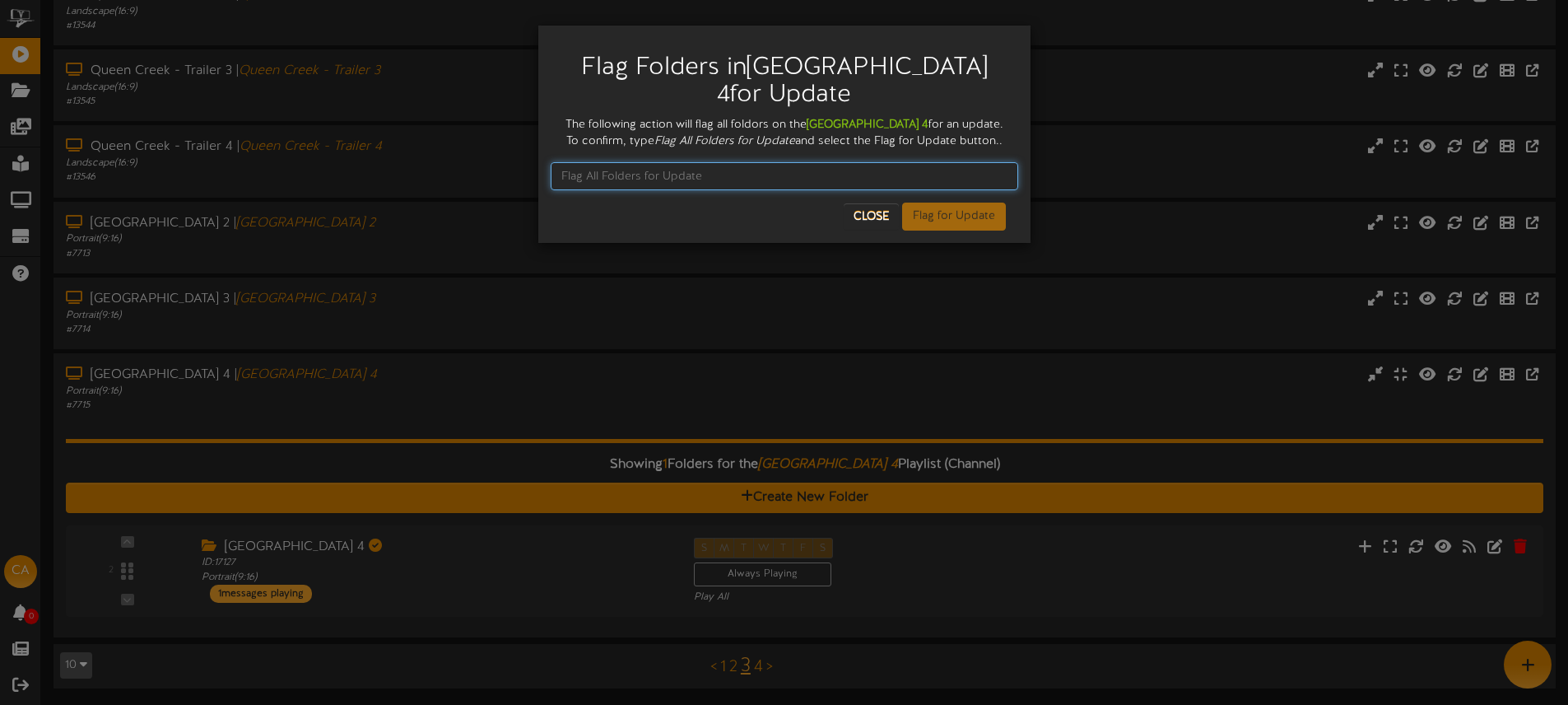
click at [671, 190] on input "text" at bounding box center [784, 176] width 467 height 28
drag, startPoint x: 711, startPoint y: 195, endPoint x: 554, endPoint y: 192, distance: 157.0
click at [554, 190] on input "Flag All Folders for Update" at bounding box center [784, 176] width 467 height 28
type input "Flag All Folders for Update"
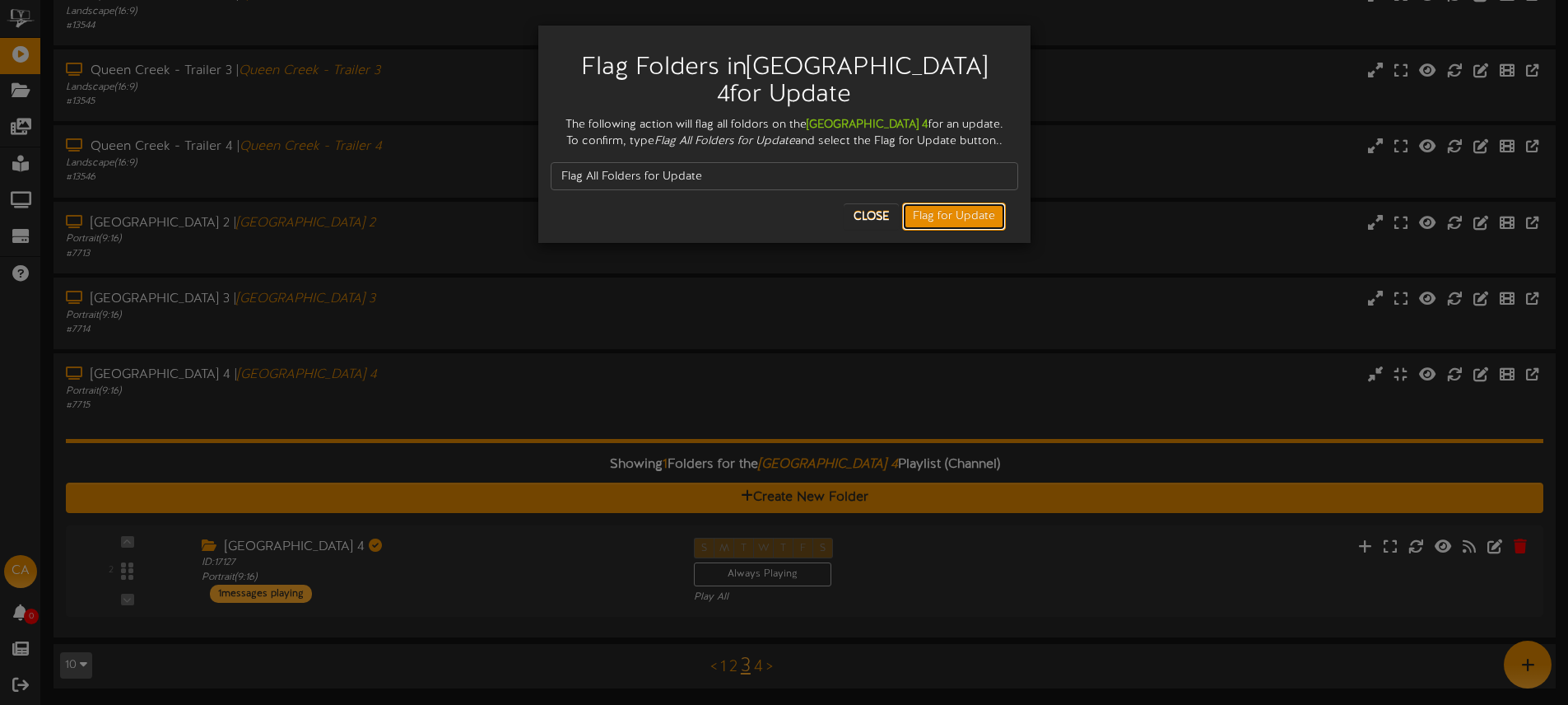
click at [919, 230] on button "Flag for Update" at bounding box center [954, 216] width 104 height 28
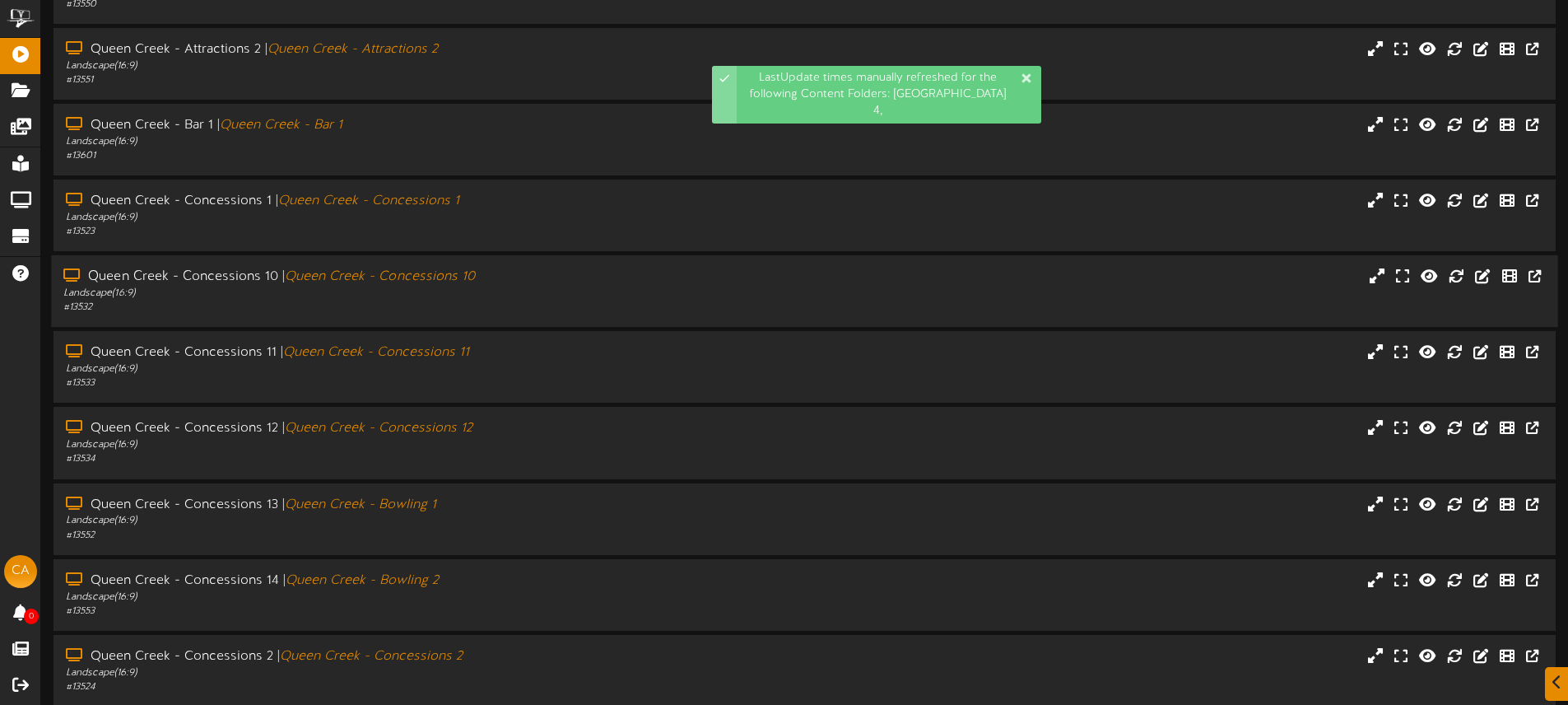
scroll to position [215, 0]
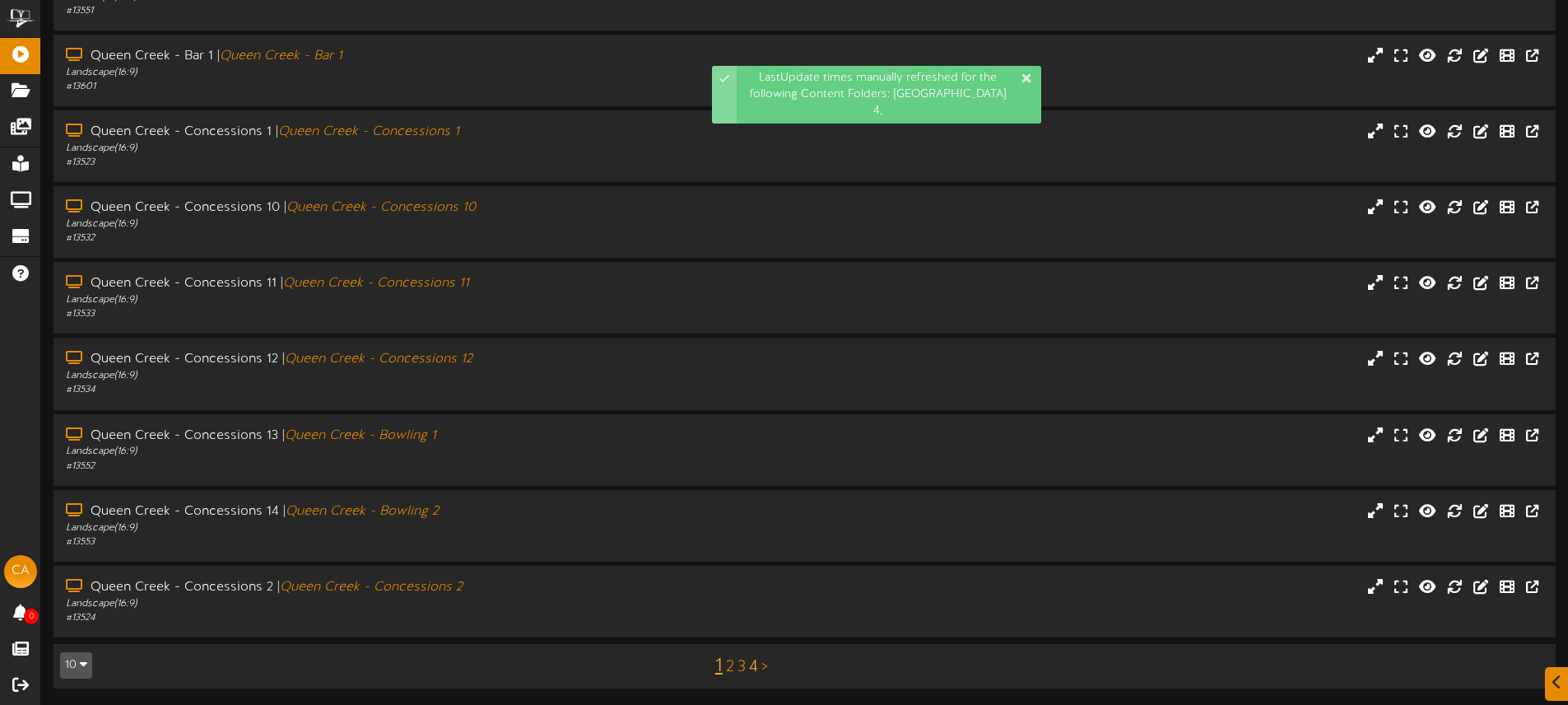
click at [755, 665] on link "4" at bounding box center [753, 667] width 9 height 18
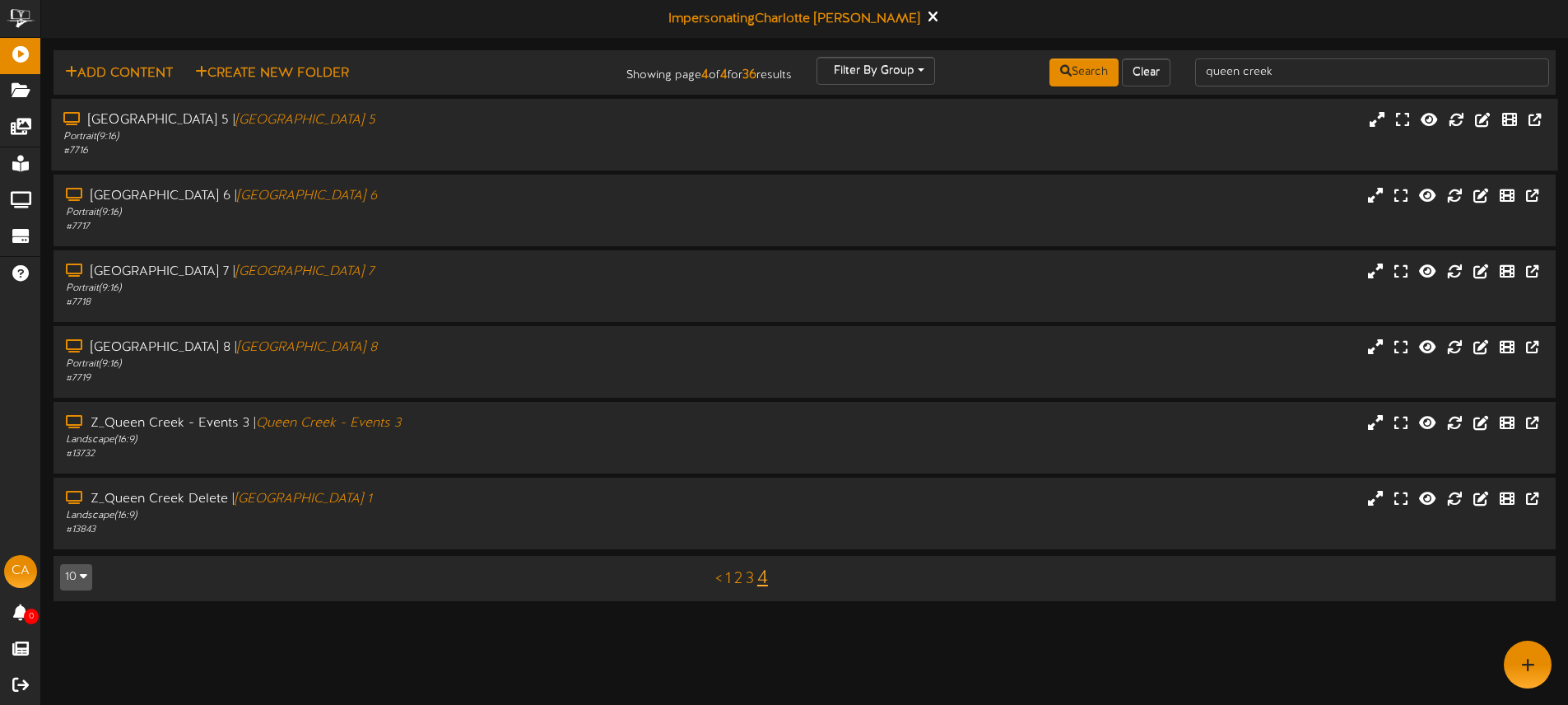
click at [636, 145] on div "# 7716" at bounding box center [365, 151] width 603 height 14
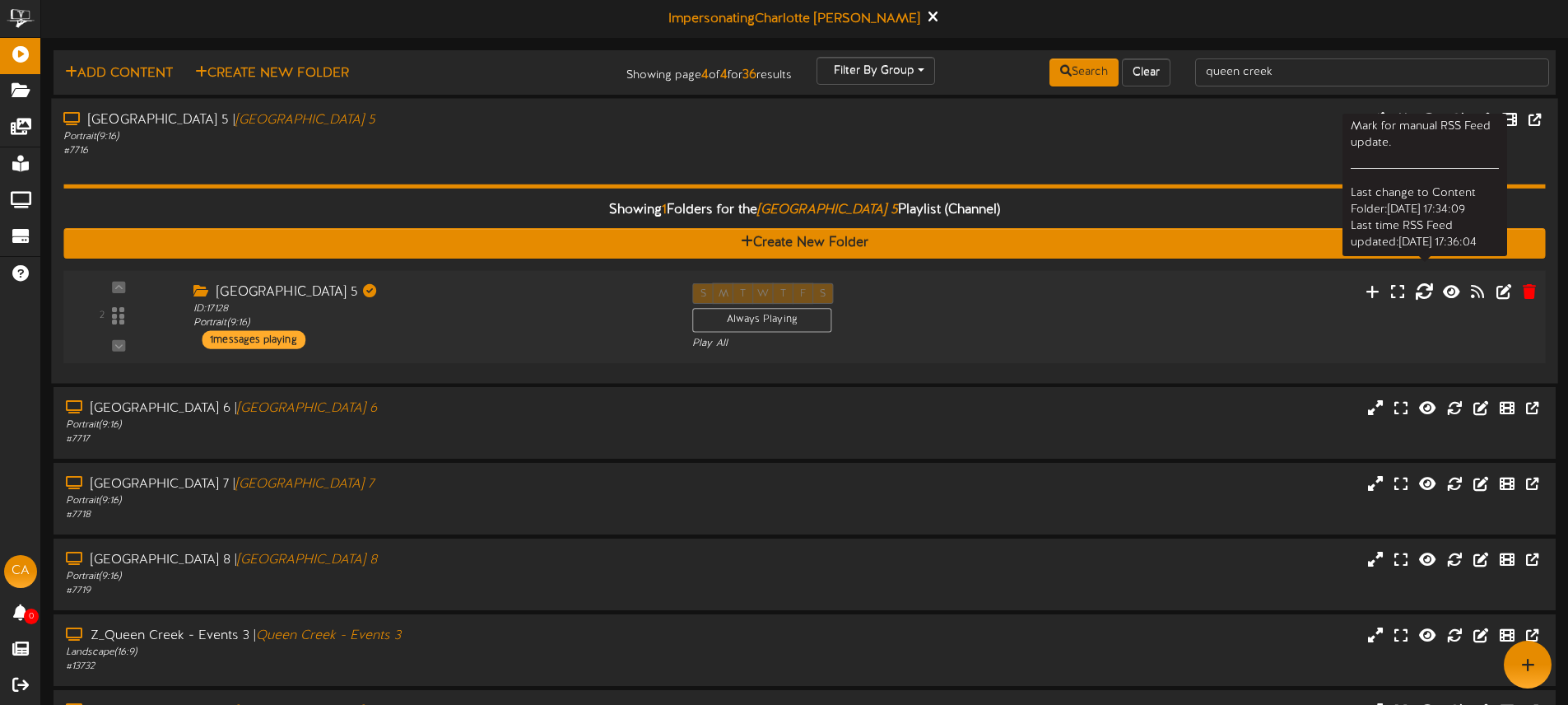
click at [1426, 291] on icon at bounding box center [1424, 291] width 18 height 18
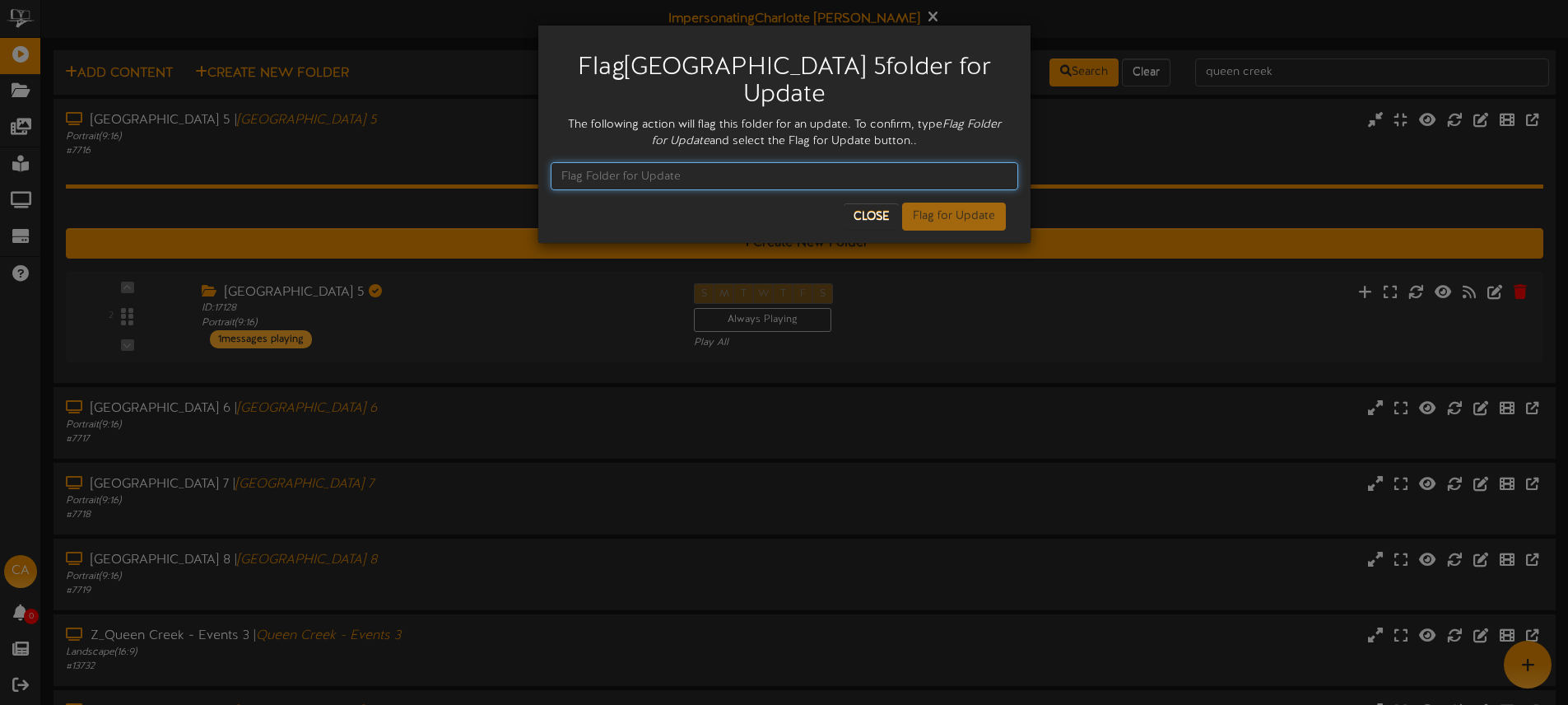
click at [685, 176] on input "text" at bounding box center [784, 176] width 467 height 28
paste input "Flag All Folders for Update"
click at [751, 177] on input "Flag All Folders for Update" at bounding box center [784, 176] width 467 height 28
click at [560, 173] on input "Flag All Folders for Update" at bounding box center [784, 176] width 467 height 28
click at [774, 180] on input "Flag All Folders for Update" at bounding box center [784, 176] width 467 height 28
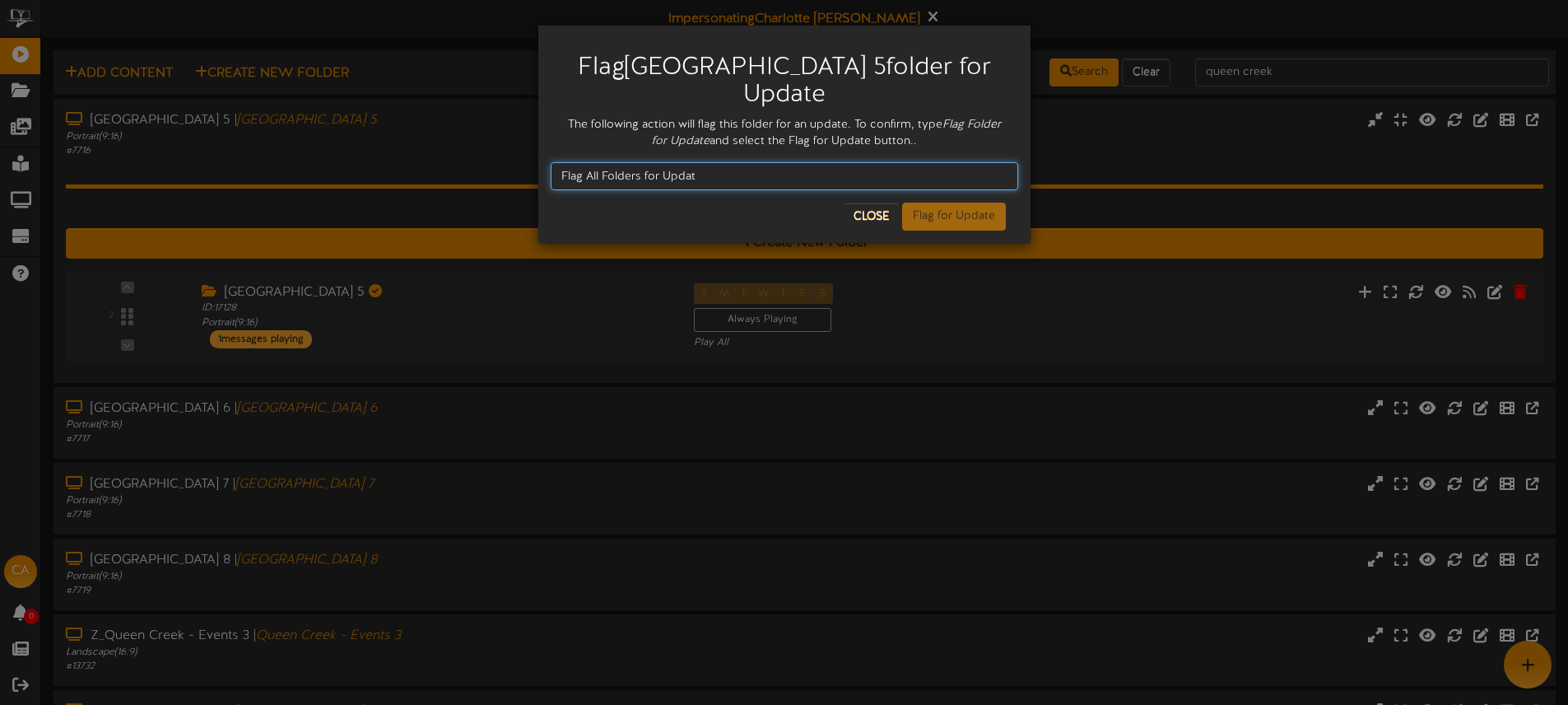
type input "Flag All Folders for Update"
drag, startPoint x: 770, startPoint y: 177, endPoint x: 534, endPoint y: 159, distance: 236.7
click at [536, 159] on div "Flag [GEOGRAPHIC_DATA] 5 folder for Update The following action will flag this …" at bounding box center [784, 352] width 1568 height 705
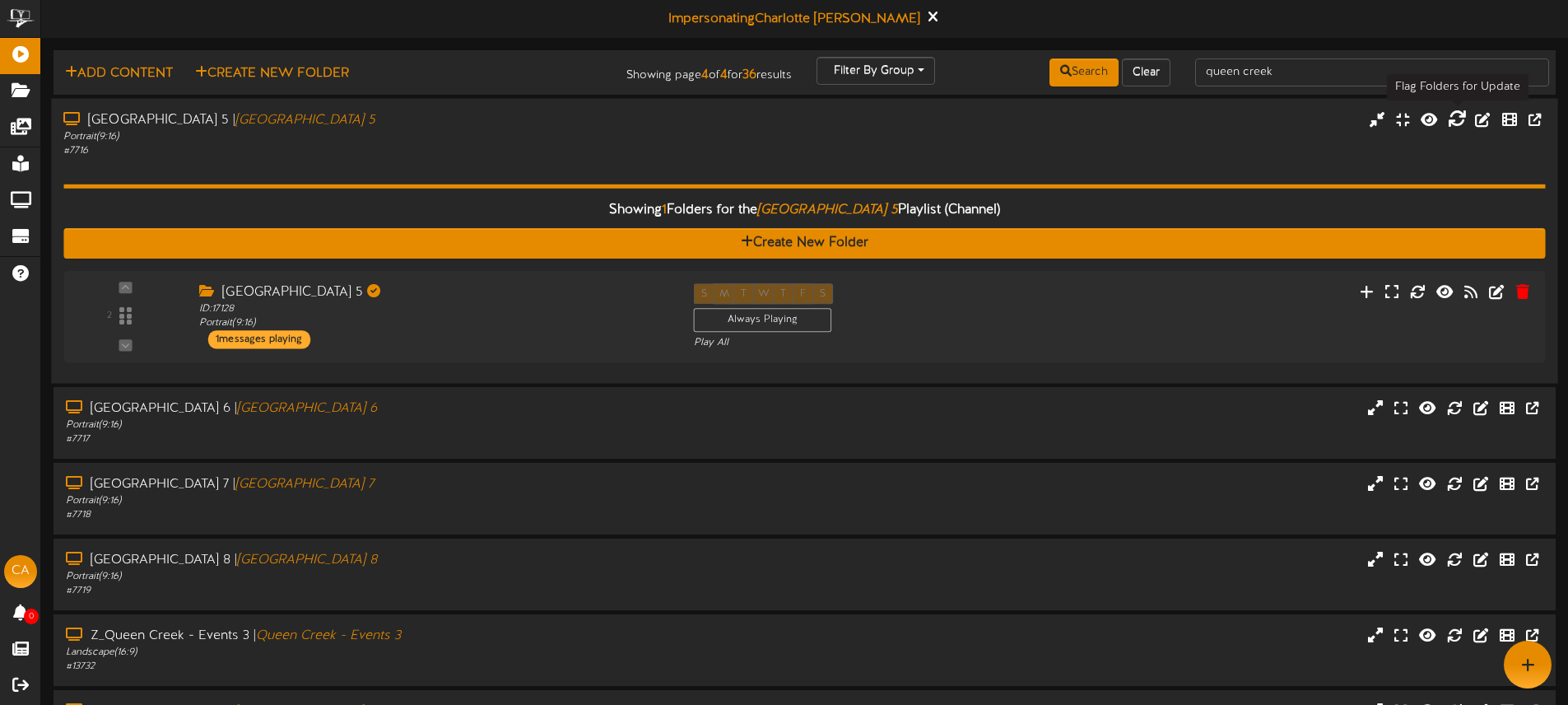
click at [1460, 124] on icon at bounding box center [1457, 119] width 18 height 18
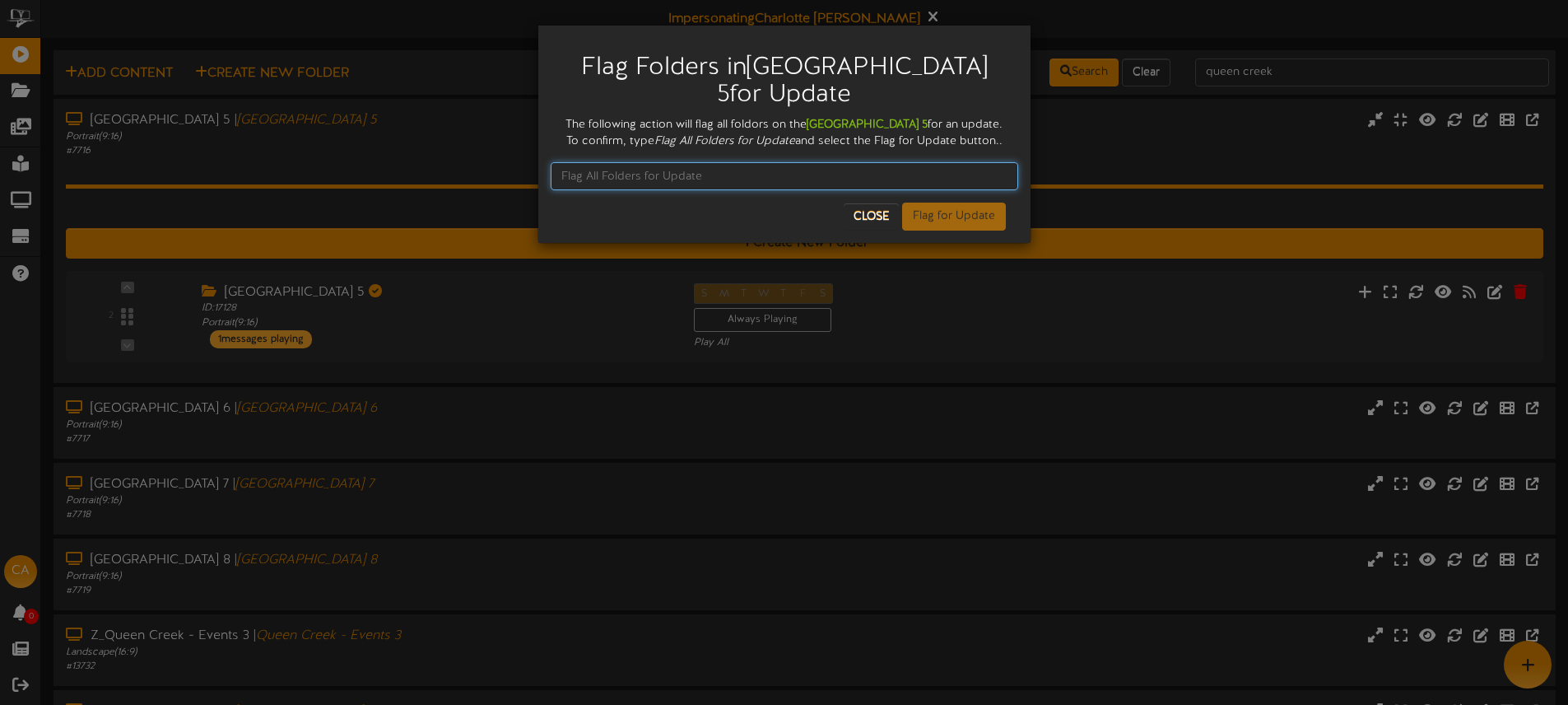
click at [678, 190] on input "text" at bounding box center [784, 176] width 467 height 28
paste input "Flag All Folders for Update"
type input "Flag All Folders for Update"
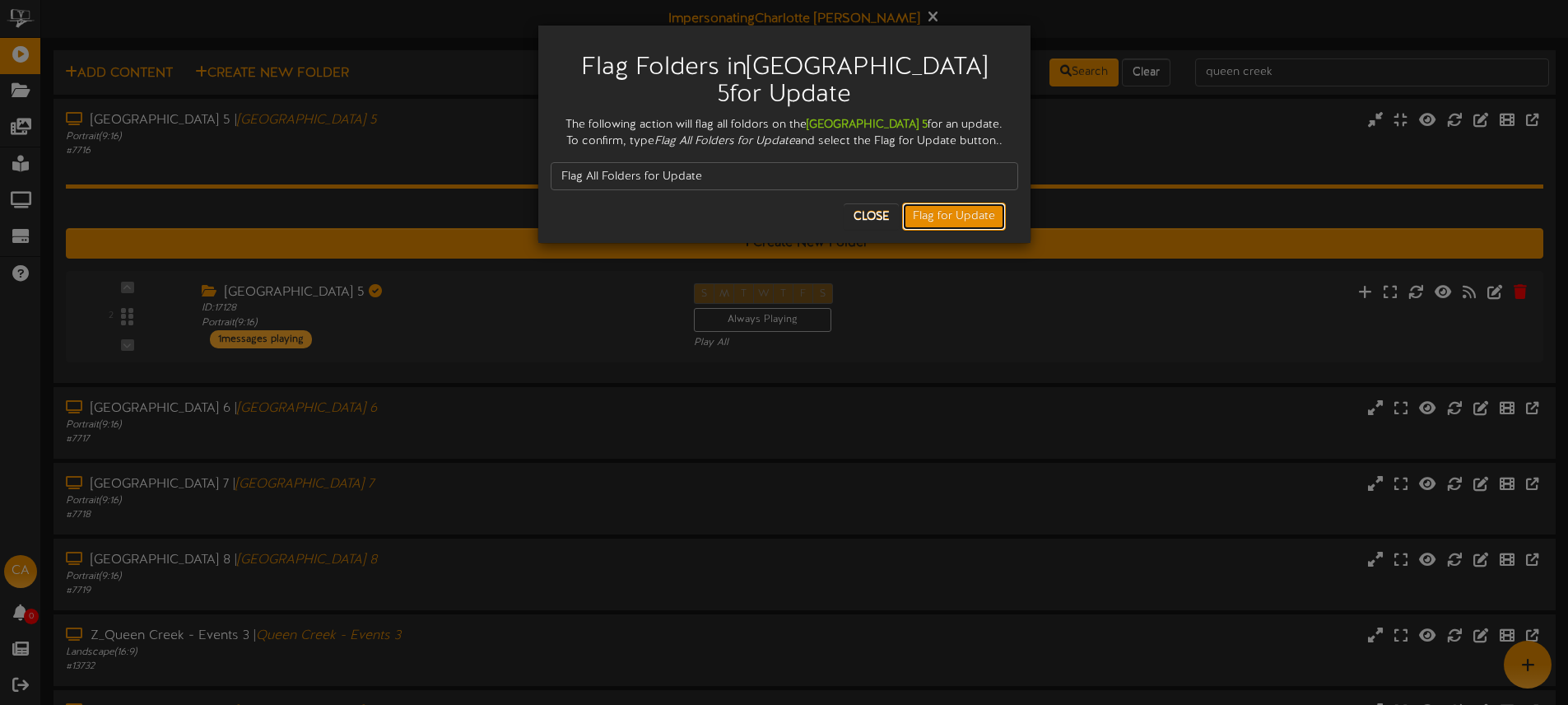
click at [941, 230] on button "Flag for Update" at bounding box center [954, 216] width 104 height 28
